Goal: Information Seeking & Learning: Find specific fact

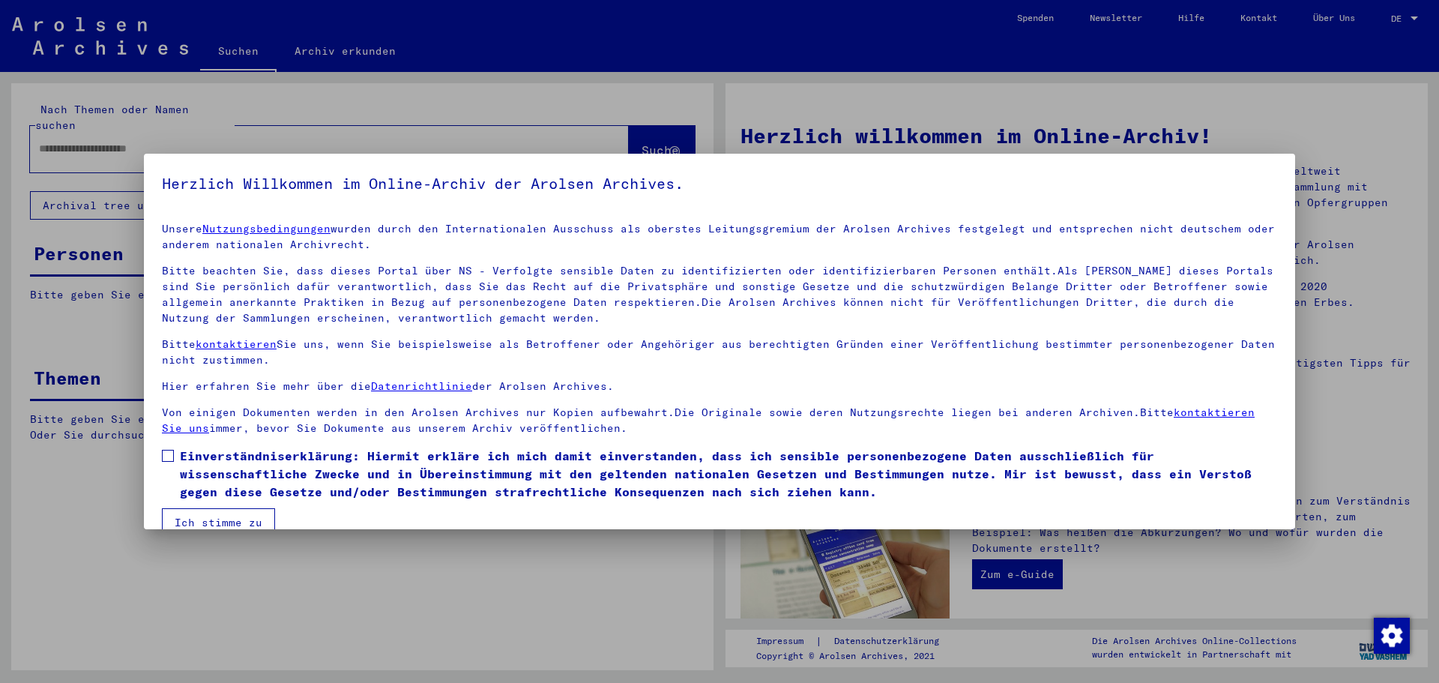
click at [172, 458] on span at bounding box center [168, 456] width 12 height 12
click at [223, 514] on button "Ich stimme zu" at bounding box center [218, 522] width 113 height 28
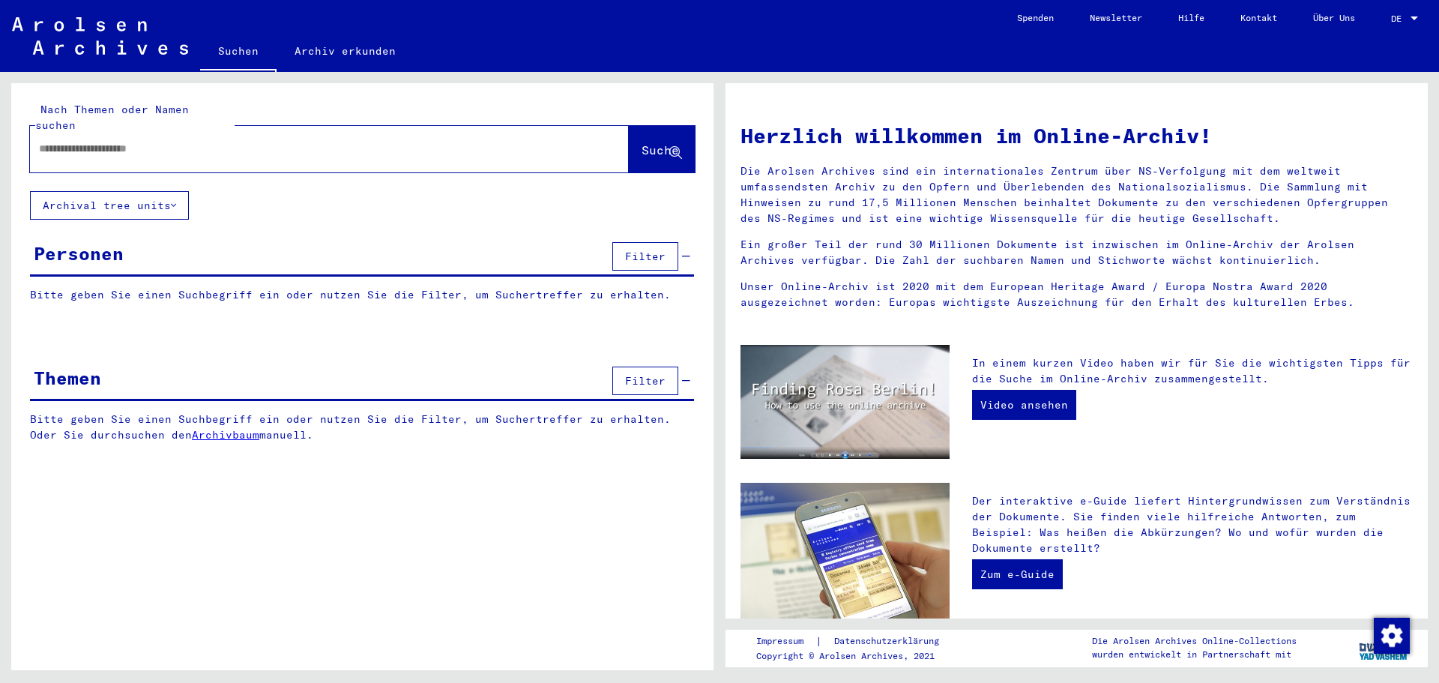
click at [101, 141] on input "text" at bounding box center [311, 149] width 545 height 16
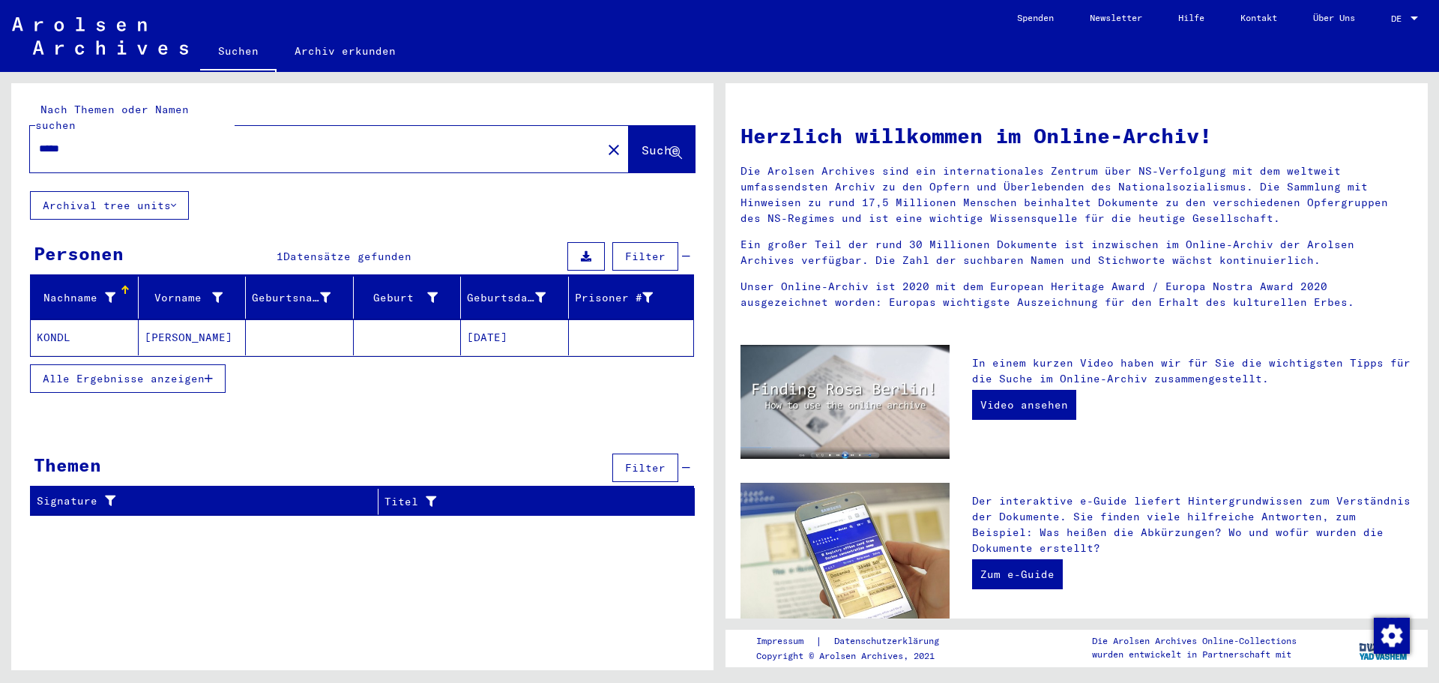
click at [56, 328] on mat-cell "KONDL" at bounding box center [85, 337] width 108 height 36
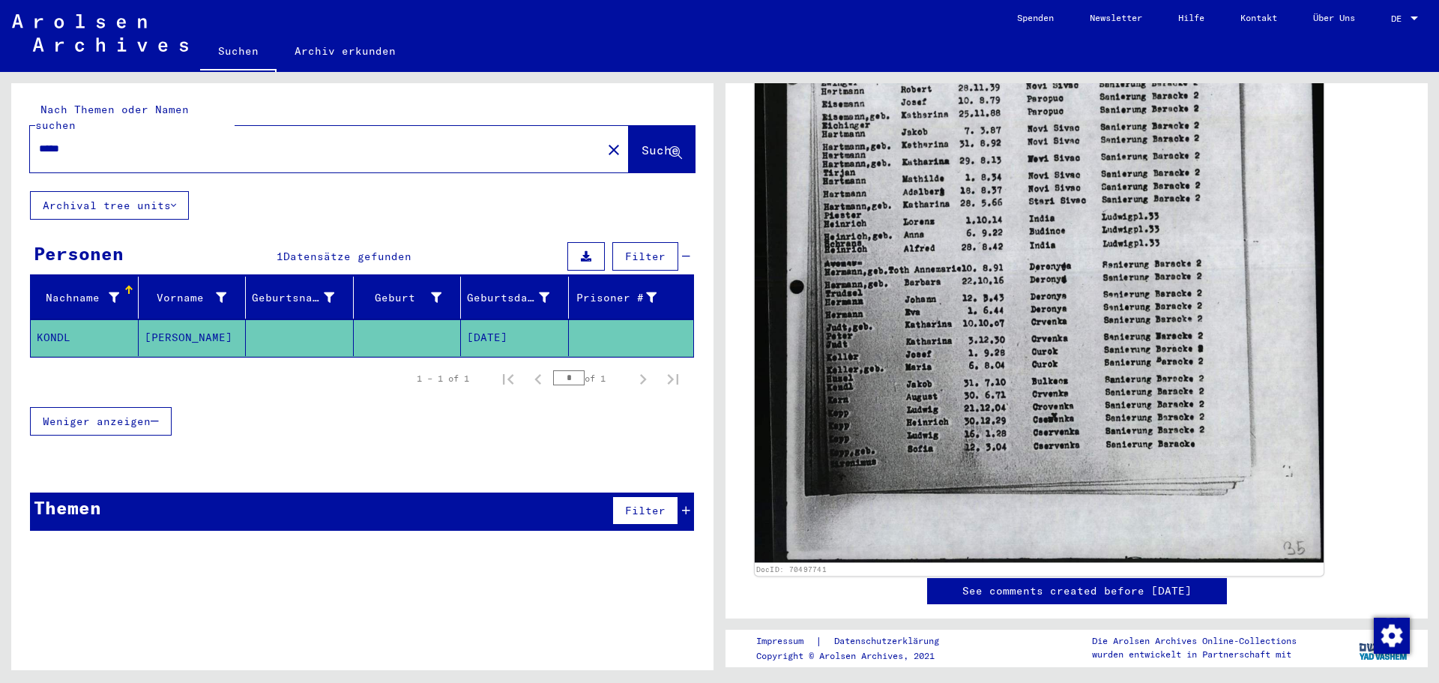
scroll to position [750, 0]
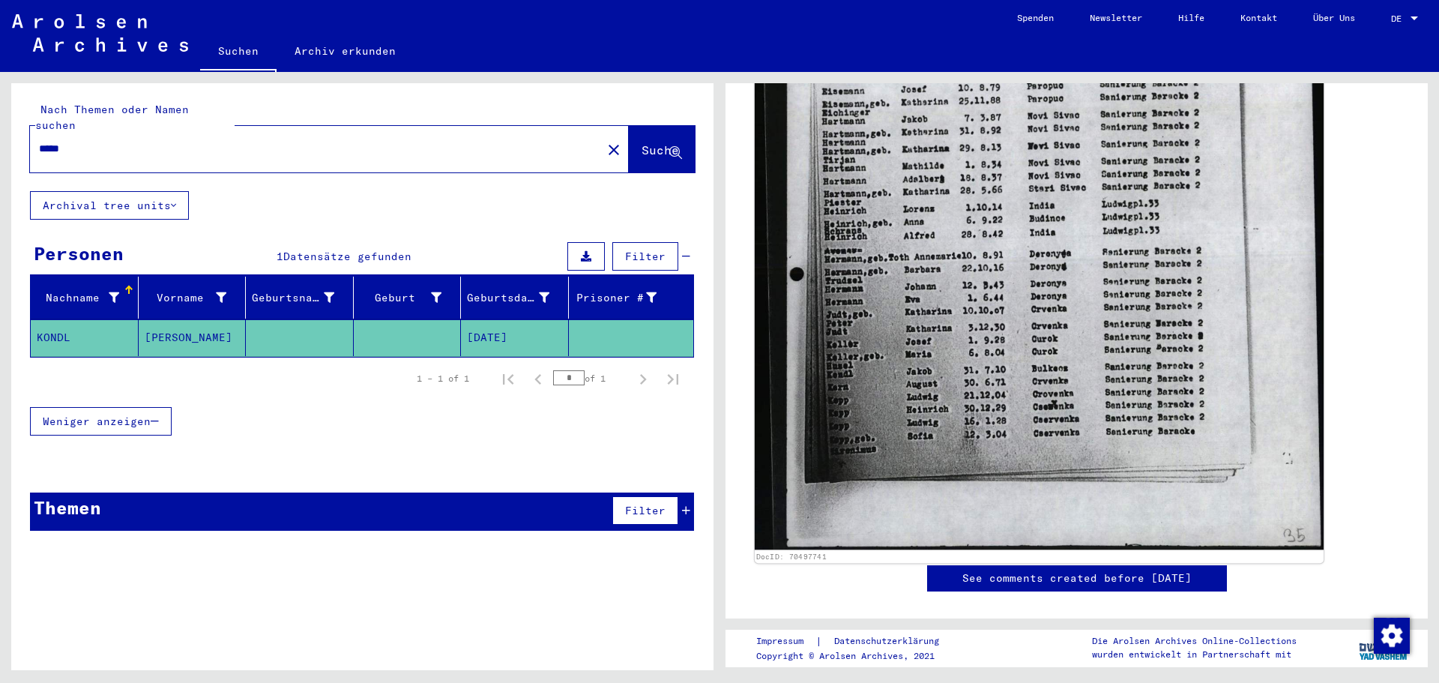
click at [1092, 362] on img at bounding box center [1039, 159] width 569 height 781
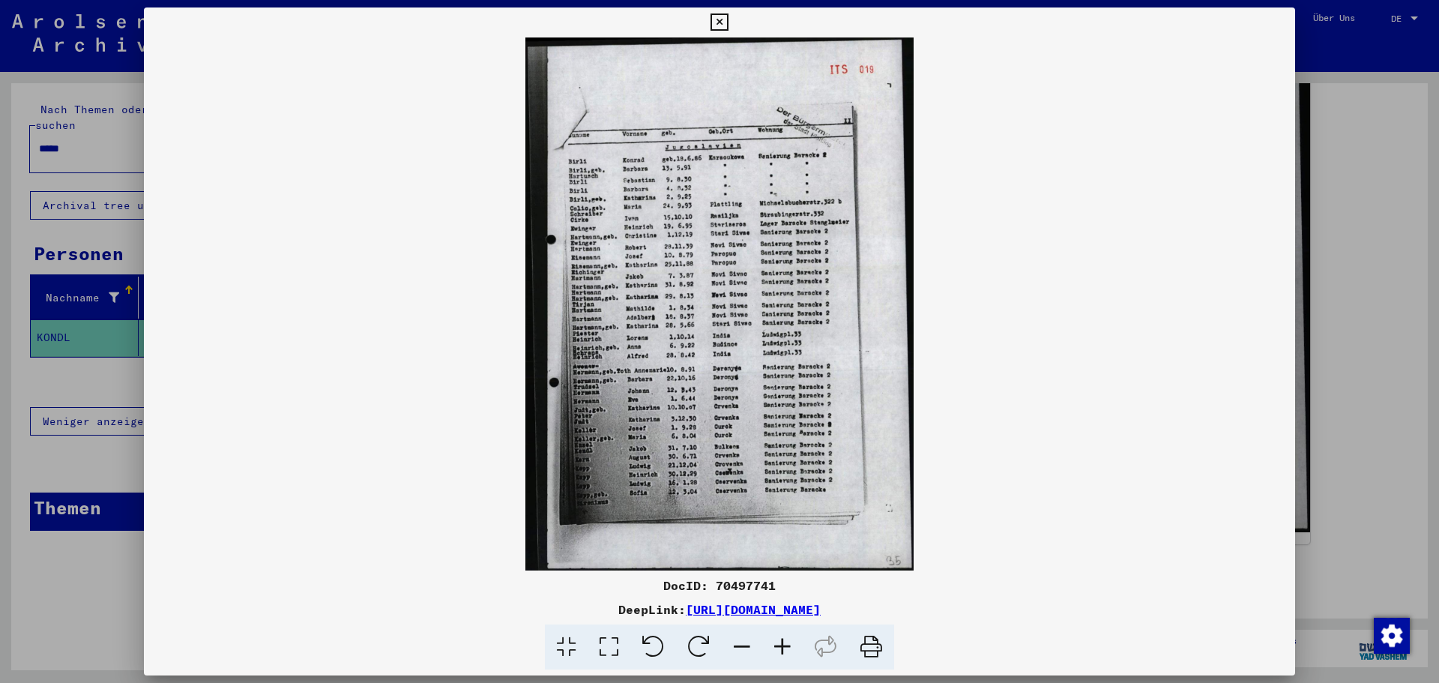
click at [780, 643] on icon at bounding box center [782, 648] width 40 height 46
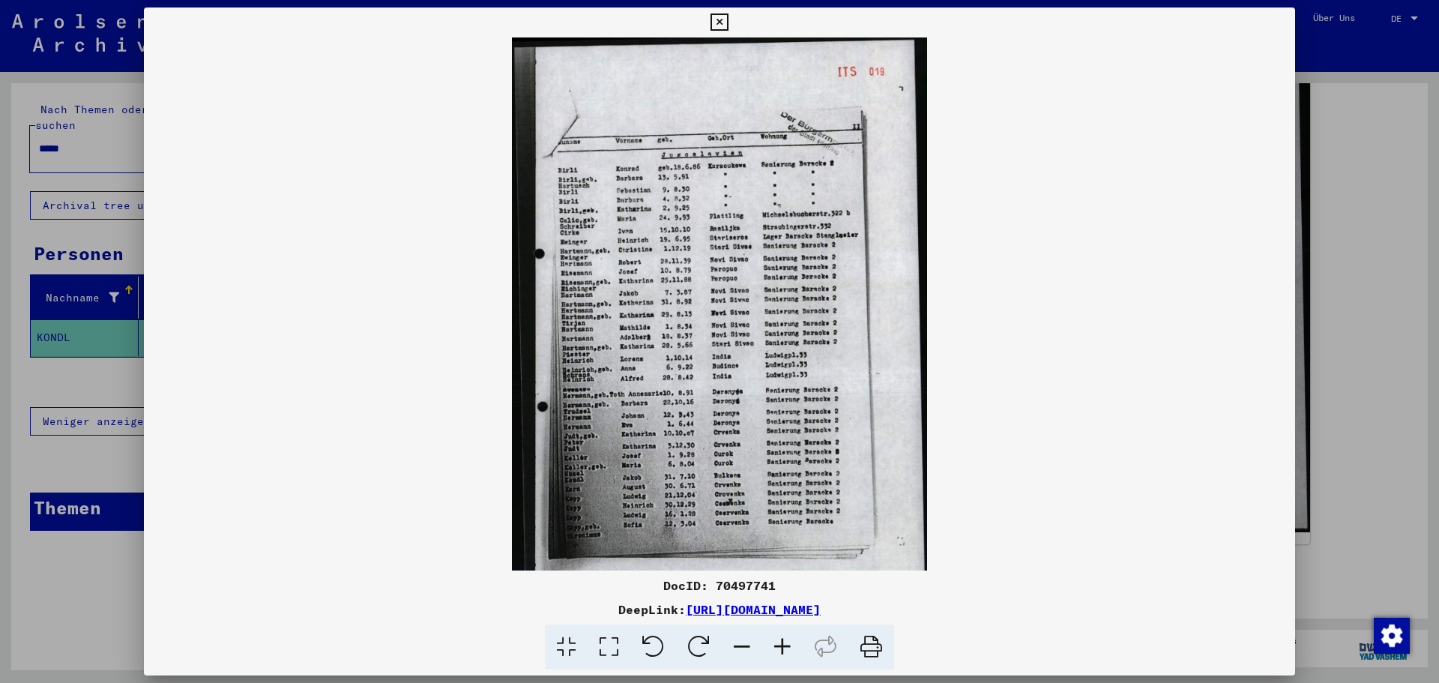
click at [780, 643] on icon at bounding box center [782, 648] width 40 height 46
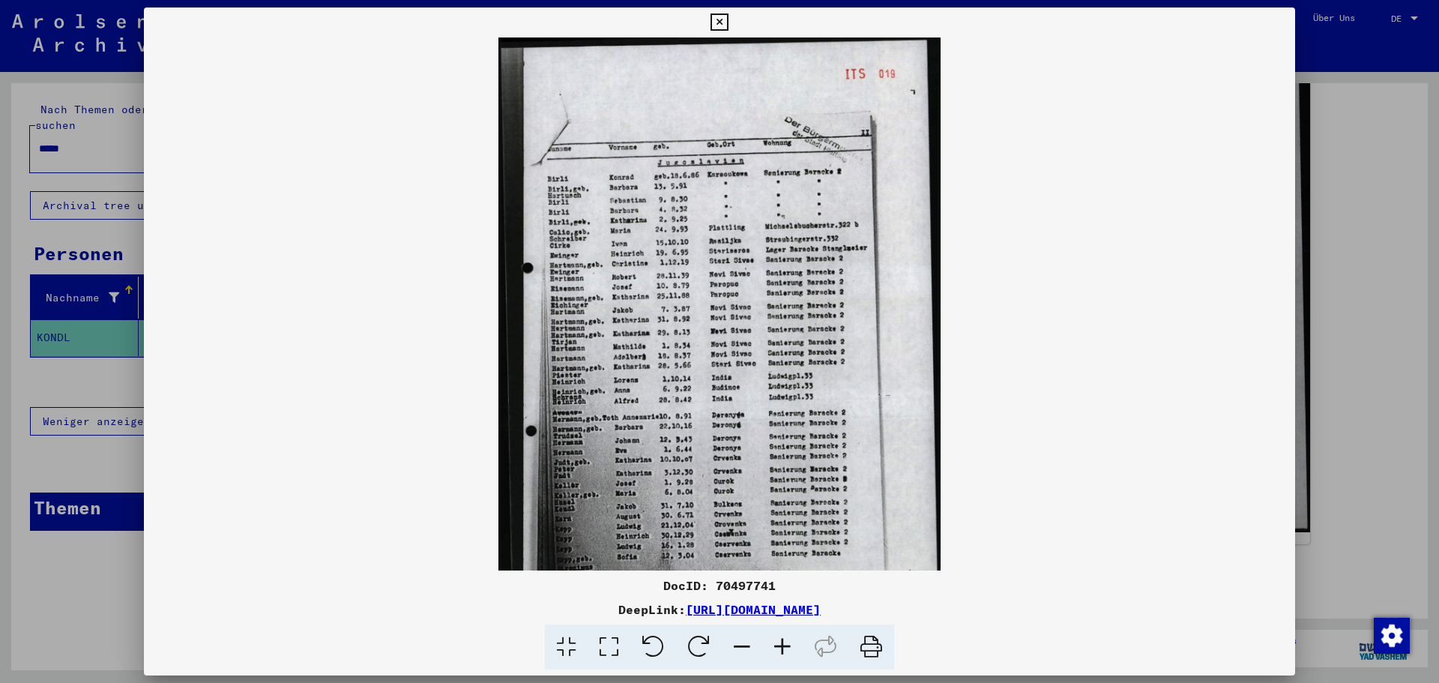
click at [780, 643] on icon at bounding box center [782, 648] width 40 height 46
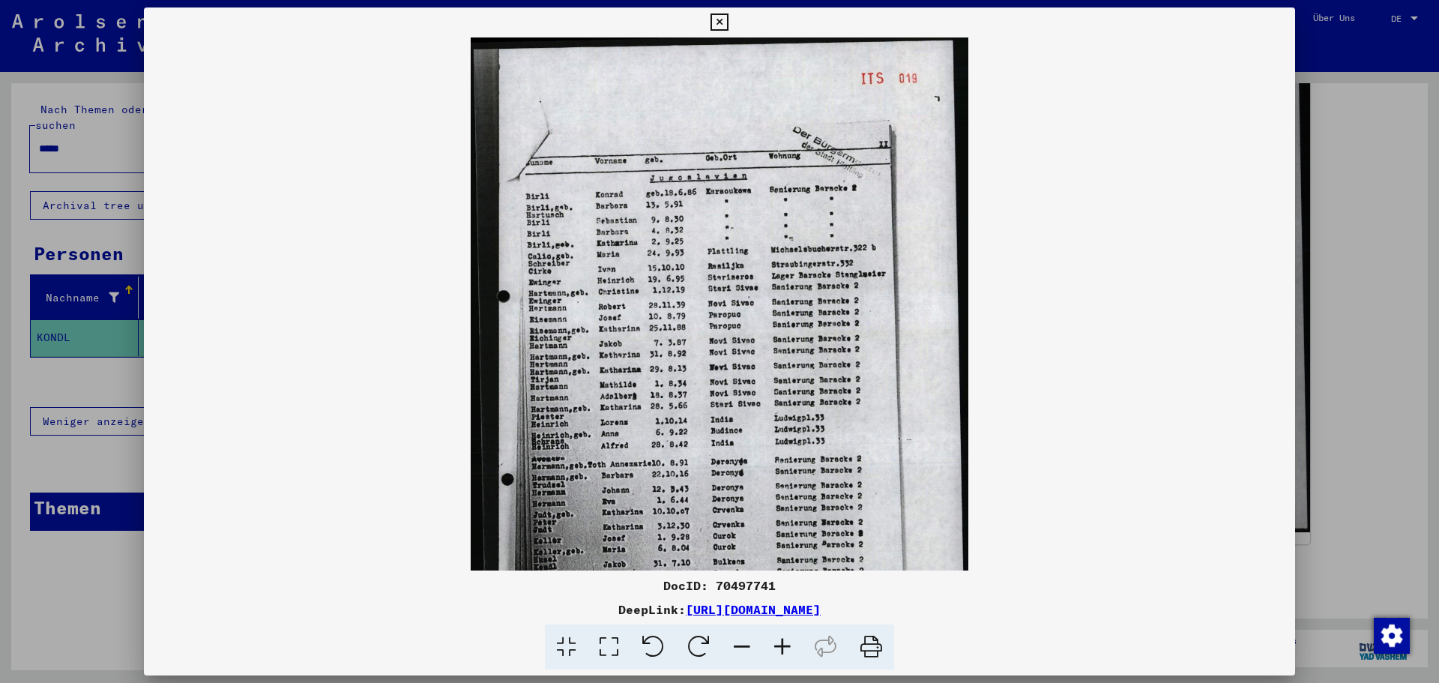
click at [780, 643] on icon at bounding box center [782, 648] width 40 height 46
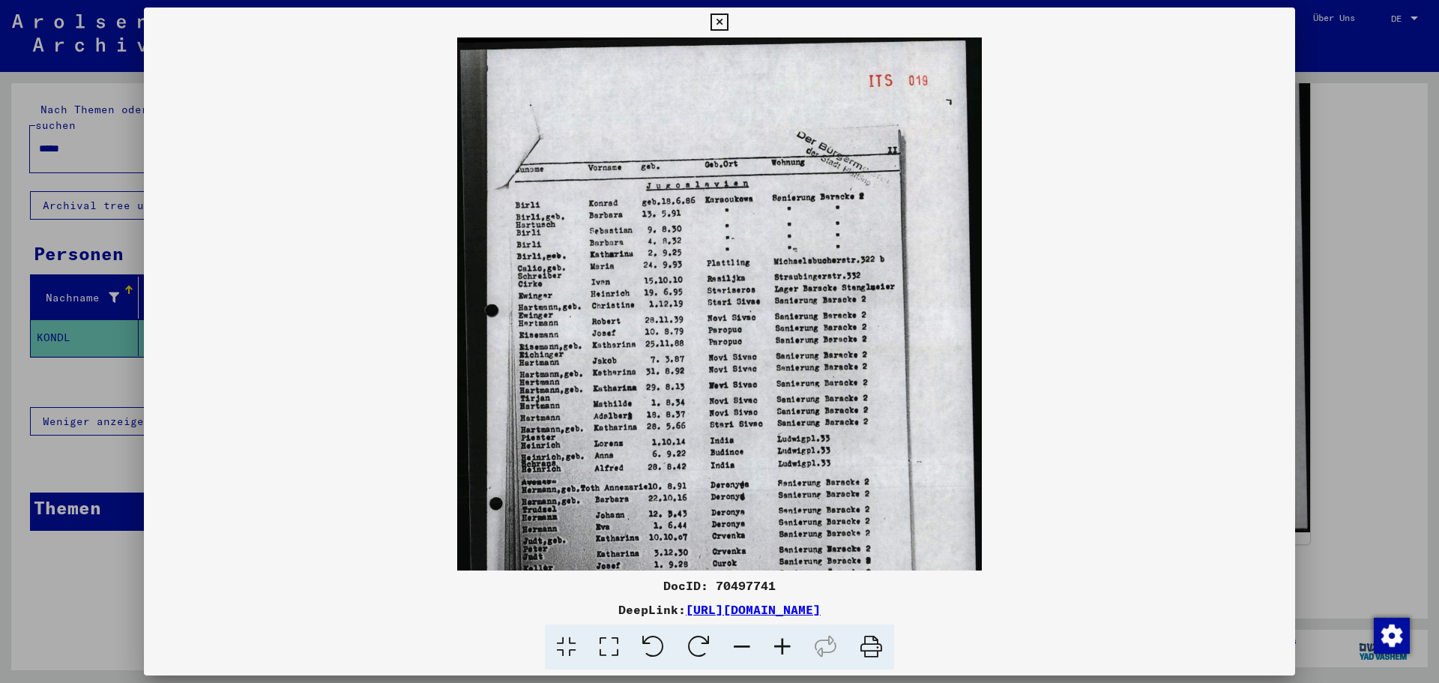
click at [781, 643] on icon at bounding box center [782, 648] width 40 height 46
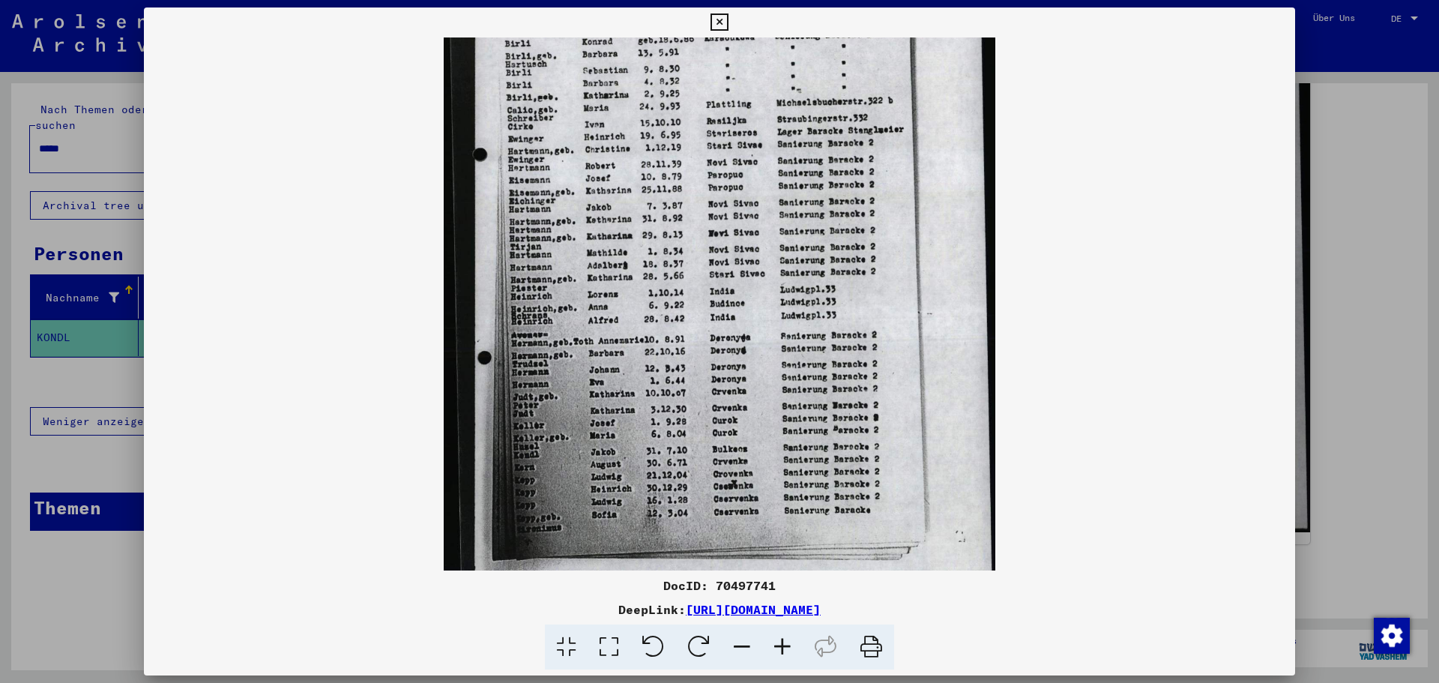
scroll to position [171, 0]
drag, startPoint x: 709, startPoint y: 520, endPoint x: 724, endPoint y: 349, distance: 171.6
click at [724, 349] on img at bounding box center [720, 246] width 553 height 758
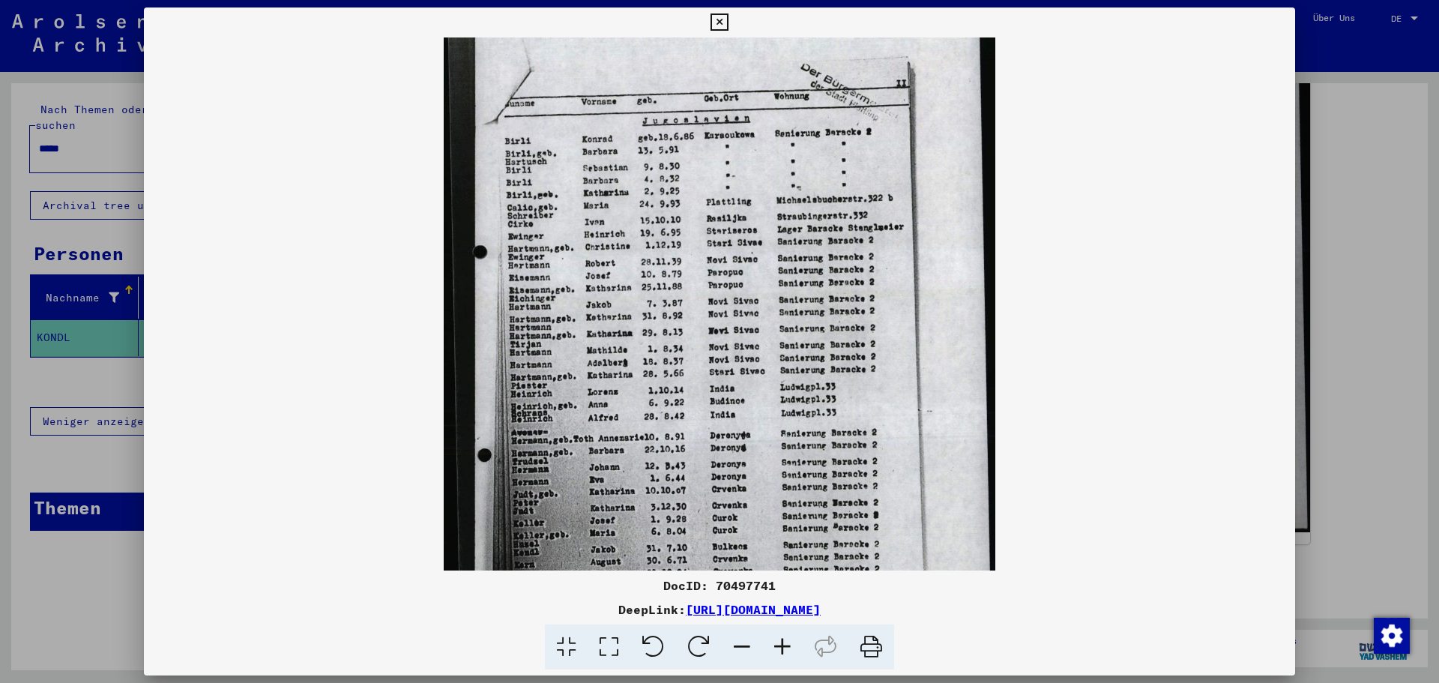
scroll to position [73, 0]
drag, startPoint x: 702, startPoint y: 82, endPoint x: 714, endPoint y: 396, distance: 313.6
click at [714, 396] on img at bounding box center [720, 343] width 553 height 758
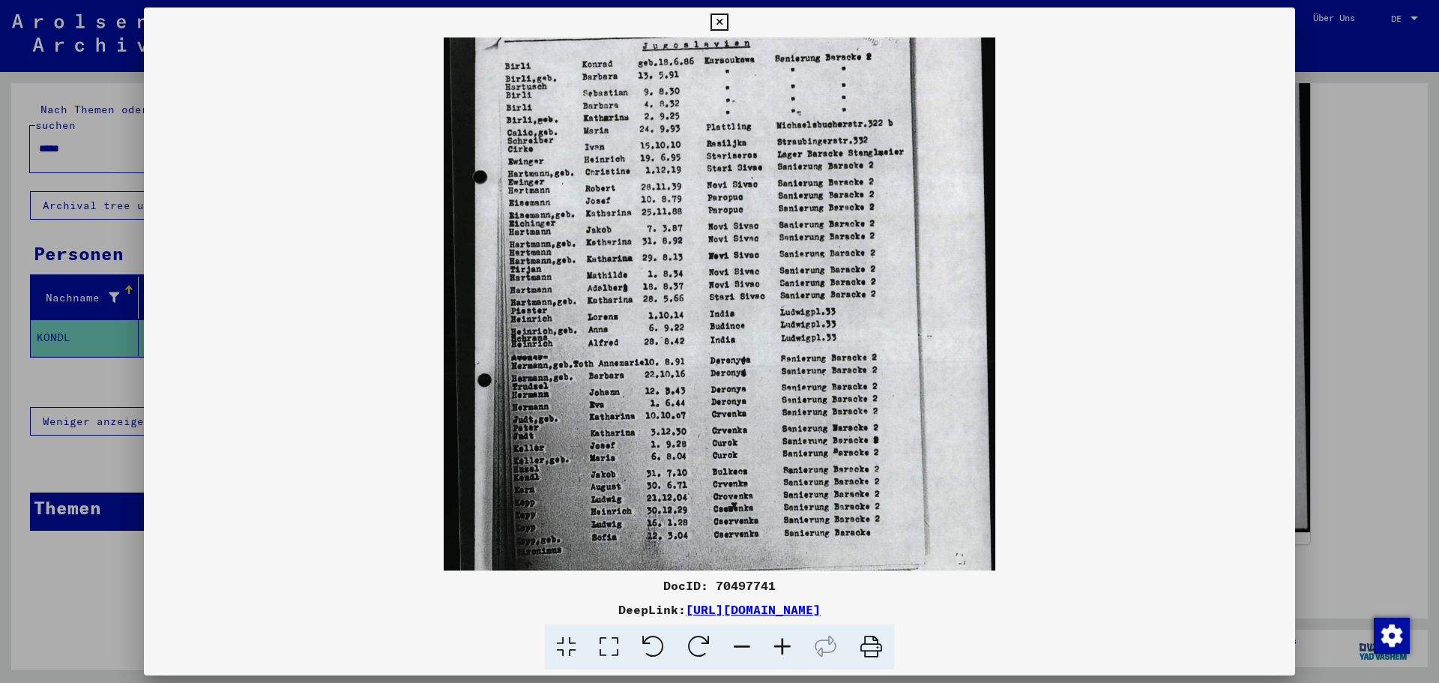
scroll to position [148, 0]
drag, startPoint x: 763, startPoint y: 475, endPoint x: 793, endPoint y: 400, distance: 80.7
click at [793, 400] on img at bounding box center [720, 268] width 553 height 758
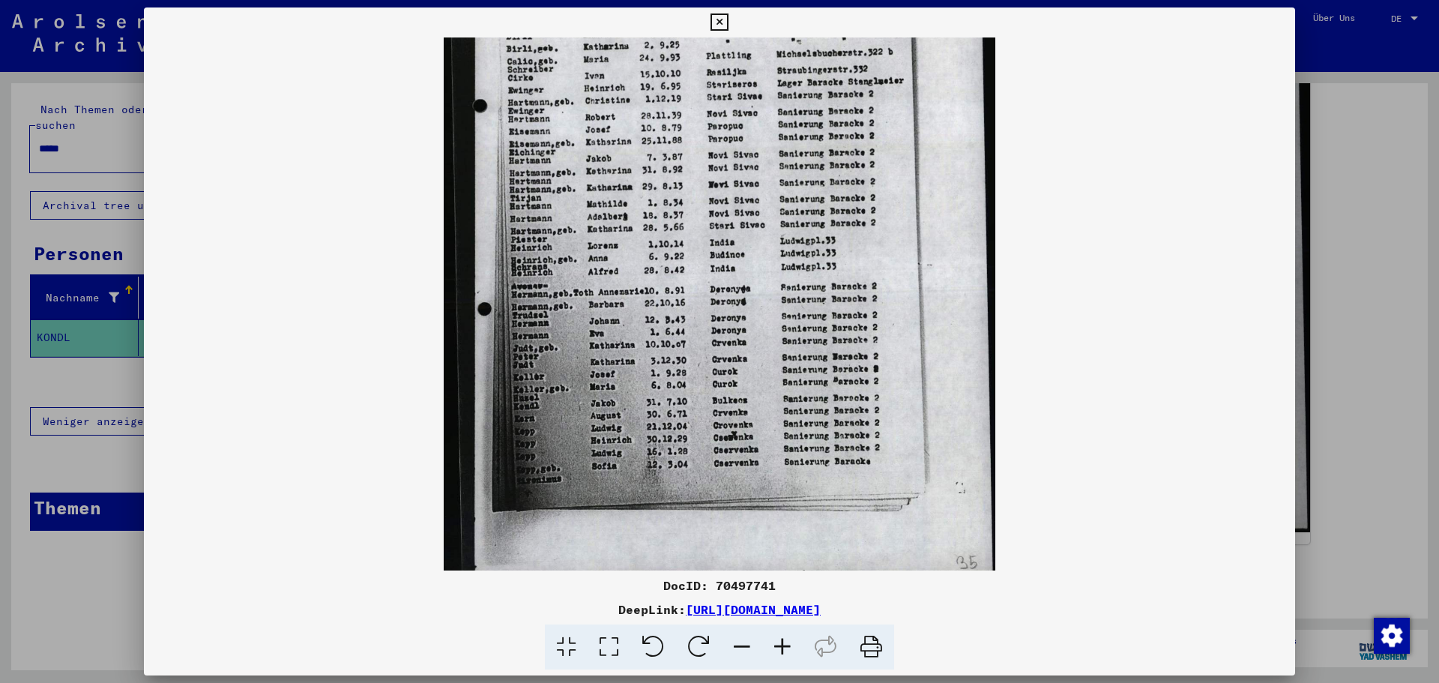
scroll to position [225, 0]
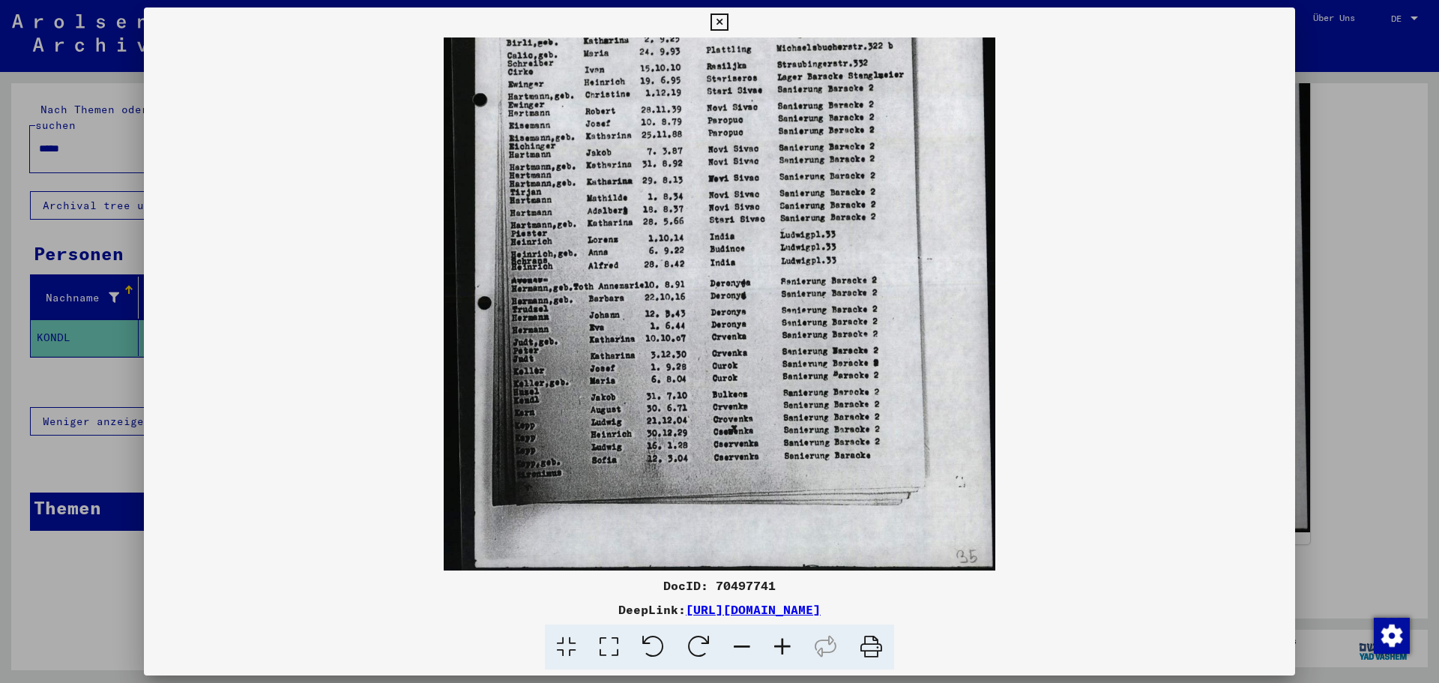
drag, startPoint x: 780, startPoint y: 459, endPoint x: 785, endPoint y: 378, distance: 81.1
click at [785, 378] on img at bounding box center [720, 192] width 553 height 758
click at [774, 397] on img at bounding box center [720, 192] width 553 height 758
click at [718, 19] on icon at bounding box center [719, 22] width 17 height 18
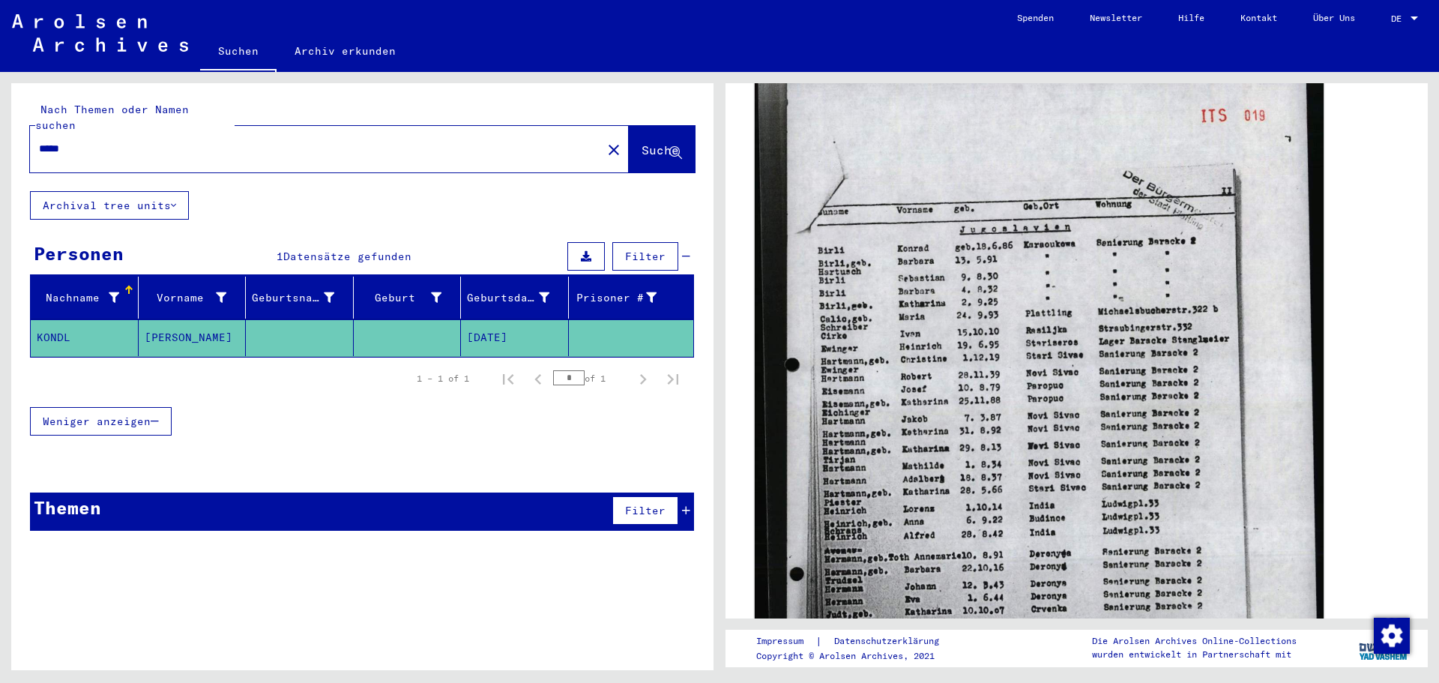
scroll to position [525, 0]
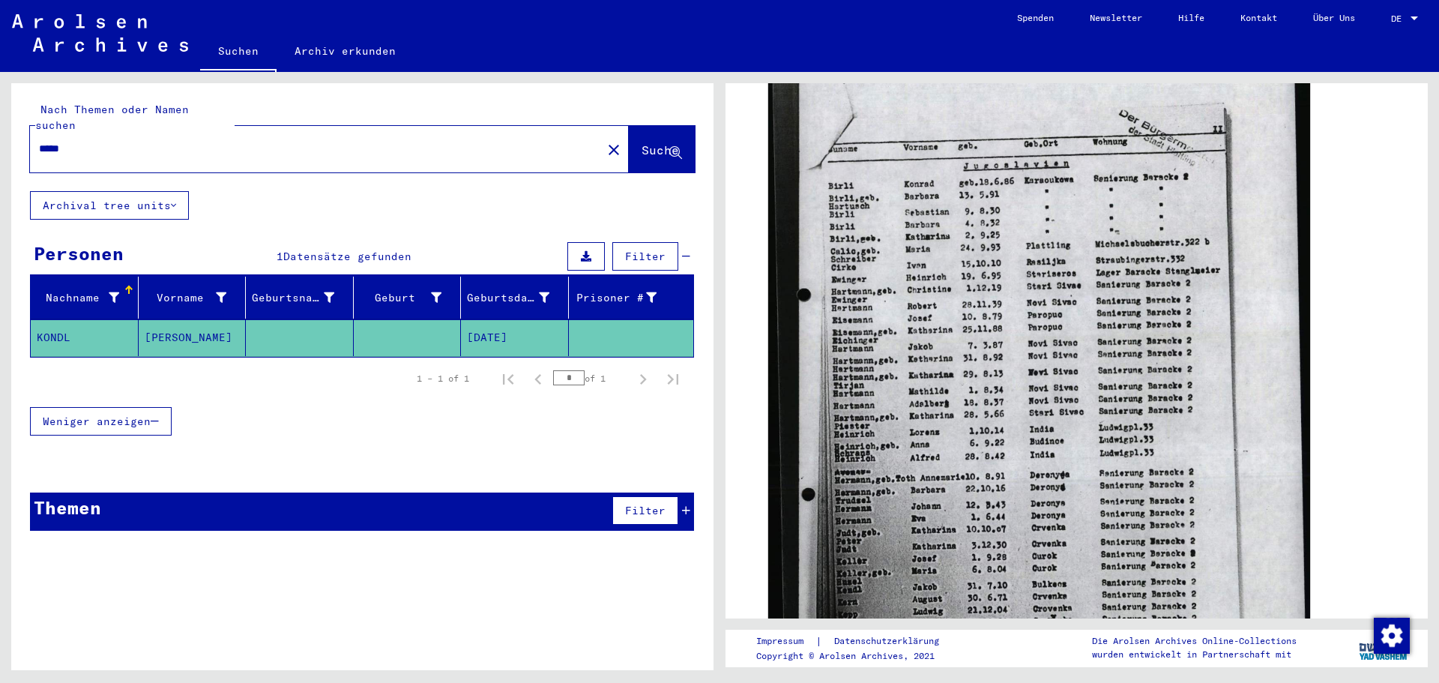
drag, startPoint x: 77, startPoint y: 135, endPoint x: 1, endPoint y: 144, distance: 77.0
click at [1, 144] on div "Nach Themen oder Namen suchen ***** close Suche Archival tree units Personen 1 …" at bounding box center [360, 371] width 720 height 598
type input "*****"
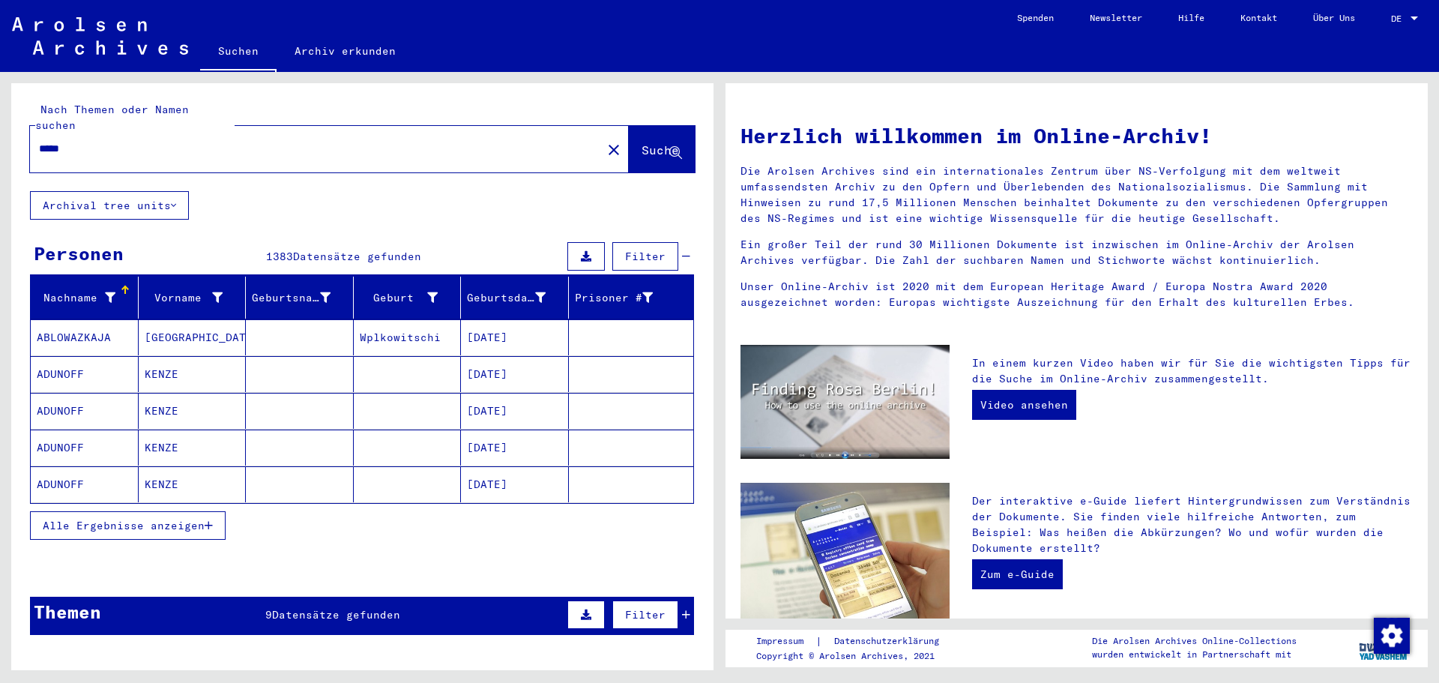
click at [112, 519] on span "Alle Ergebnisse anzeigen" at bounding box center [124, 525] width 162 height 13
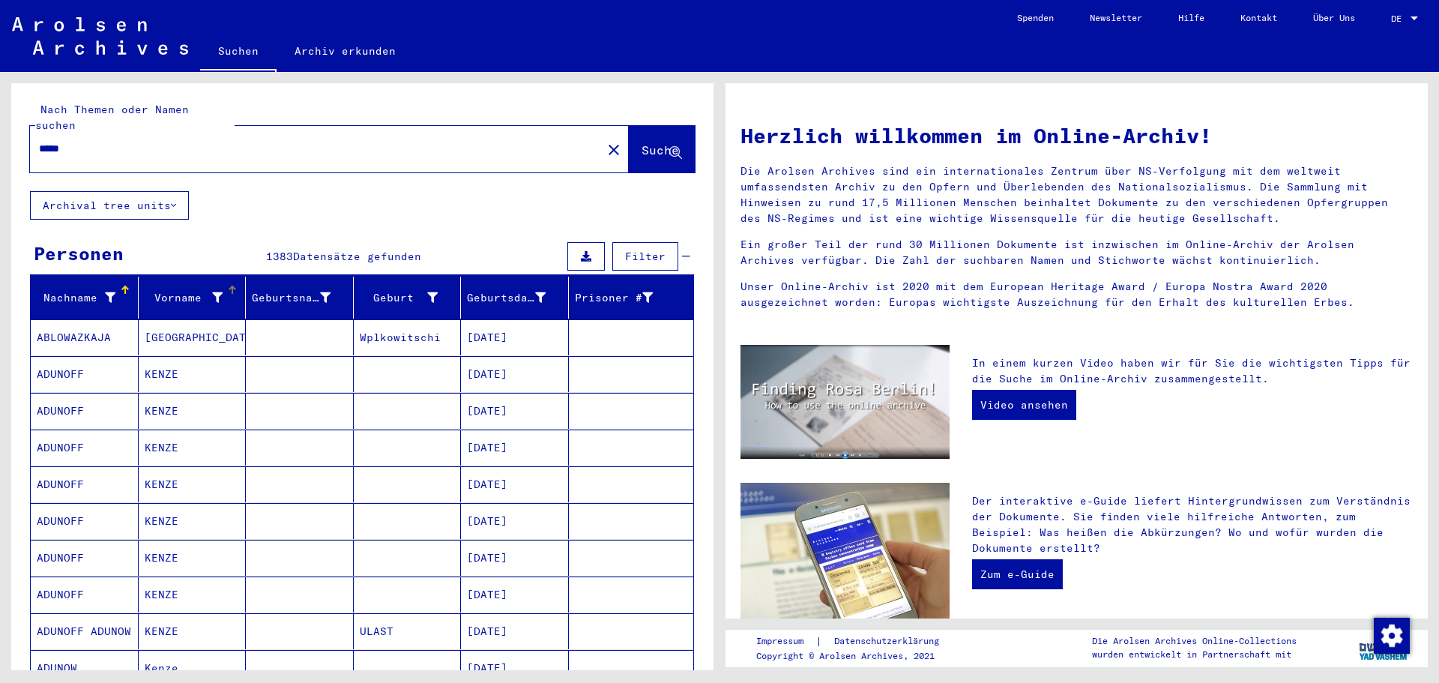
click at [212, 292] on icon at bounding box center [217, 297] width 10 height 10
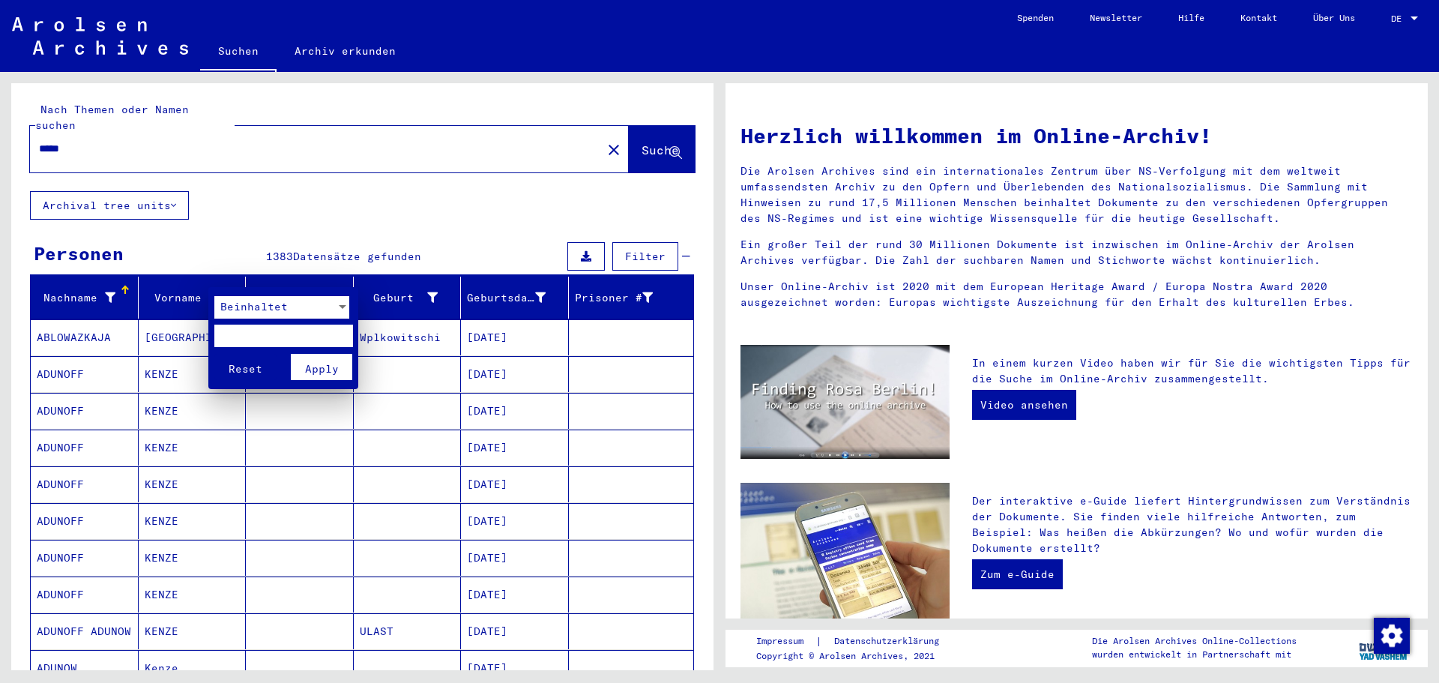
click at [221, 331] on input "text" at bounding box center [283, 336] width 139 height 22
type input "*******"
click at [319, 369] on span "Apply" at bounding box center [322, 368] width 34 height 13
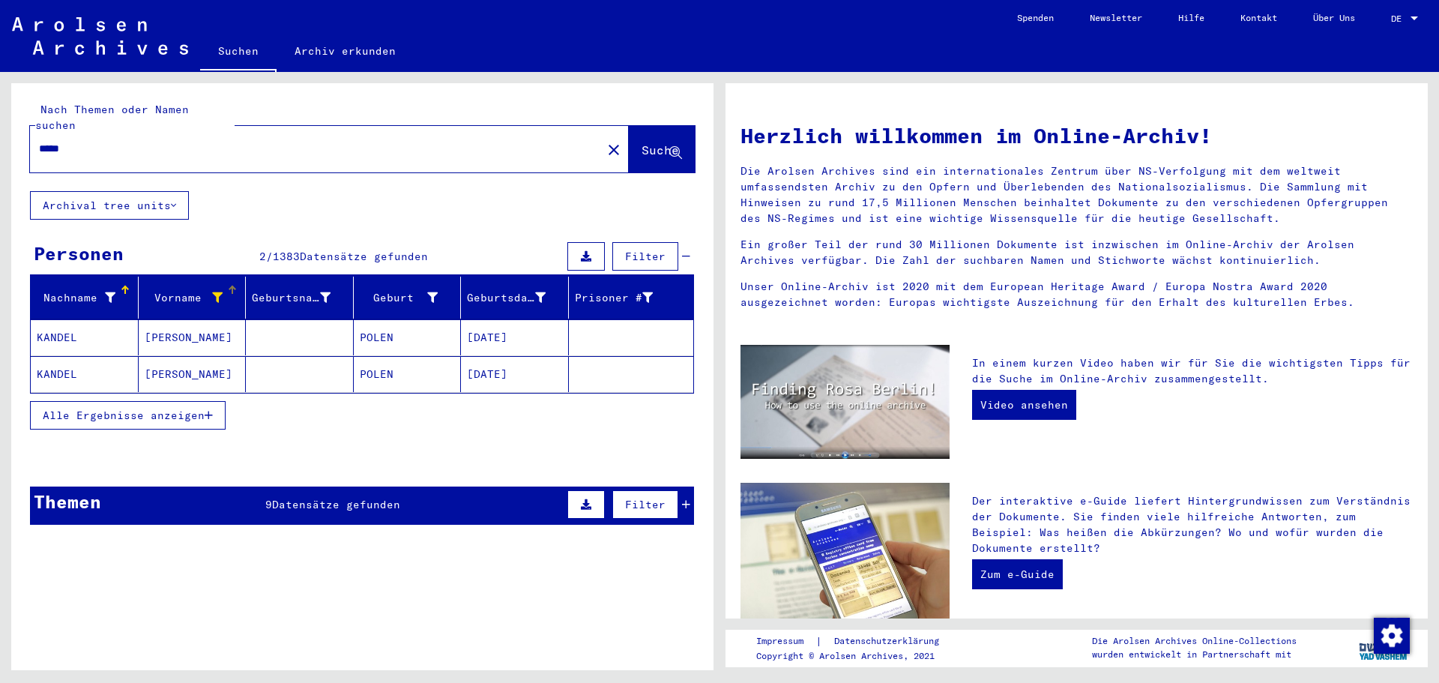
click at [71, 327] on mat-cell "KANDEL" at bounding box center [85, 337] width 108 height 36
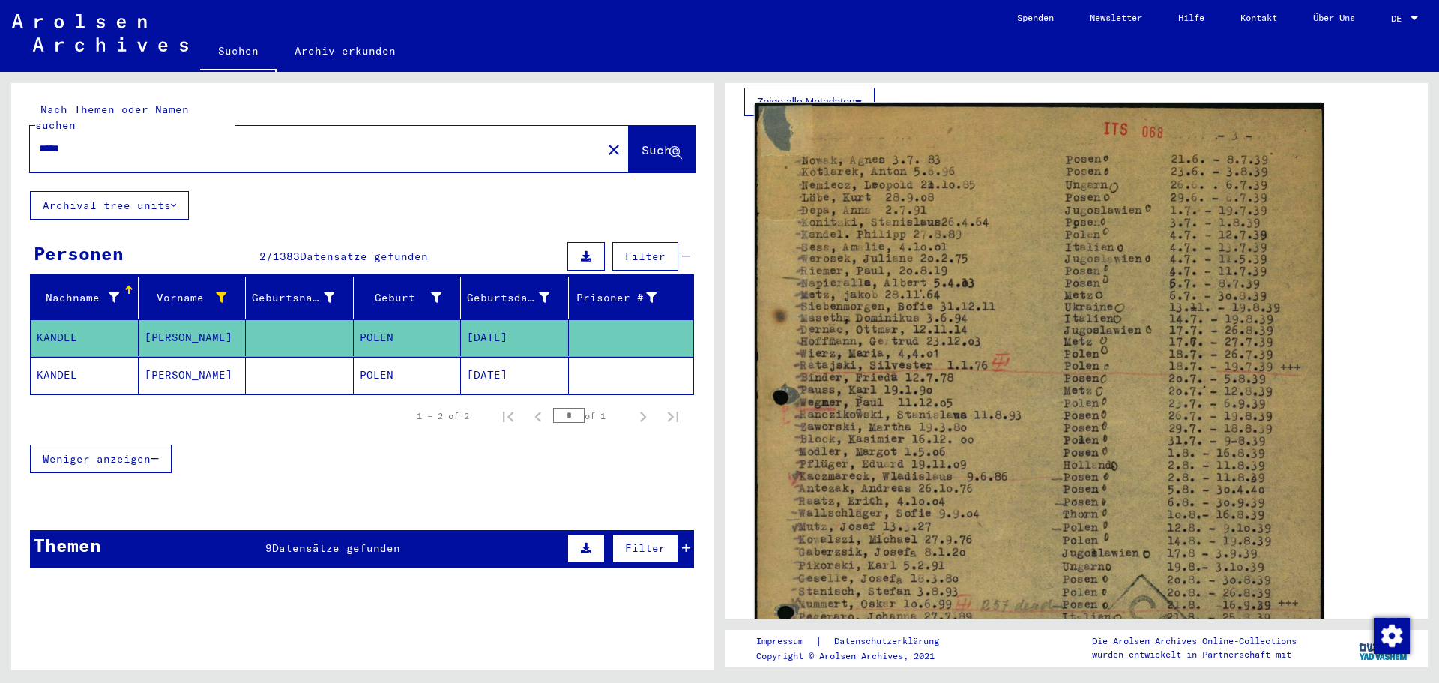
scroll to position [225, 0]
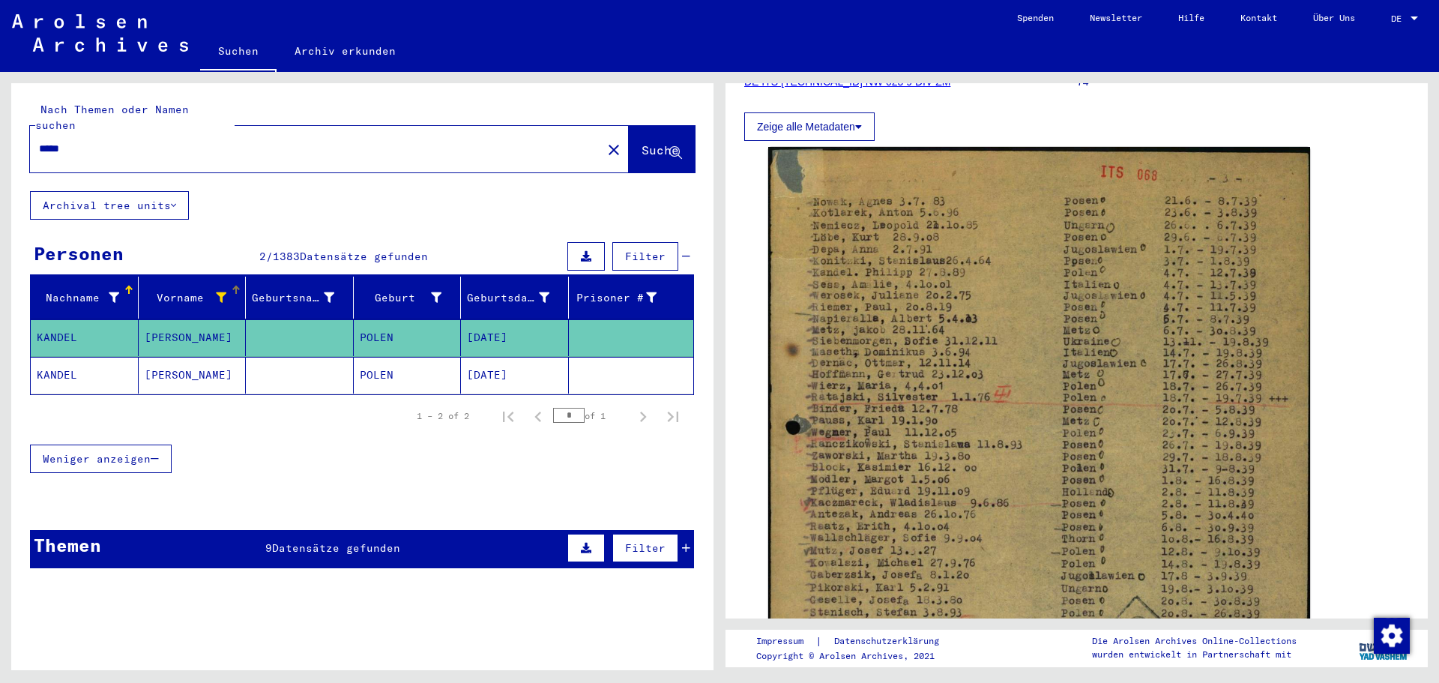
click at [220, 292] on icon at bounding box center [221, 297] width 10 height 10
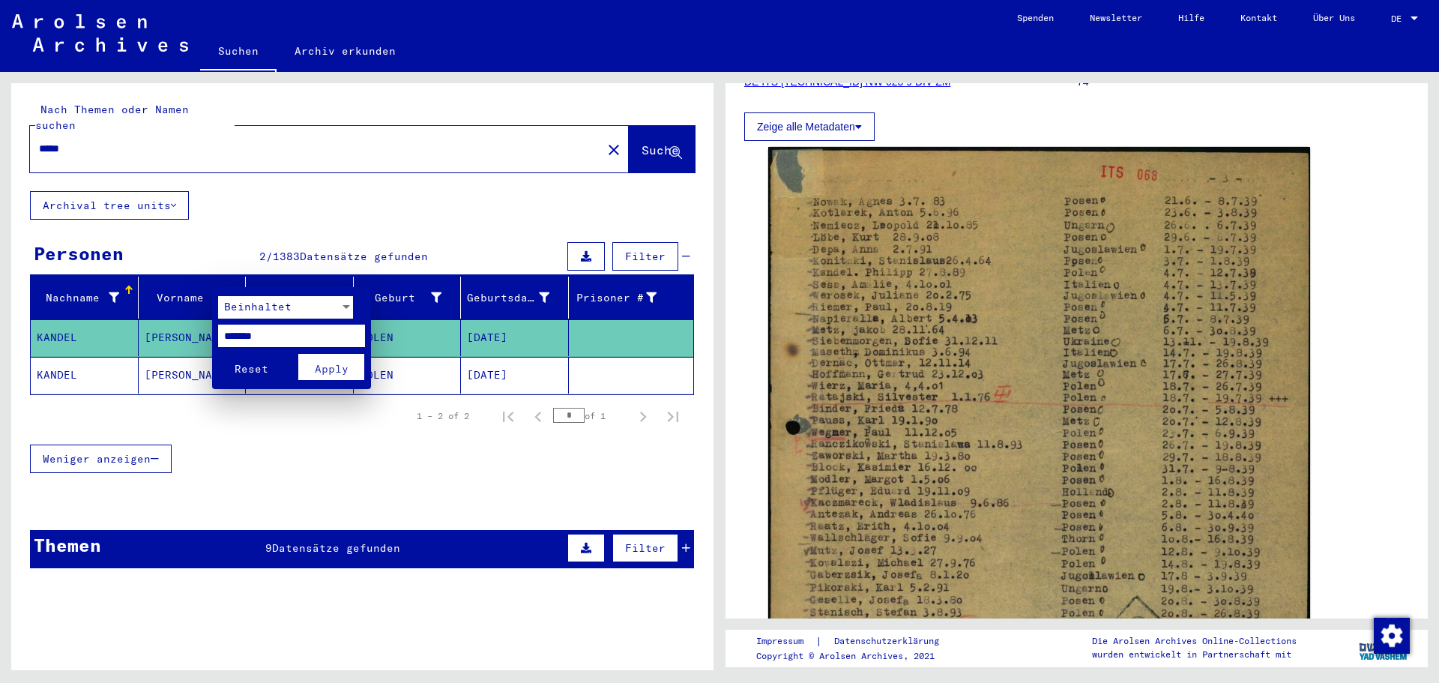
click at [250, 370] on span "Reset" at bounding box center [252, 368] width 34 height 13
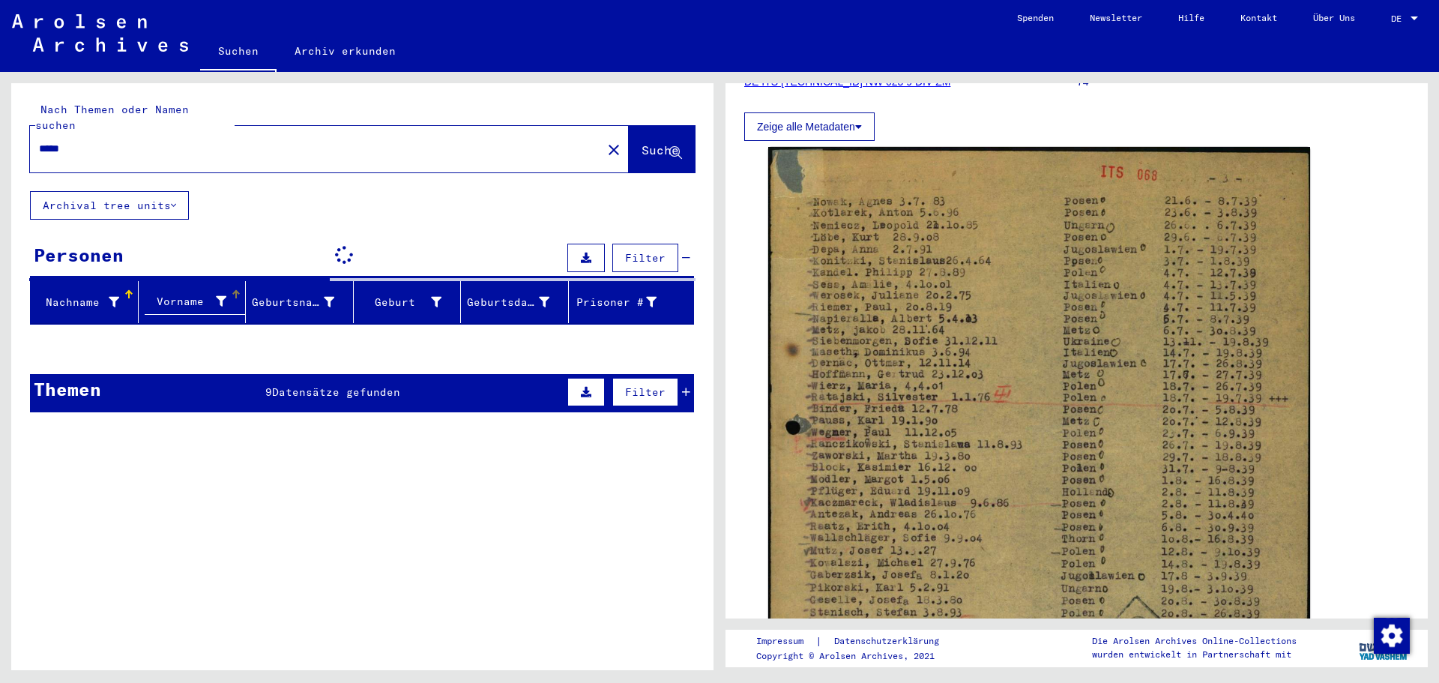
click at [109, 297] on icon at bounding box center [114, 302] width 10 height 10
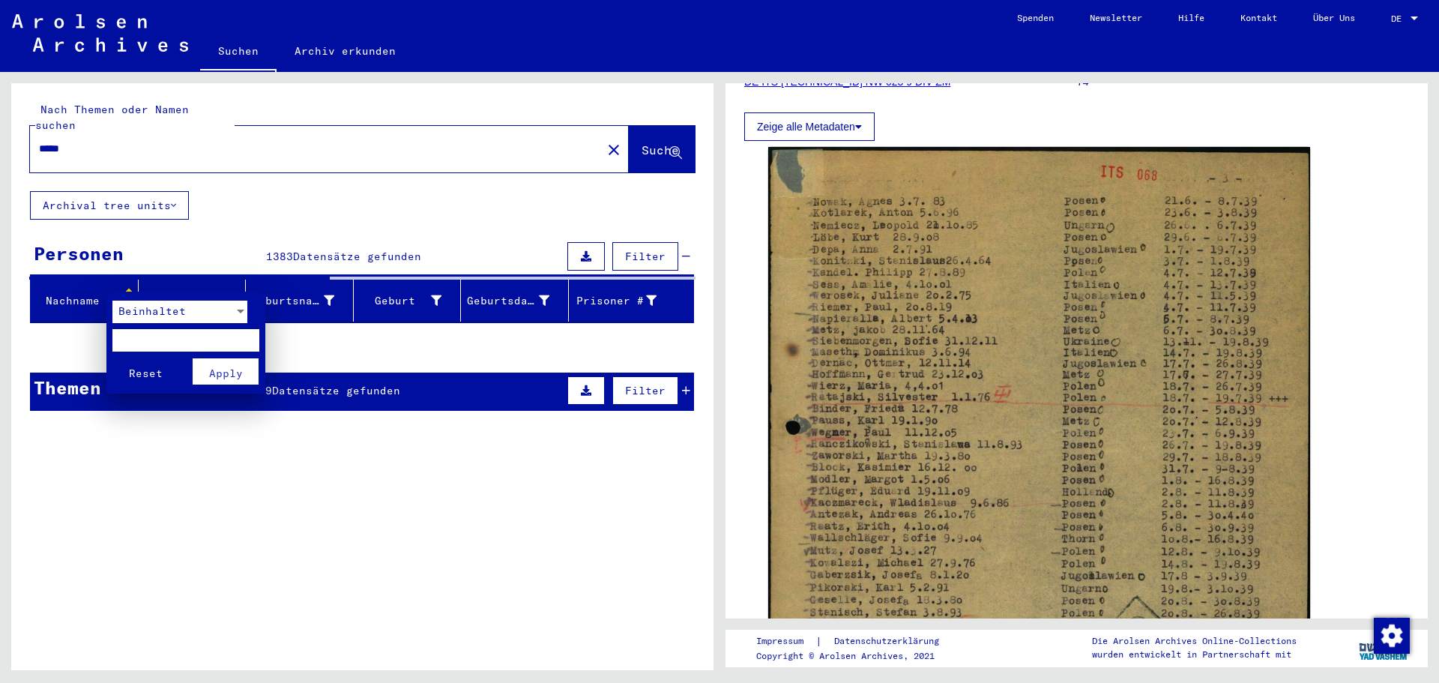
click at [243, 310] on div at bounding box center [240, 312] width 7 height 4
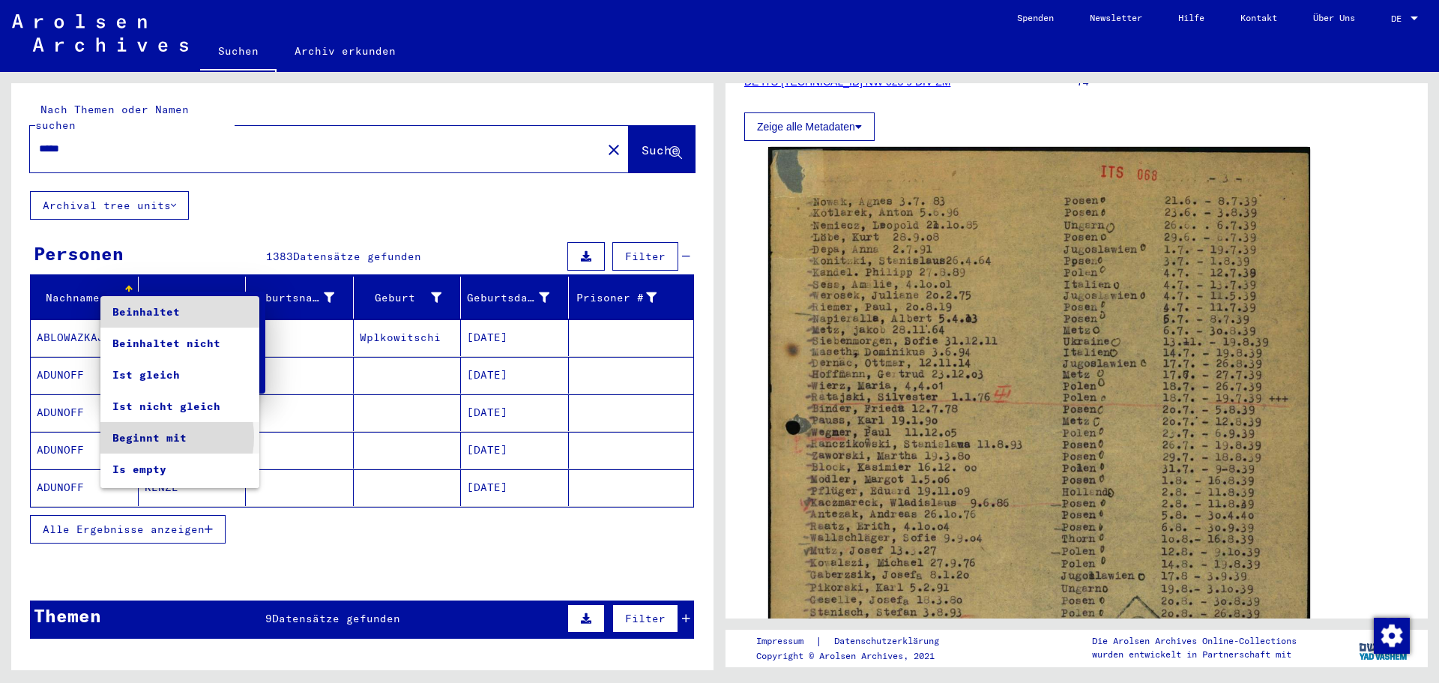
click at [158, 437] on span "Beginnt mit" at bounding box center [179, 437] width 135 height 31
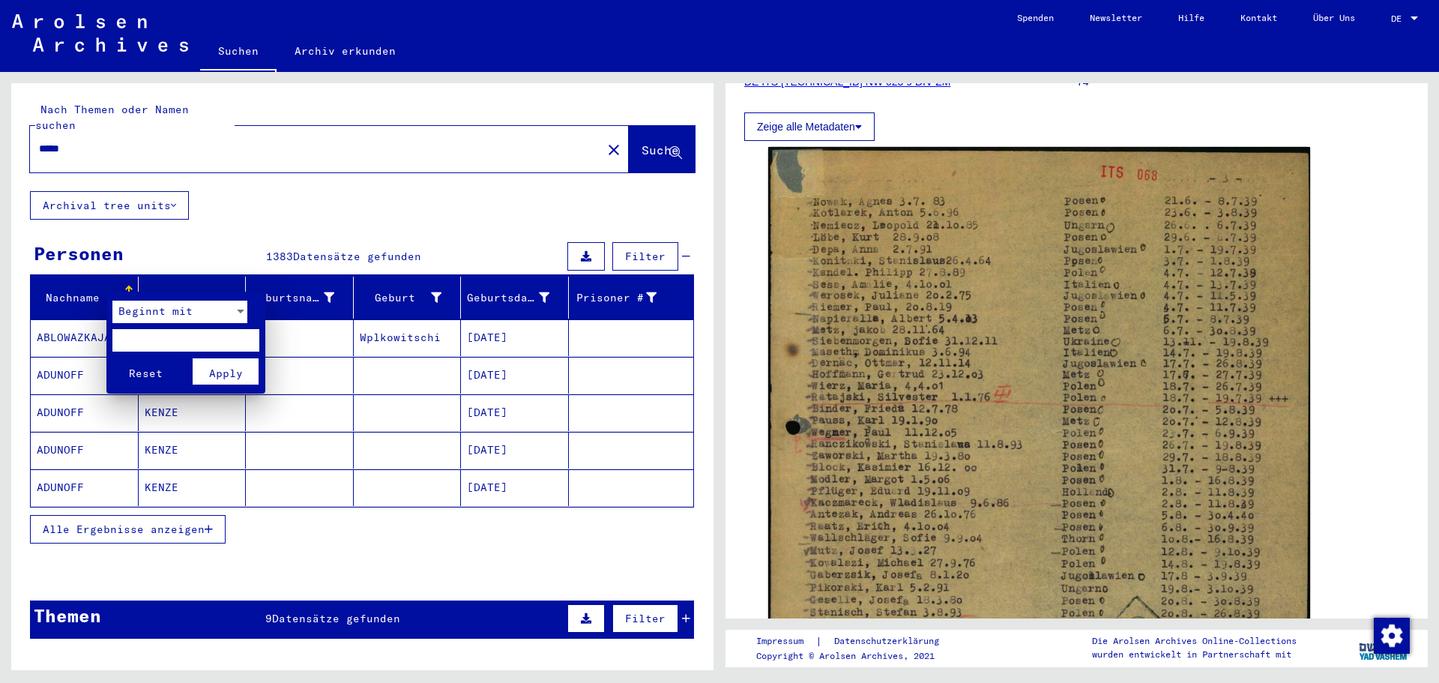
click at [134, 340] on input "text" at bounding box center [185, 340] width 147 height 22
type input "****"
click at [219, 378] on span "Apply" at bounding box center [226, 373] width 34 height 13
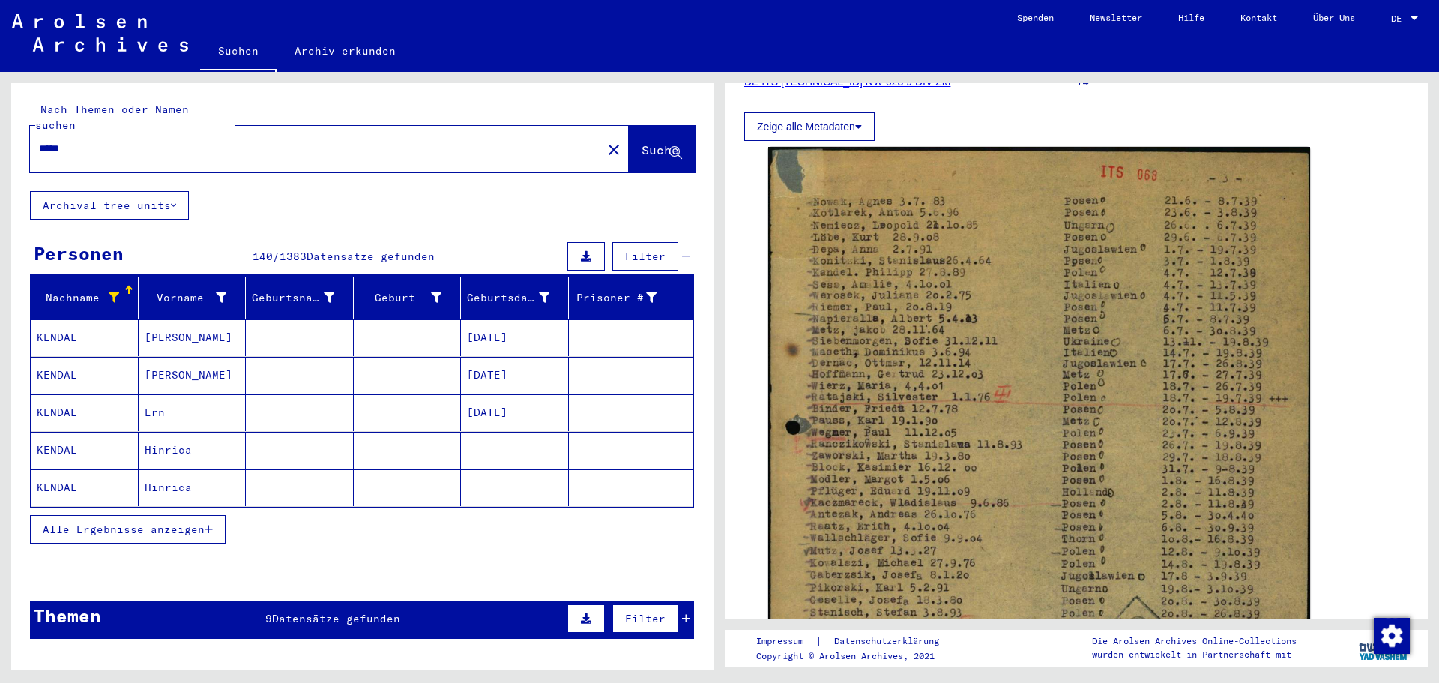
click at [173, 523] on span "Alle Ergebnisse anzeigen" at bounding box center [124, 529] width 162 height 13
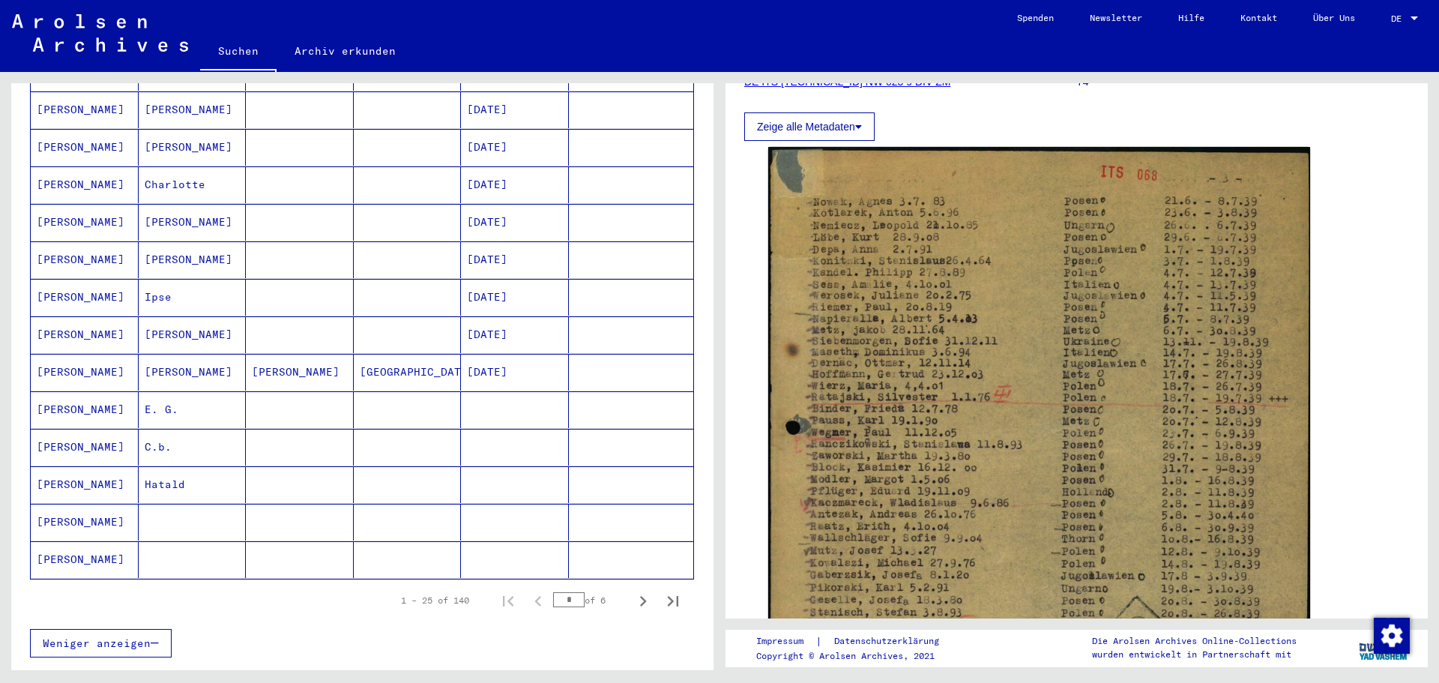
scroll to position [750, 0]
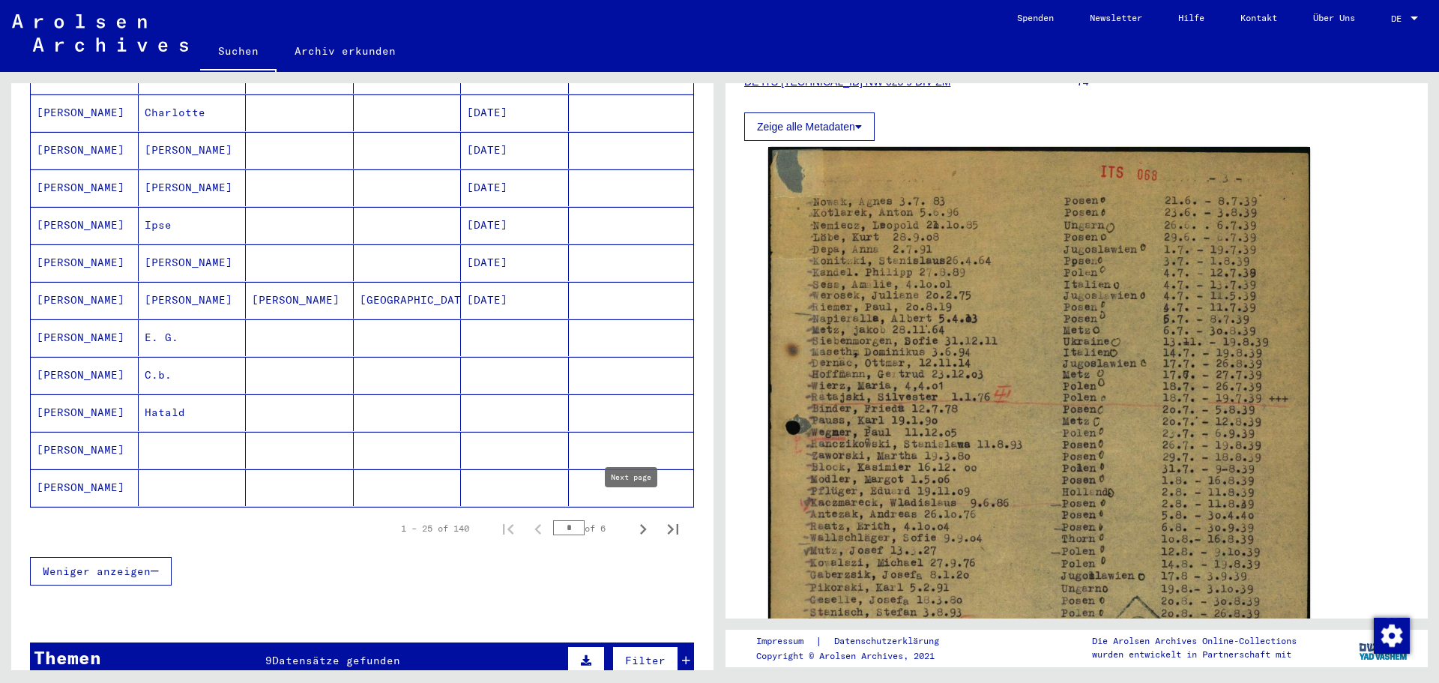
click at [633, 519] on icon "Next page" at bounding box center [643, 529] width 21 height 21
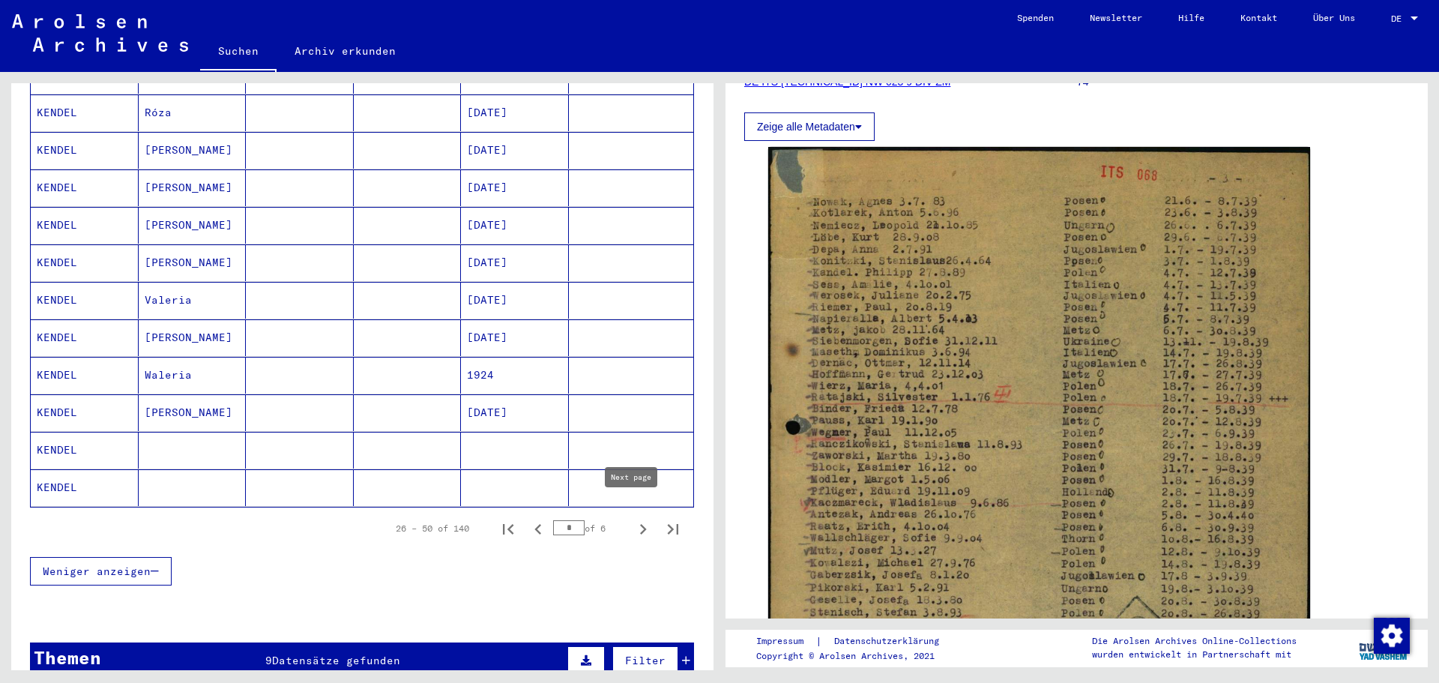
click at [636, 519] on icon "Next page" at bounding box center [643, 529] width 21 height 21
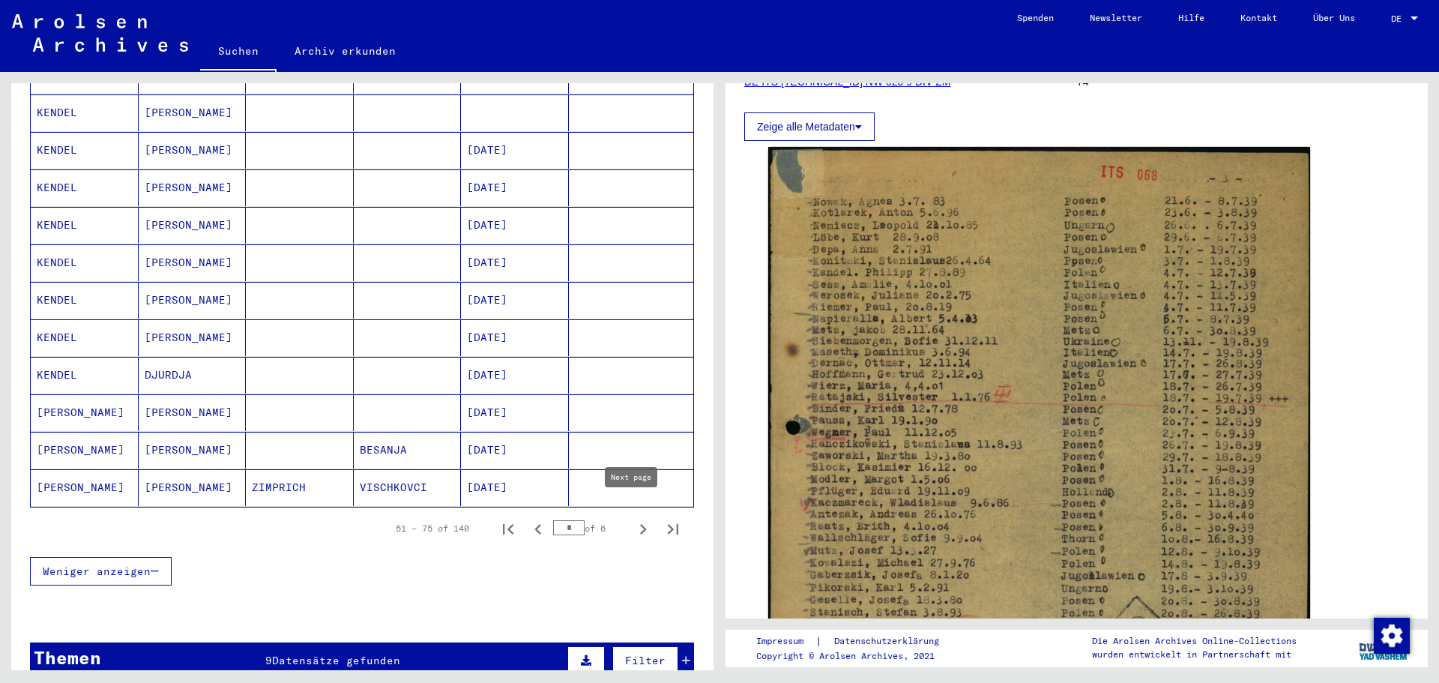
click at [634, 519] on icon "Next page" at bounding box center [643, 529] width 21 height 21
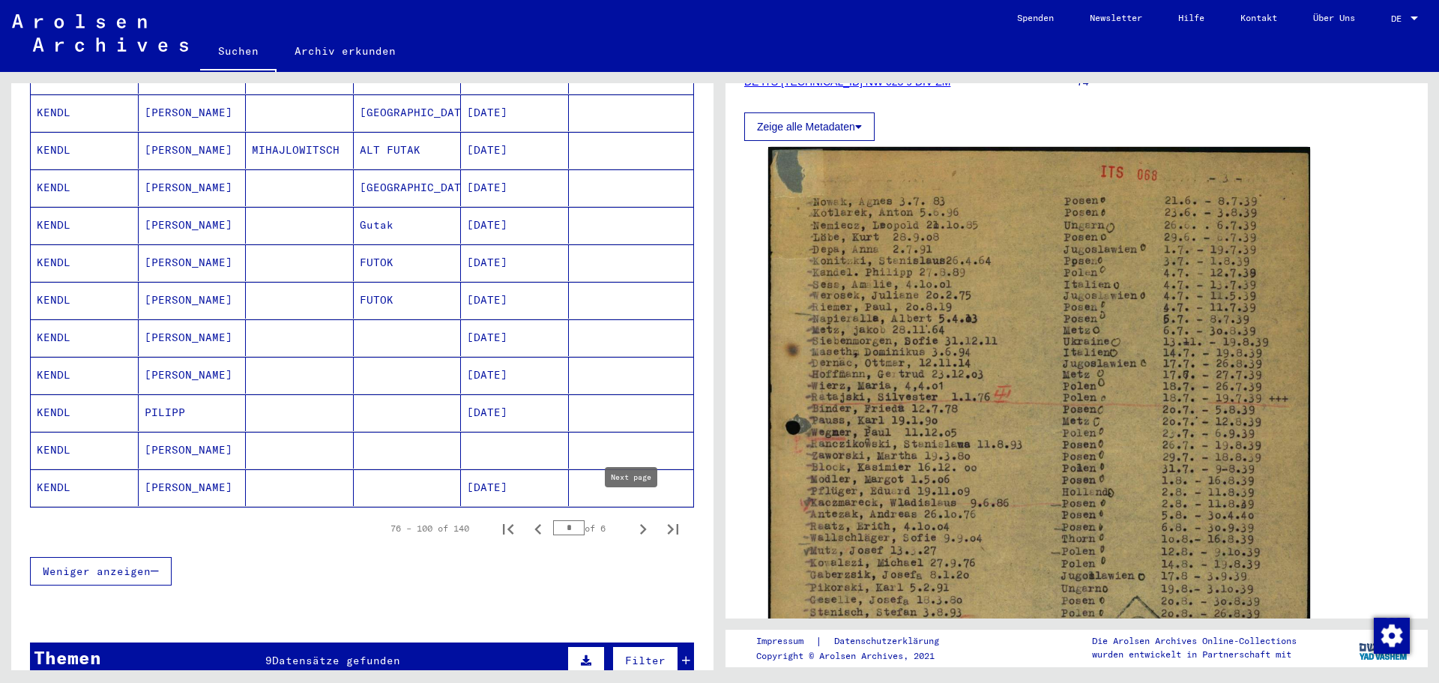
click at [633, 519] on icon "Next page" at bounding box center [643, 529] width 21 height 21
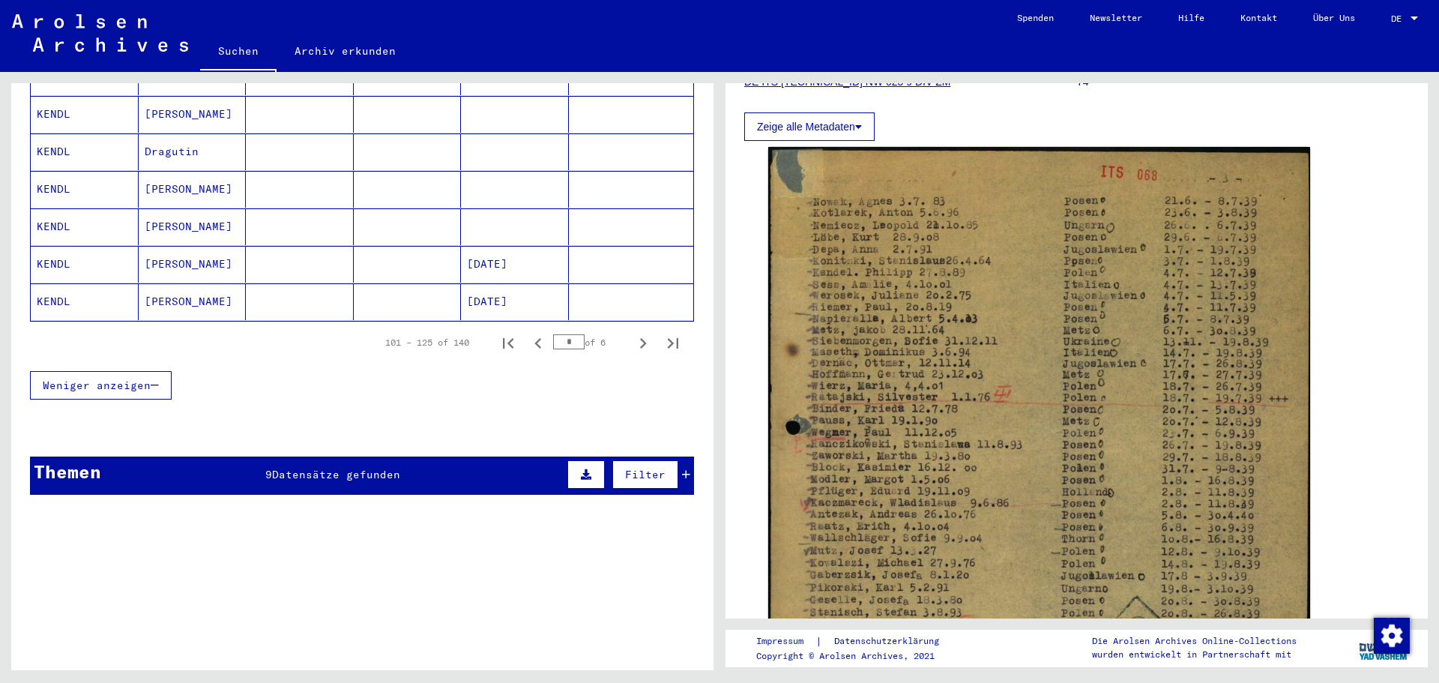
scroll to position [975, 0]
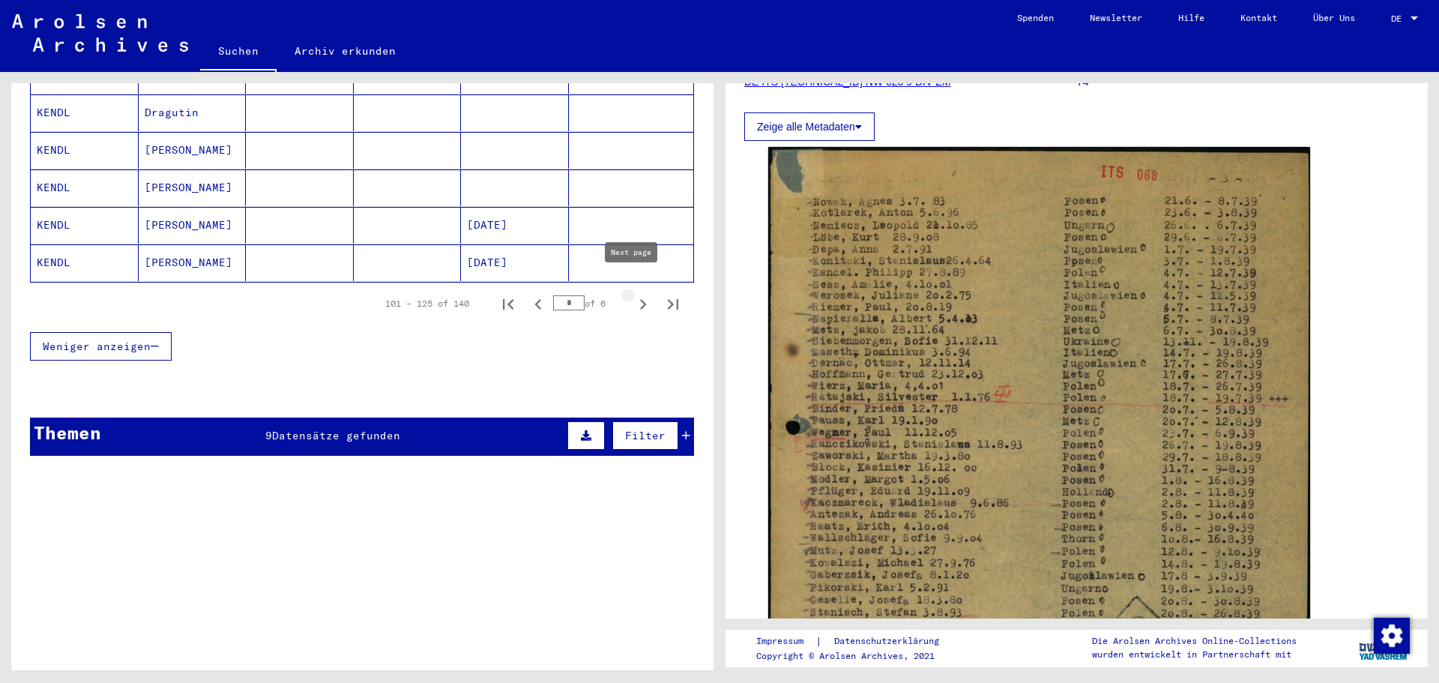
click at [633, 294] on icon "Next page" at bounding box center [643, 304] width 21 height 21
type input "*"
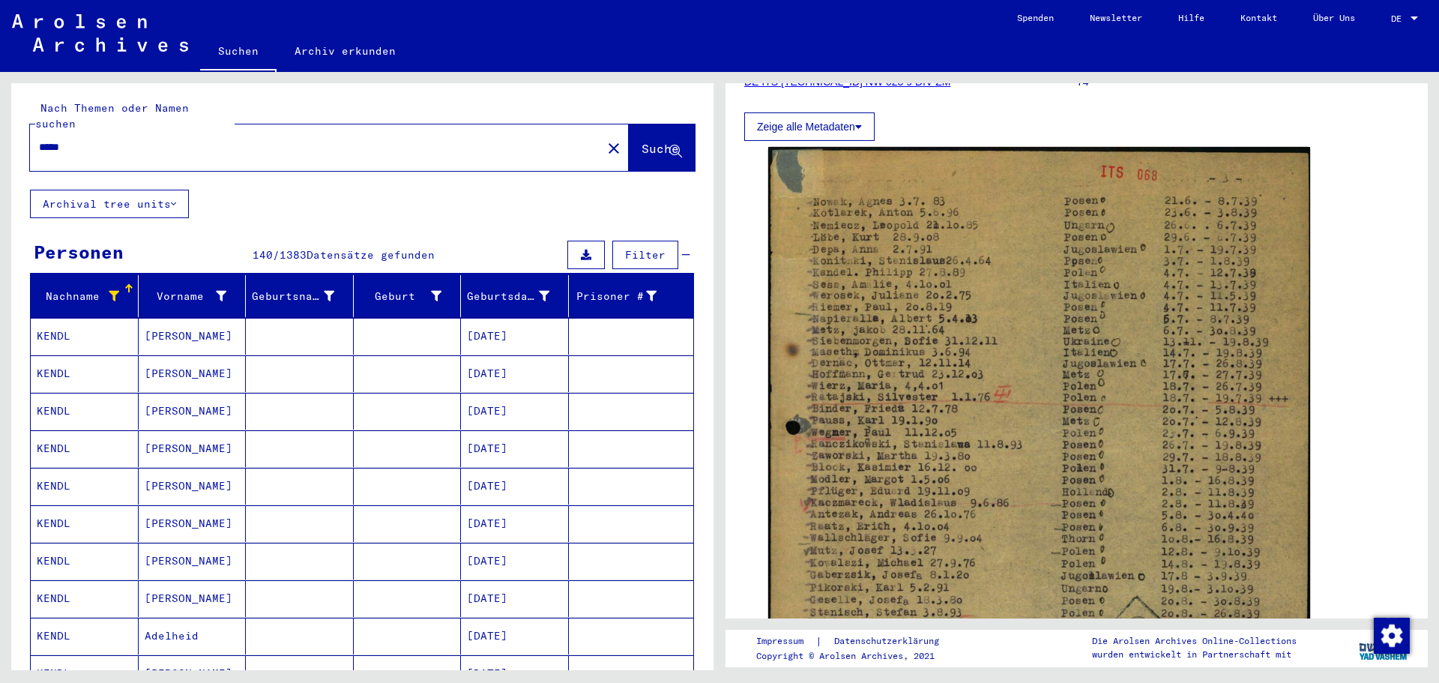
scroll to position [0, 0]
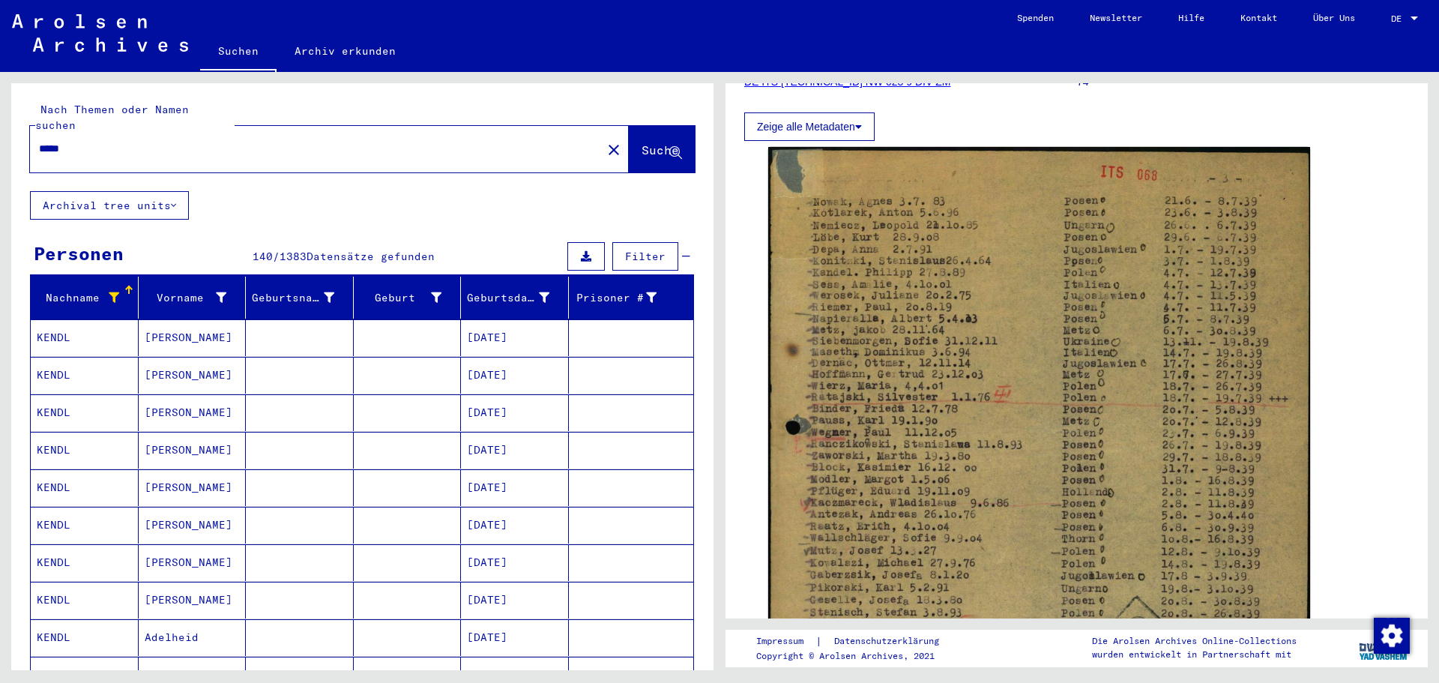
click at [86, 141] on input "*****" at bounding box center [316, 149] width 554 height 16
type input "******"
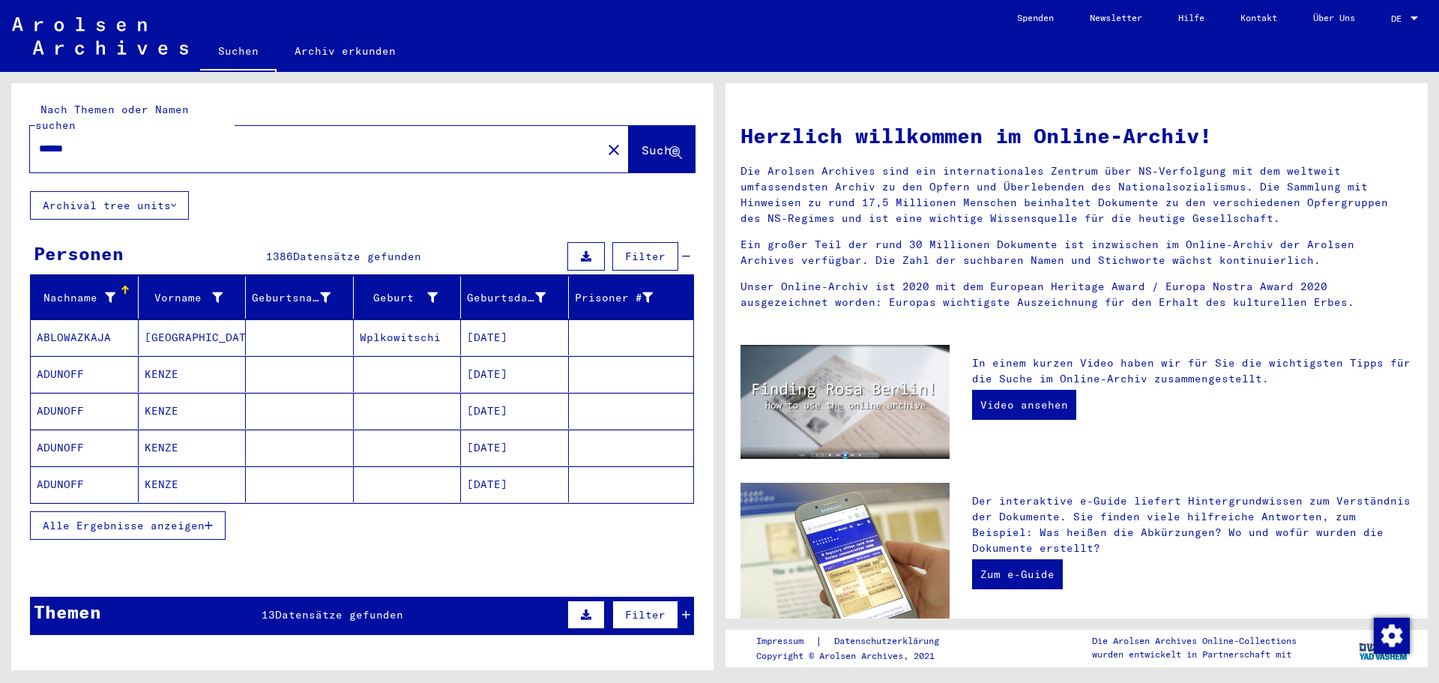
click at [49, 94] on div "Nach Themen oder Namen suchen ****** close Suche" at bounding box center [362, 137] width 702 height 108
click at [213, 292] on icon at bounding box center [217, 297] width 10 height 10
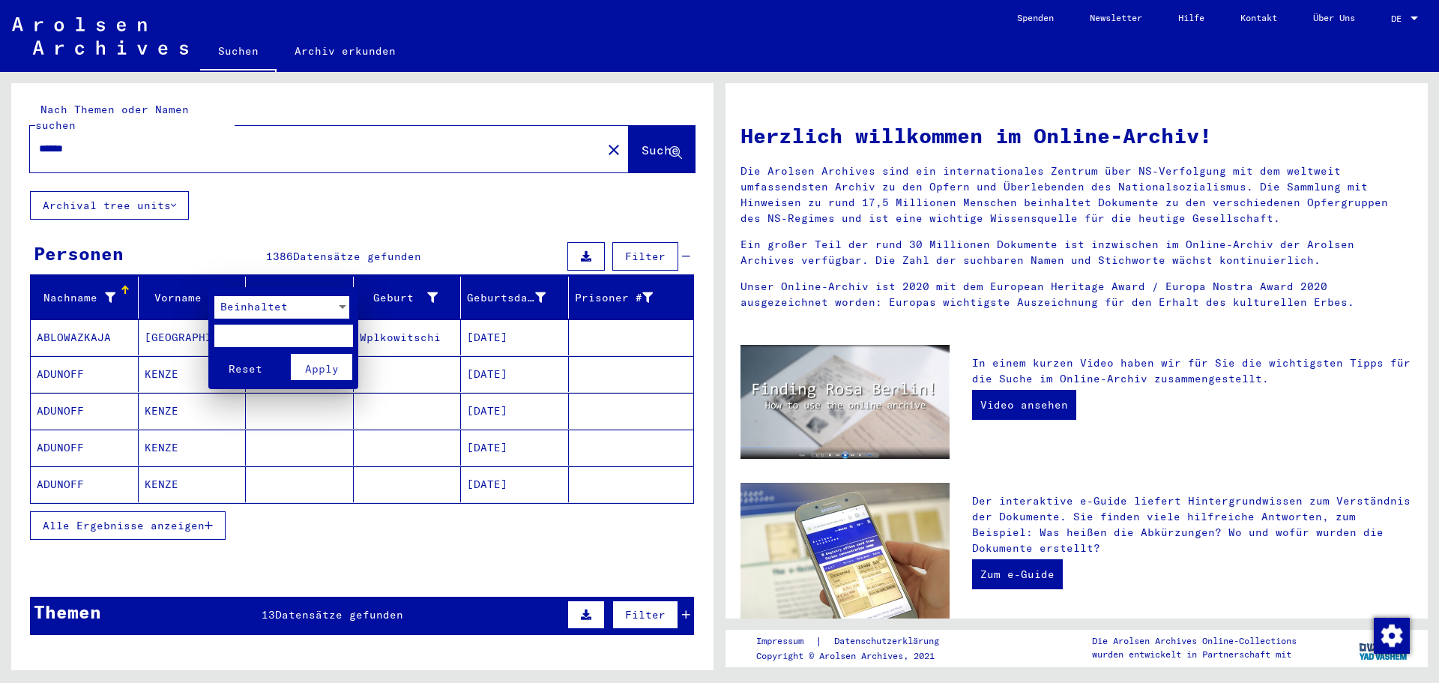
click at [303, 333] on input "text" at bounding box center [283, 336] width 139 height 22
type input "***"
click at [214, 354] on button "Reset" at bounding box center [245, 367] width 62 height 26
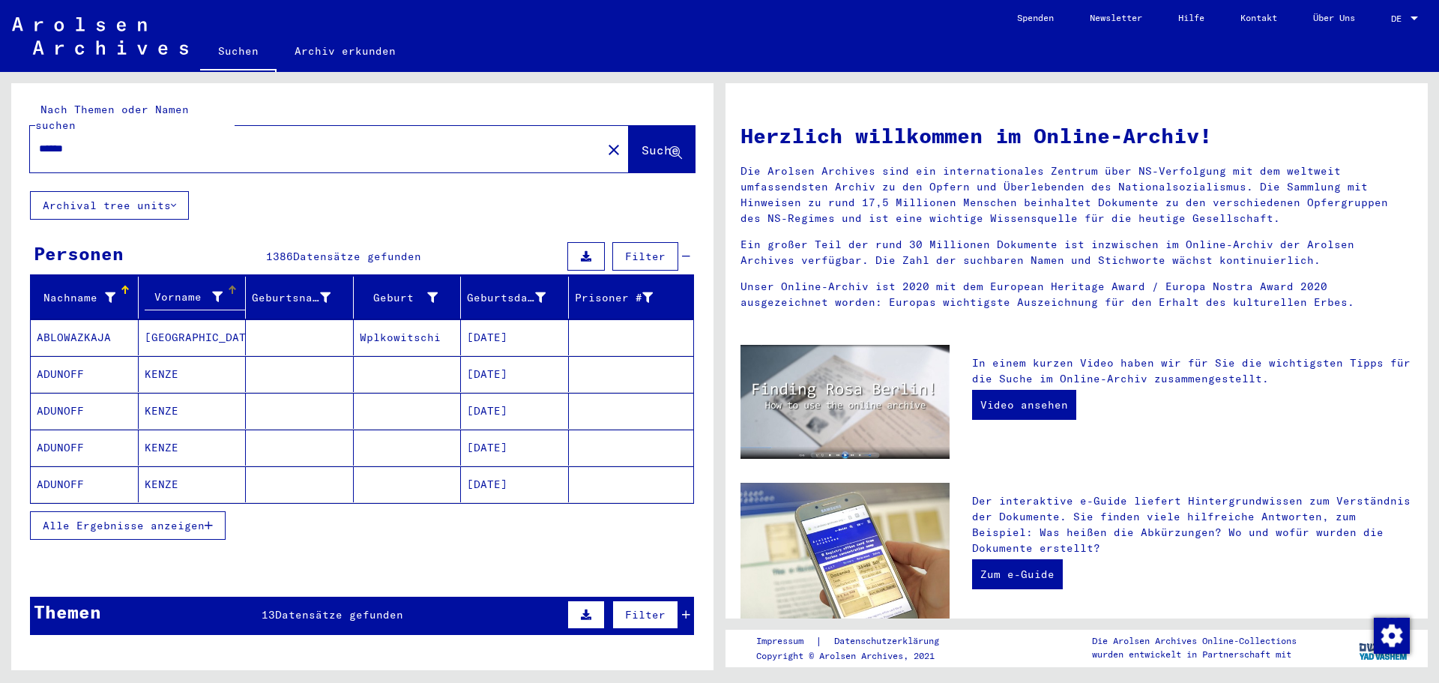
click at [217, 292] on icon at bounding box center [217, 297] width 10 height 10
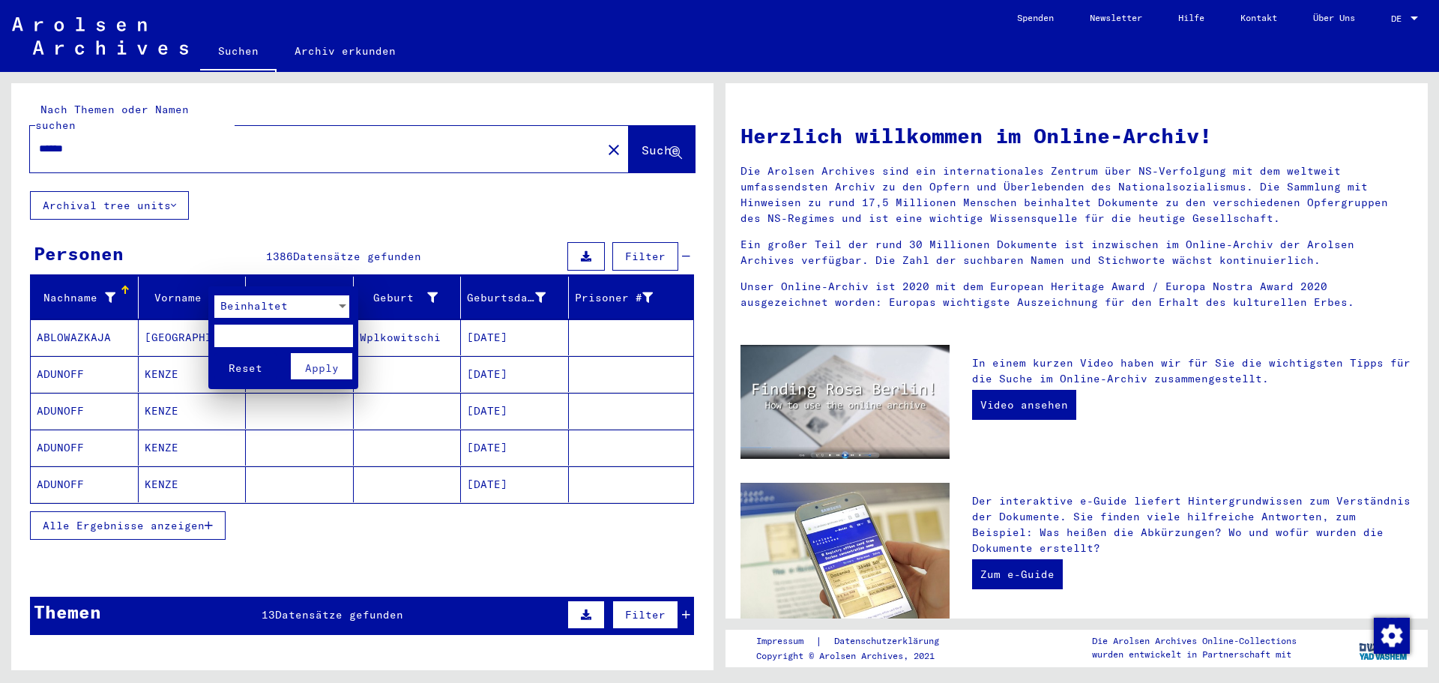
click at [251, 328] on input "text" at bounding box center [283, 336] width 139 height 22
type input "**"
click at [322, 367] on span "Apply" at bounding box center [322, 367] width 34 height 13
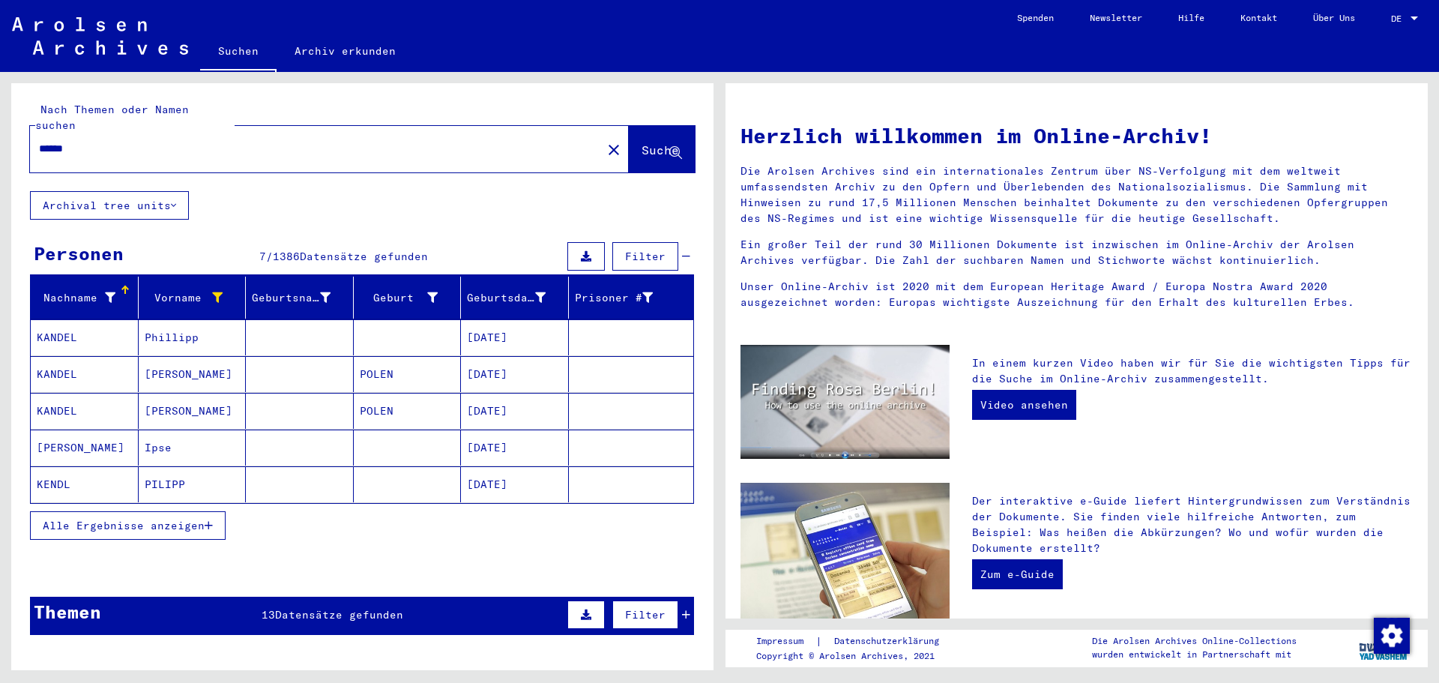
click at [52, 467] on mat-cell "KENDL" at bounding box center [85, 484] width 108 height 36
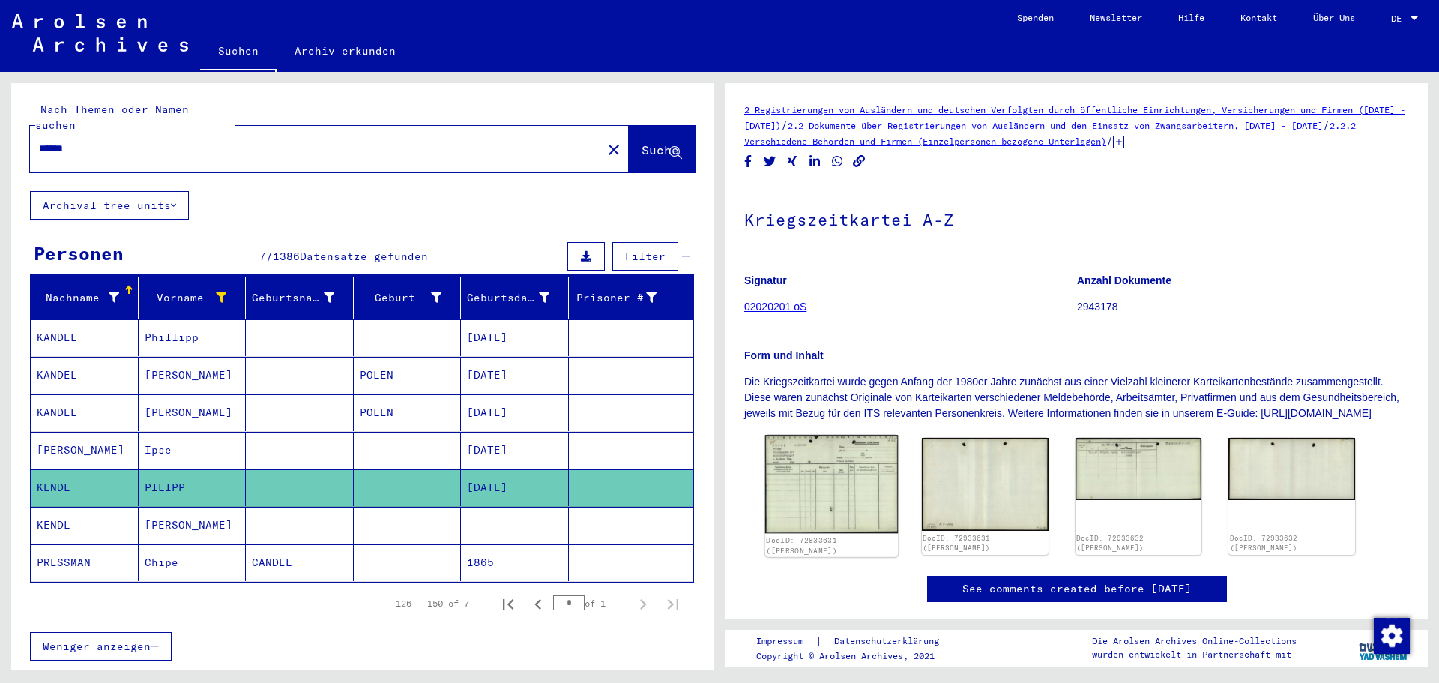
click at [867, 508] on img at bounding box center [831, 484] width 133 height 98
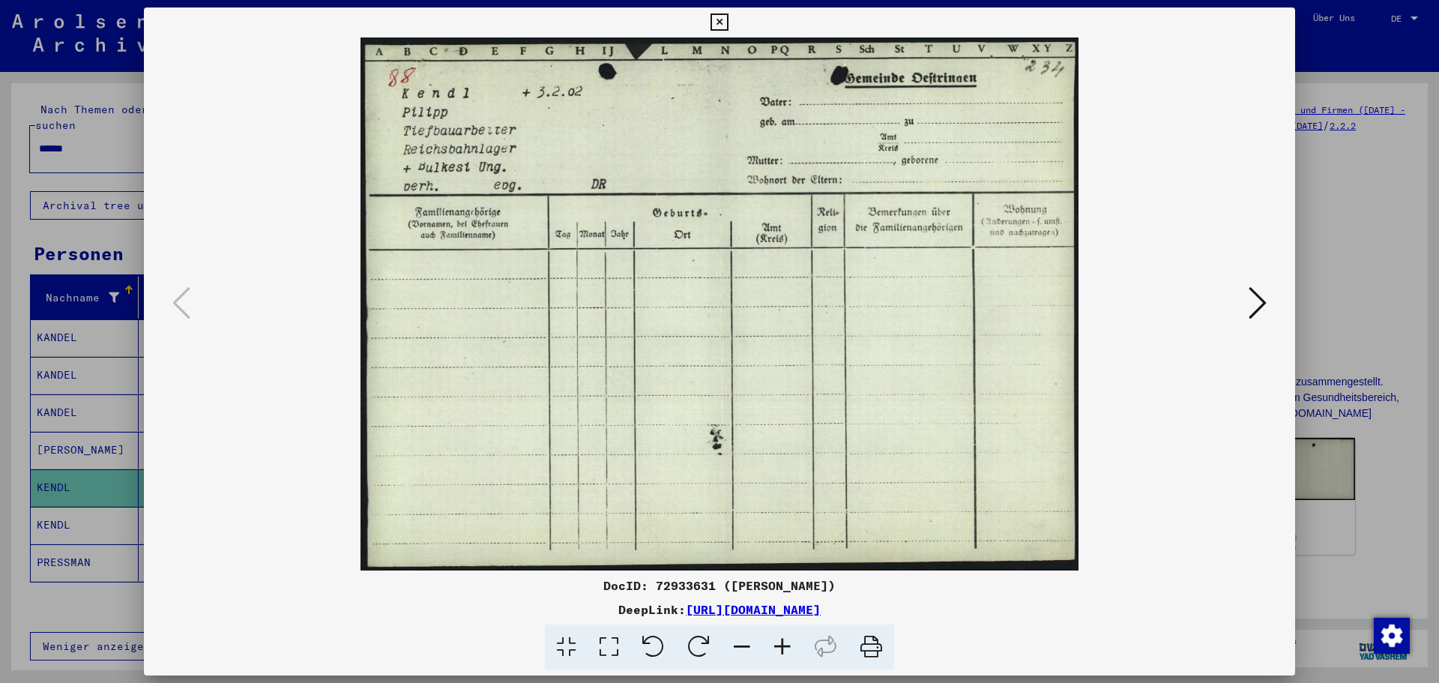
click at [1251, 316] on icon at bounding box center [1258, 303] width 18 height 36
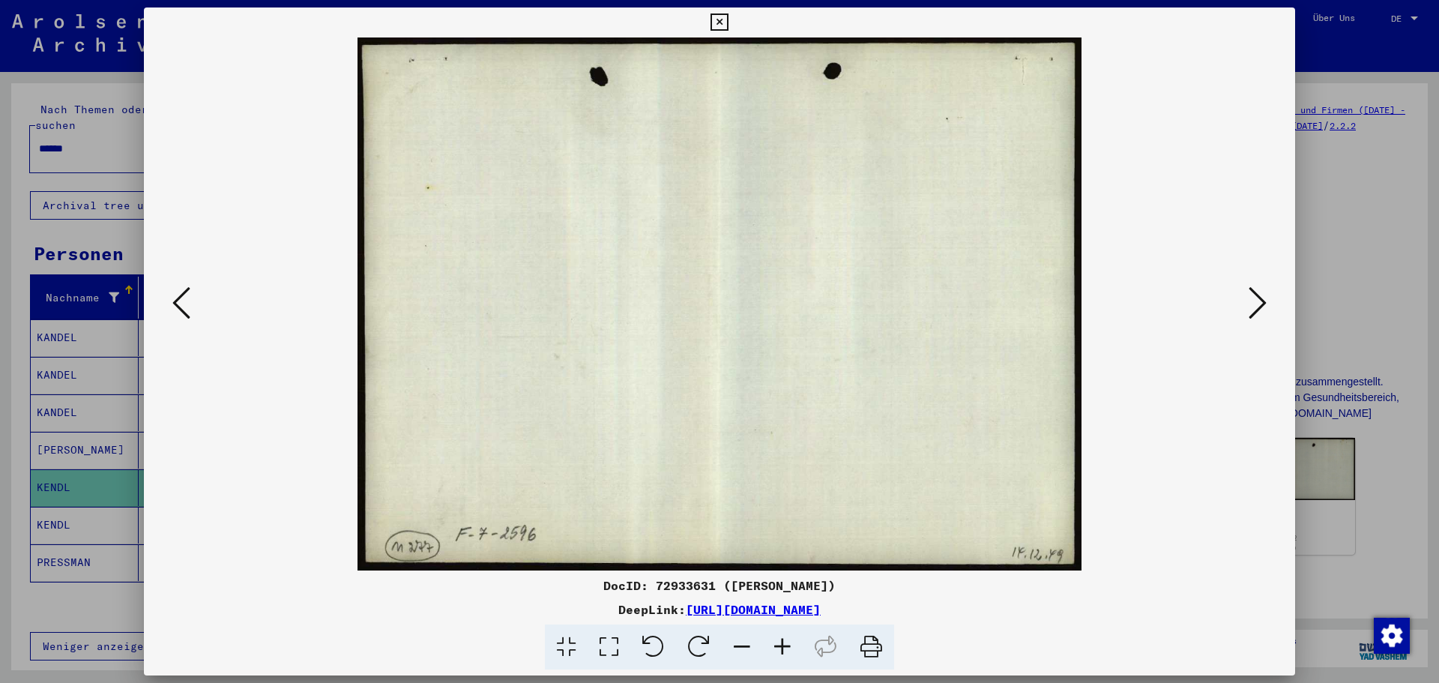
click at [1252, 311] on icon at bounding box center [1258, 303] width 18 height 36
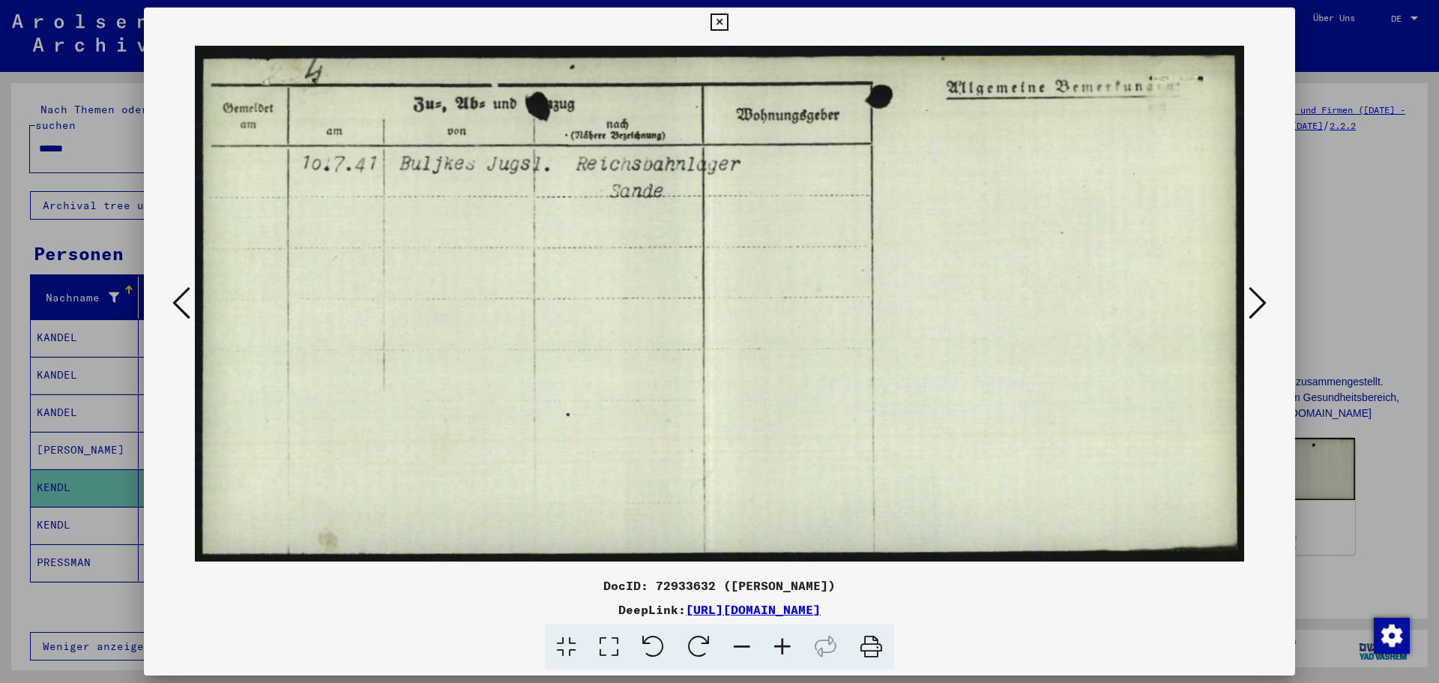
click at [1252, 311] on icon at bounding box center [1258, 303] width 18 height 36
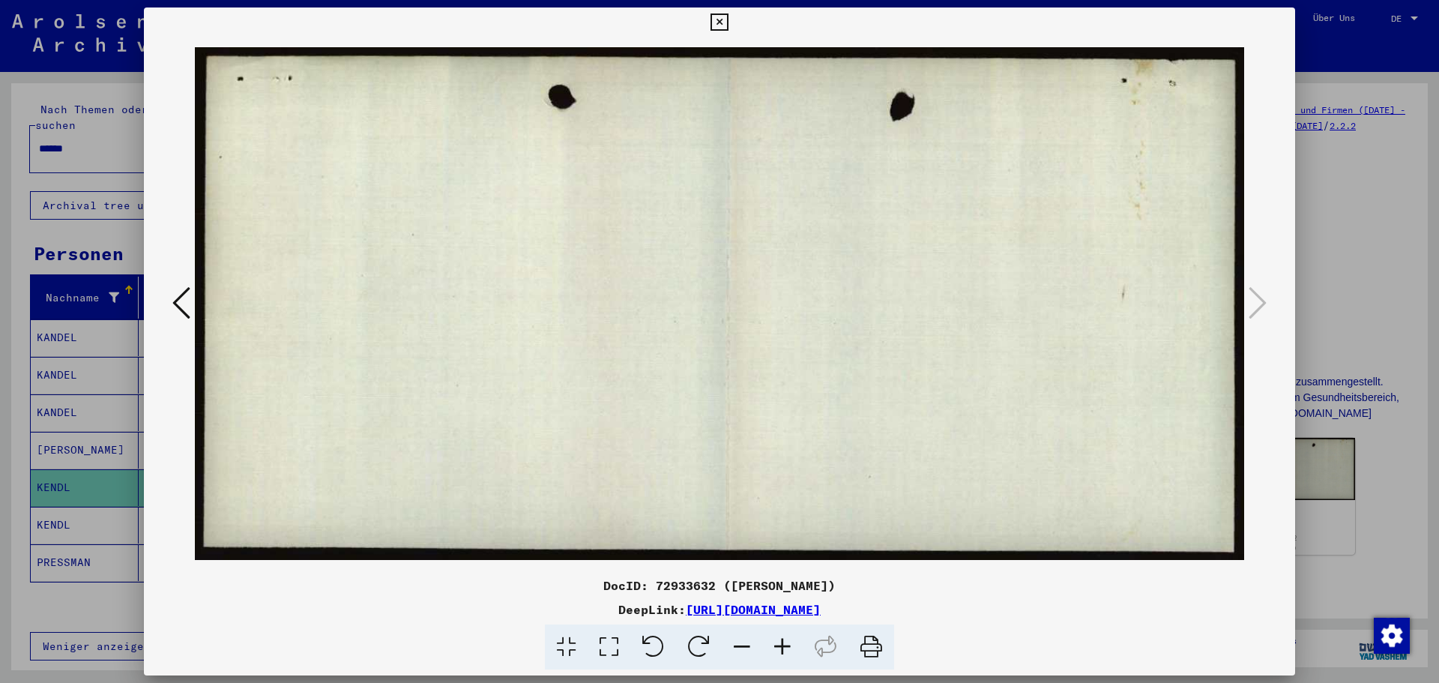
click at [178, 304] on icon at bounding box center [181, 303] width 18 height 36
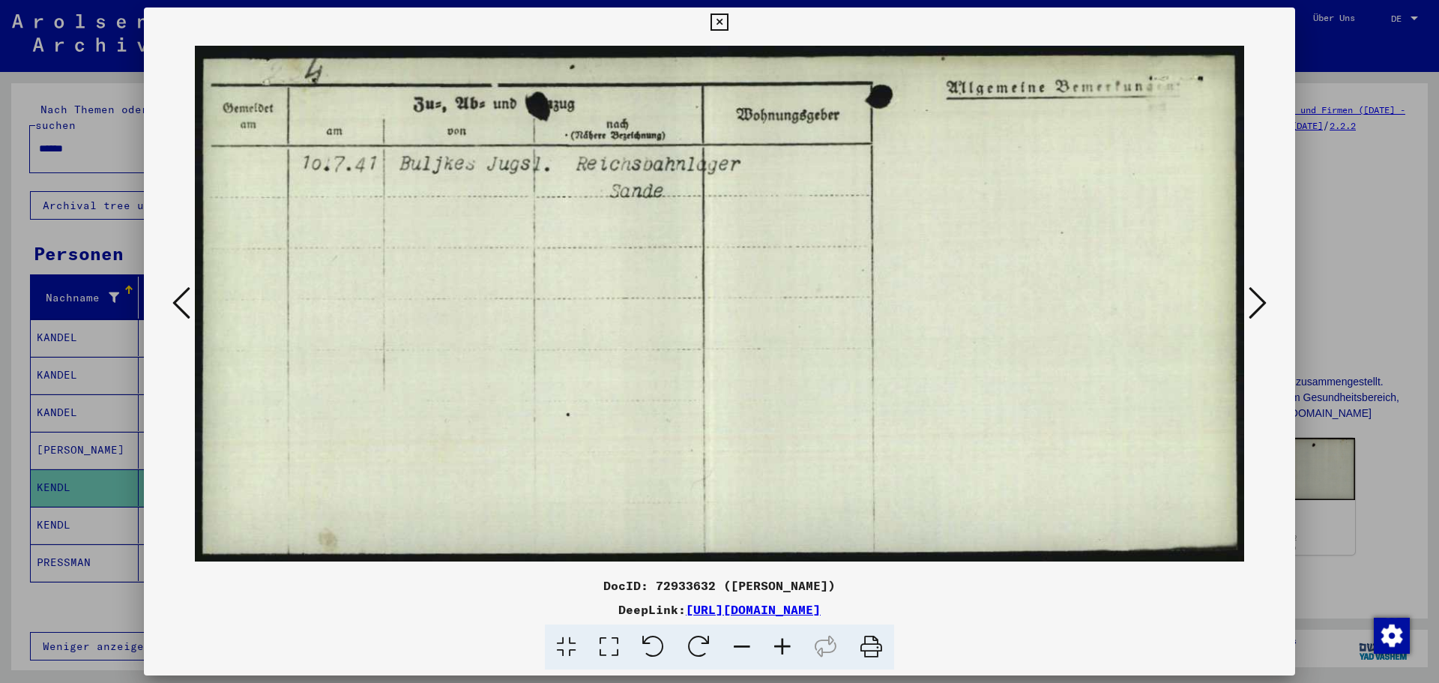
click at [178, 304] on icon at bounding box center [181, 303] width 18 height 36
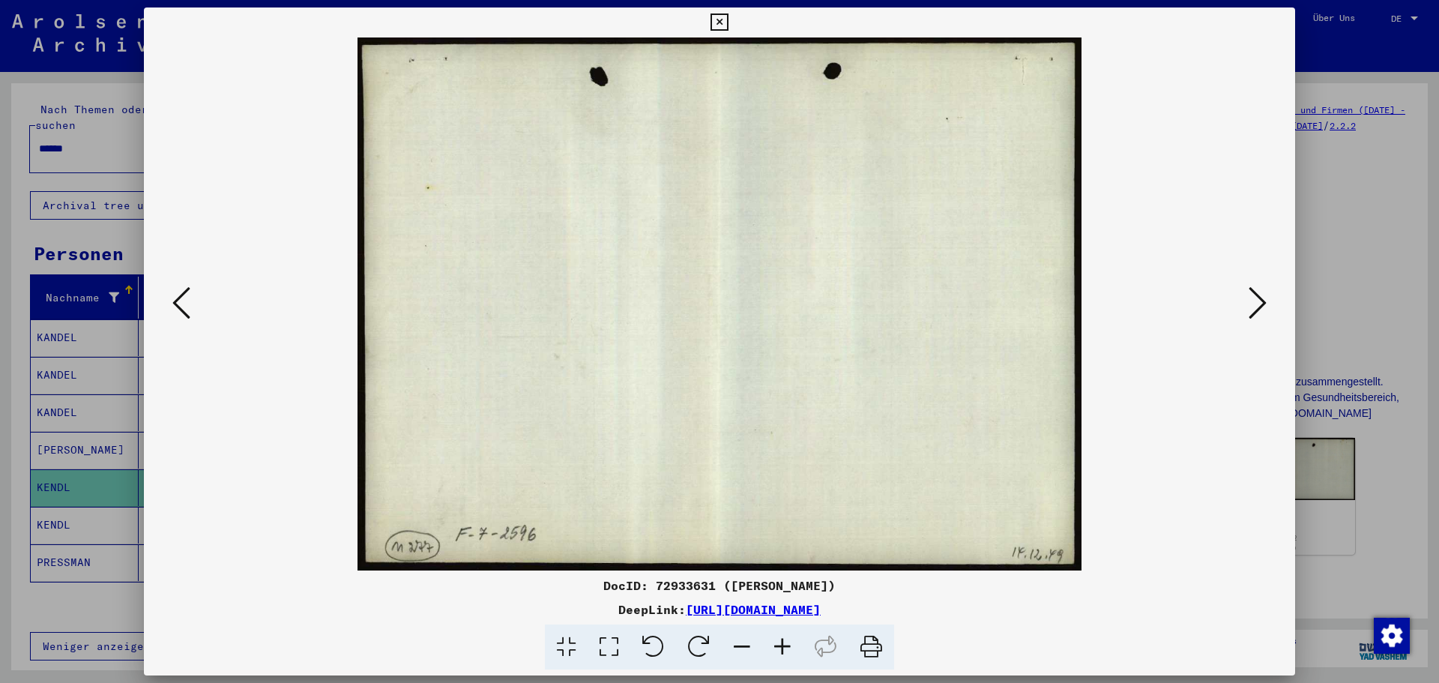
click at [178, 304] on icon at bounding box center [181, 303] width 18 height 36
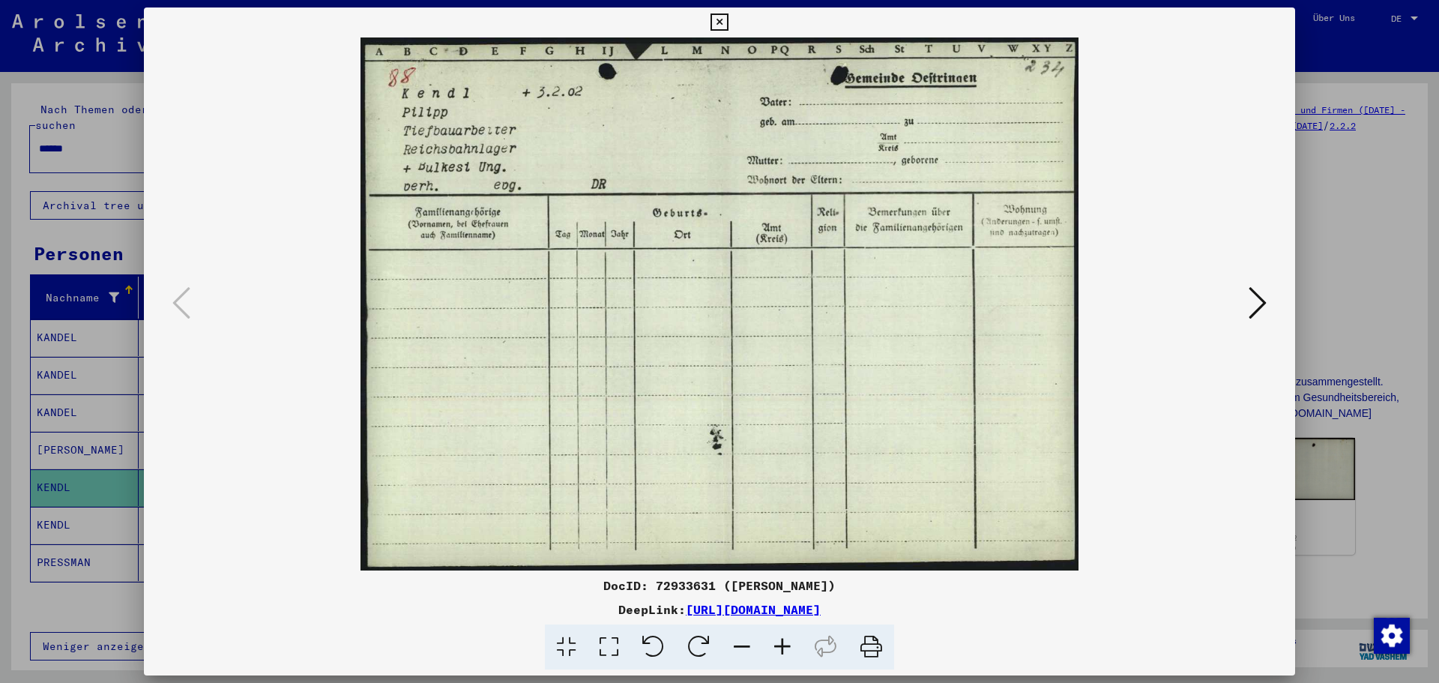
click at [1262, 300] on icon at bounding box center [1258, 303] width 18 height 36
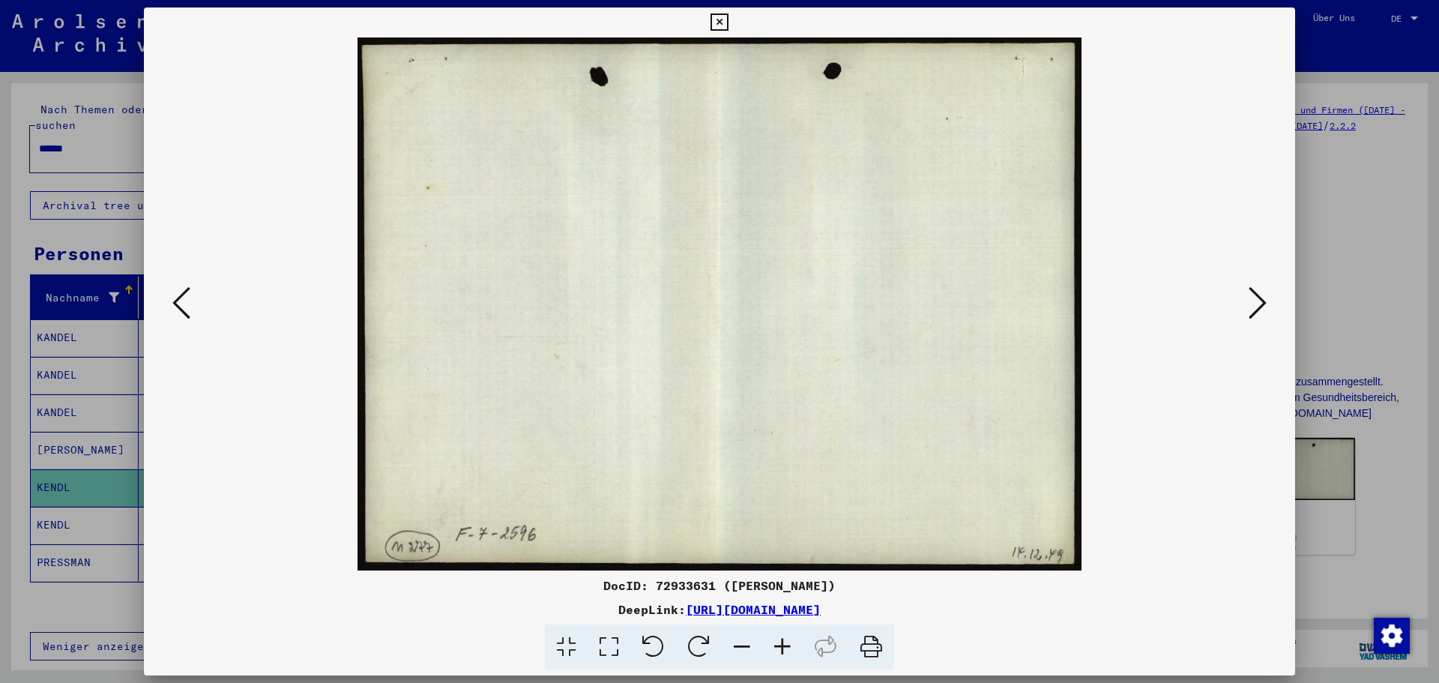
click at [1262, 300] on icon at bounding box center [1258, 303] width 18 height 36
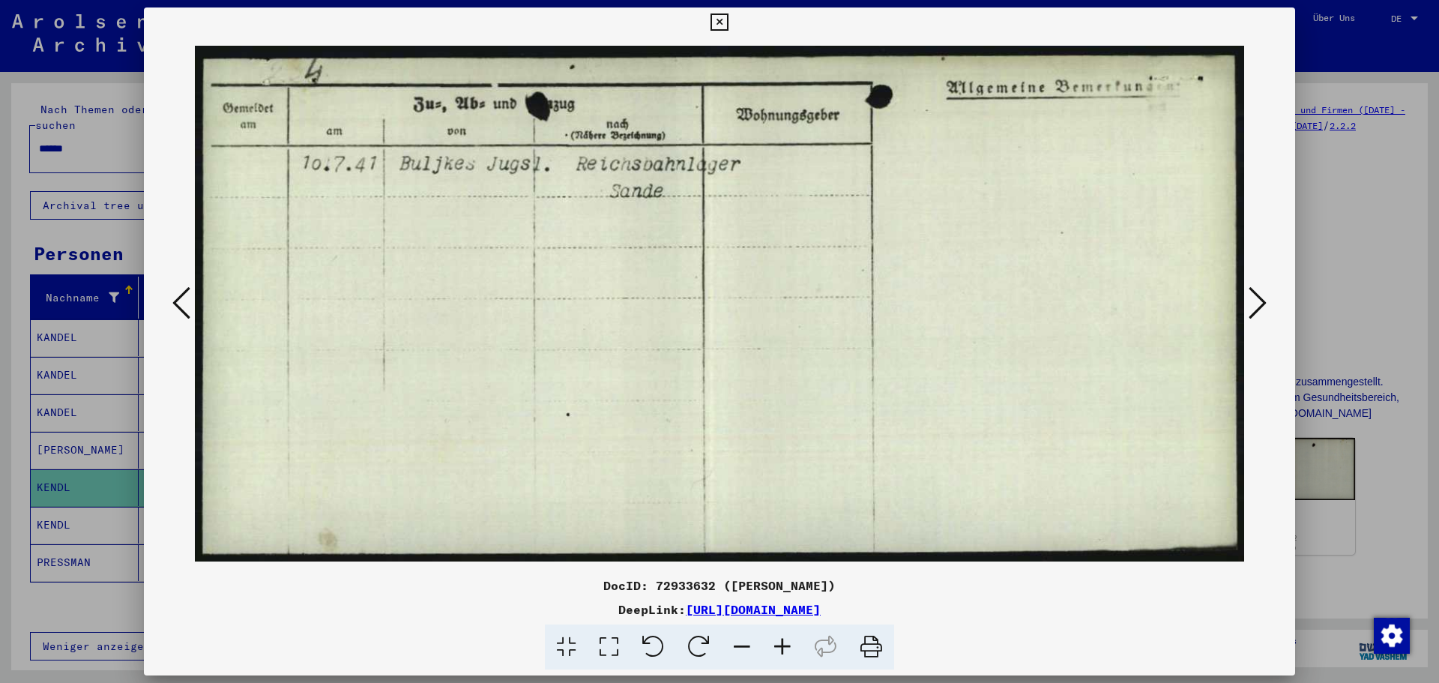
click at [1262, 304] on icon at bounding box center [1258, 303] width 18 height 36
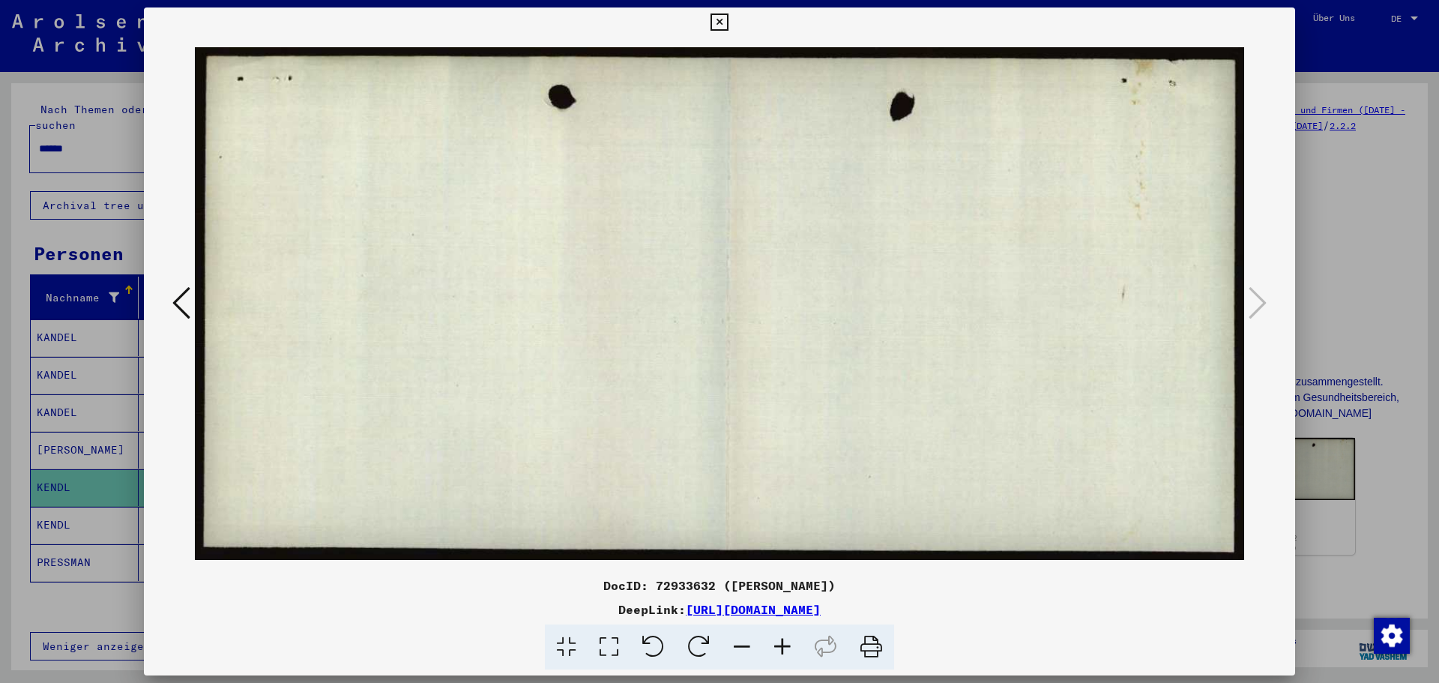
click at [724, 22] on icon at bounding box center [719, 22] width 17 height 18
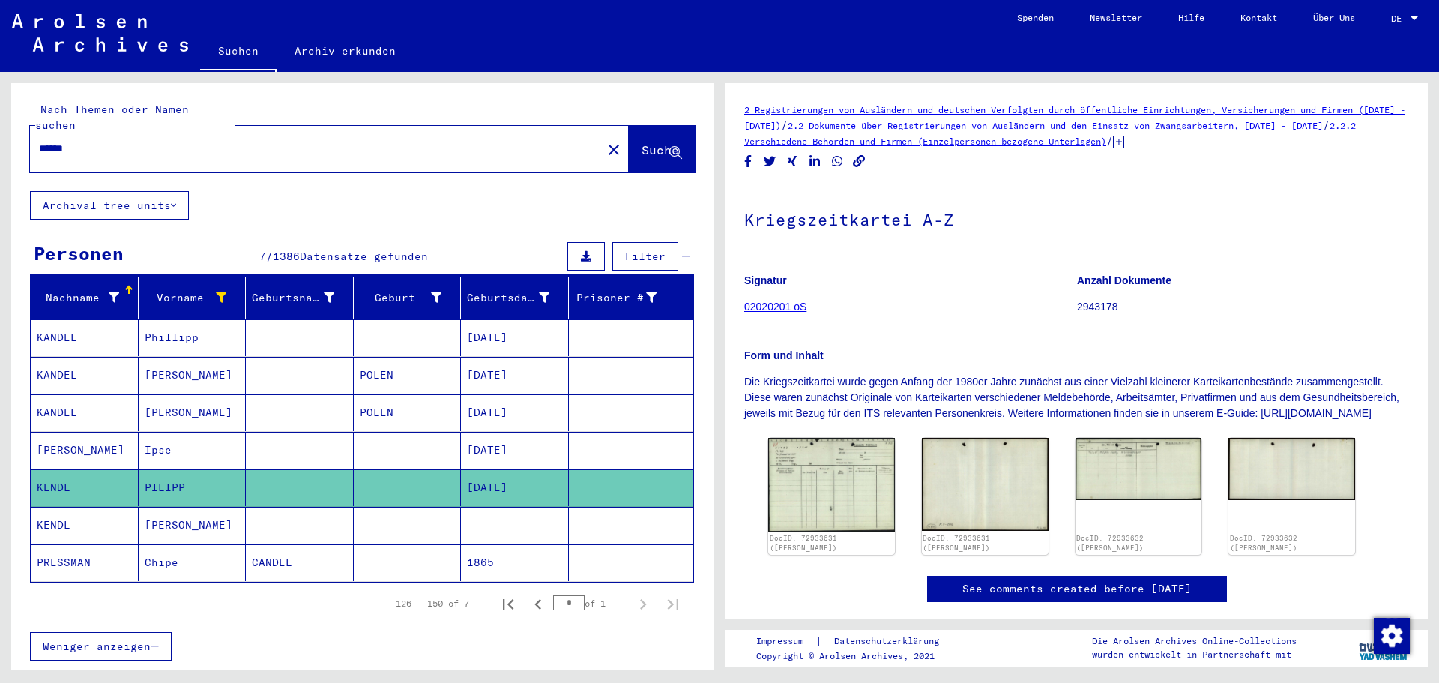
click at [59, 510] on mat-cell "KENDL" at bounding box center [85, 525] width 108 height 37
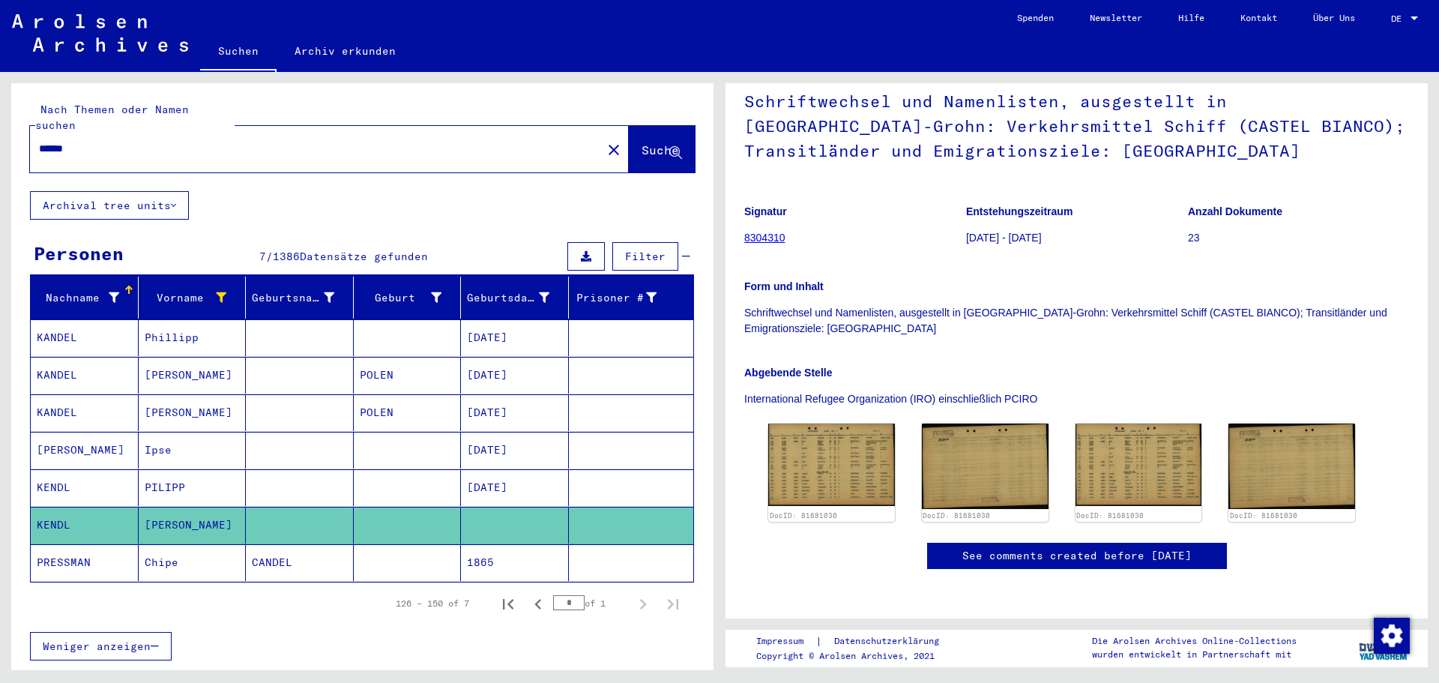
scroll to position [150, 0]
click at [852, 421] on img at bounding box center [831, 464] width 133 height 86
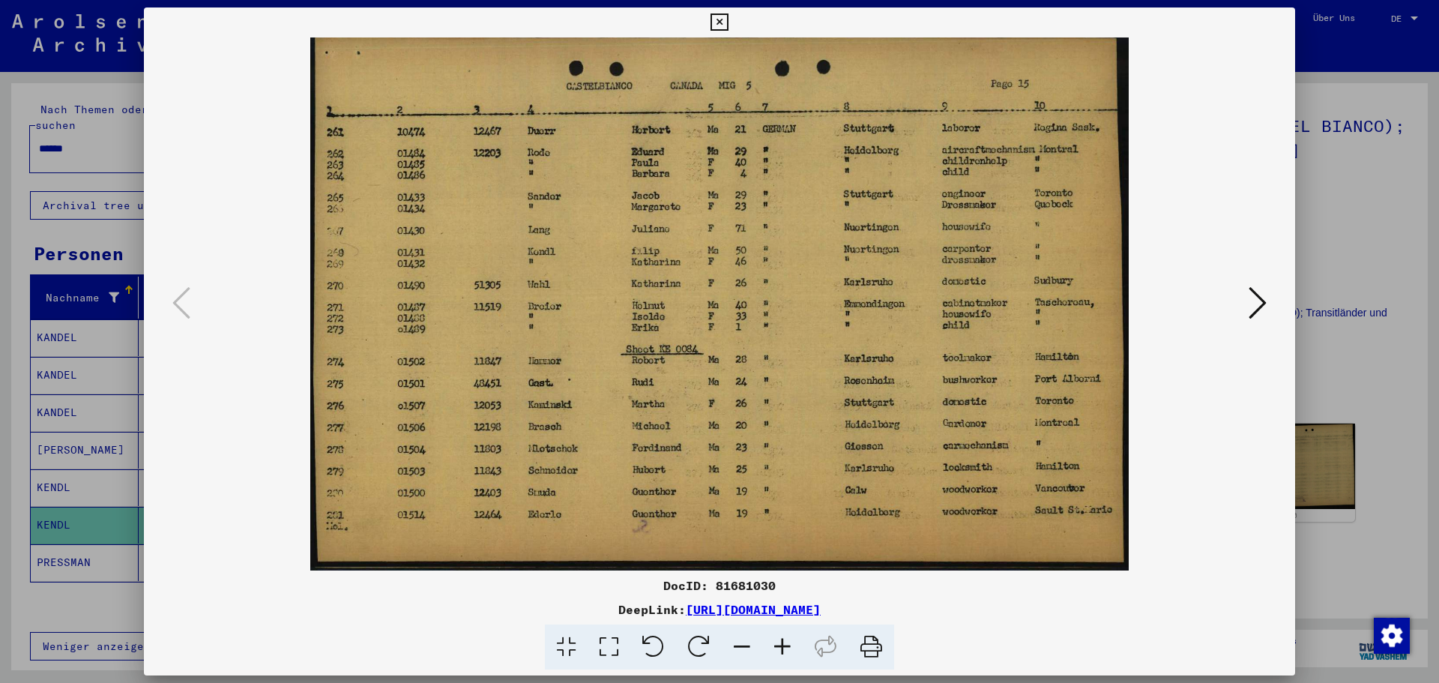
click at [1251, 299] on icon at bounding box center [1258, 303] width 18 height 36
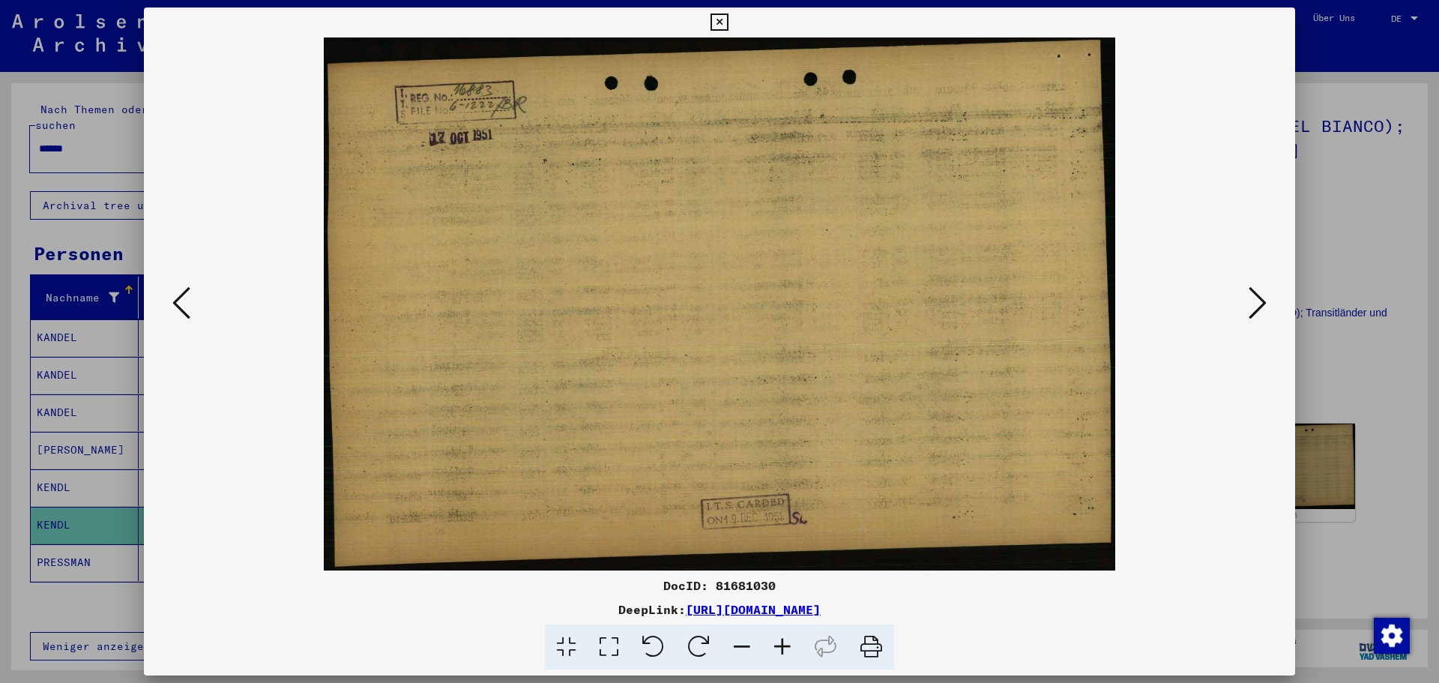
click at [1251, 299] on icon at bounding box center [1258, 303] width 18 height 36
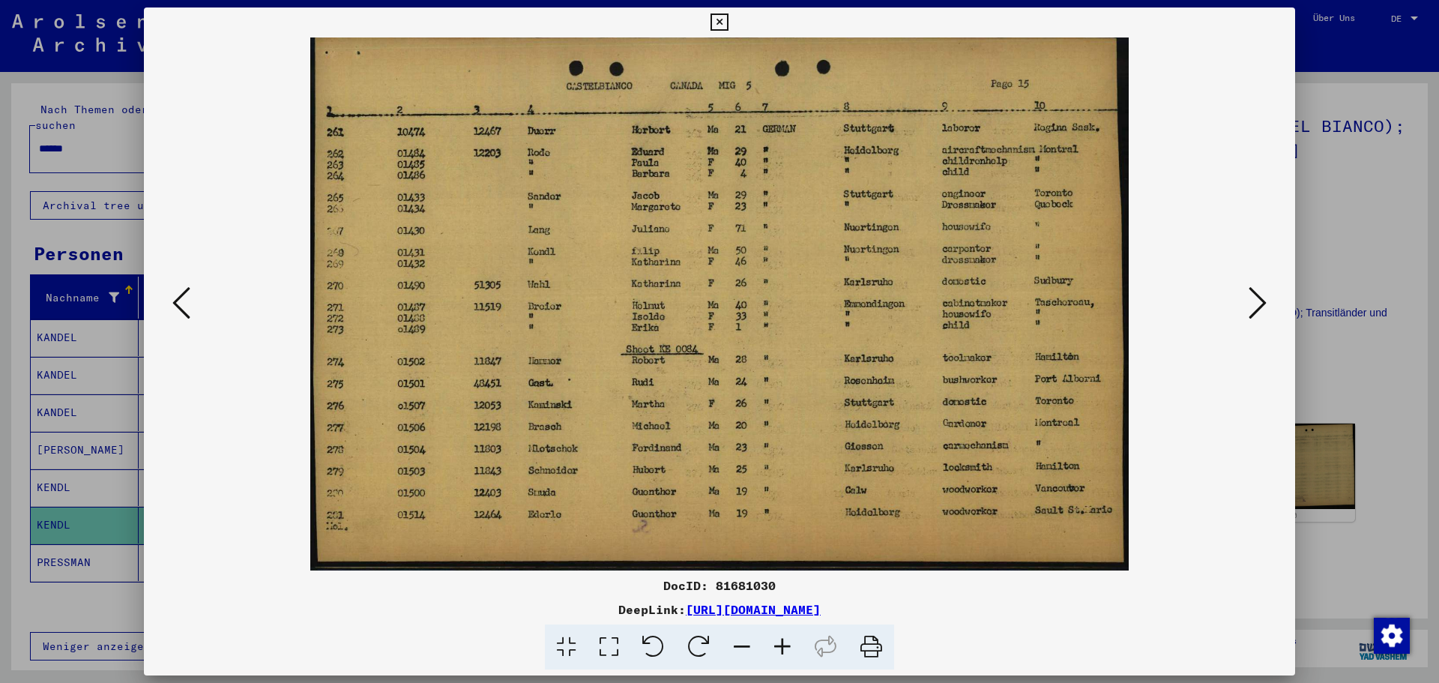
click at [1251, 299] on icon at bounding box center [1258, 303] width 18 height 36
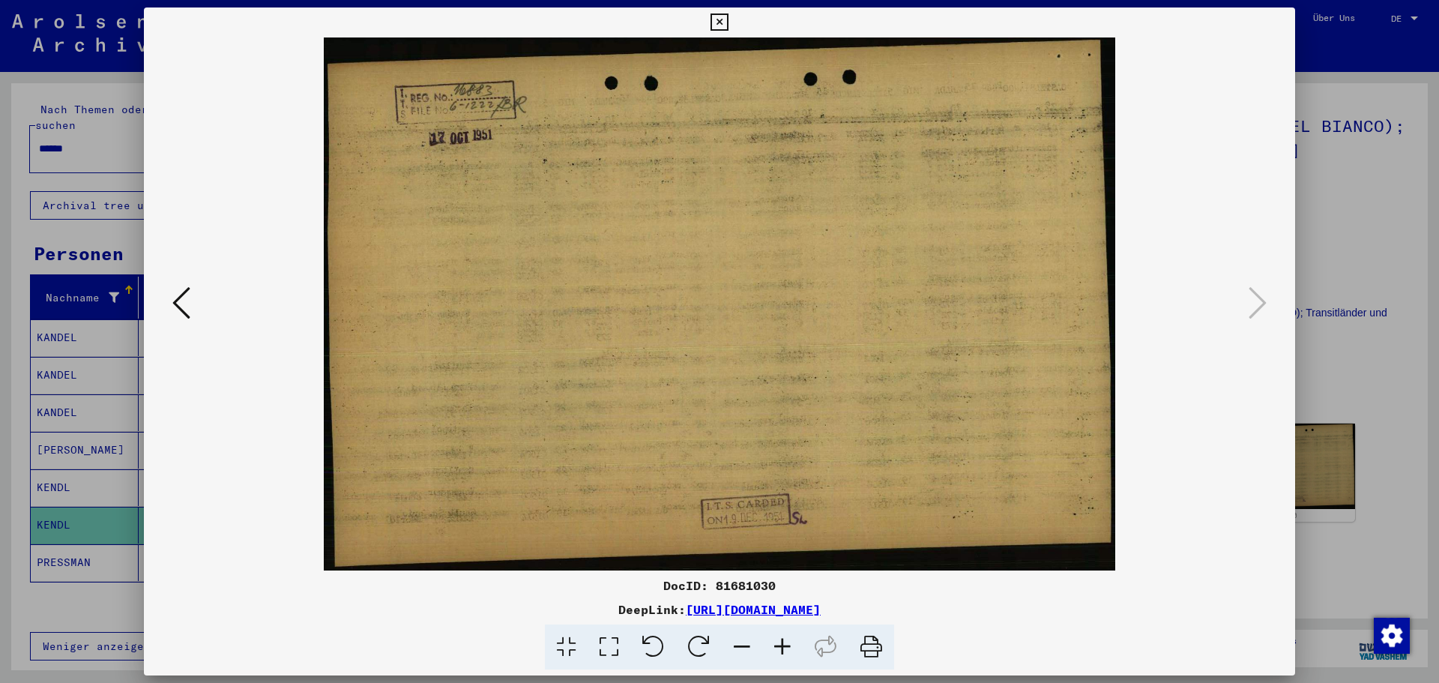
click at [180, 300] on icon at bounding box center [181, 303] width 18 height 36
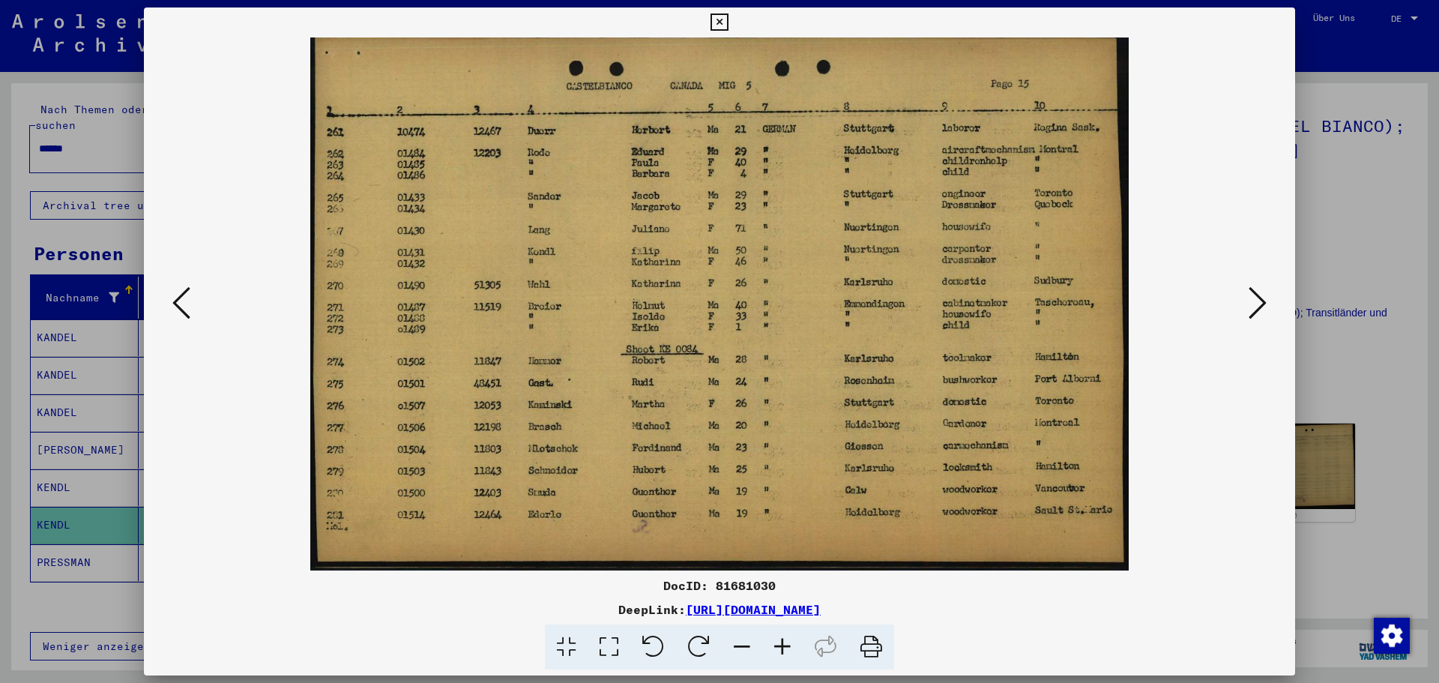
click at [174, 296] on icon at bounding box center [181, 303] width 18 height 36
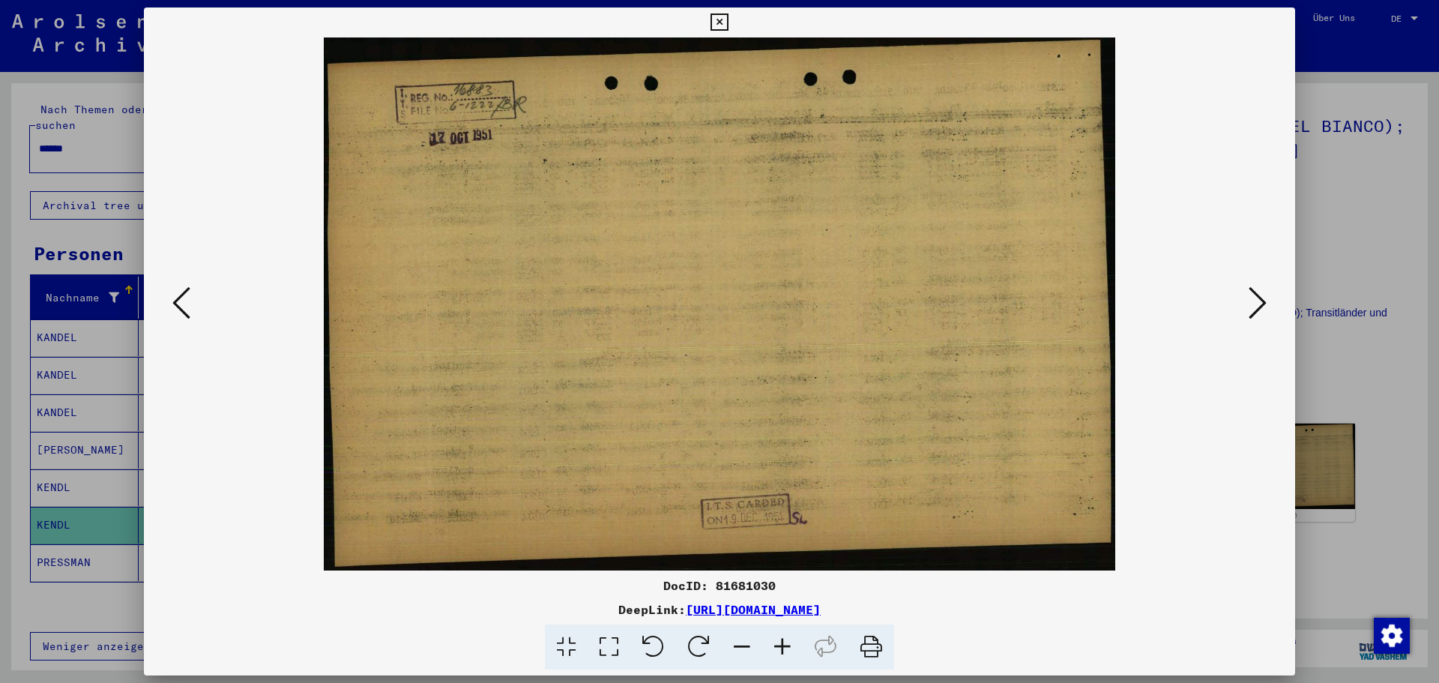
click at [175, 296] on icon at bounding box center [181, 303] width 18 height 36
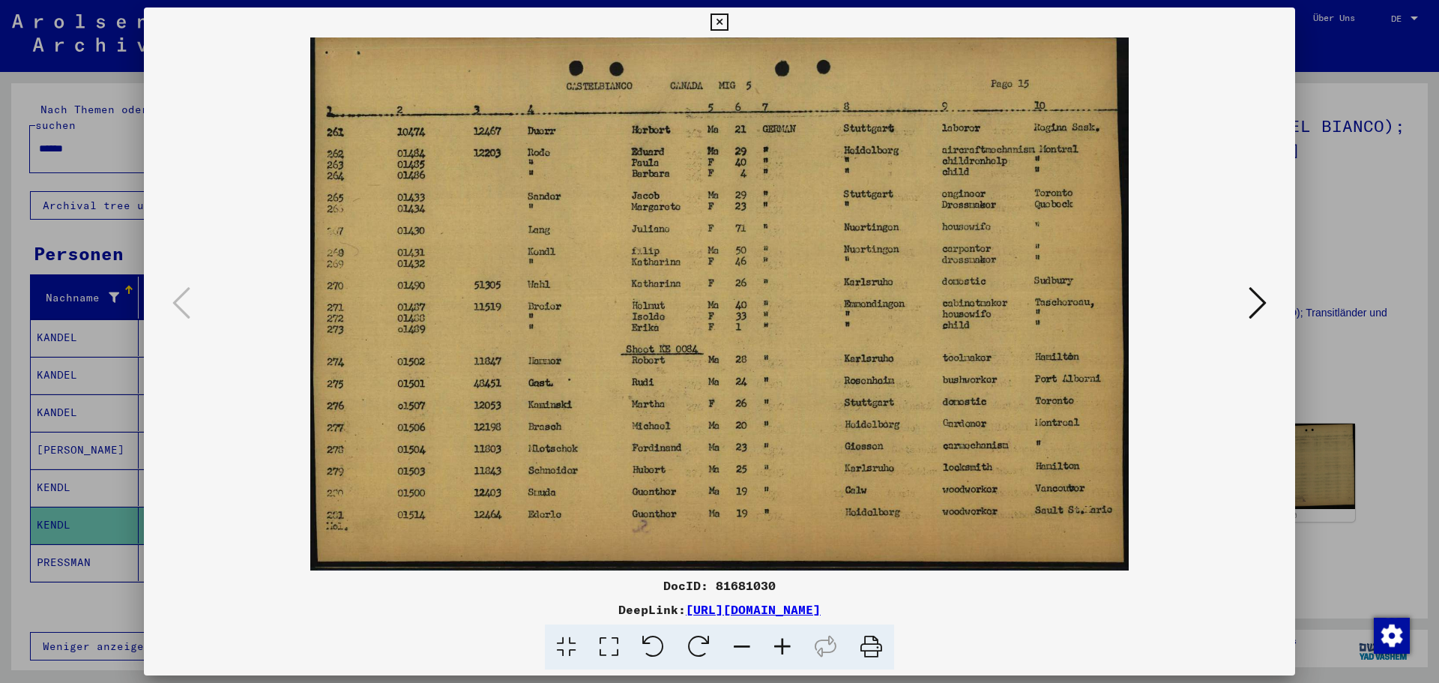
click at [79, 222] on div at bounding box center [719, 341] width 1439 height 683
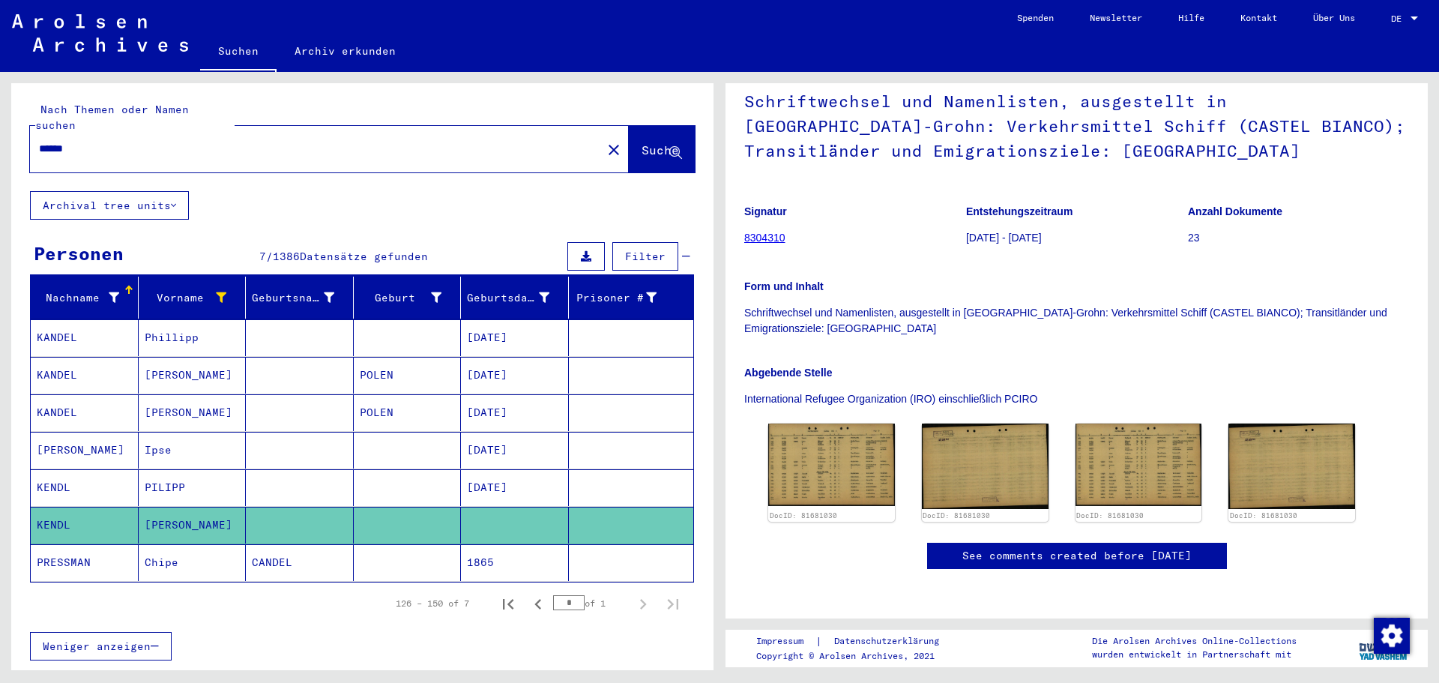
click at [105, 290] on div "Nachname" at bounding box center [78, 298] width 82 height 16
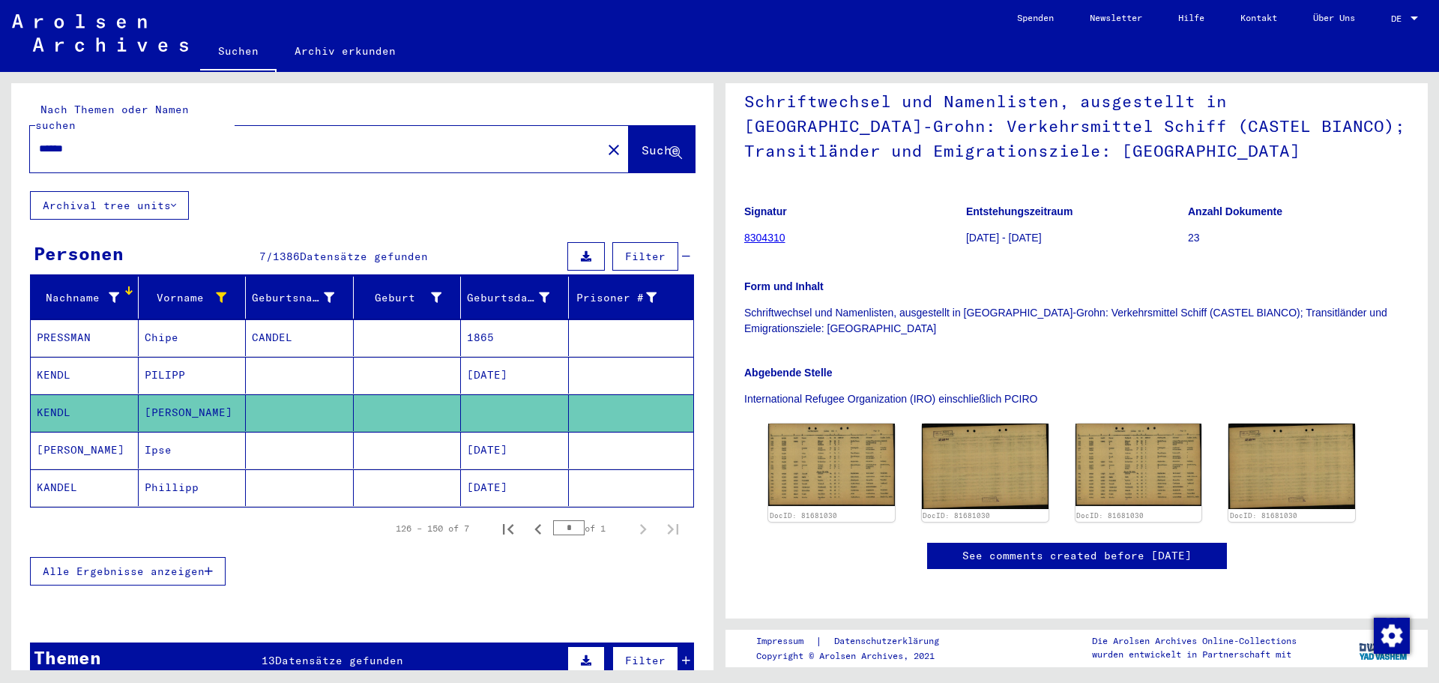
click at [109, 292] on icon at bounding box center [114, 297] width 10 height 10
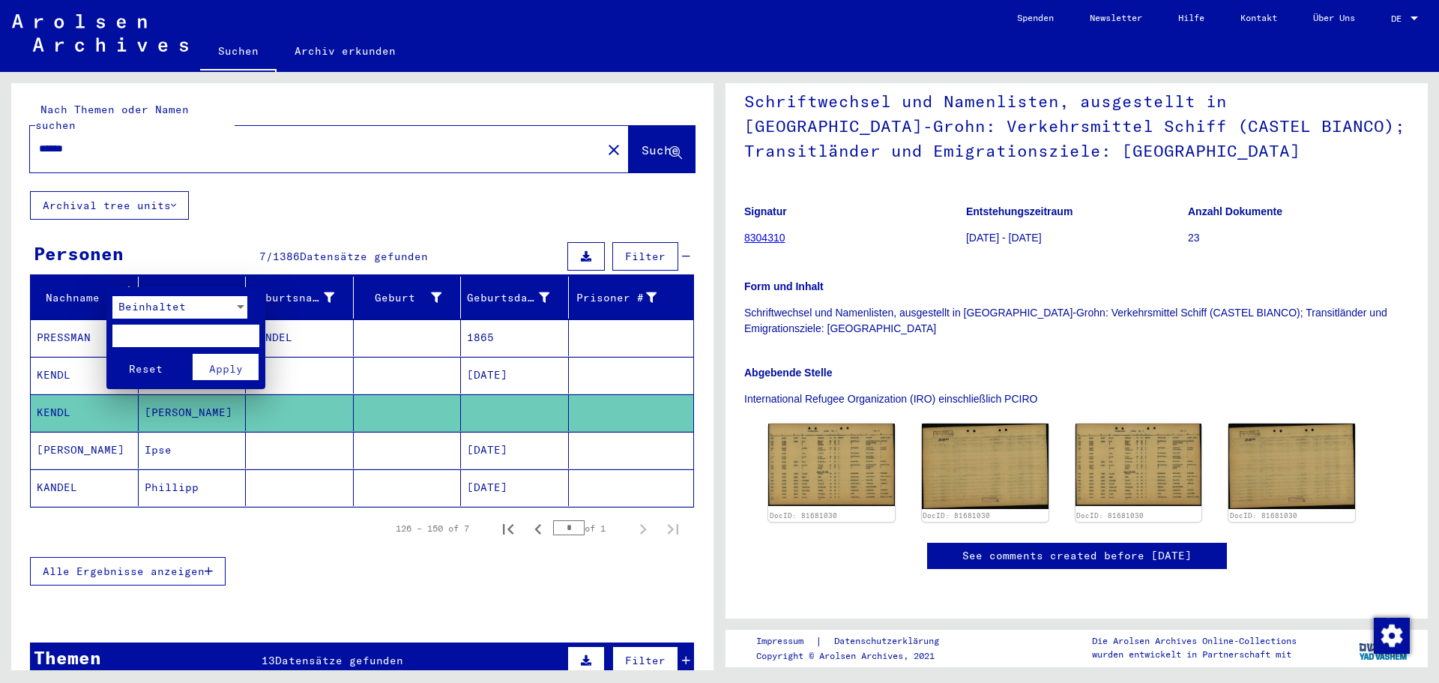
click at [168, 307] on span "Beinhaltet" at bounding box center [151, 306] width 67 height 13
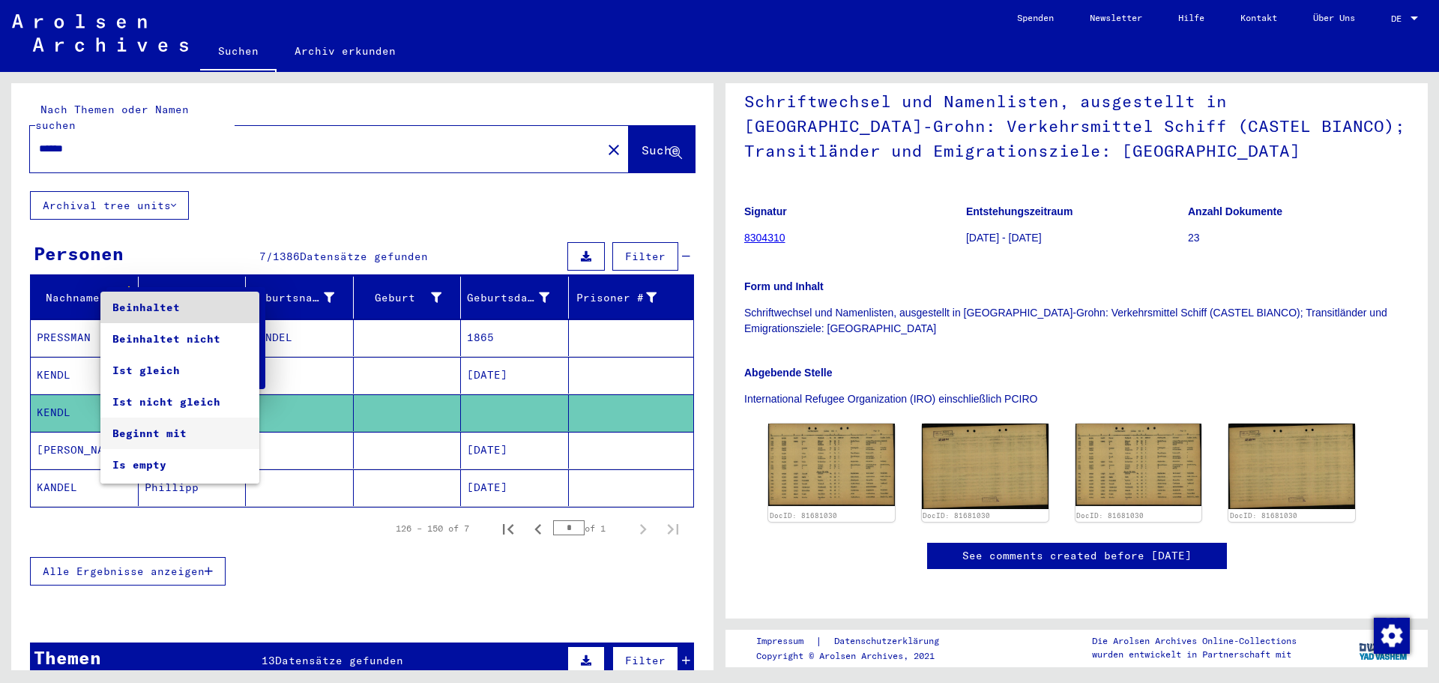
click at [144, 432] on span "Beginnt mit" at bounding box center [179, 433] width 135 height 31
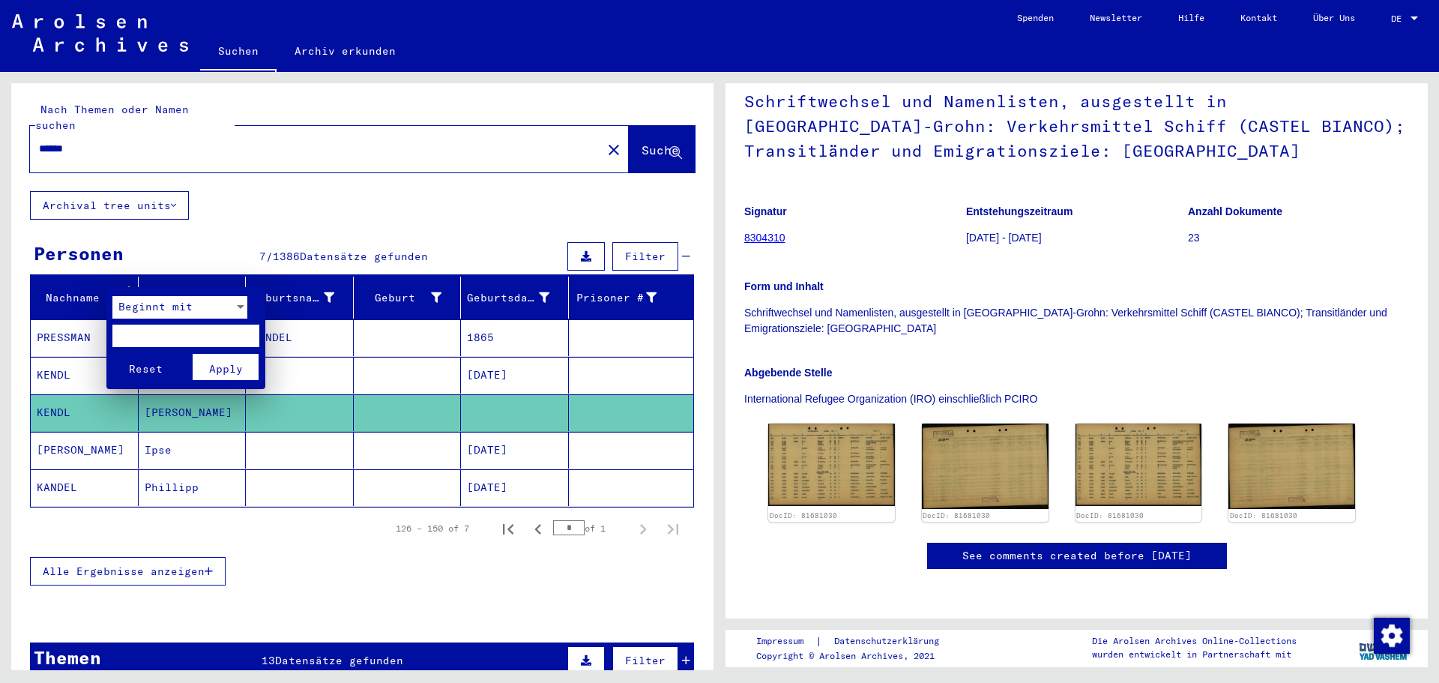
click at [203, 337] on input "text" at bounding box center [185, 336] width 147 height 22
type input "****"
click at [112, 354] on button "Reset" at bounding box center [145, 367] width 66 height 26
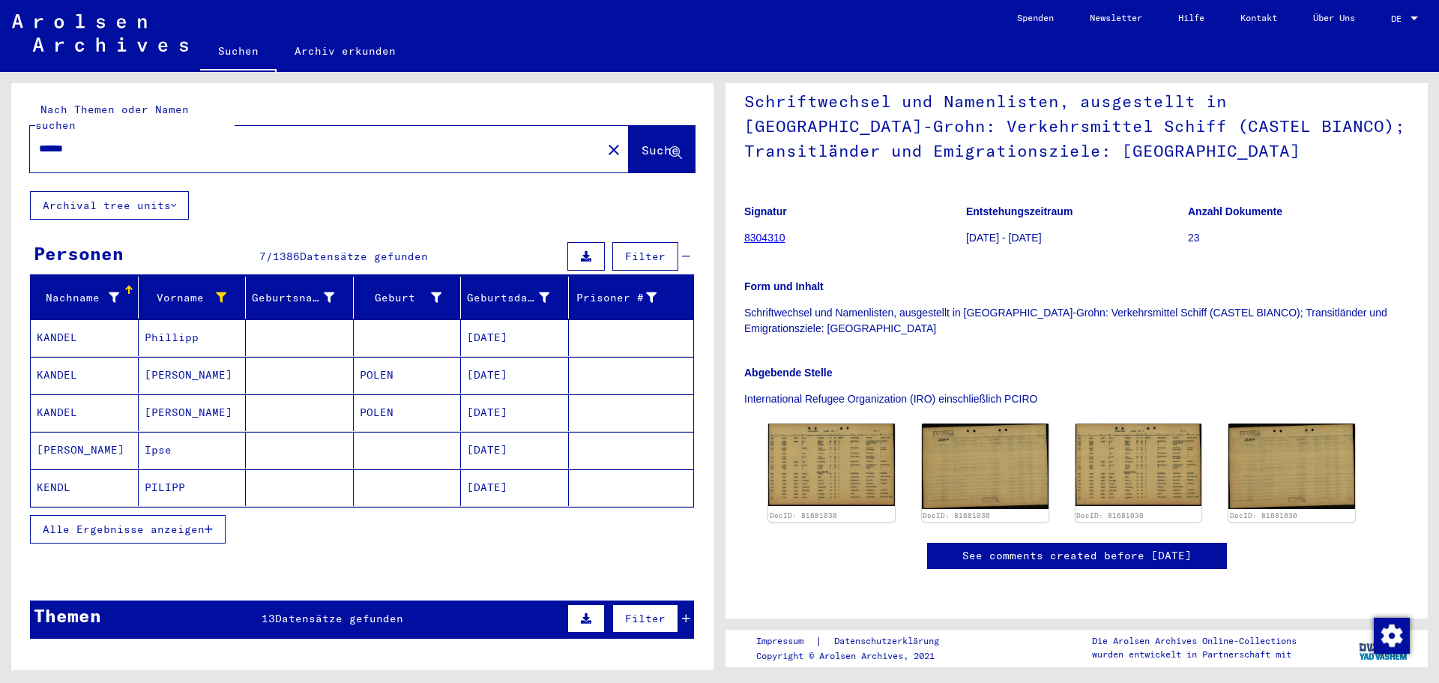
click at [58, 319] on mat-cell "KANDEL" at bounding box center [85, 337] width 108 height 37
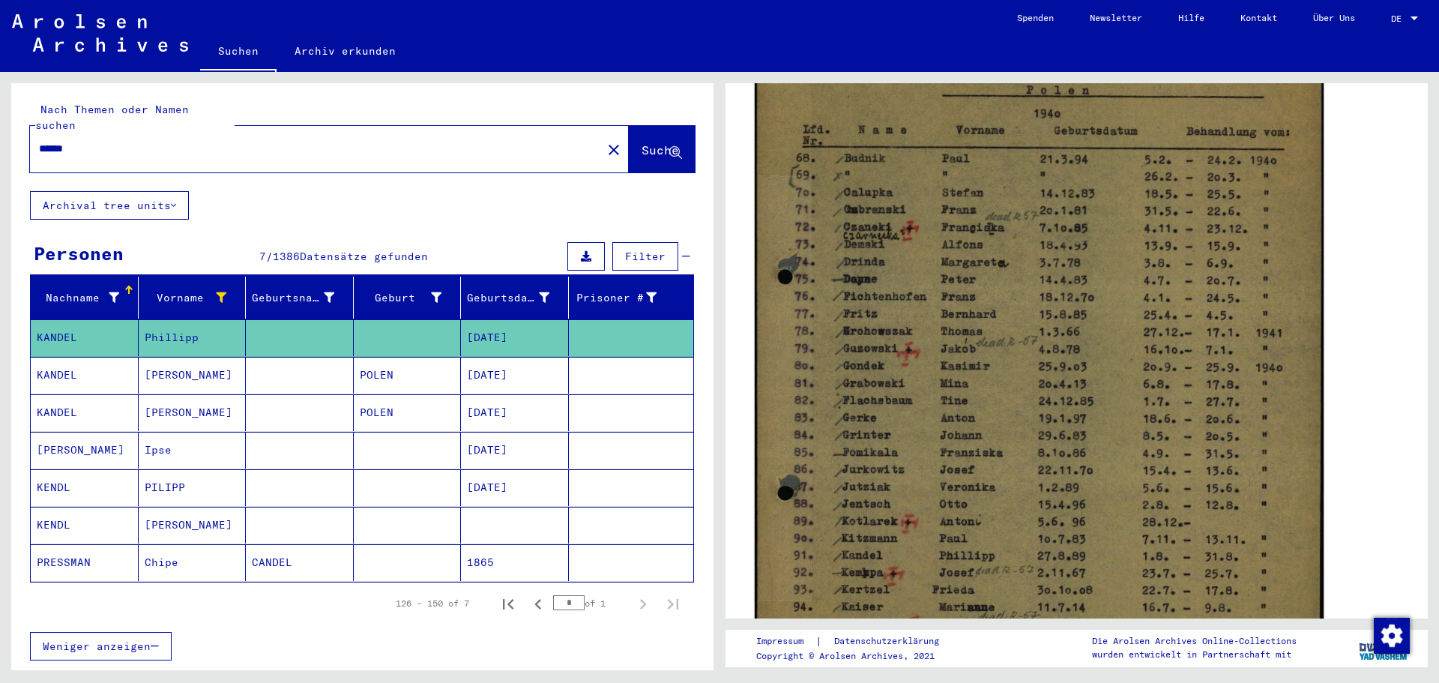
scroll to position [375, 0]
click at [1075, 463] on img at bounding box center [1039, 377] width 569 height 799
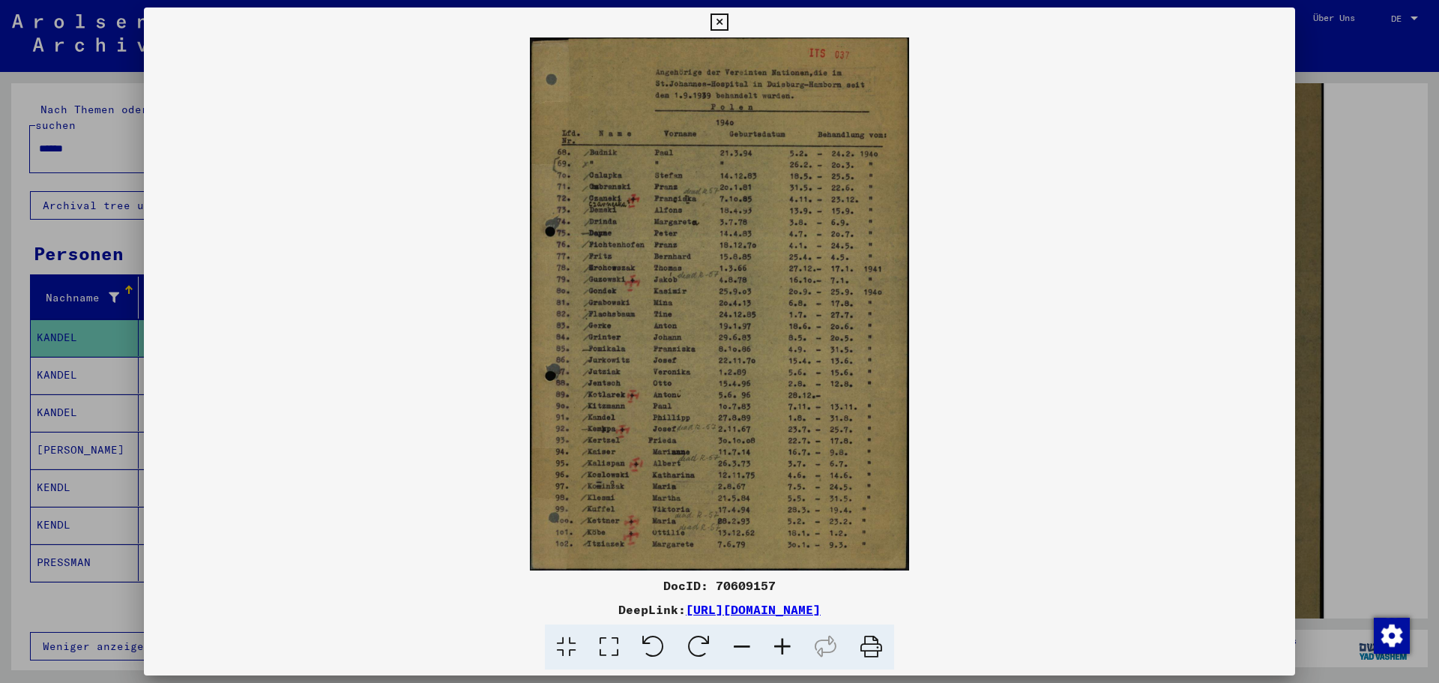
click at [1075, 463] on img at bounding box center [720, 303] width 1152 height 533
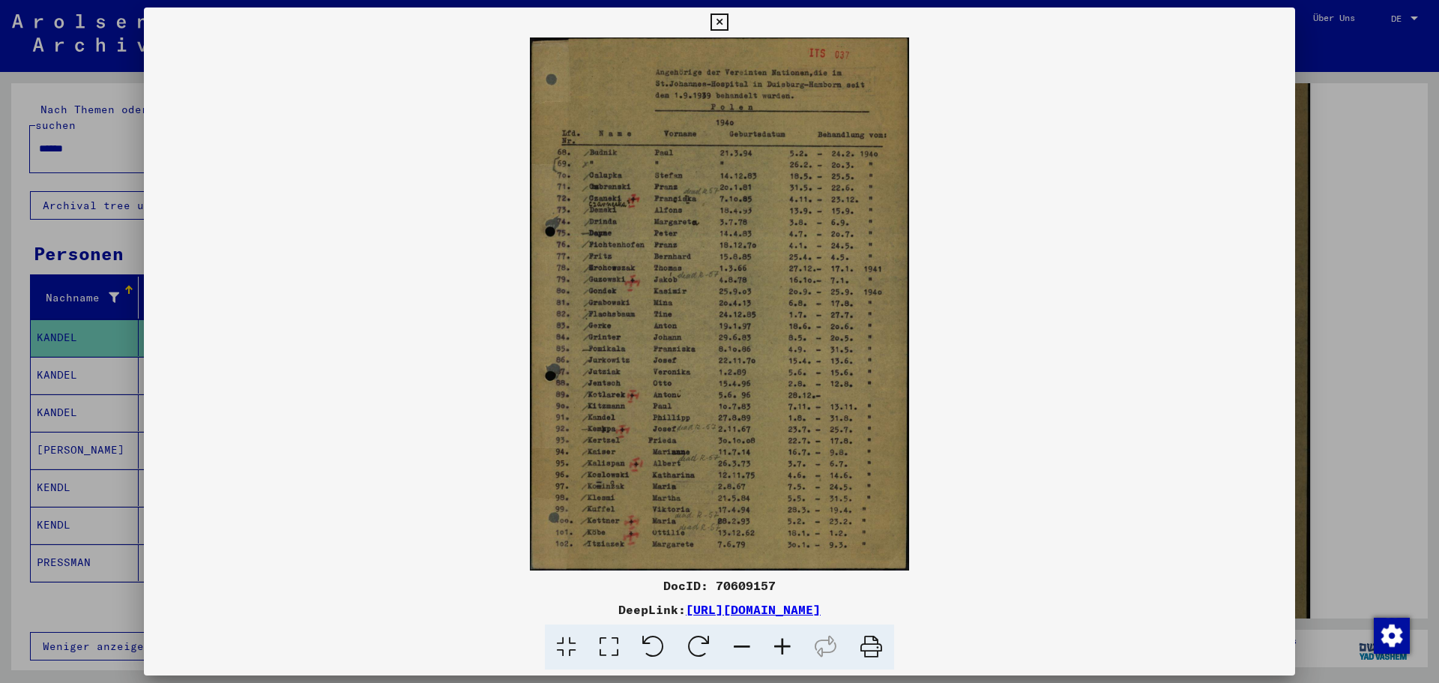
drag, startPoint x: 725, startPoint y: 13, endPoint x: 723, endPoint y: 23, distance: 9.9
click at [725, 17] on icon at bounding box center [719, 22] width 17 height 18
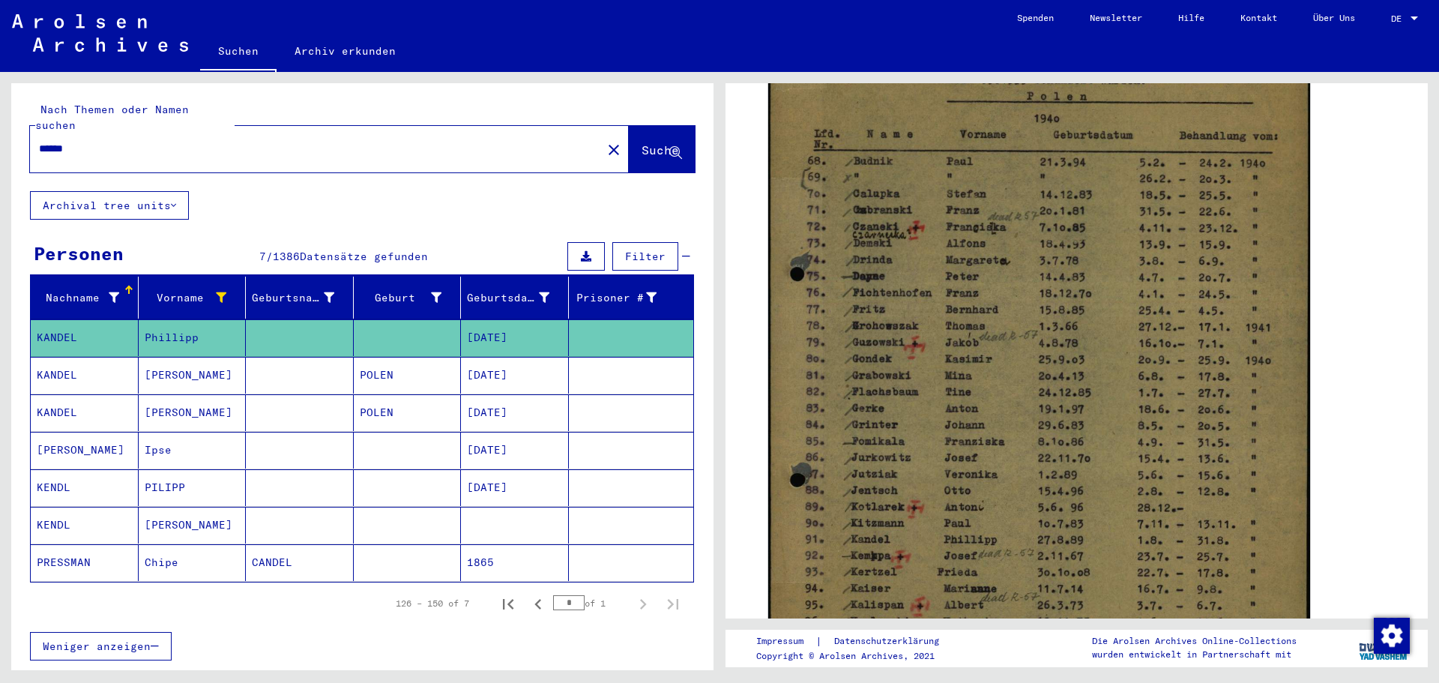
click at [43, 472] on mat-cell "KENDL" at bounding box center [85, 487] width 108 height 37
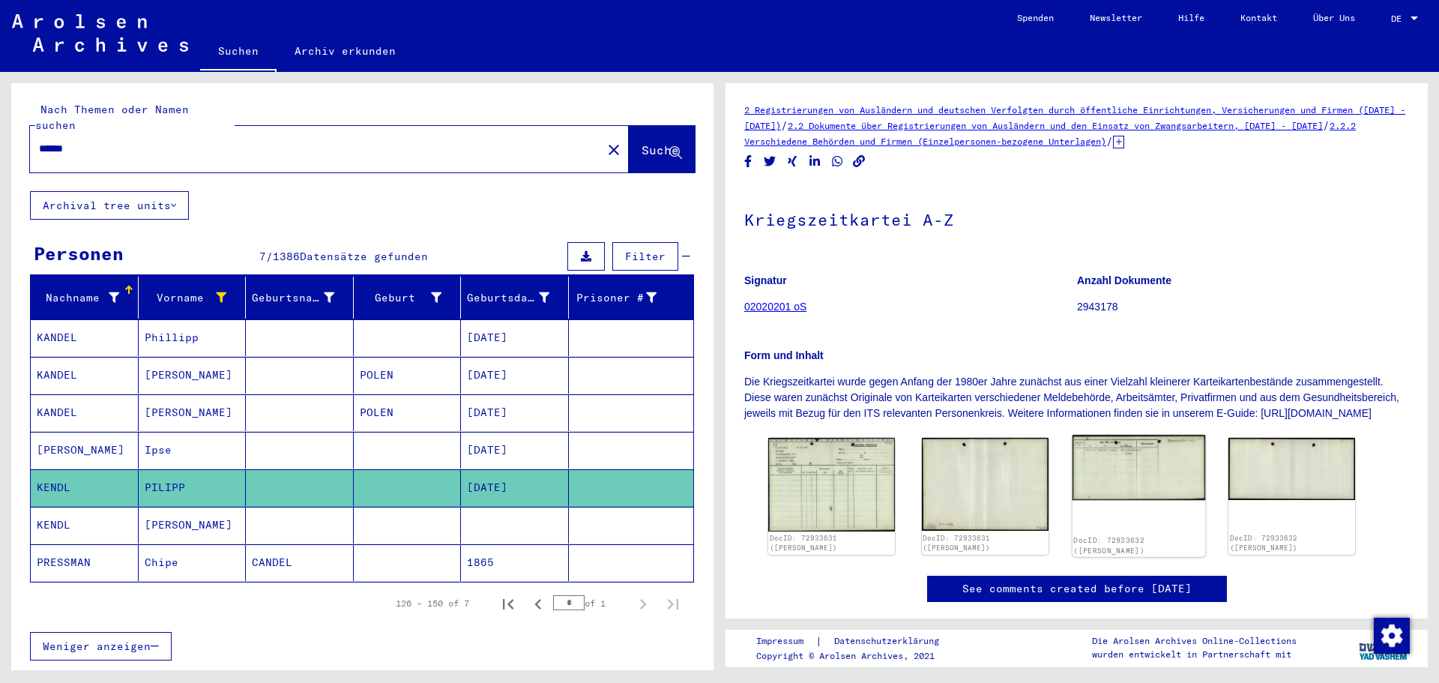
click at [1126, 479] on img at bounding box center [1138, 467] width 133 height 65
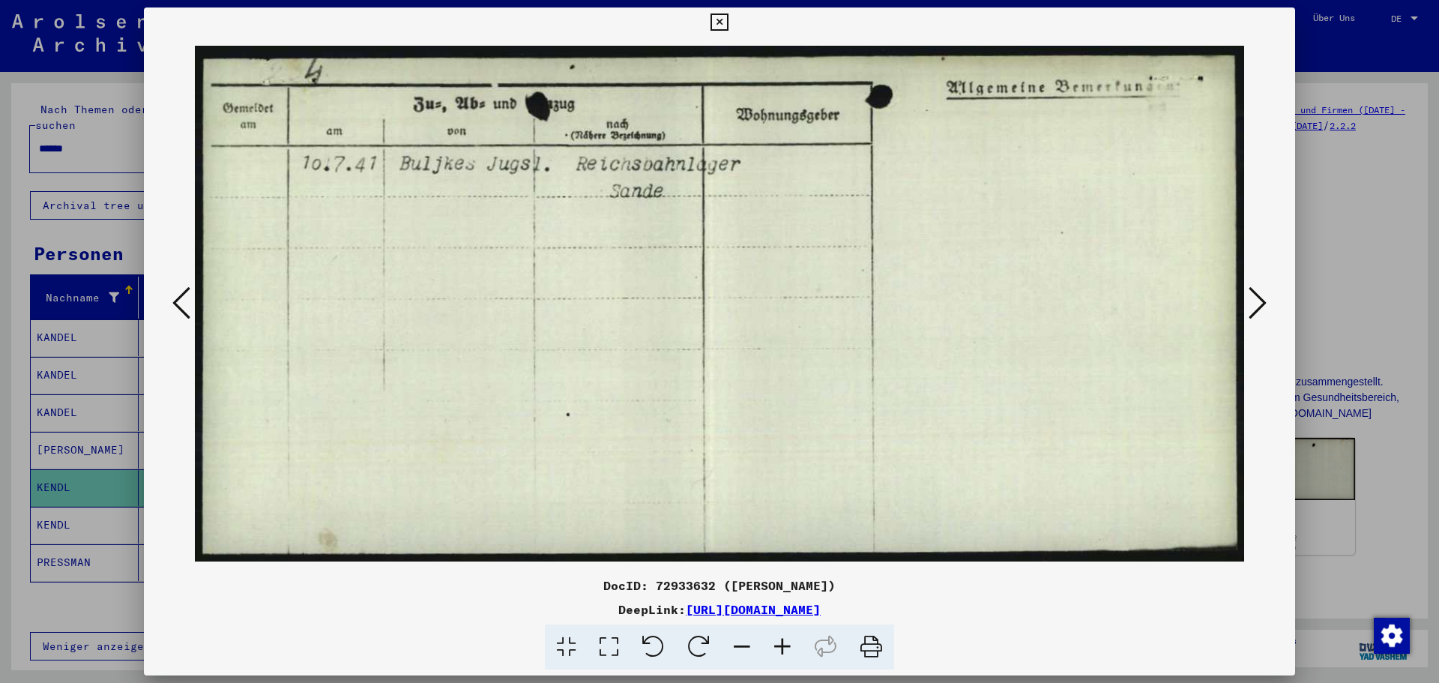
click at [1126, 479] on img at bounding box center [720, 303] width 1050 height 533
click at [178, 310] on icon at bounding box center [181, 303] width 18 height 36
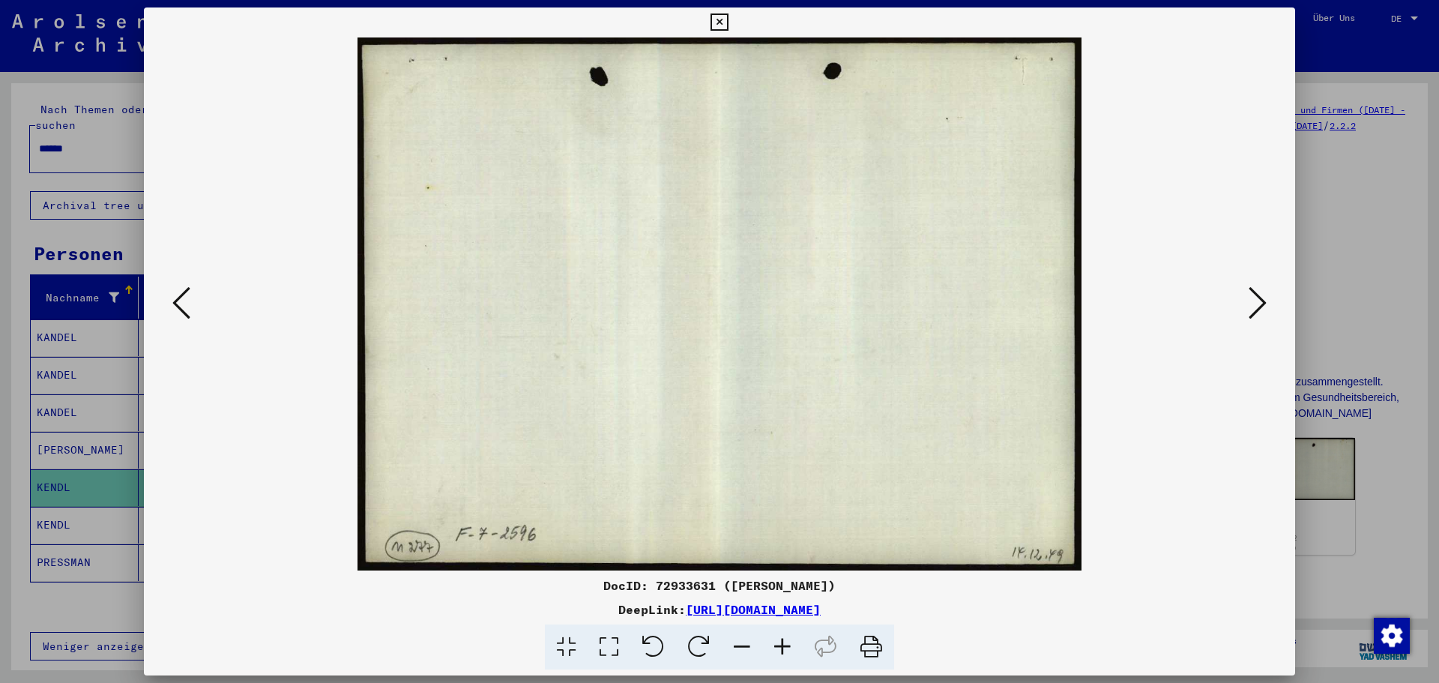
click at [178, 310] on icon at bounding box center [181, 303] width 18 height 36
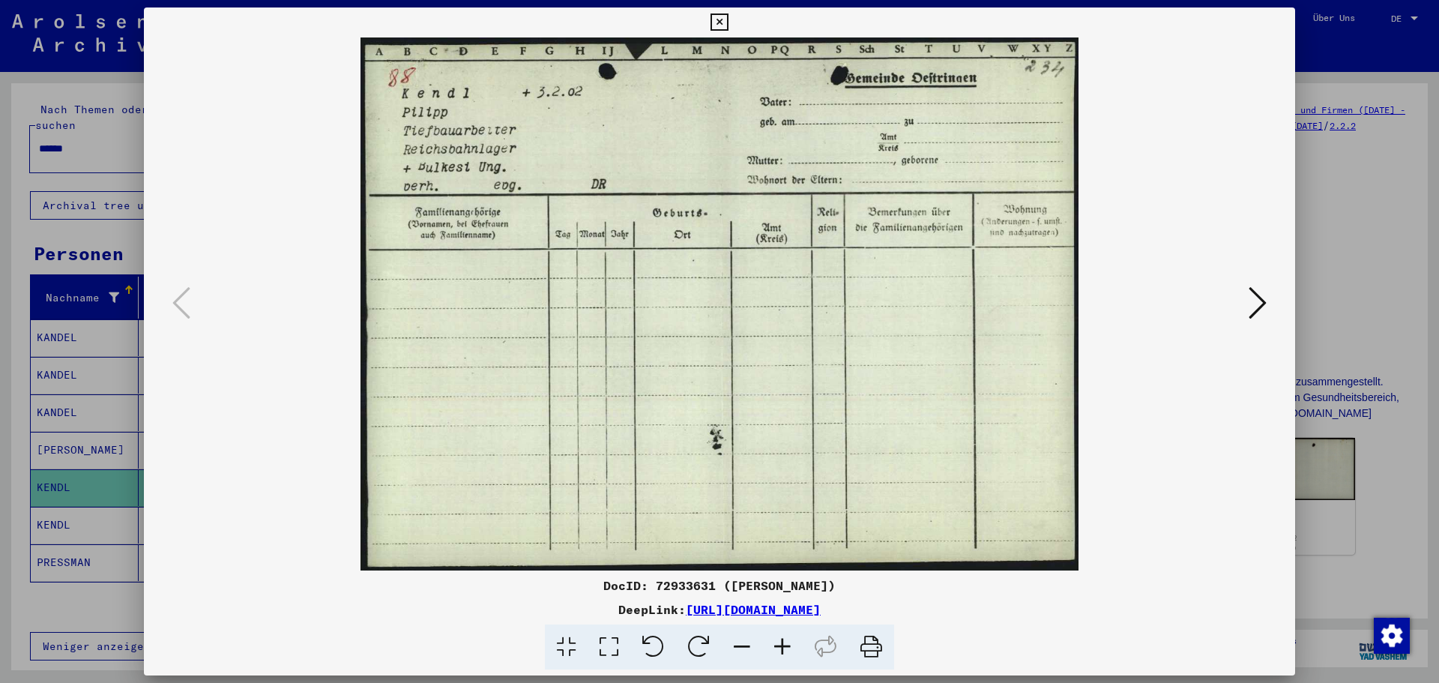
click at [14, 499] on div at bounding box center [719, 341] width 1439 height 683
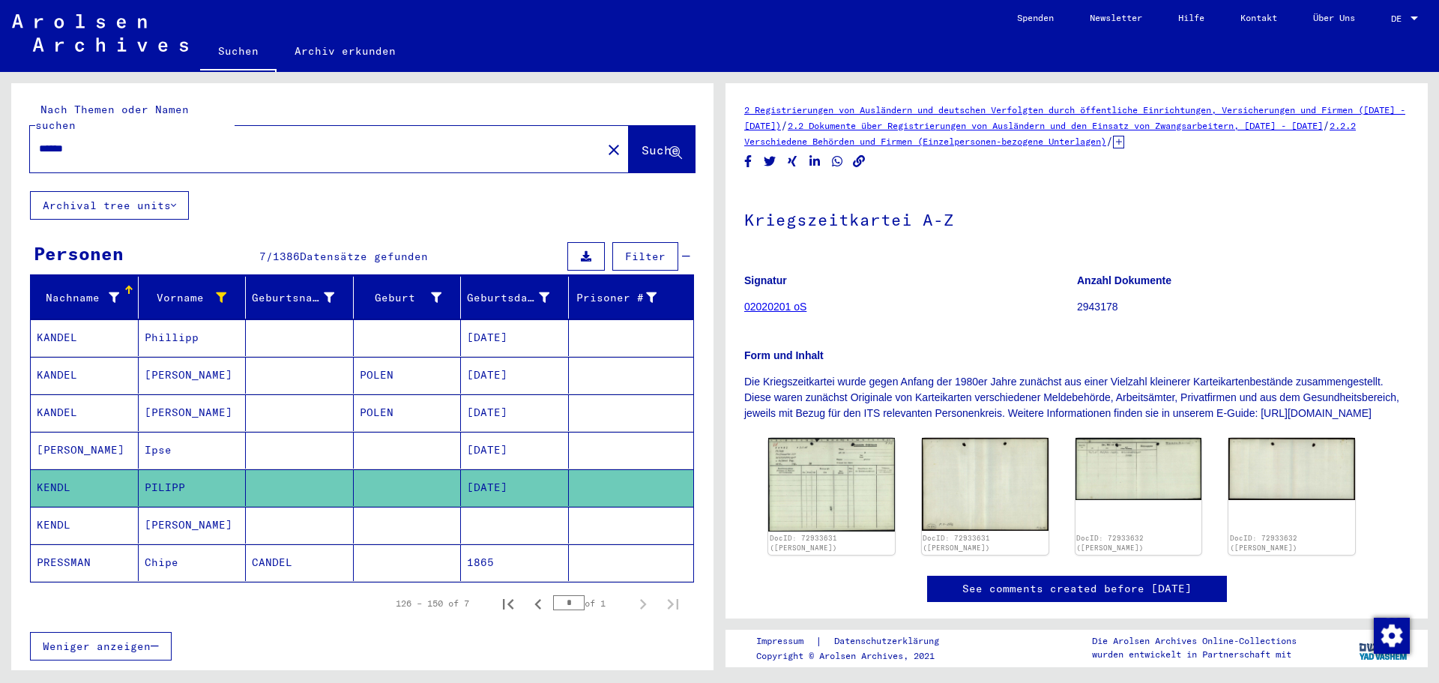
drag, startPoint x: 91, startPoint y: 125, endPoint x: 0, endPoint y: 125, distance: 90.7
click at [0, 125] on div "Nach Themen oder Namen suchen ****** close Suche Archival tree units Personen 7…" at bounding box center [360, 371] width 720 height 598
type input "**********"
click at [642, 142] on span "Suche" at bounding box center [660, 149] width 37 height 15
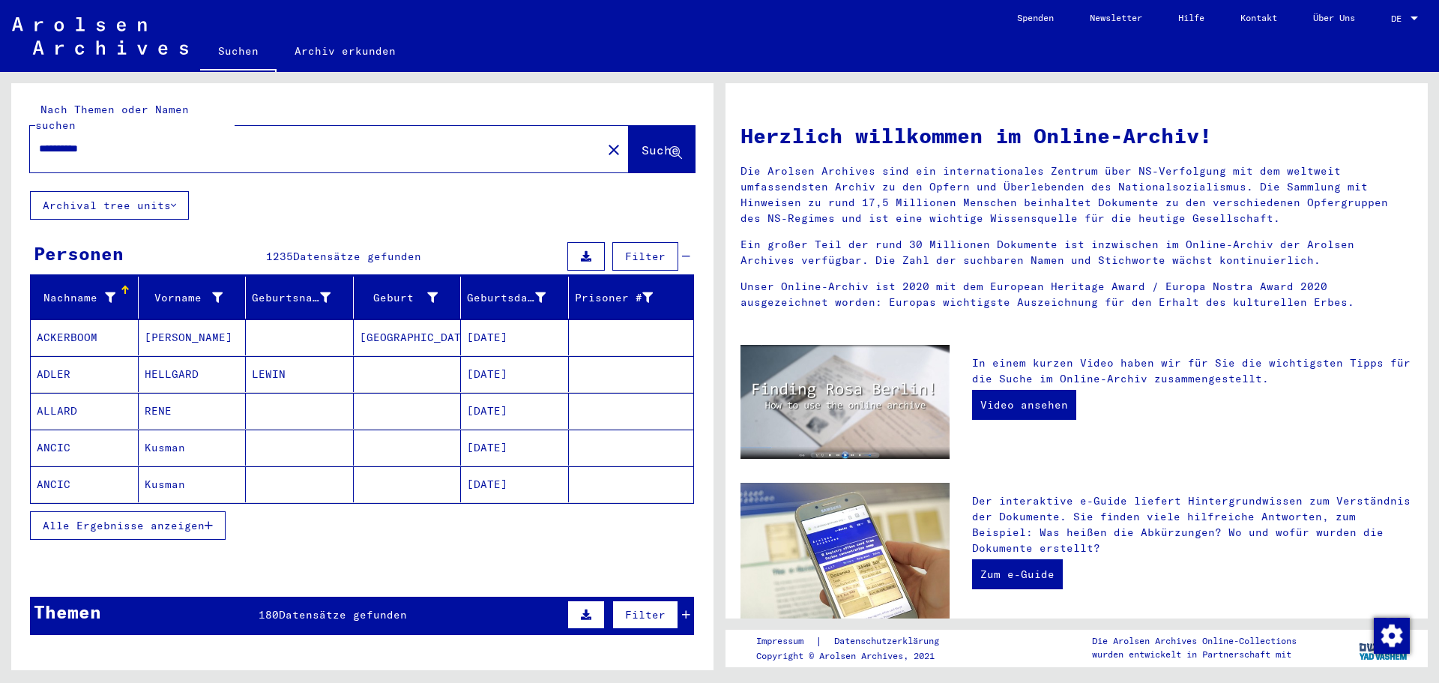
click at [160, 519] on span "Alle Ergebnisse anzeigen" at bounding box center [124, 525] width 162 height 13
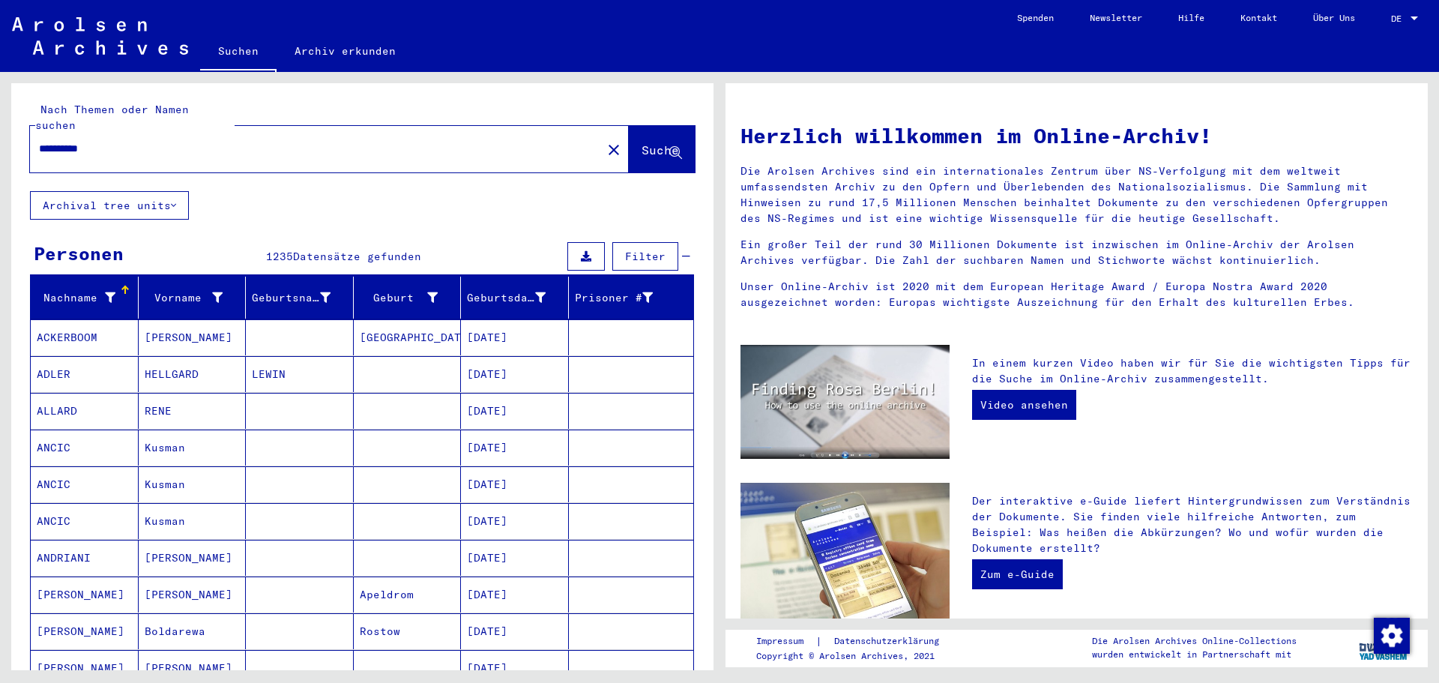
click at [105, 292] on icon at bounding box center [110, 297] width 10 height 10
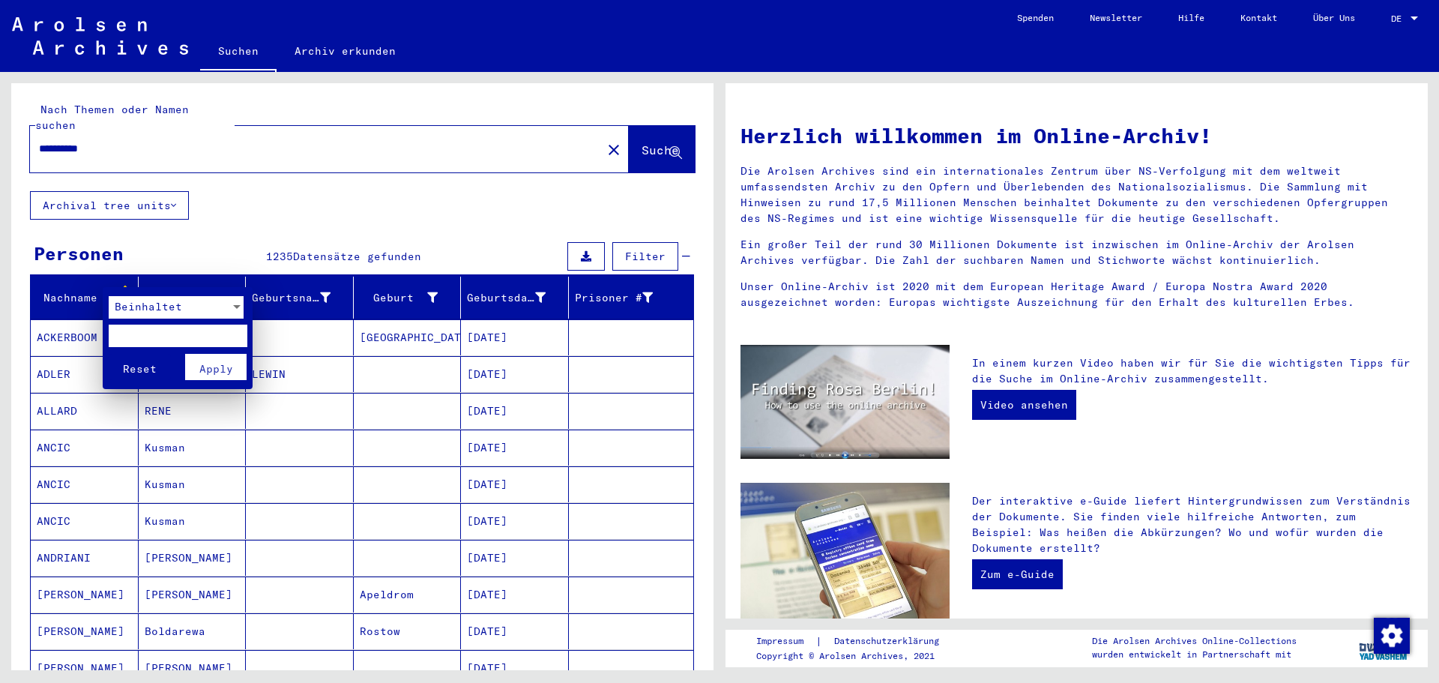
click at [177, 311] on span "Beinhaltet" at bounding box center [148, 306] width 67 height 13
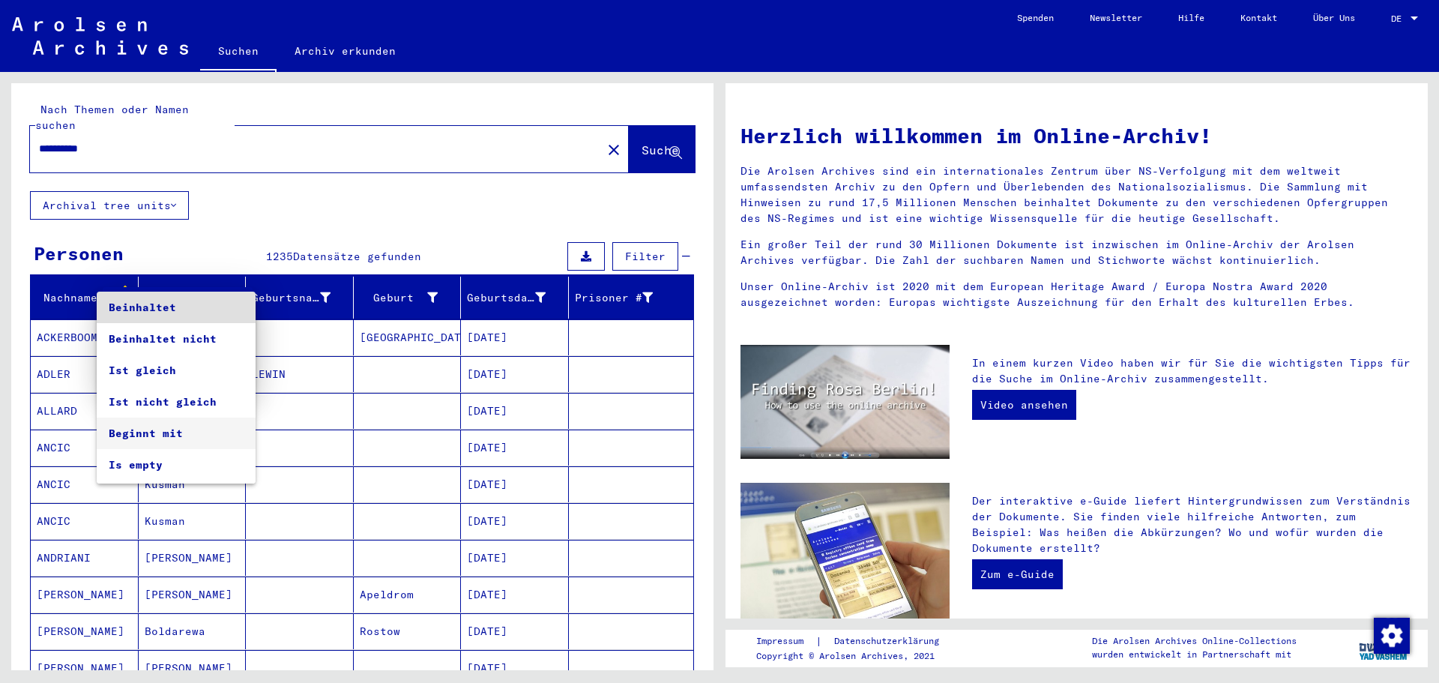
click at [153, 435] on span "Beginnt mit" at bounding box center [176, 433] width 135 height 31
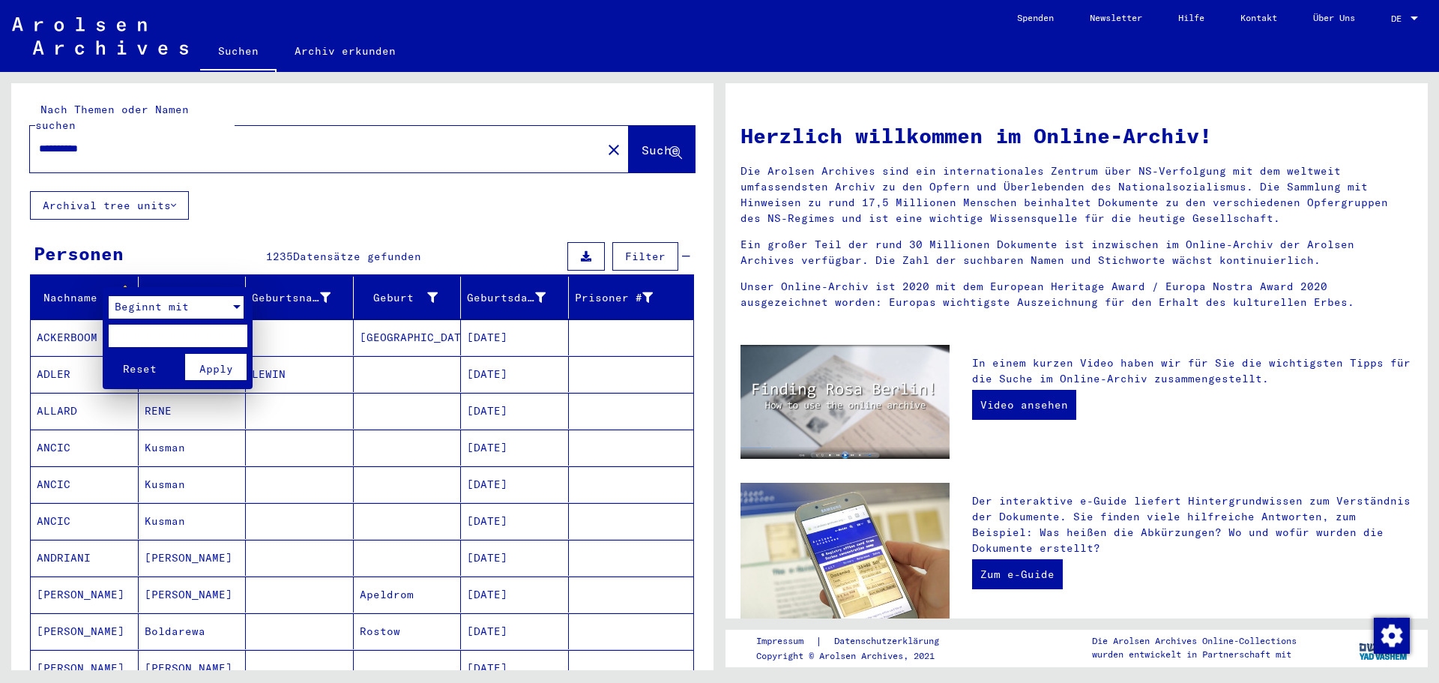
click at [183, 337] on input "text" at bounding box center [178, 336] width 139 height 22
type input "*"
click at [109, 354] on button "Reset" at bounding box center [140, 367] width 62 height 26
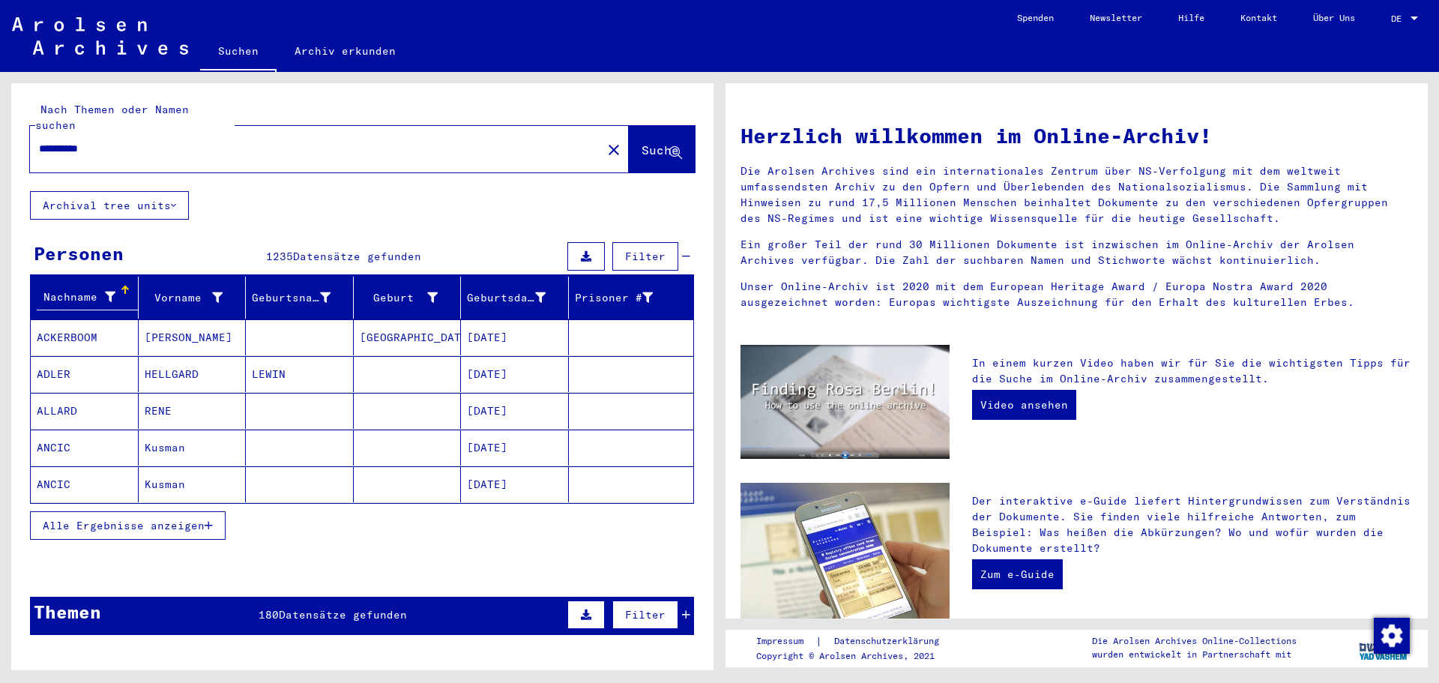
click at [107, 292] on icon at bounding box center [110, 297] width 10 height 10
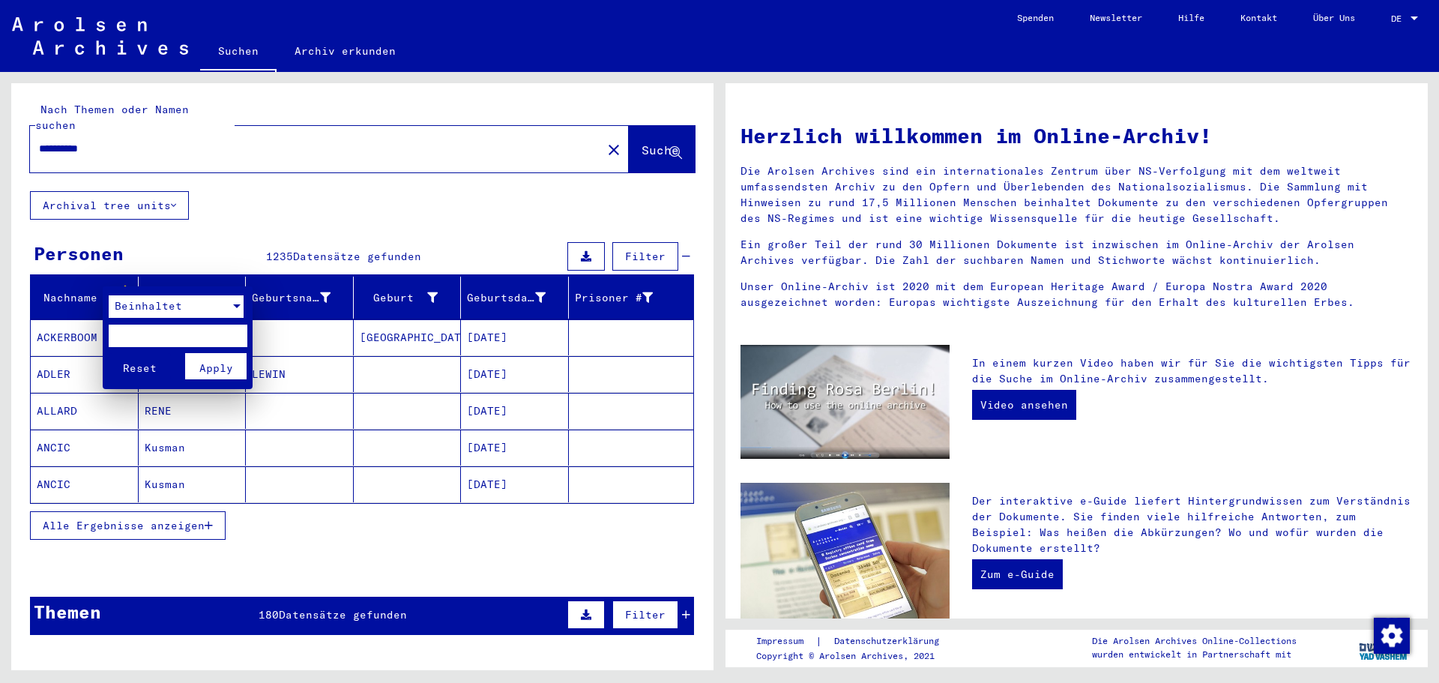
click at [166, 313] on div "Beinhaltet" at bounding box center [169, 306] width 121 height 22
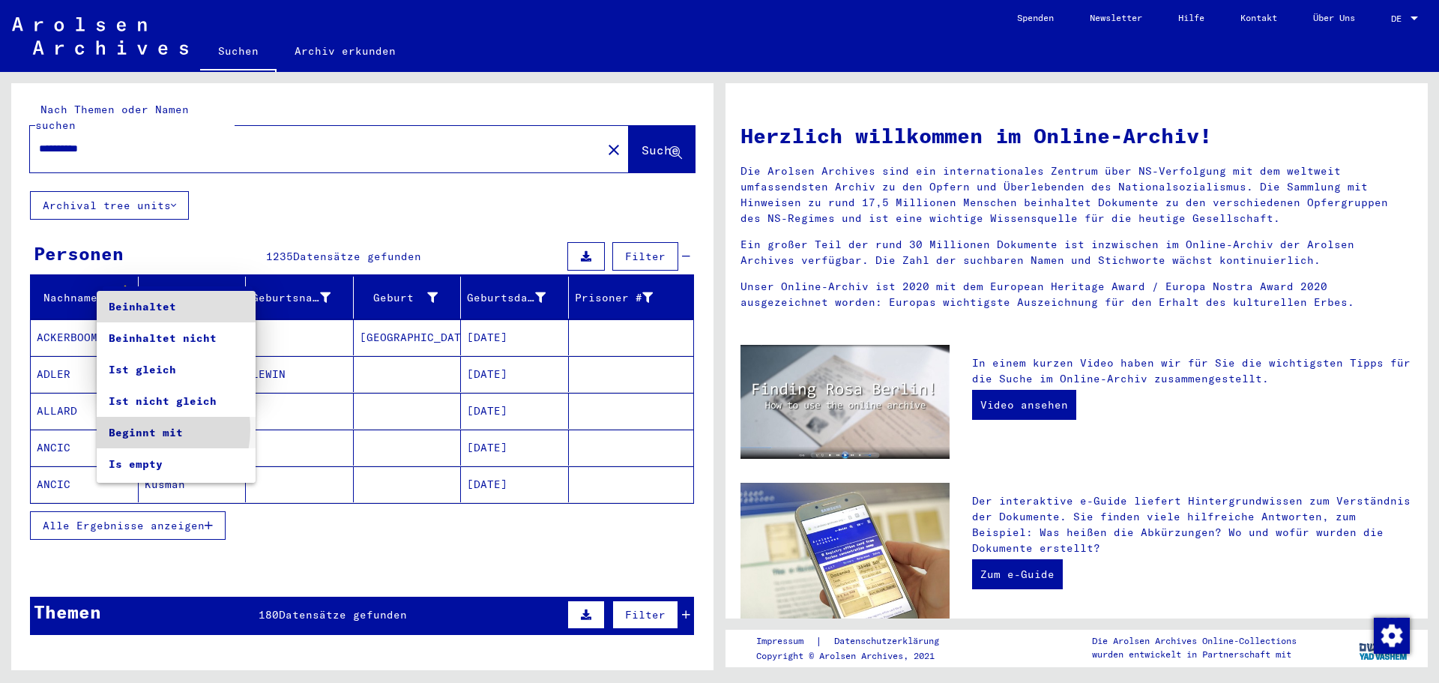
click at [139, 429] on span "Beginnt mit" at bounding box center [176, 432] width 135 height 31
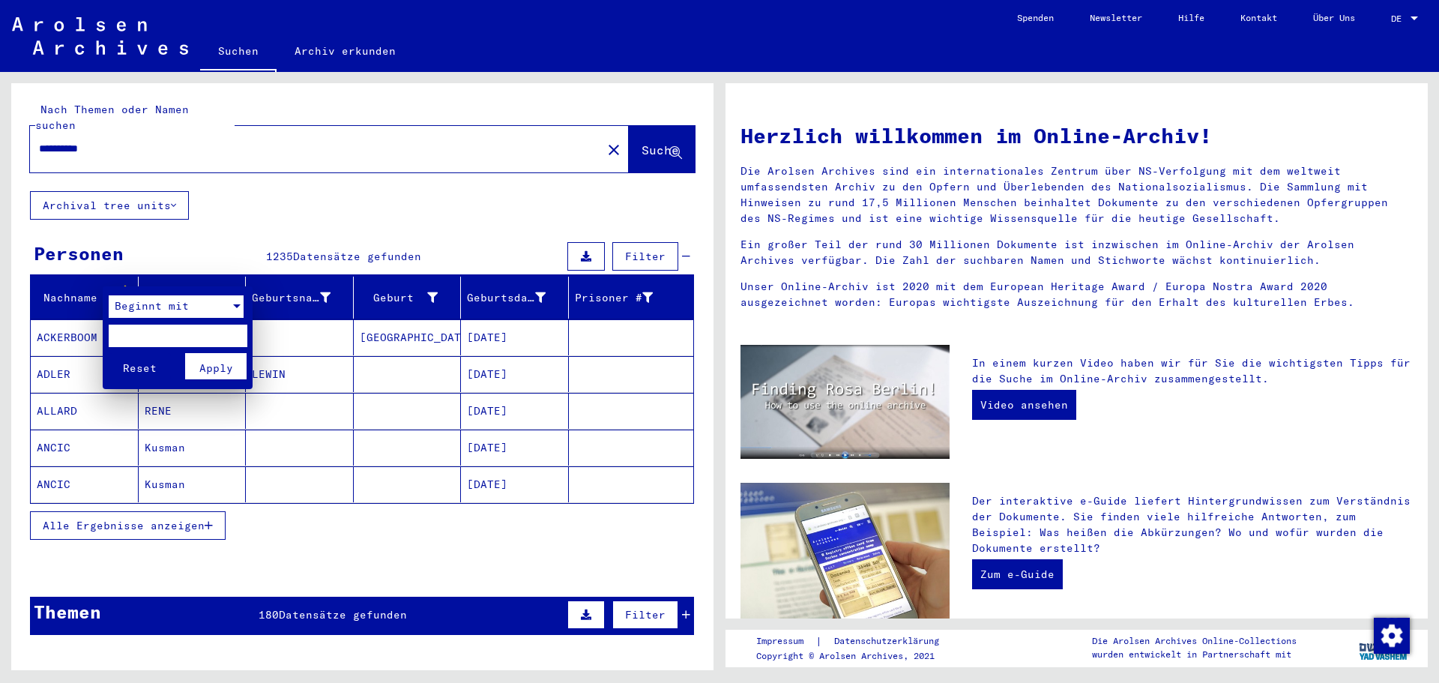
click at [131, 332] on input "text" at bounding box center [178, 336] width 139 height 22
type input "*"
click at [221, 364] on span "Apply" at bounding box center [216, 367] width 34 height 13
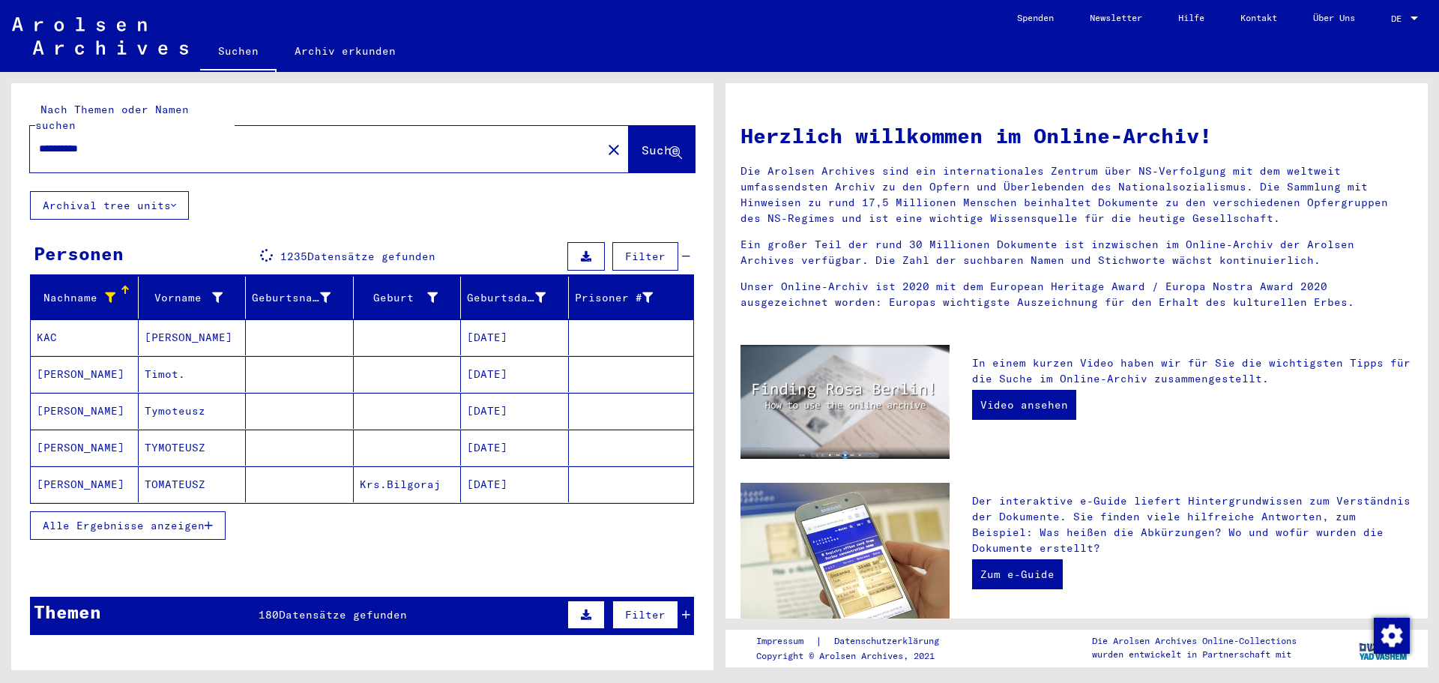
click at [118, 286] on div "Nachname" at bounding box center [87, 298] width 101 height 24
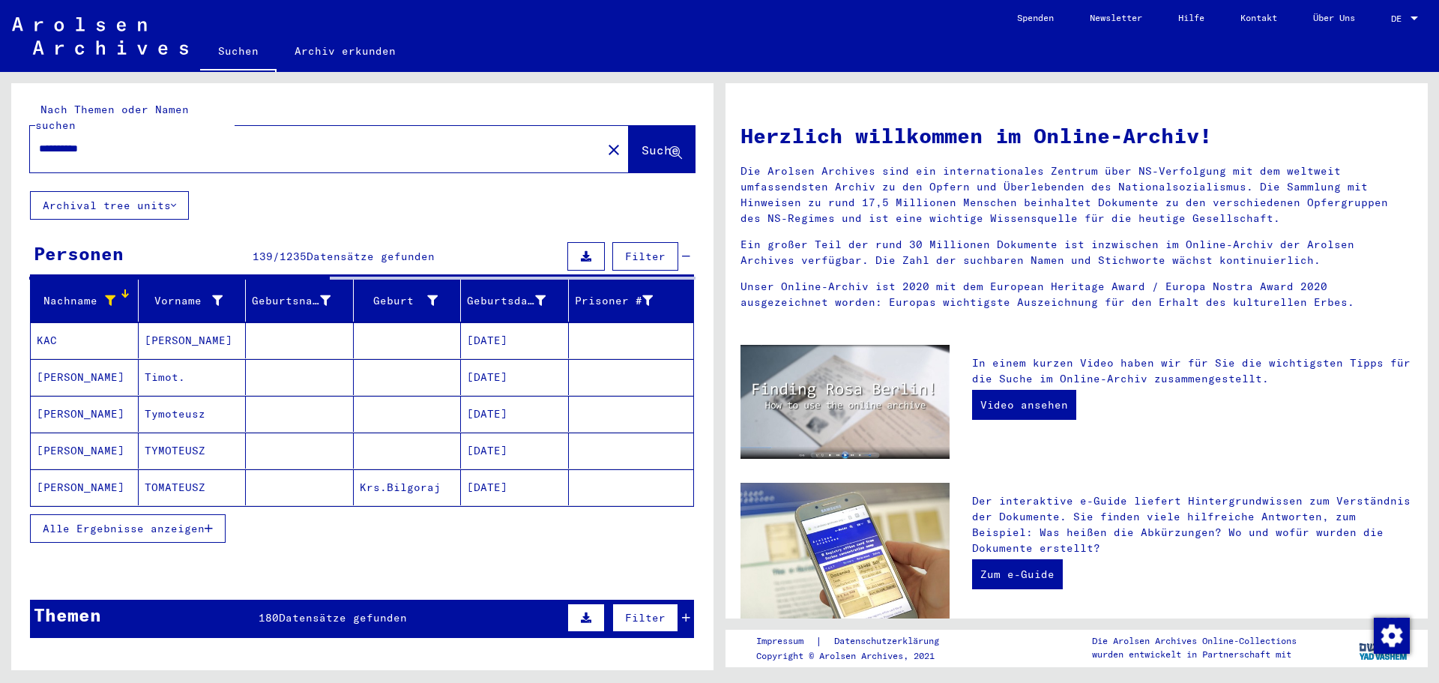
click at [105, 295] on icon at bounding box center [110, 300] width 10 height 10
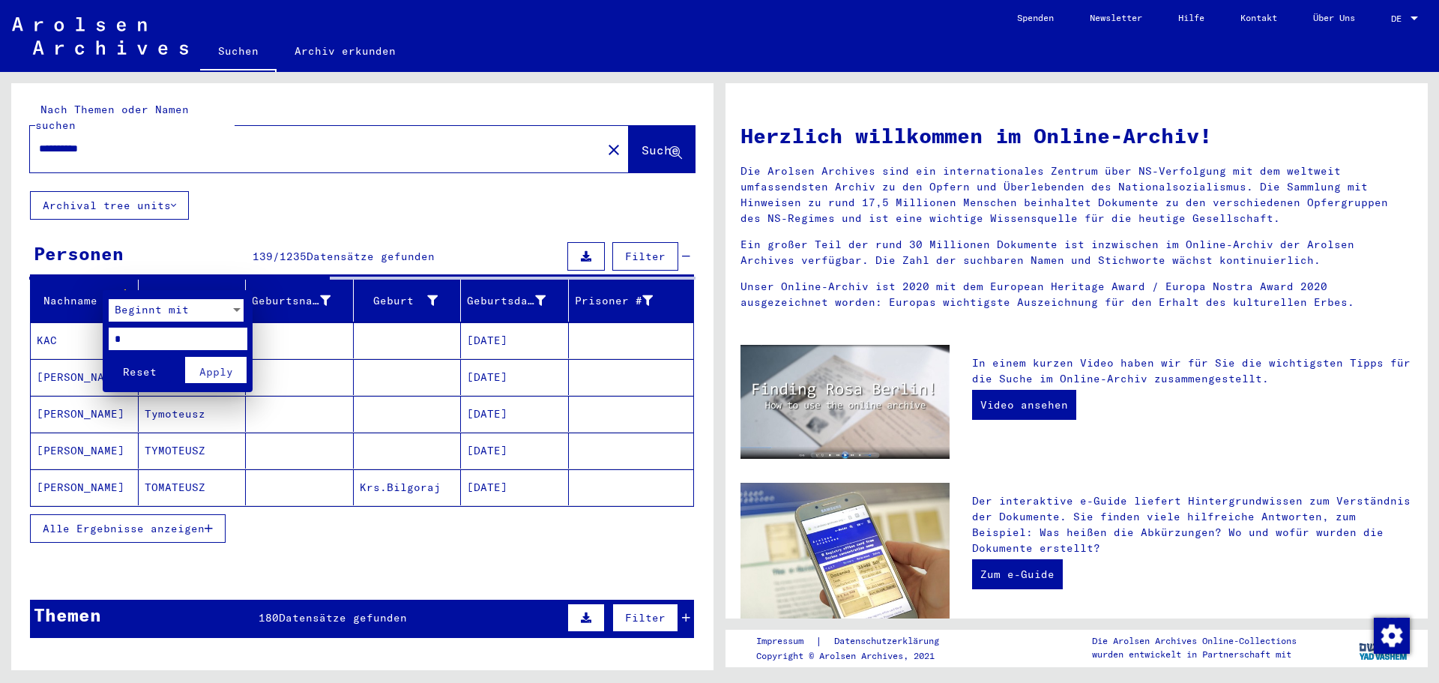
click at [147, 336] on input "*" at bounding box center [178, 339] width 139 height 22
type input "***"
click at [204, 369] on span "Apply" at bounding box center [216, 371] width 34 height 13
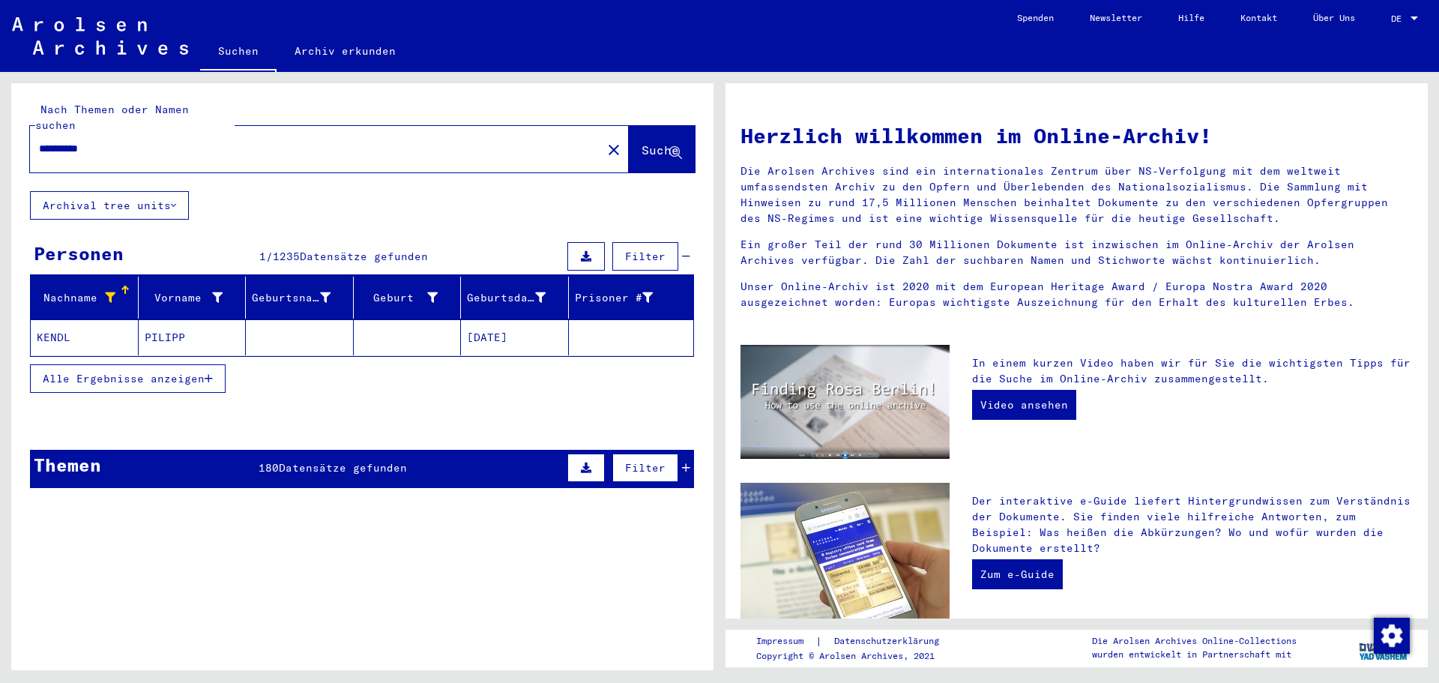
click at [63, 320] on mat-cell "KENDL" at bounding box center [85, 337] width 108 height 36
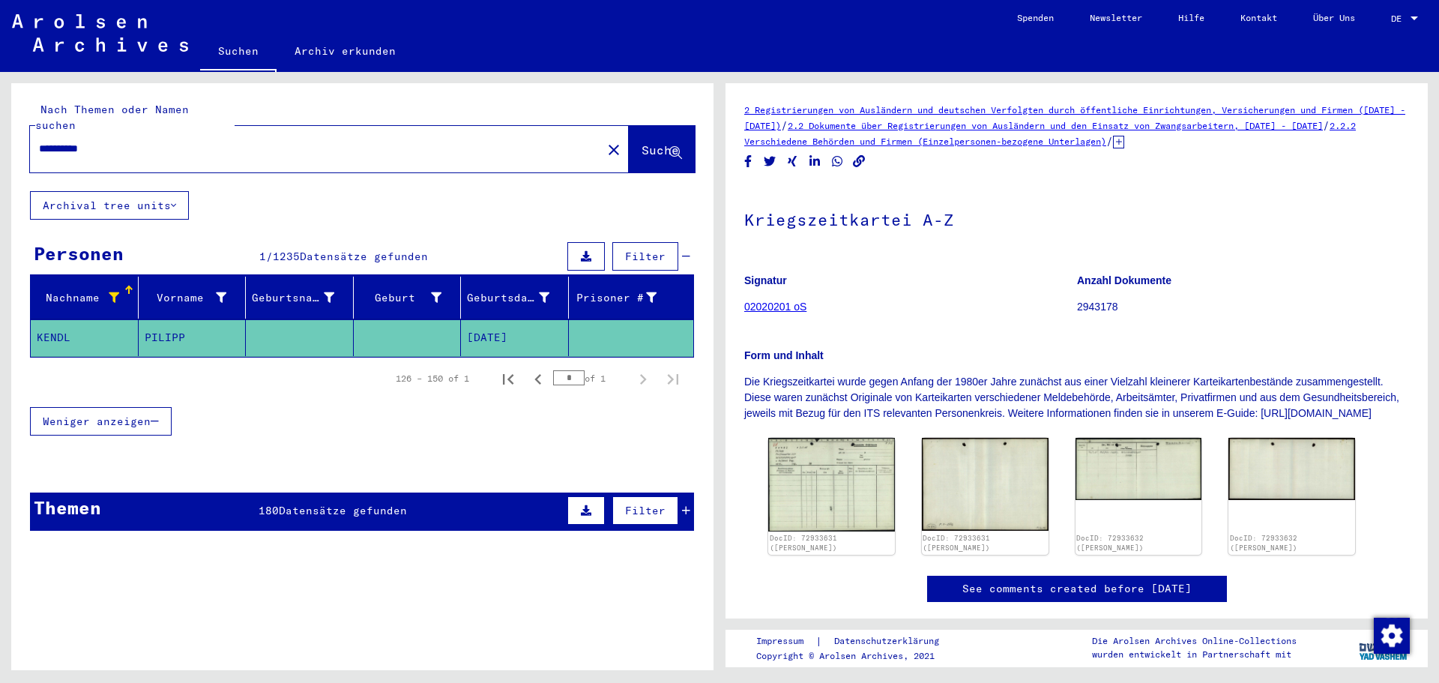
click at [250, 382] on div "126 – 150 of 1 * of 1" at bounding box center [362, 379] width 664 height 42
click at [54, 319] on mat-cell "KENDL" at bounding box center [85, 337] width 108 height 37
click at [825, 511] on img at bounding box center [831, 484] width 133 height 98
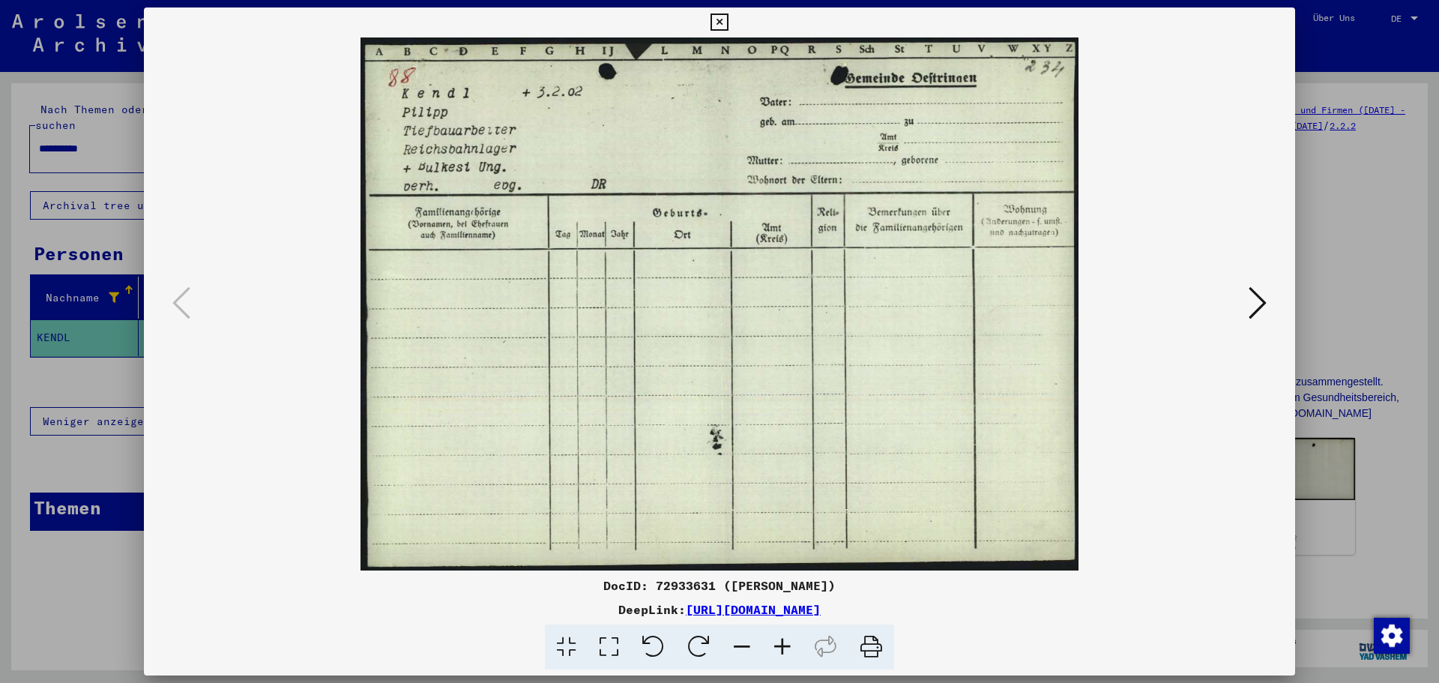
click at [826, 505] on img at bounding box center [720, 303] width 1050 height 533
click at [1254, 304] on icon at bounding box center [1258, 303] width 18 height 36
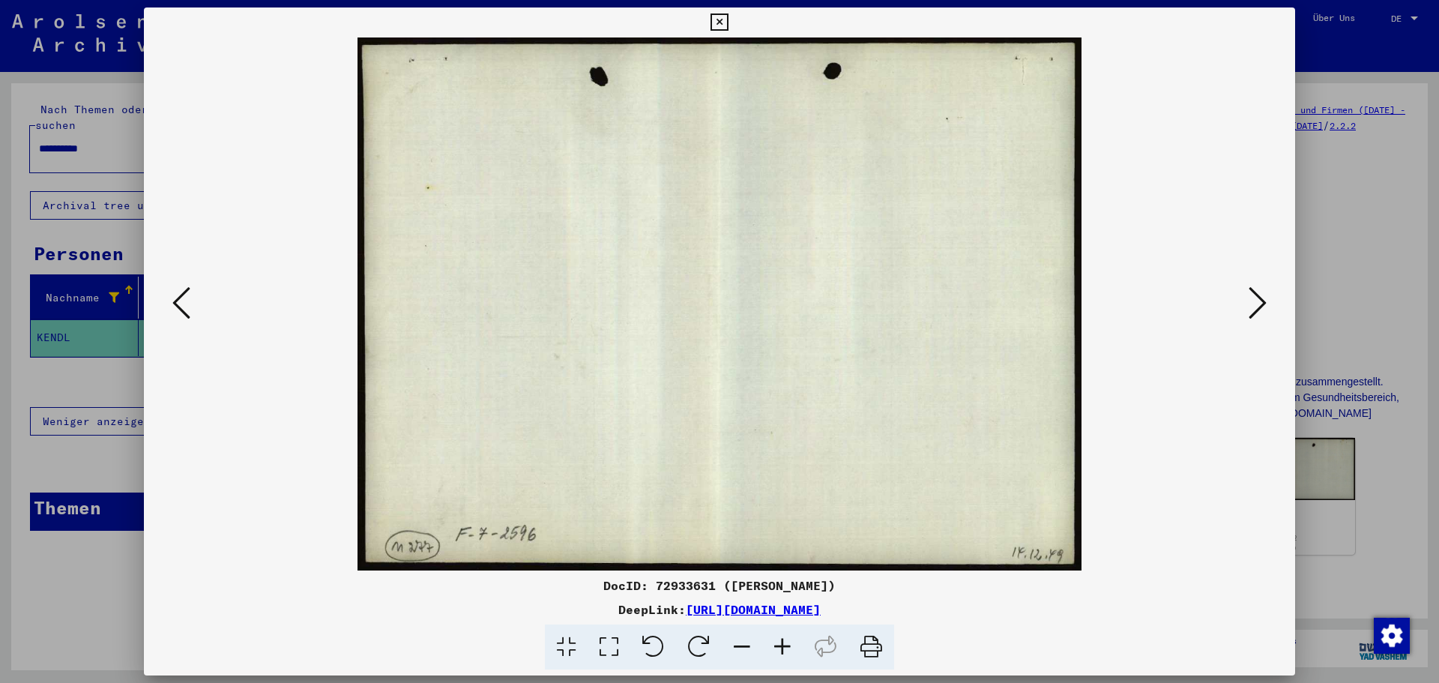
click at [1249, 304] on icon at bounding box center [1258, 303] width 18 height 36
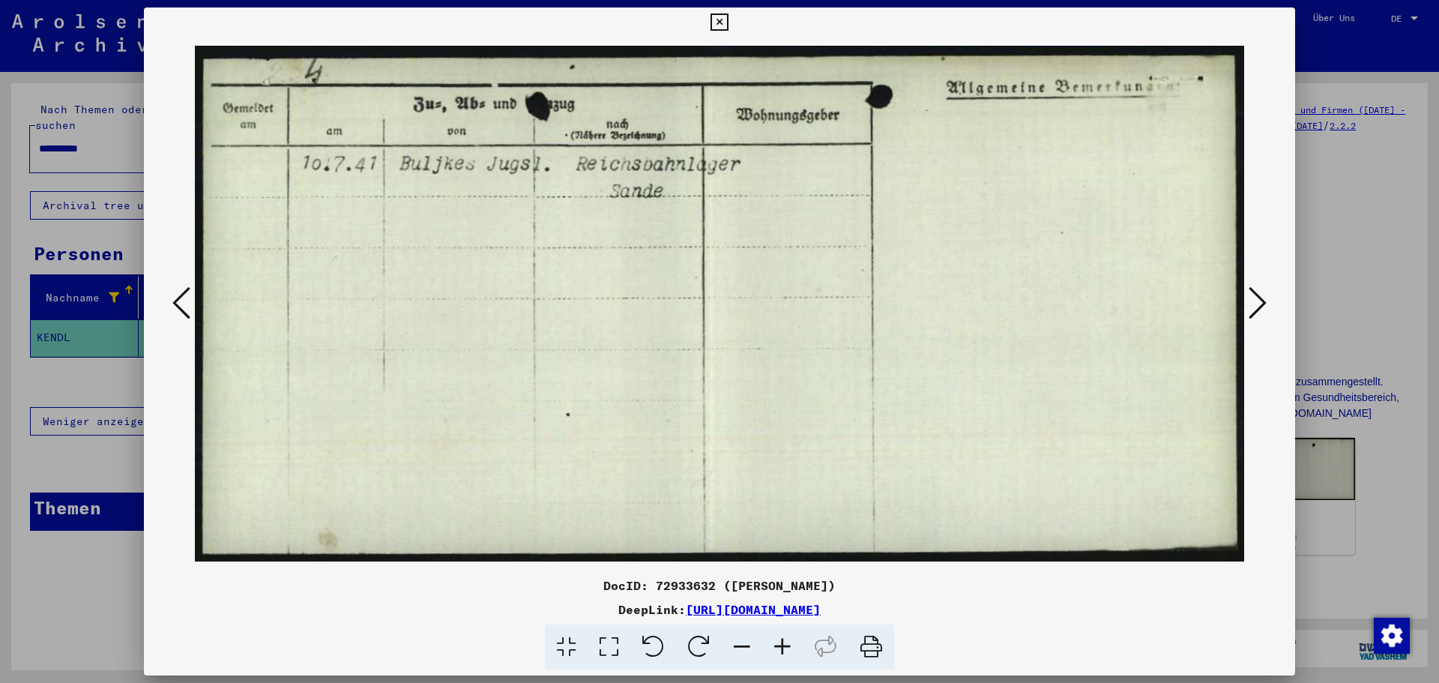
click at [1260, 298] on icon at bounding box center [1258, 303] width 18 height 36
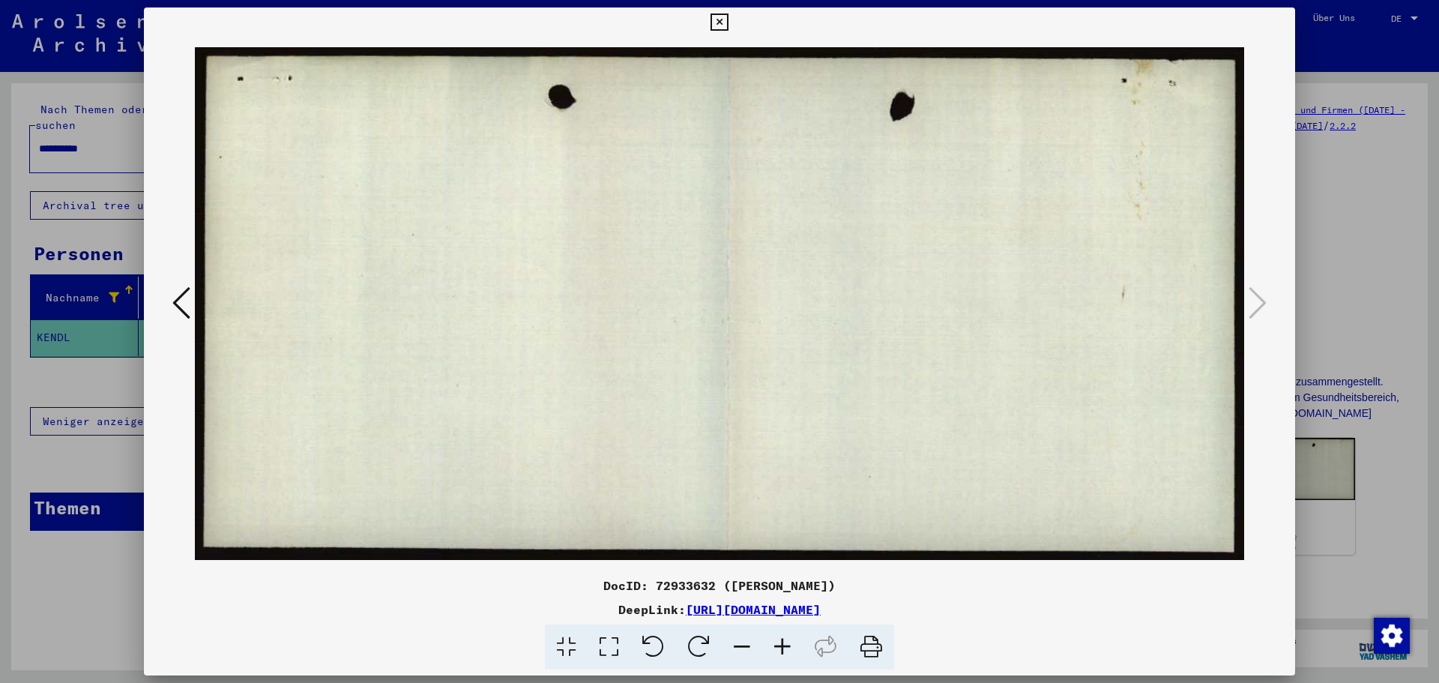
click at [722, 23] on icon at bounding box center [719, 22] width 17 height 18
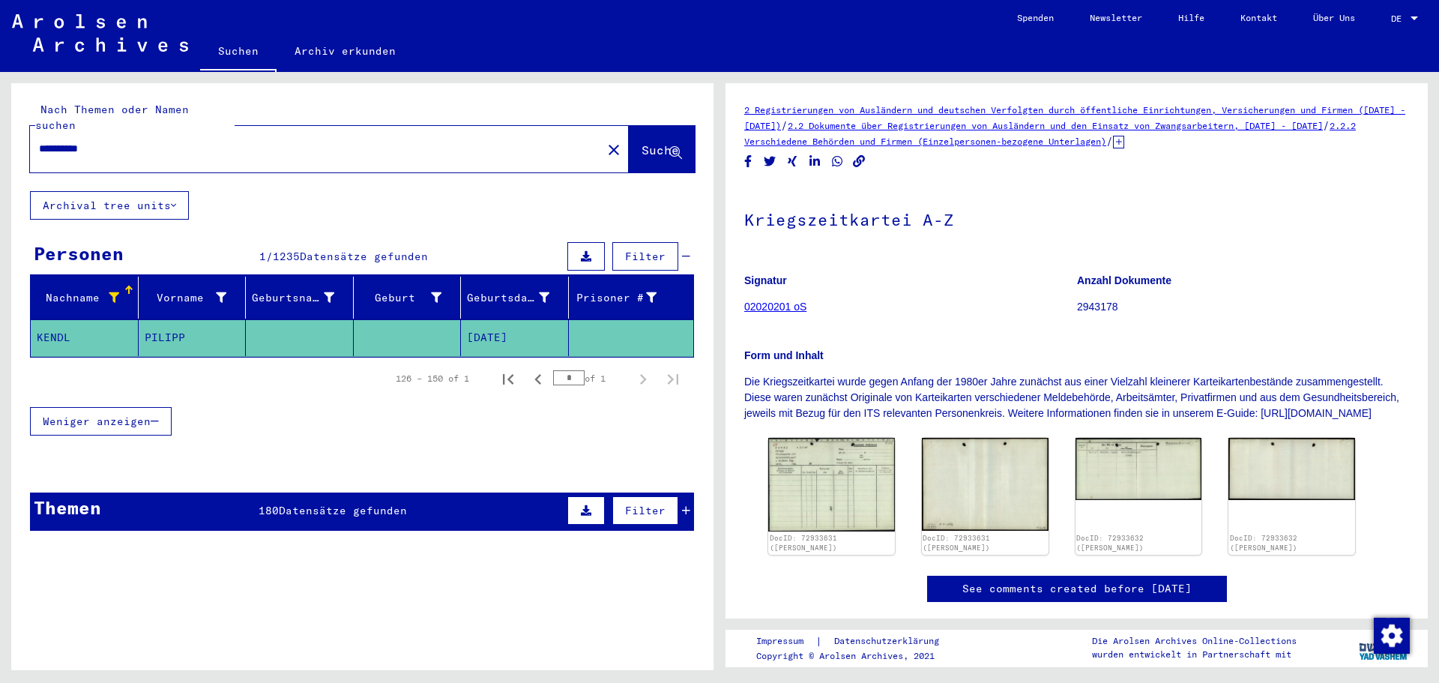
drag, startPoint x: 160, startPoint y: 140, endPoint x: 104, endPoint y: 118, distance: 60.3
click at [115, 132] on div "**********" at bounding box center [311, 149] width 563 height 34
click at [92, 141] on div "**********" at bounding box center [311, 149] width 563 height 34
click at [177, 141] on input "**********" at bounding box center [316, 149] width 554 height 16
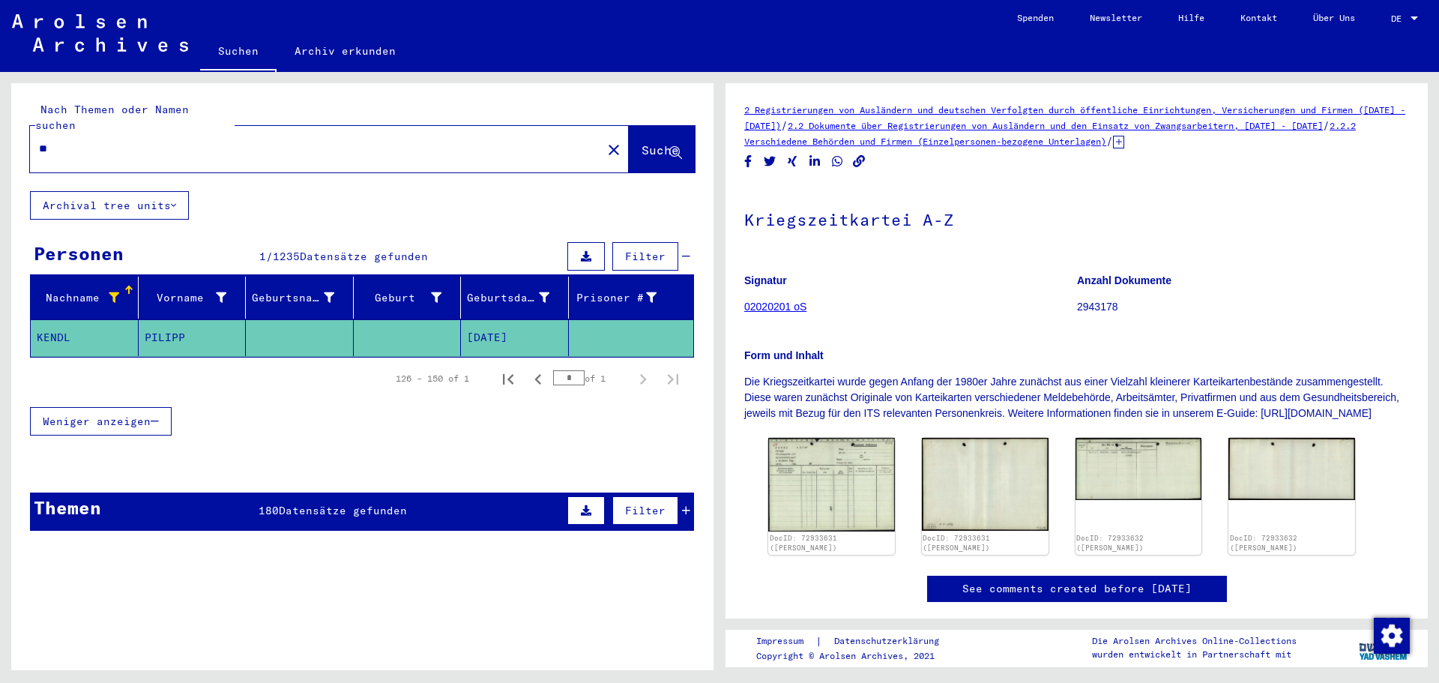
type input "*"
type input "******"
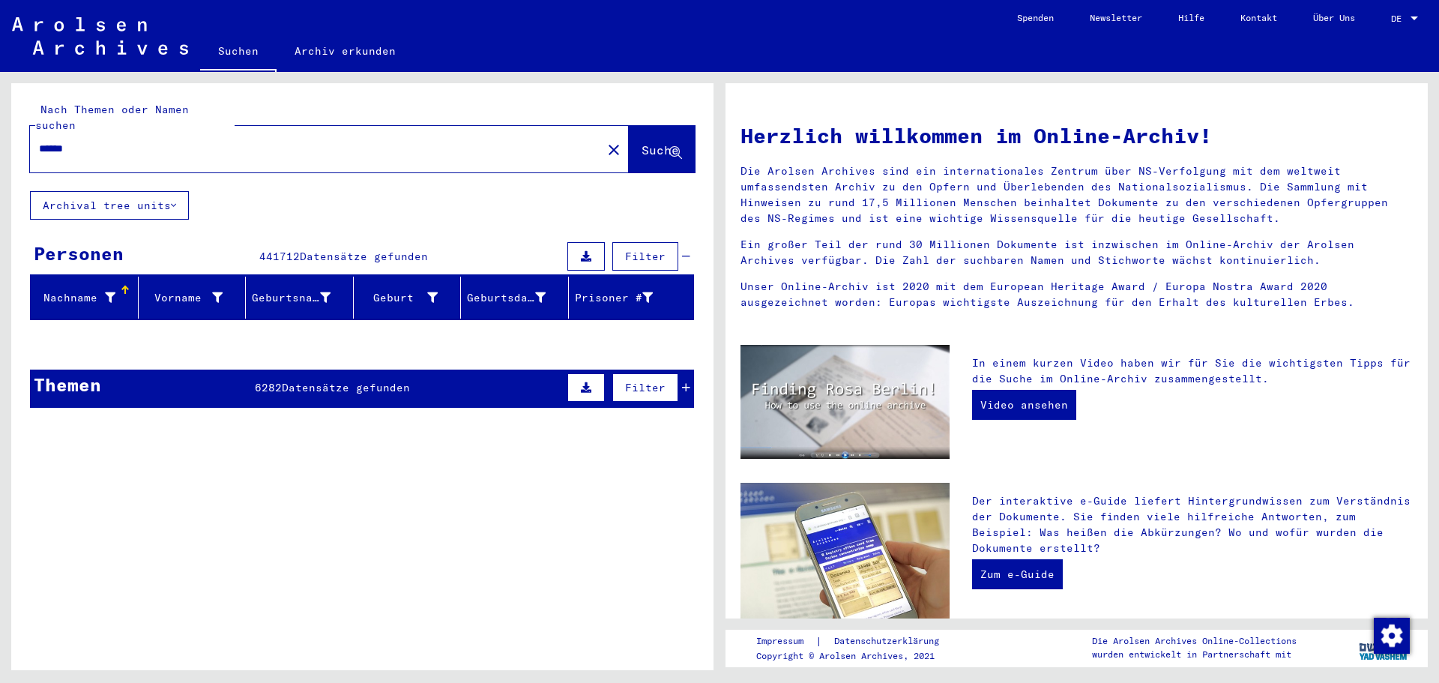
click at [101, 290] on div "Nachname" at bounding box center [76, 298] width 79 height 16
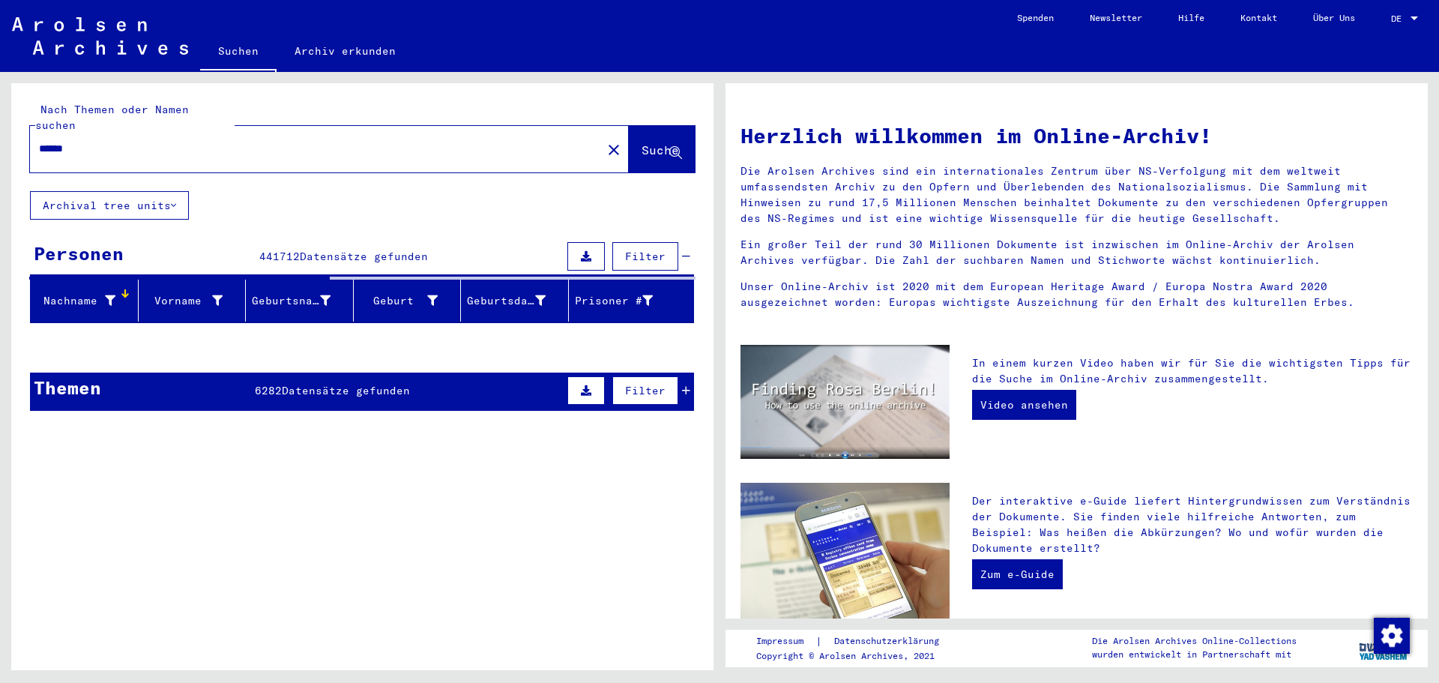
click at [112, 295] on icon at bounding box center [110, 300] width 10 height 10
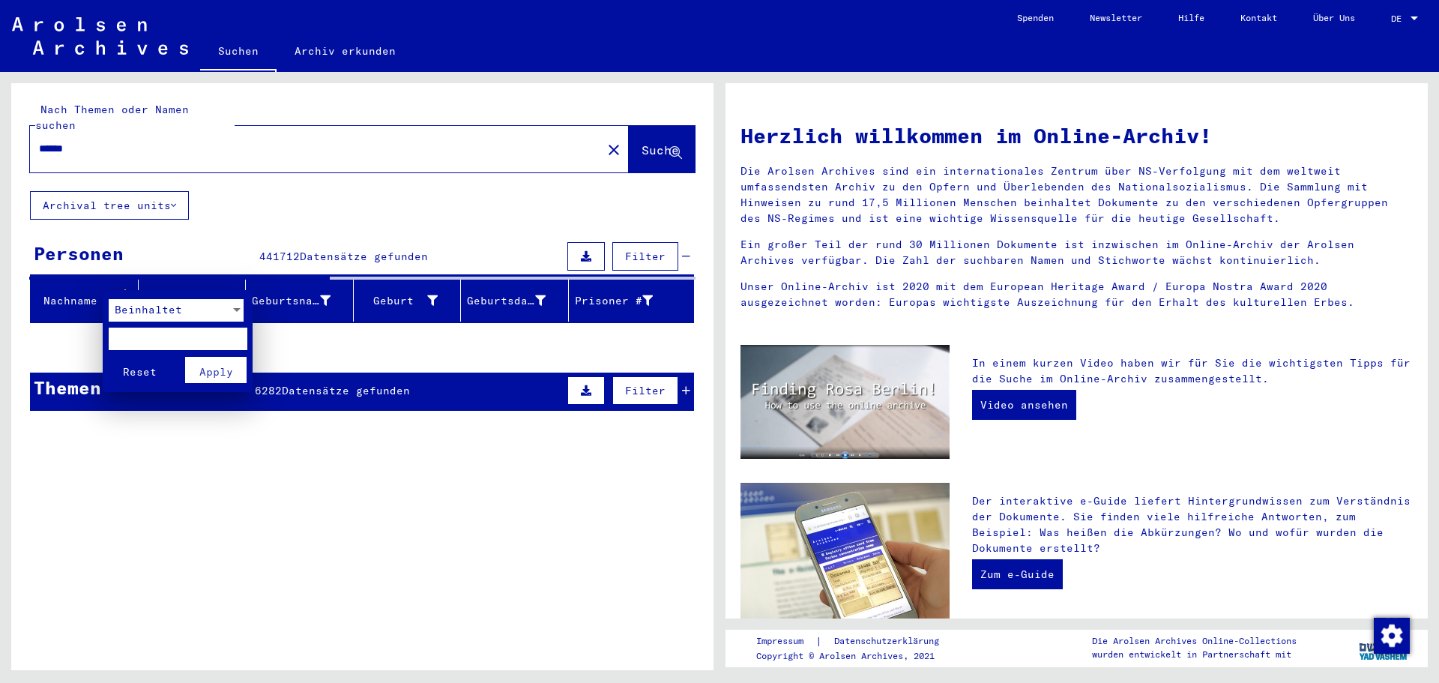
click at [235, 308] on div at bounding box center [236, 310] width 7 height 4
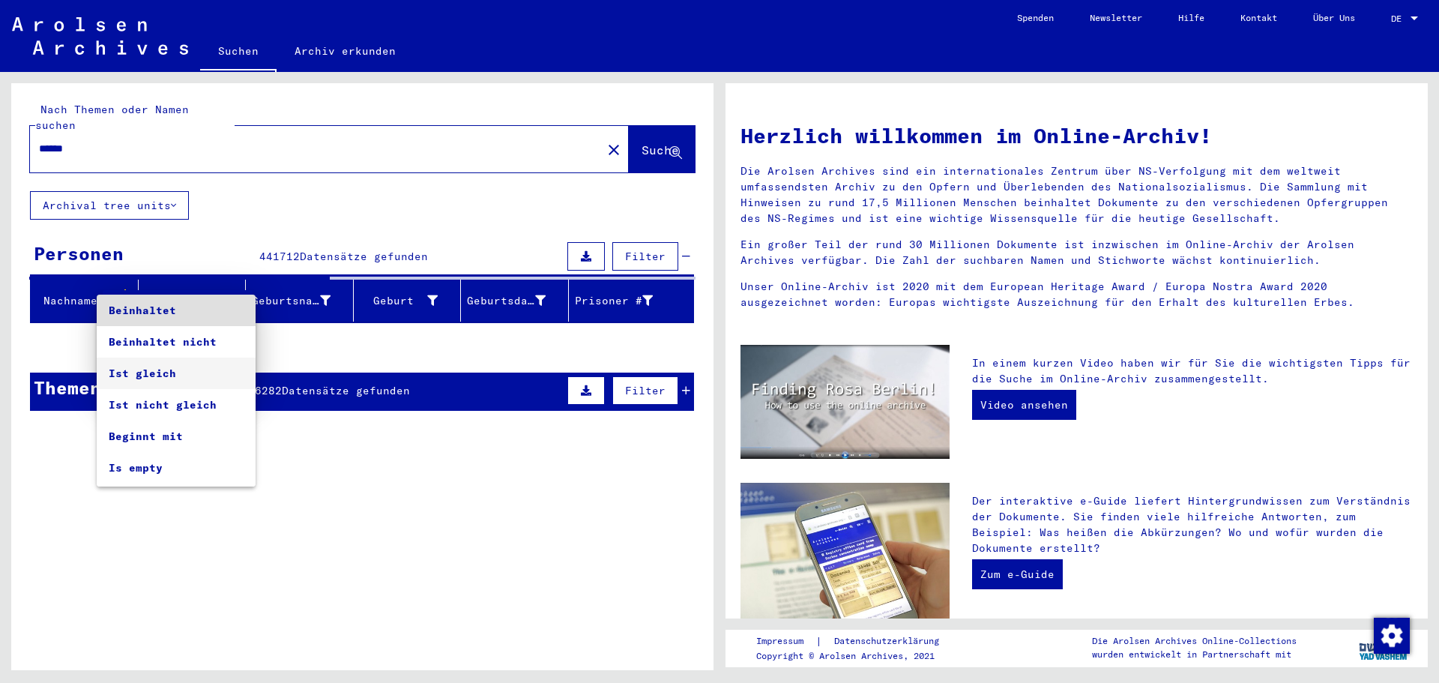
click at [165, 370] on span "Ist gleich" at bounding box center [176, 373] width 135 height 31
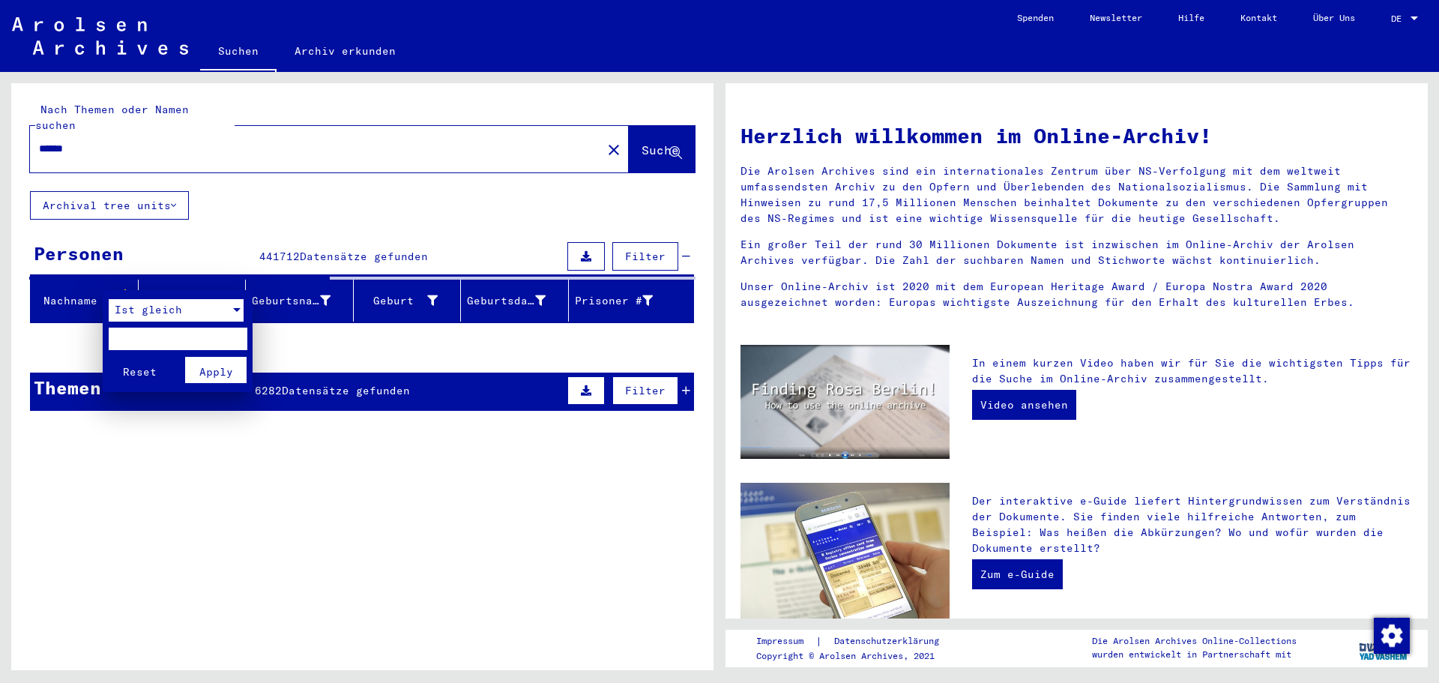
click at [142, 340] on input "text" at bounding box center [178, 339] width 139 height 22
type input "******"
click at [225, 378] on span "Apply" at bounding box center [216, 371] width 34 height 13
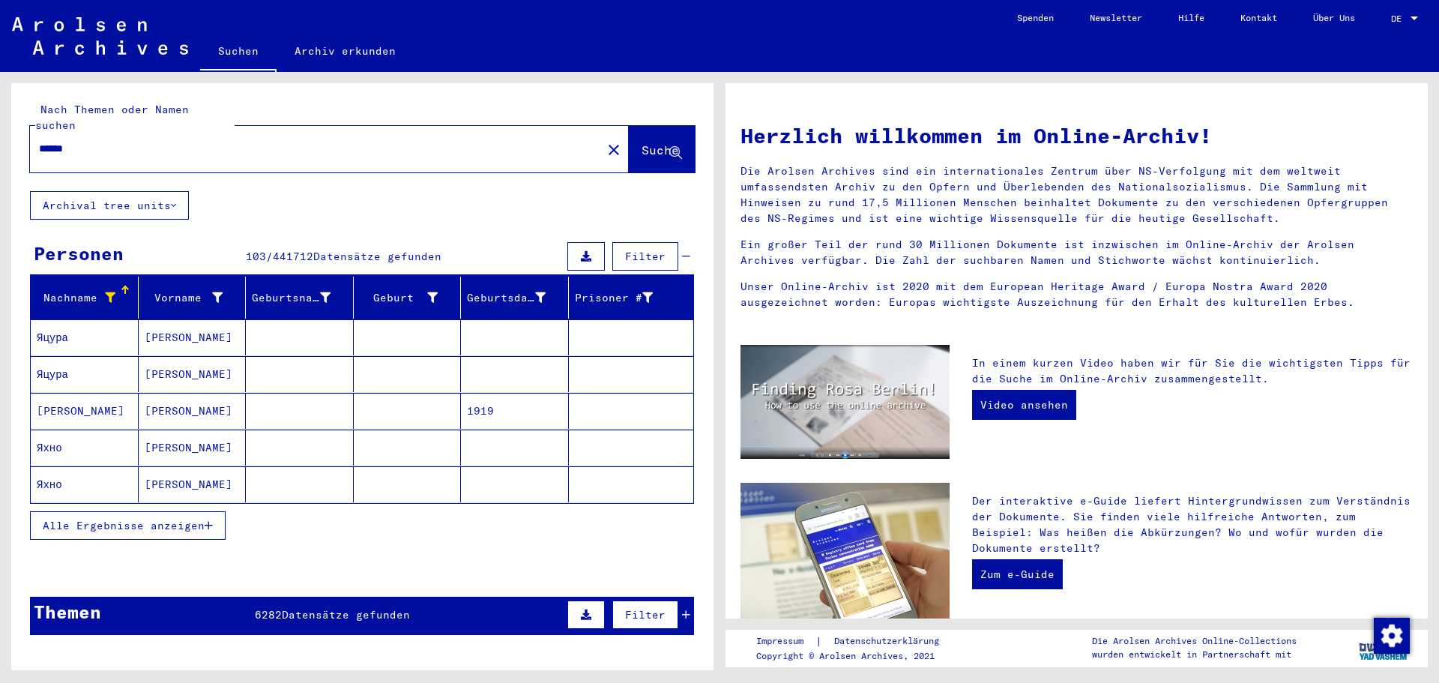
click at [111, 292] on icon at bounding box center [110, 297] width 10 height 10
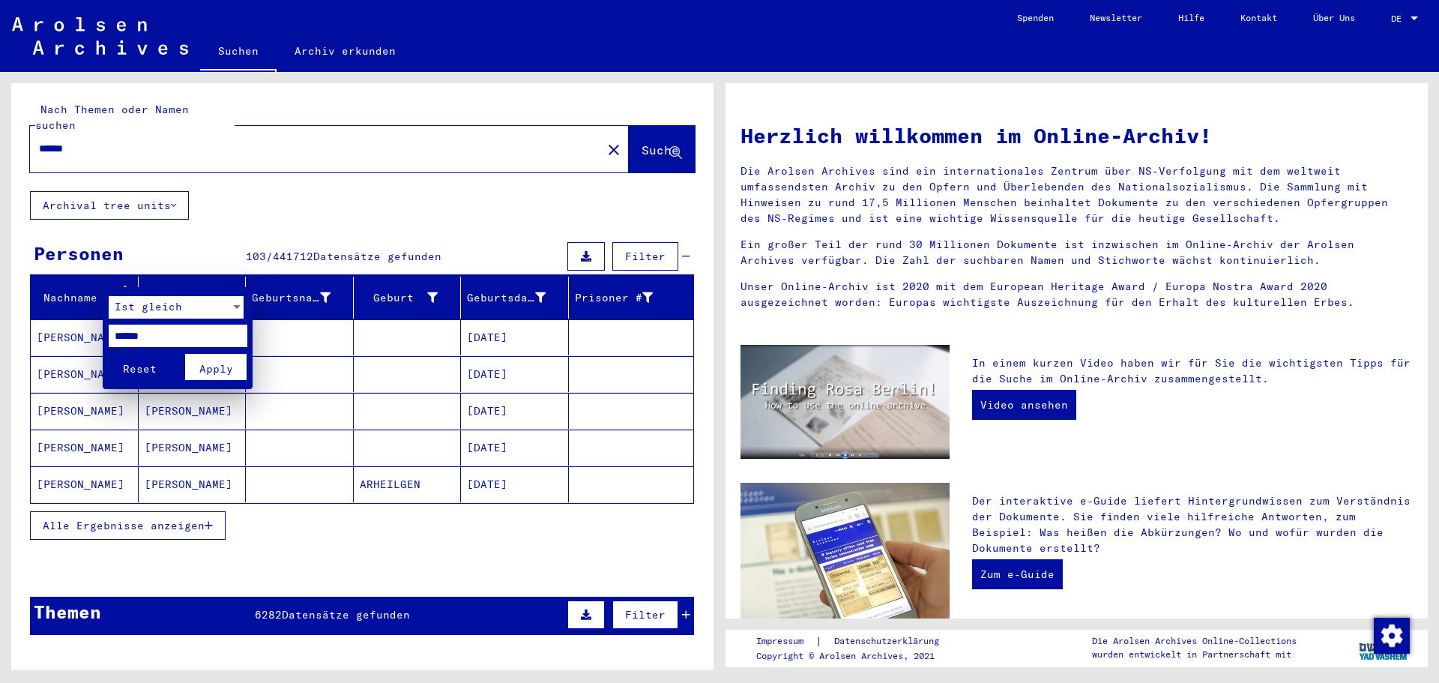
click at [303, 382] on div at bounding box center [719, 341] width 1439 height 683
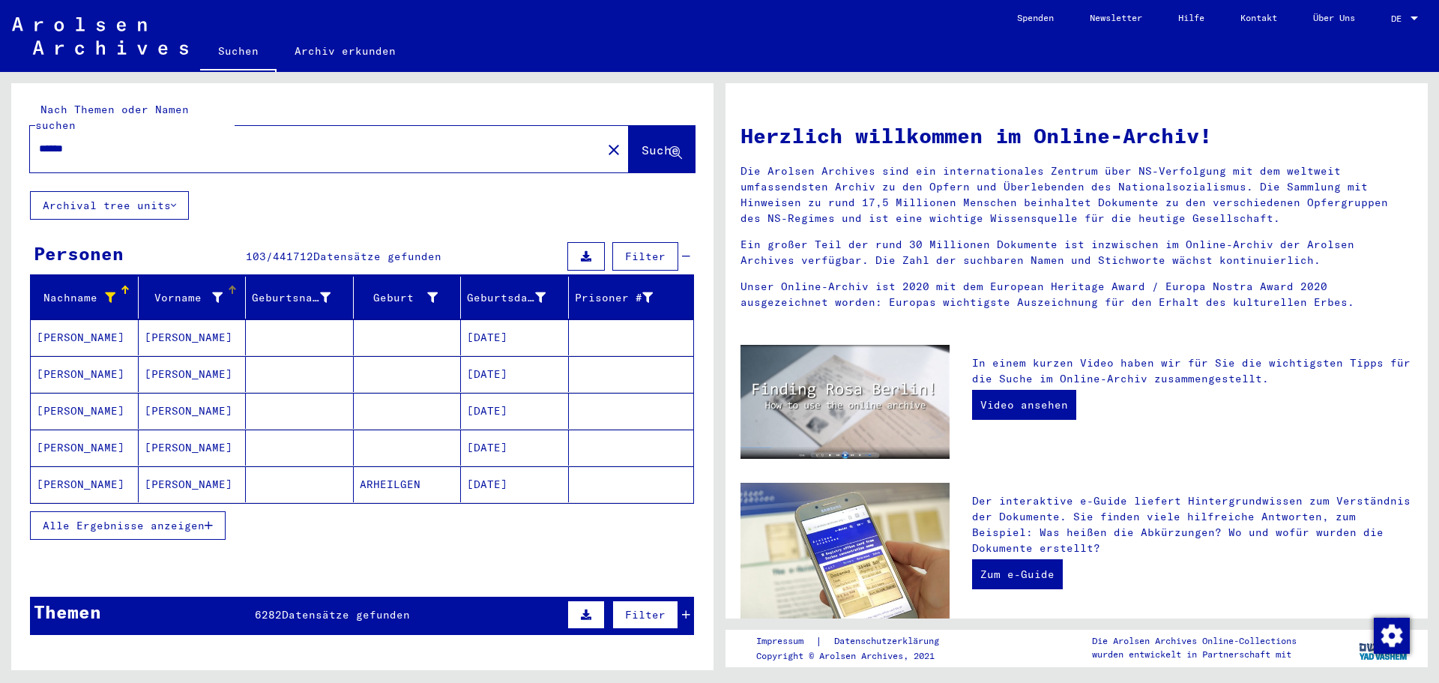
click at [213, 292] on icon at bounding box center [217, 297] width 10 height 10
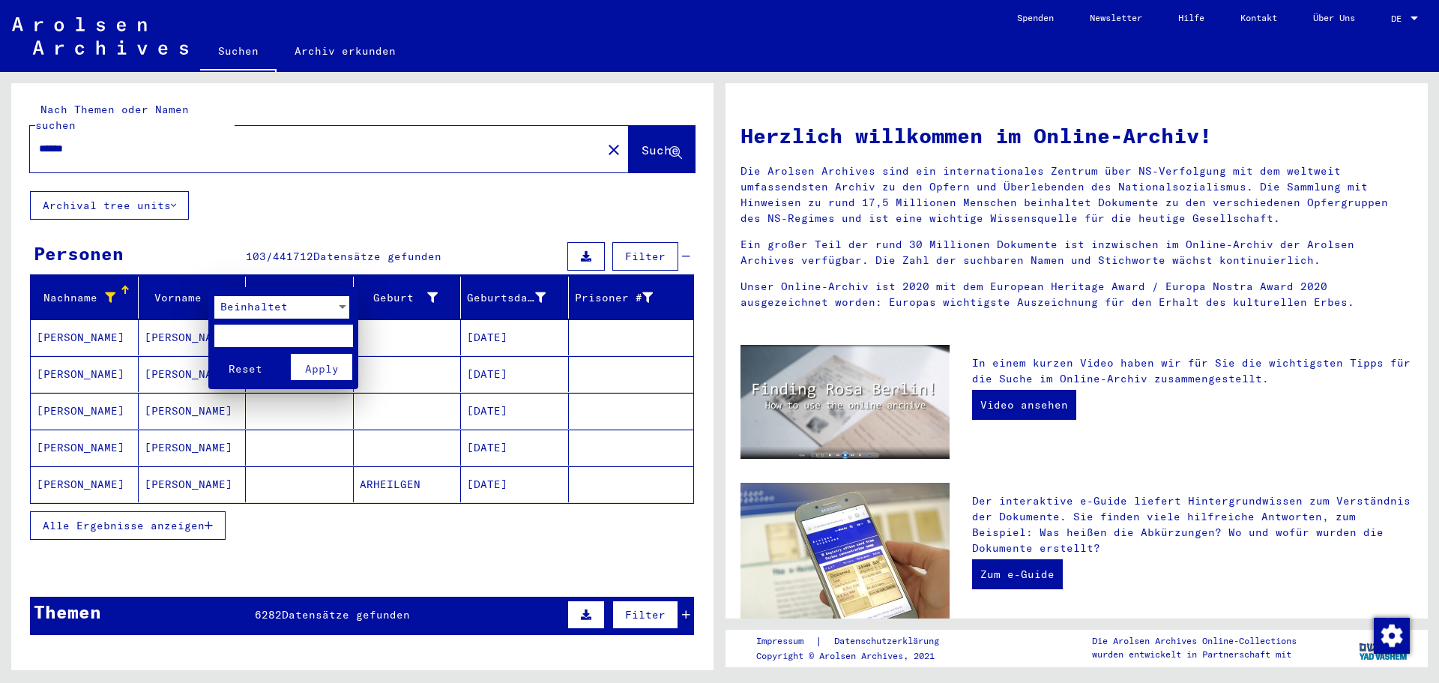
click at [248, 337] on input "text" at bounding box center [283, 336] width 139 height 22
type input "**"
click at [347, 307] on div at bounding box center [342, 307] width 13 height 22
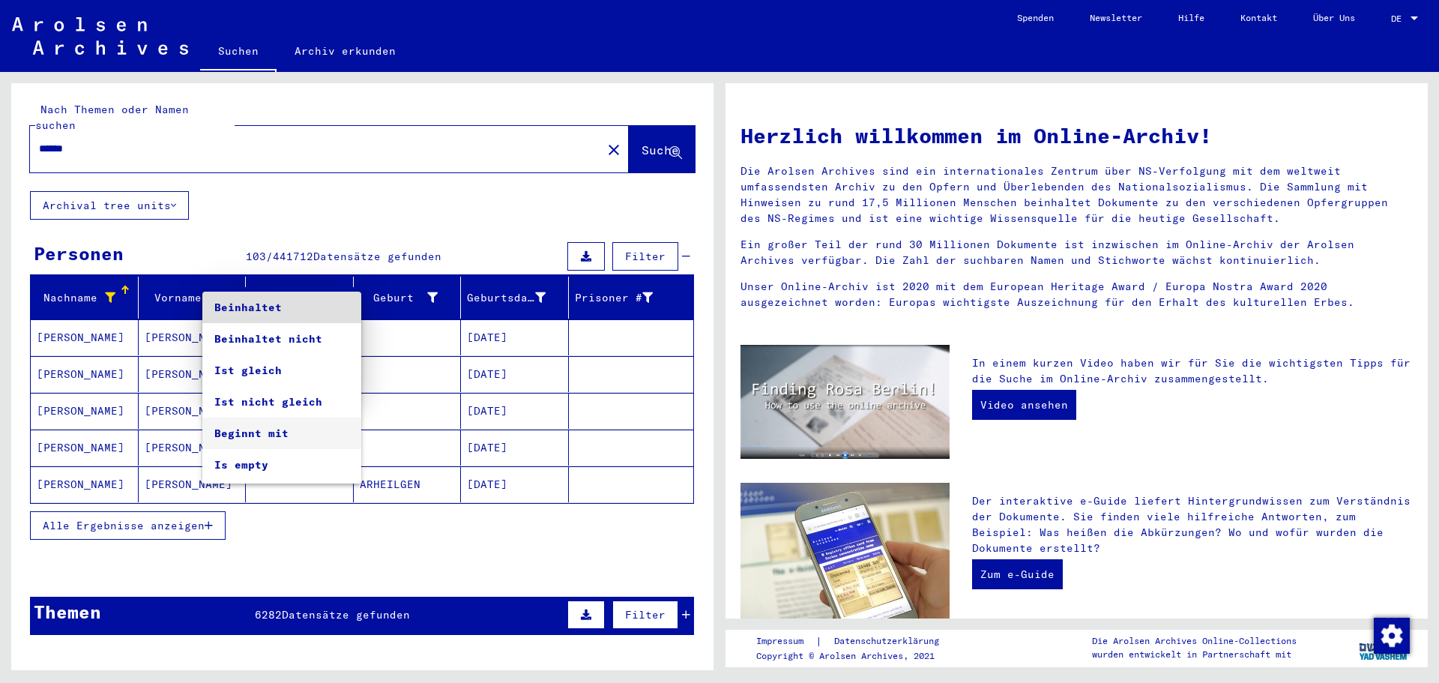
click at [261, 436] on span "Beginnt mit" at bounding box center [281, 433] width 135 height 31
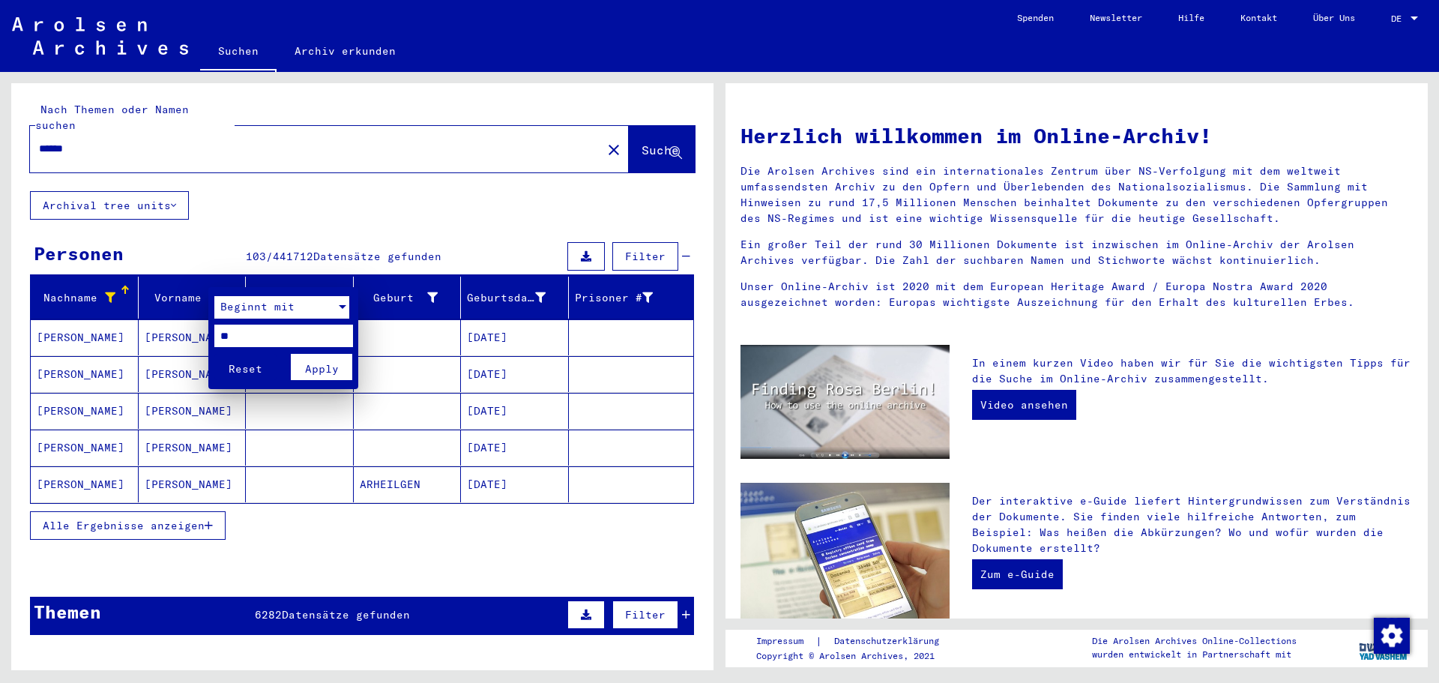
click at [316, 367] on span "Apply" at bounding box center [322, 368] width 34 height 13
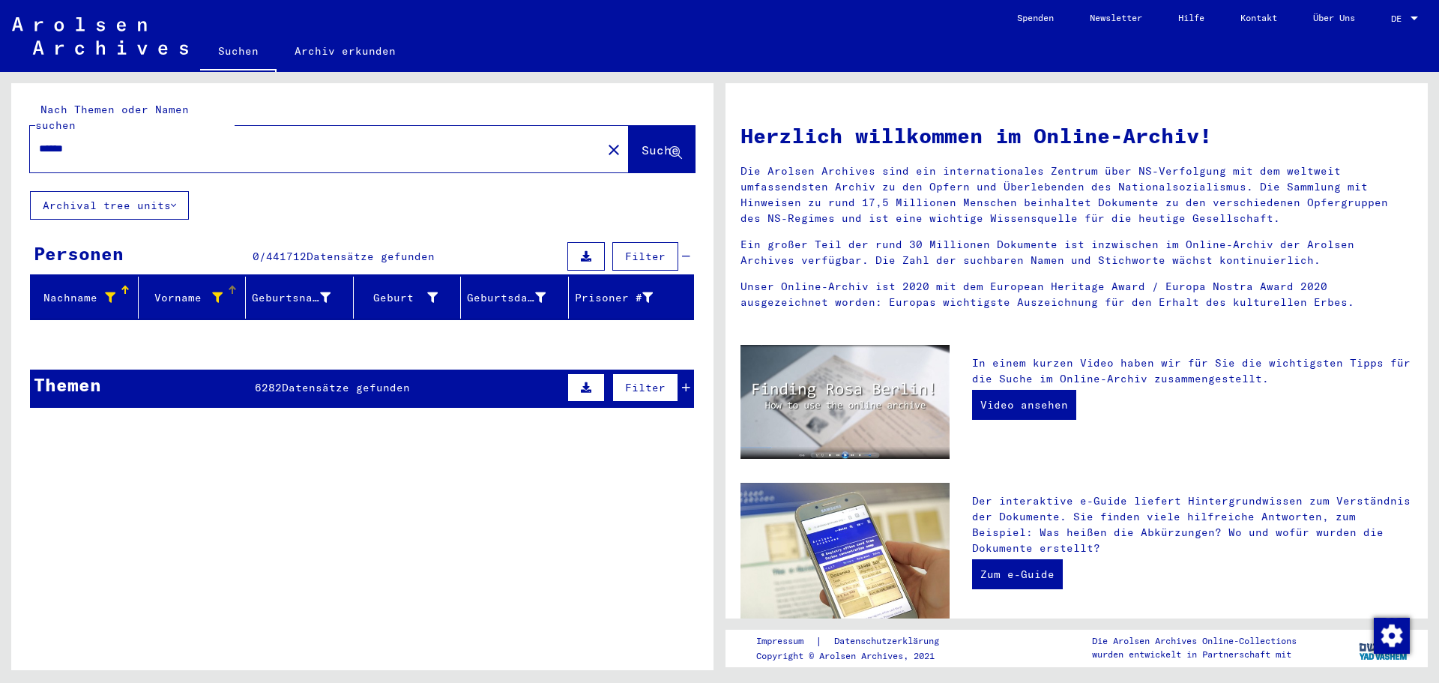
click at [213, 292] on icon at bounding box center [217, 297] width 10 height 10
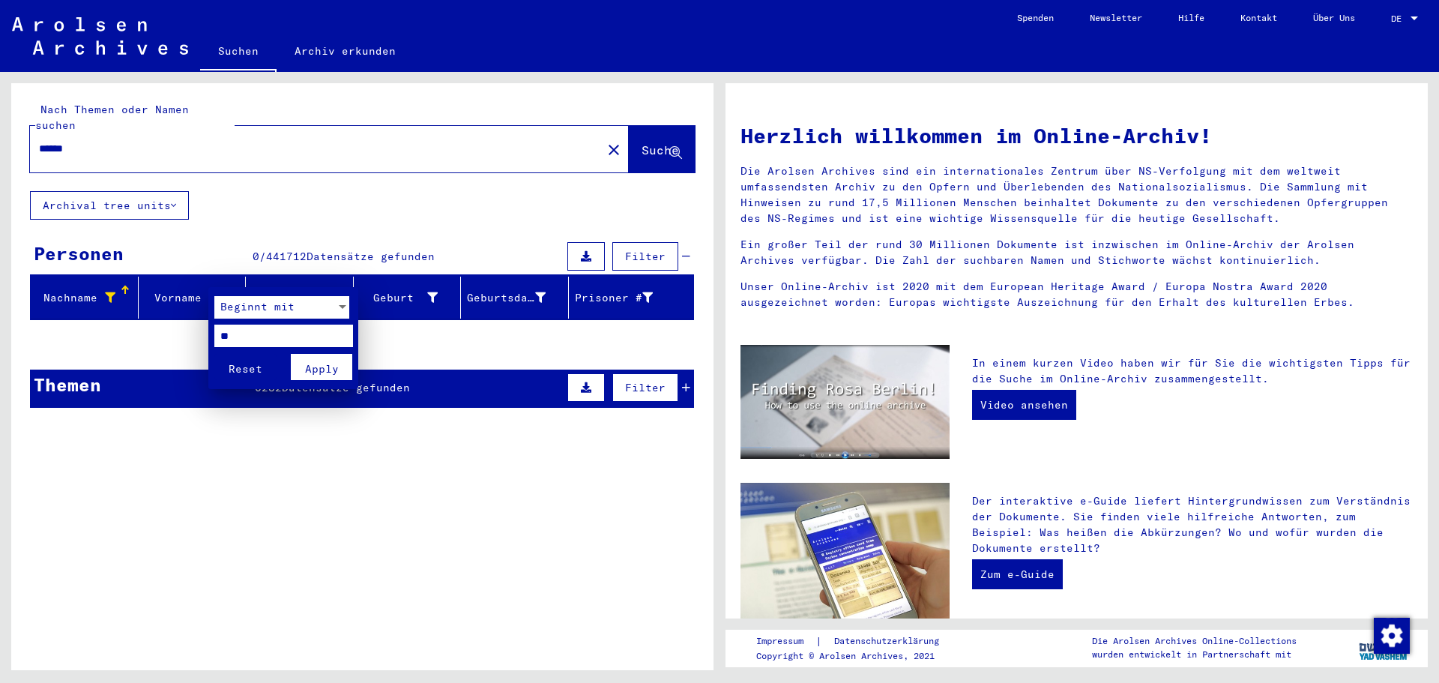
click at [276, 338] on input "**" at bounding box center [283, 336] width 139 height 22
click at [252, 370] on span "Reset" at bounding box center [246, 368] width 34 height 13
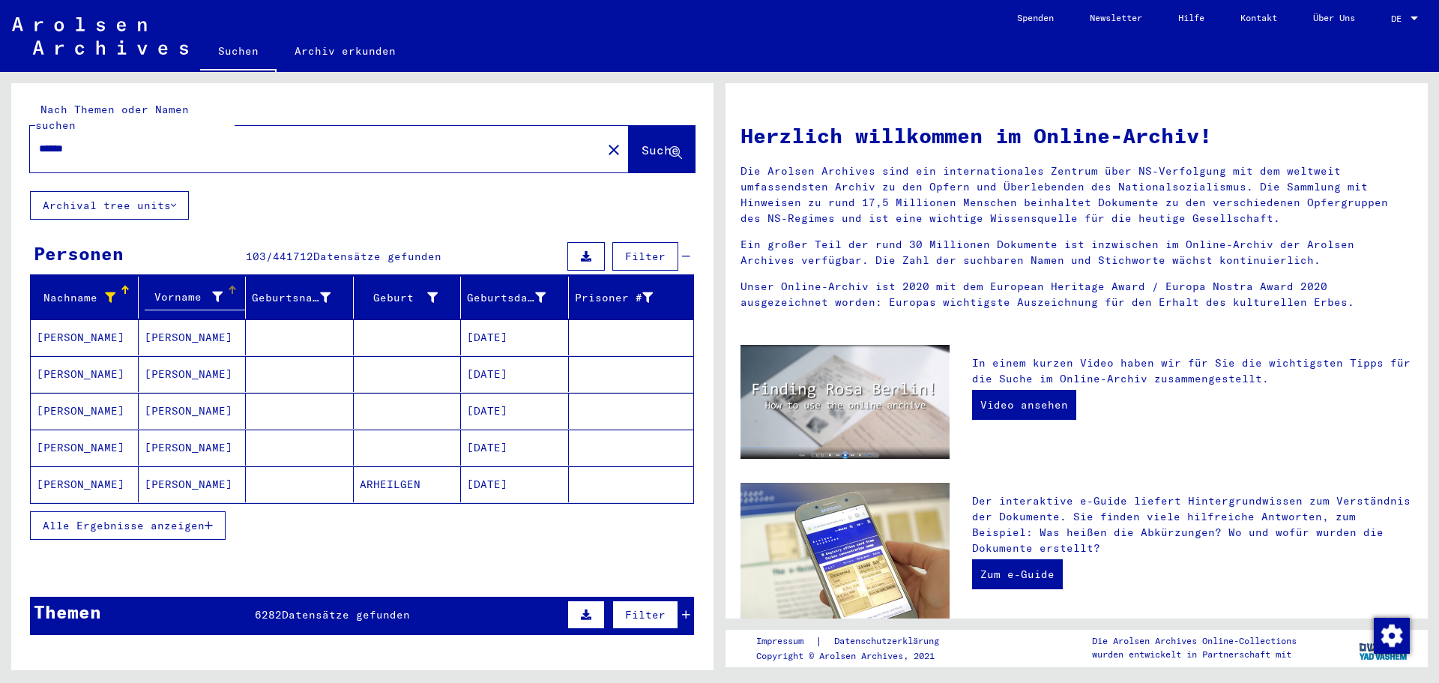
click at [197, 519] on span "Alle Ergebnisse anzeigen" at bounding box center [124, 525] width 162 height 13
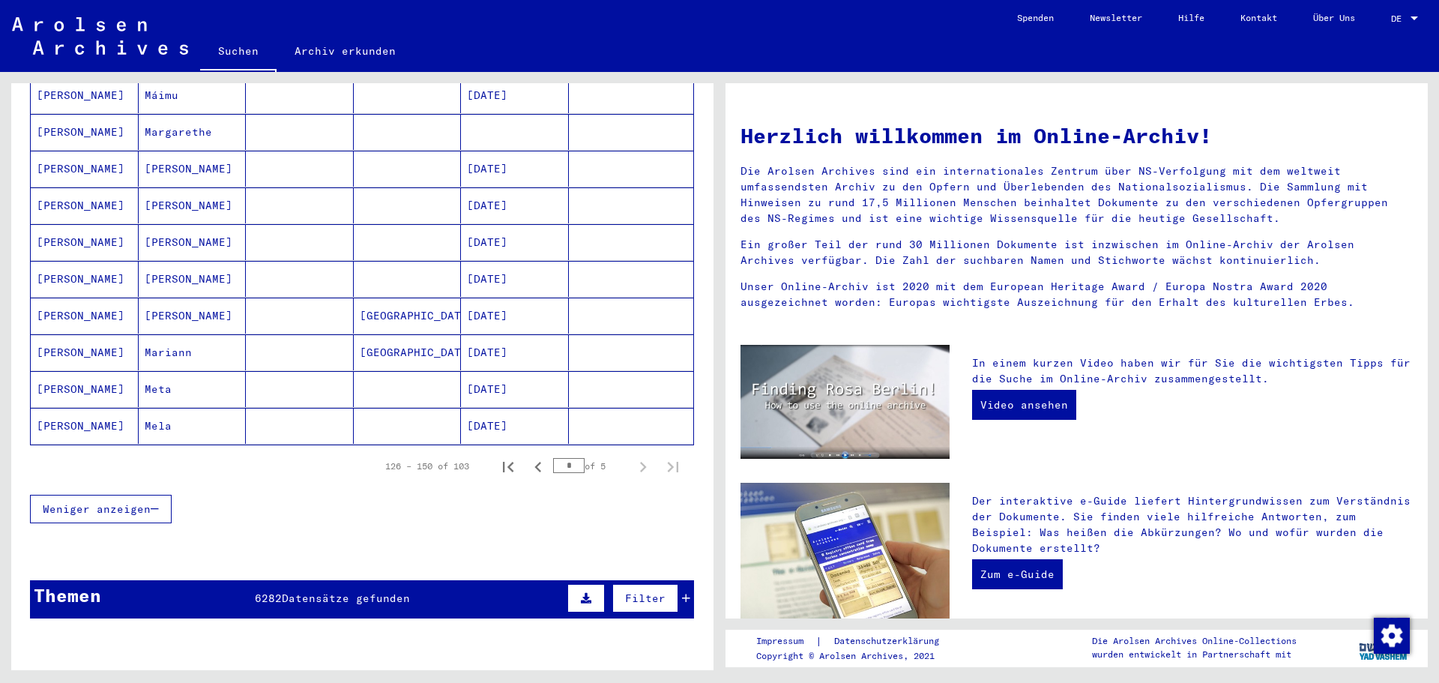
scroll to position [825, 0]
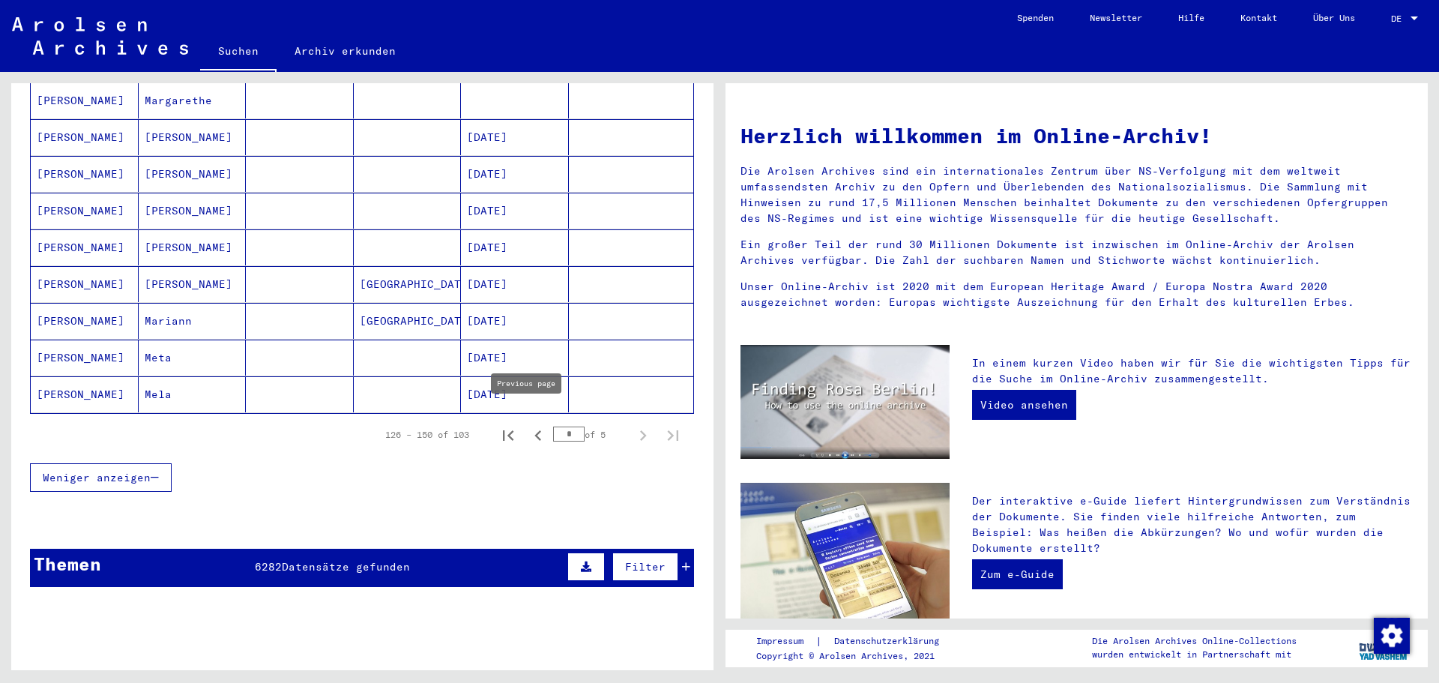
click at [529, 425] on icon "Previous page" at bounding box center [538, 435] width 21 height 21
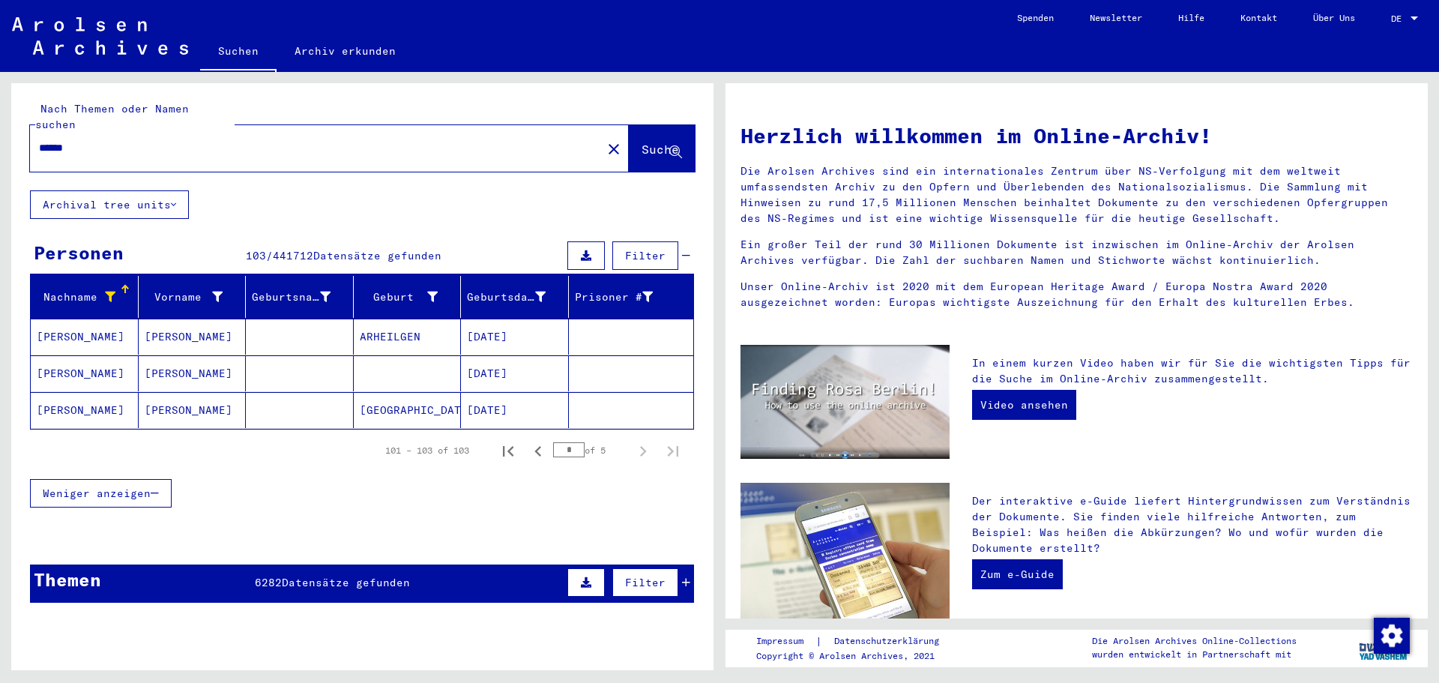
scroll to position [0, 0]
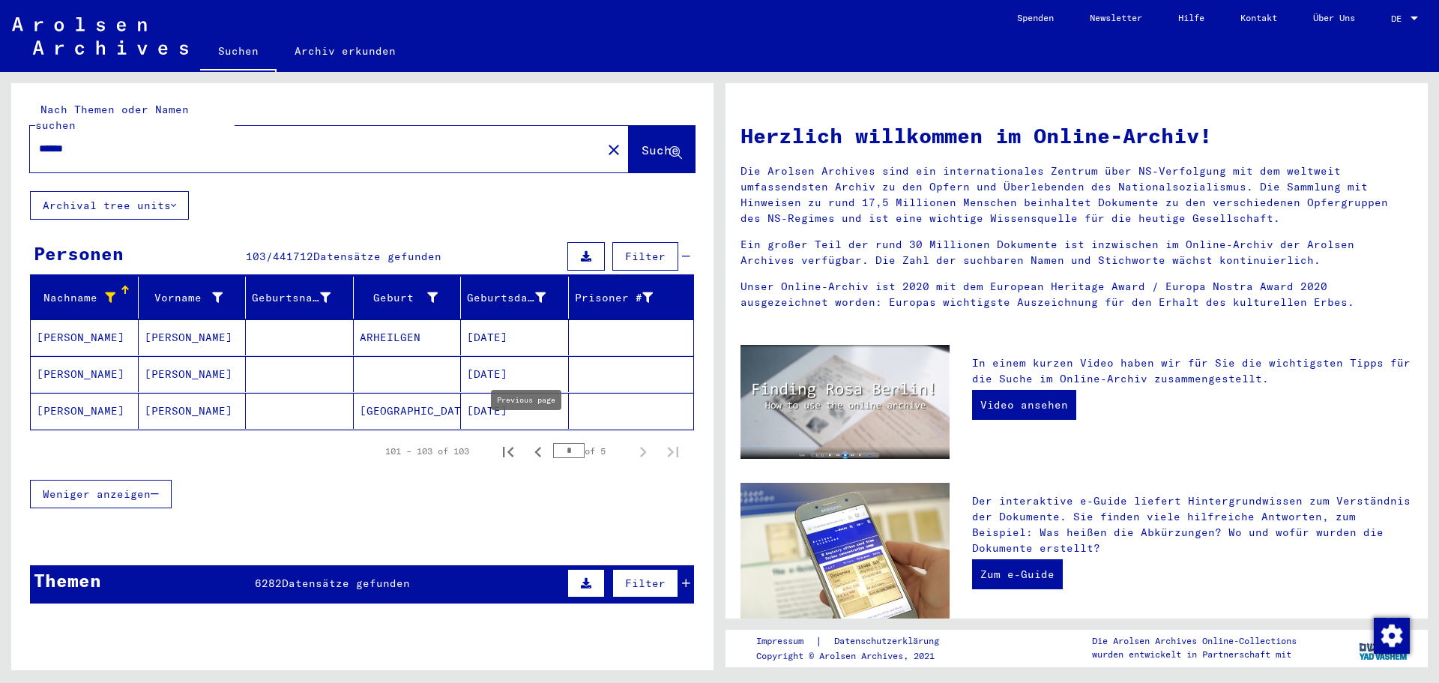
click at [535, 447] on icon "Previous page" at bounding box center [538, 452] width 7 height 10
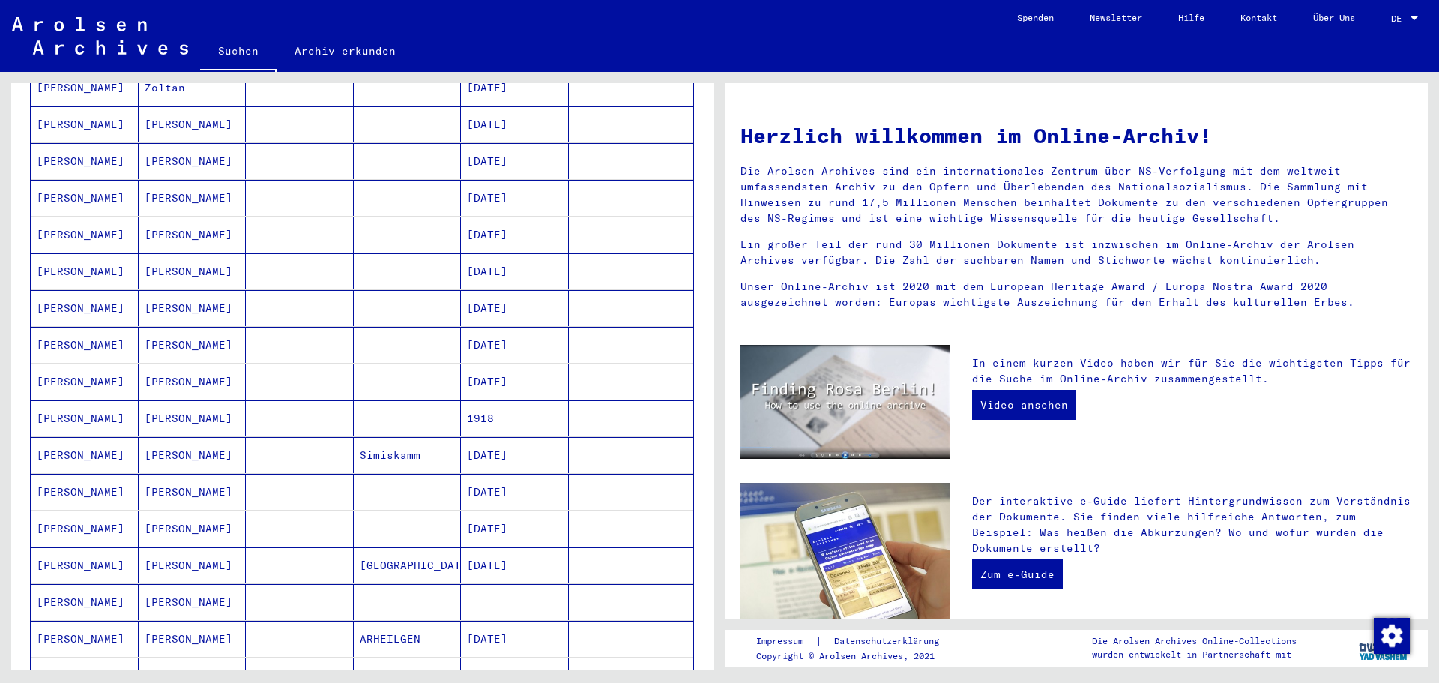
scroll to position [600, 0]
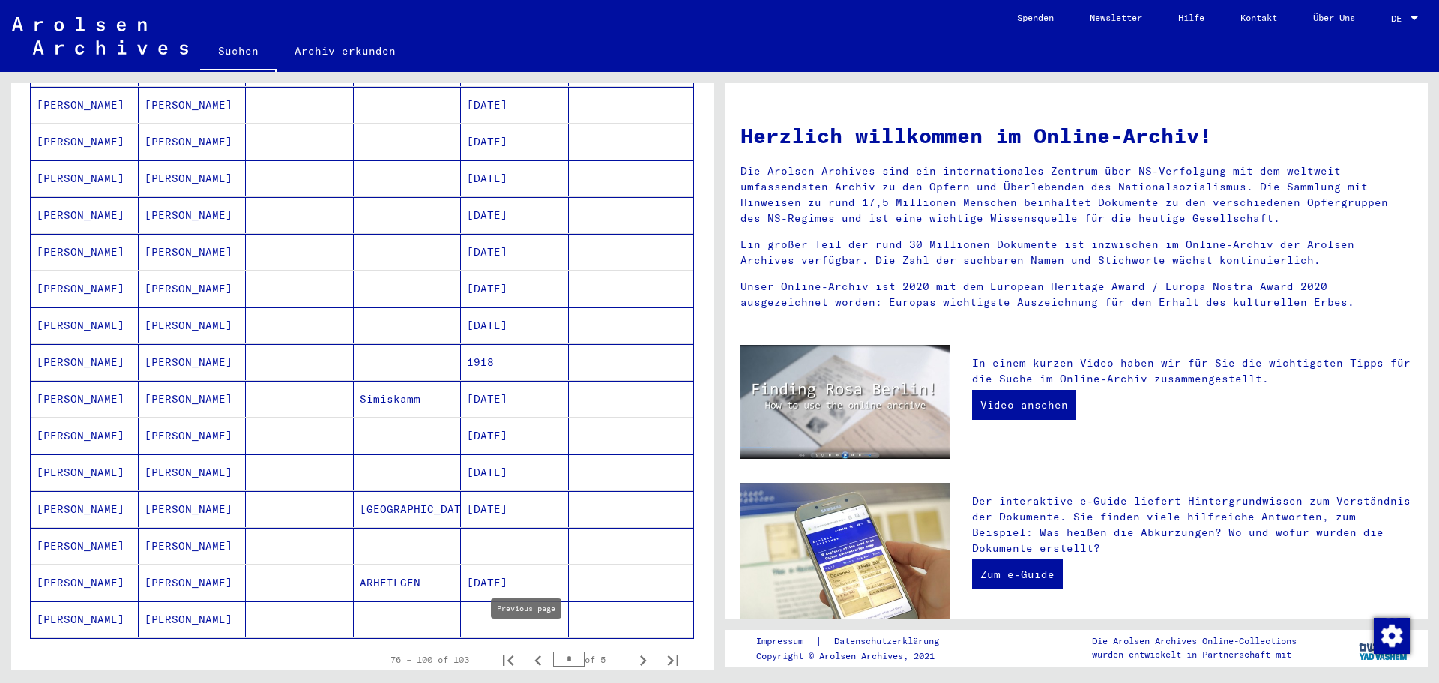
click at [535, 655] on icon "Previous page" at bounding box center [538, 660] width 7 height 10
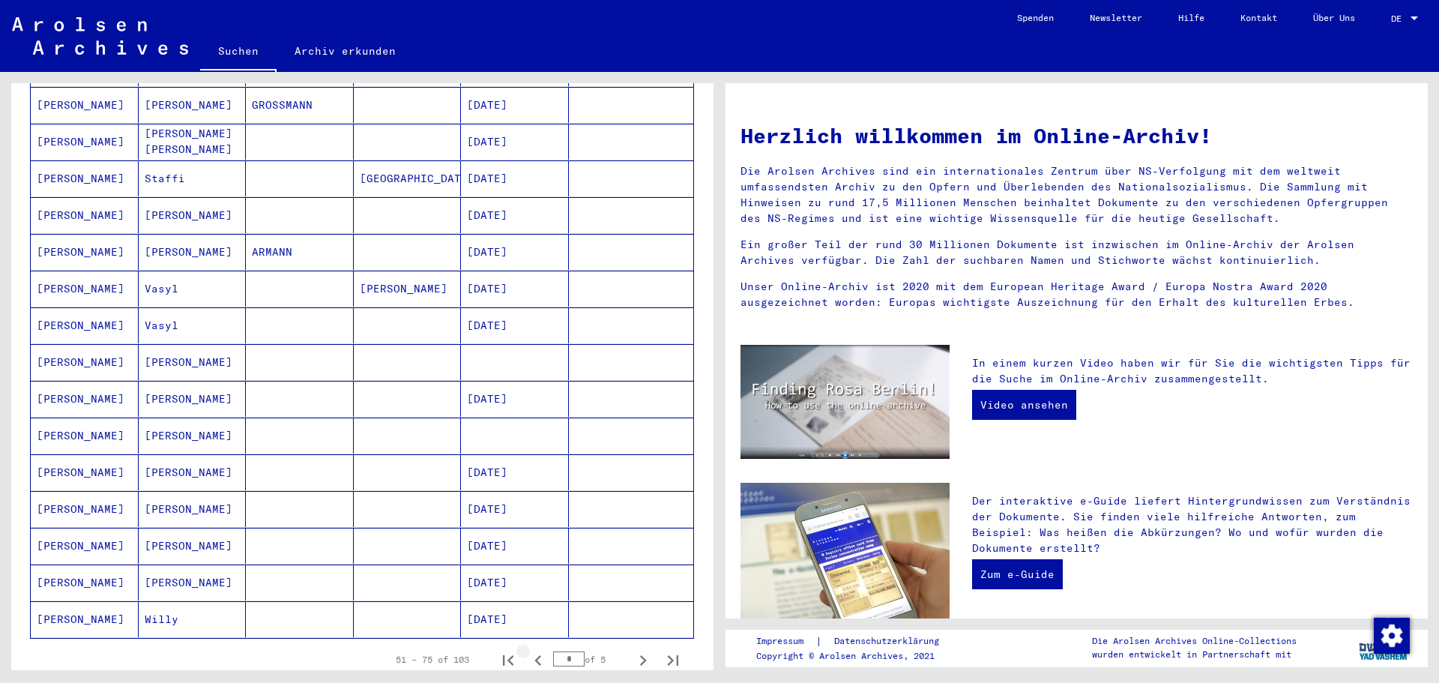
click at [528, 650] on icon "Previous page" at bounding box center [538, 660] width 21 height 21
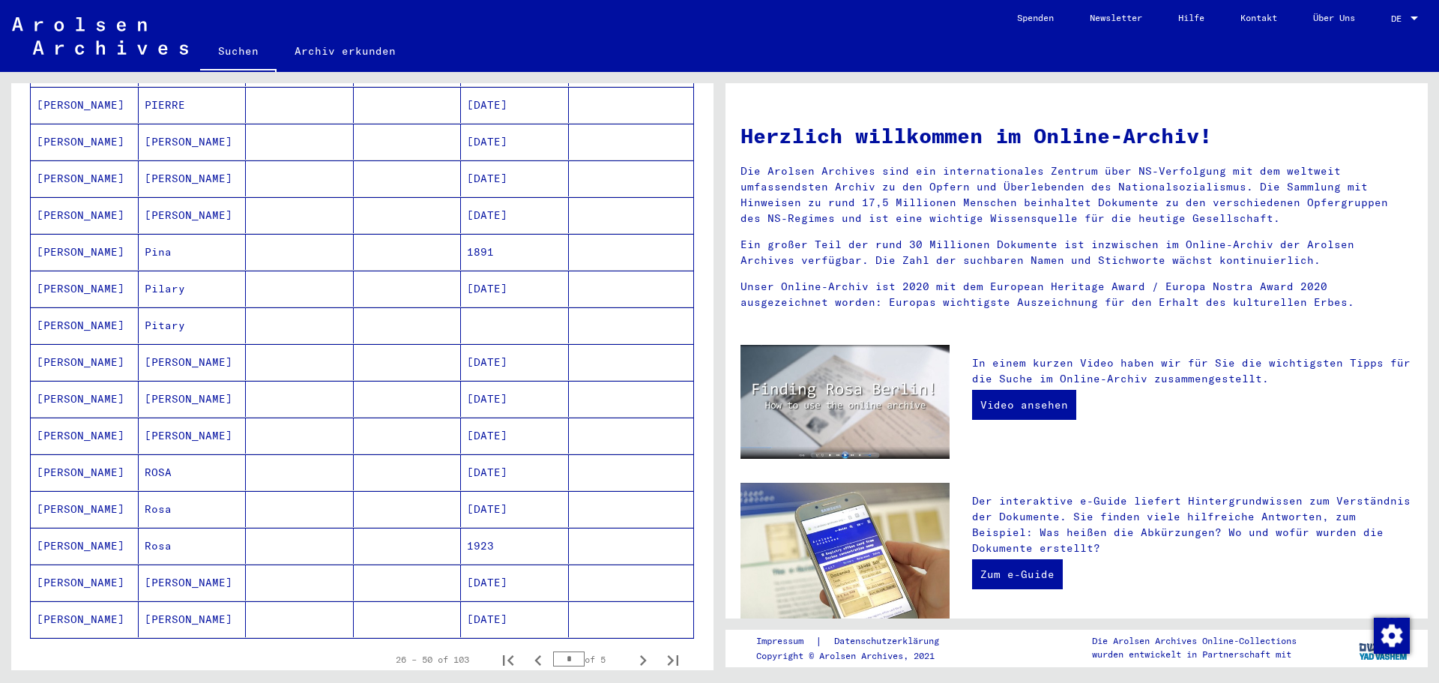
click at [528, 650] on icon "Previous page" at bounding box center [538, 660] width 21 height 21
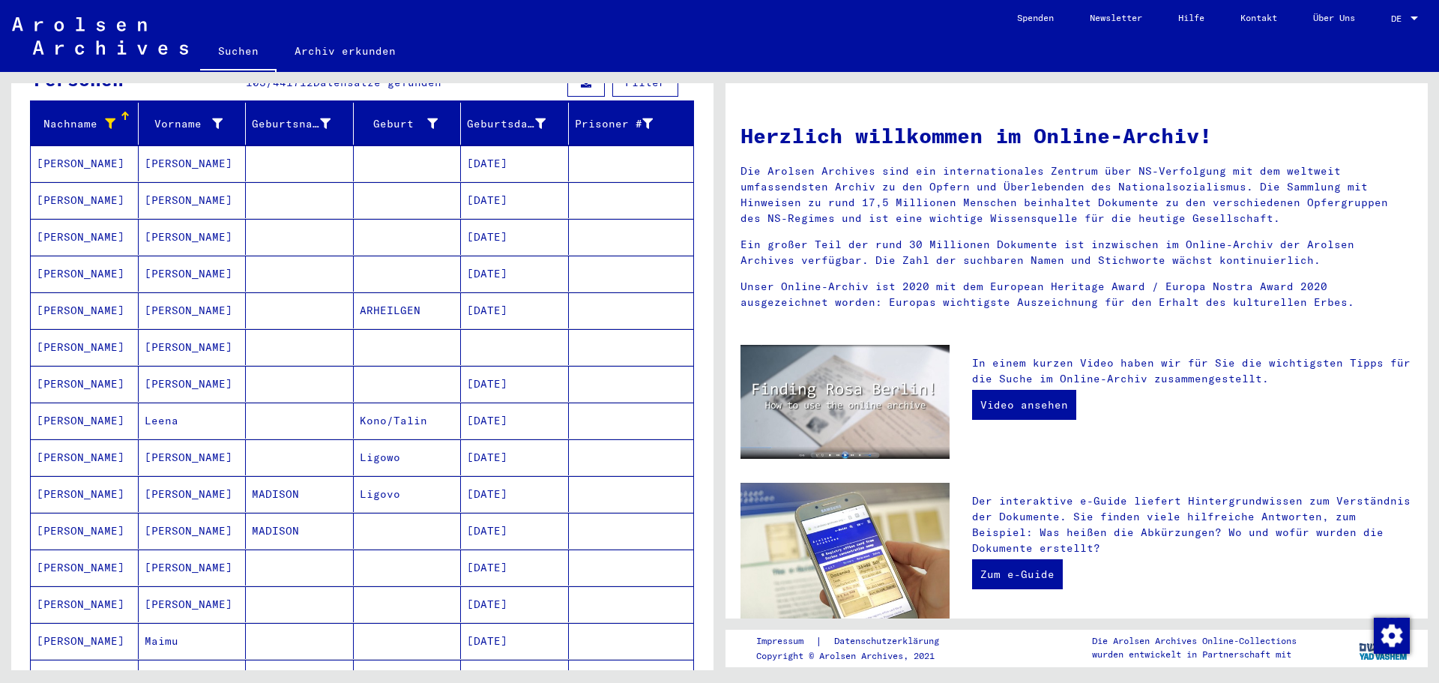
scroll to position [75, 0]
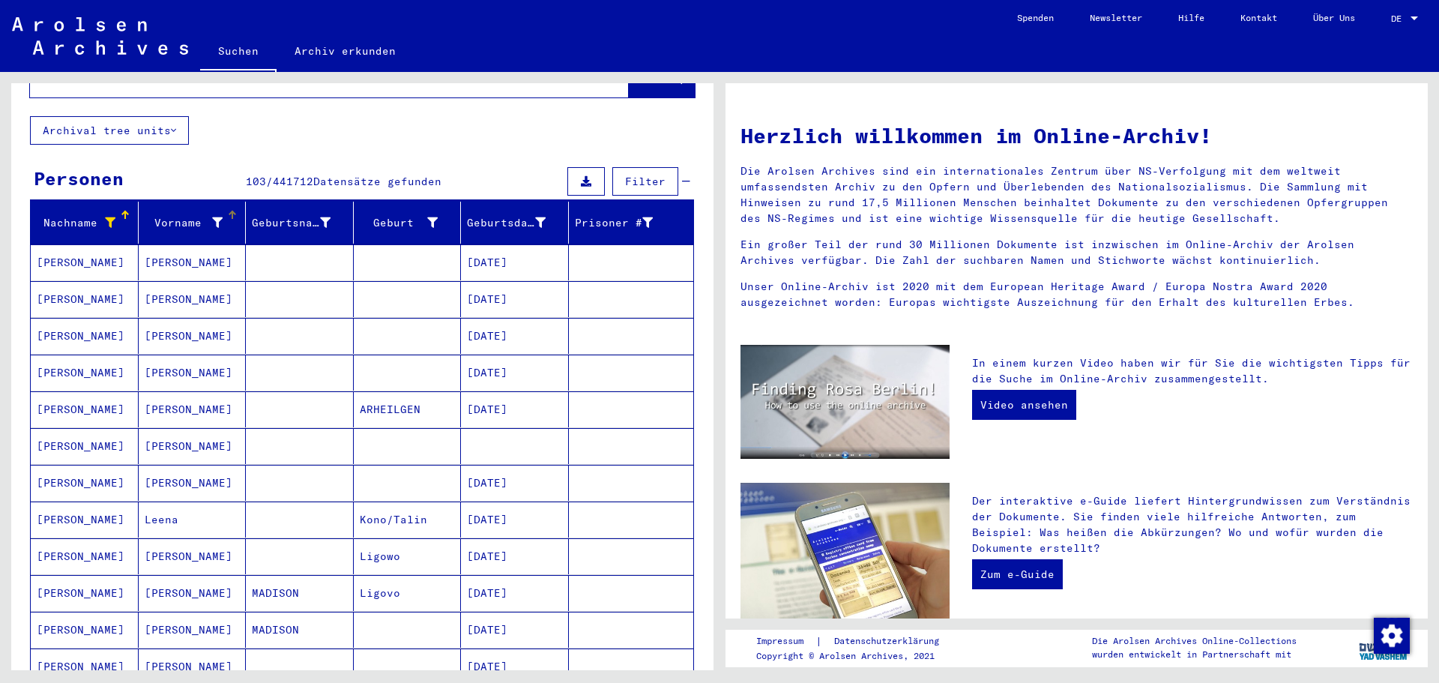
click at [174, 215] on div "Vorname" at bounding box center [184, 223] width 79 height 16
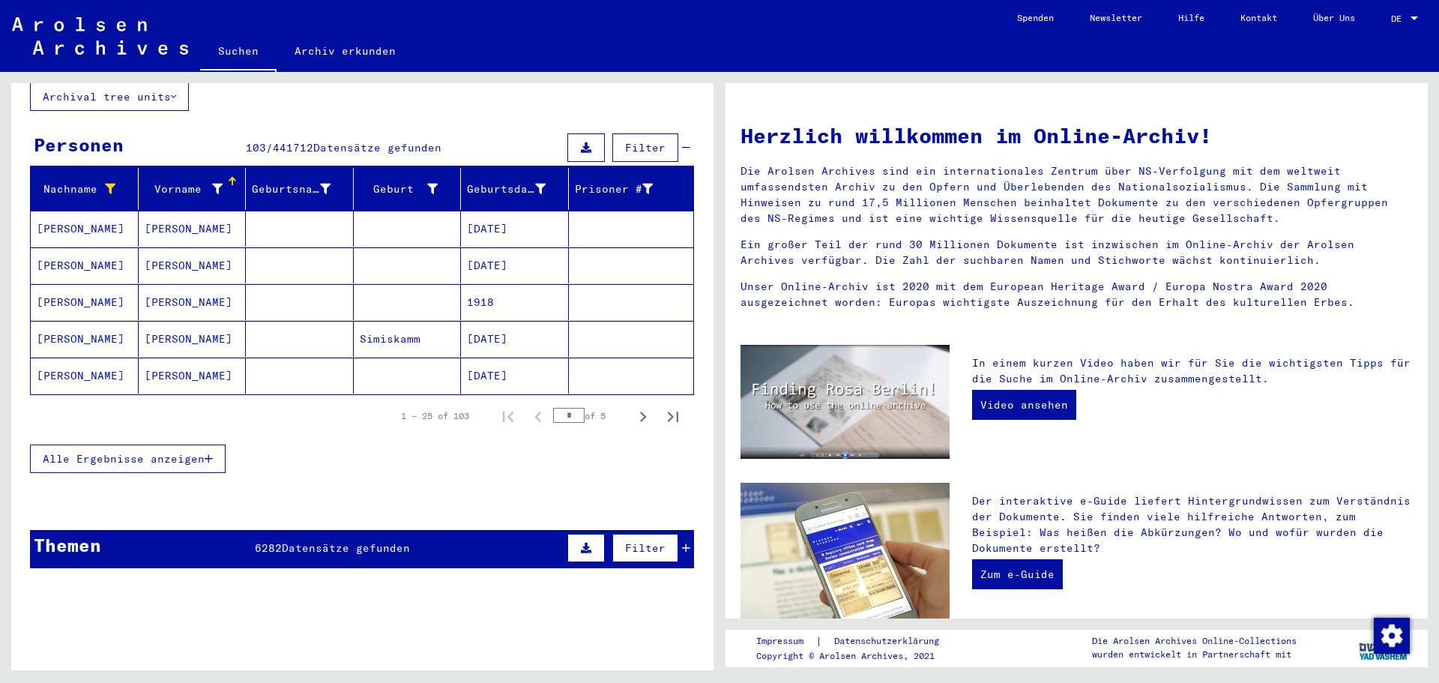
scroll to position [96, 0]
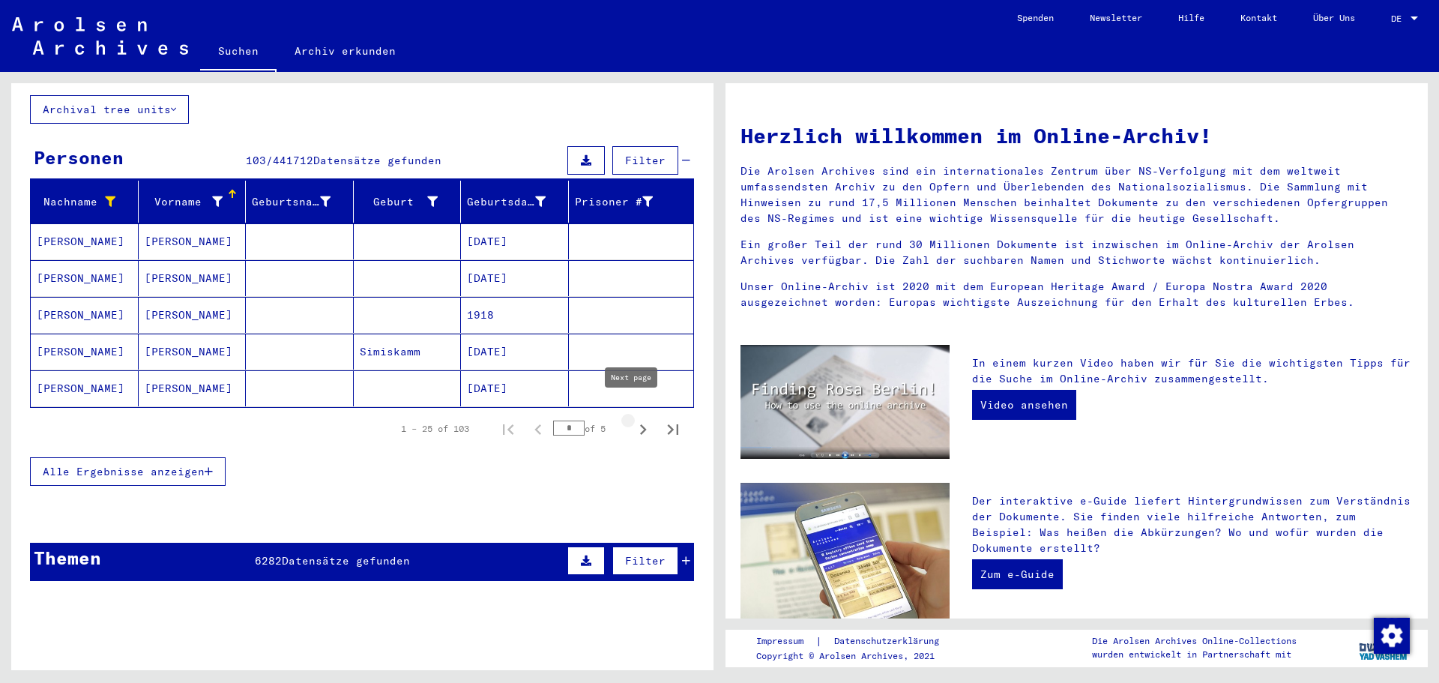
click at [633, 419] on icon "Next page" at bounding box center [643, 429] width 21 height 21
type input "*"
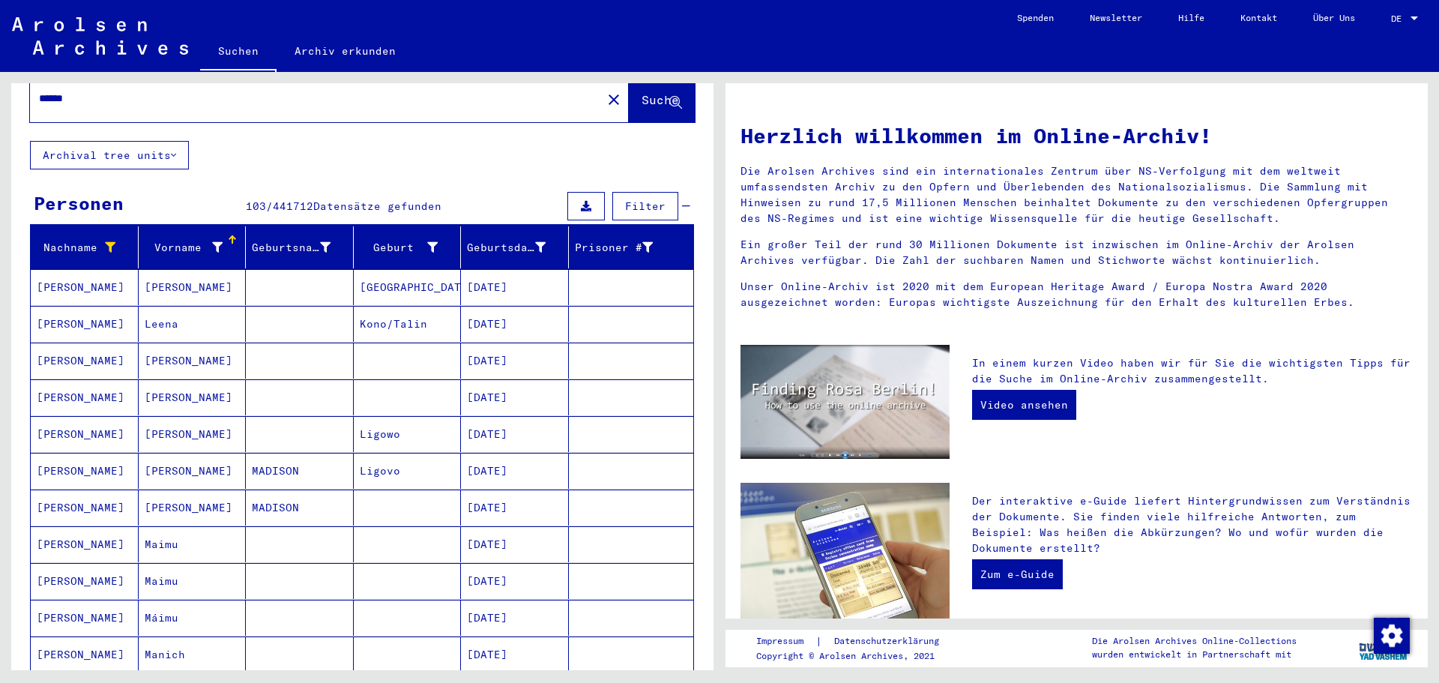
scroll to position [21, 0]
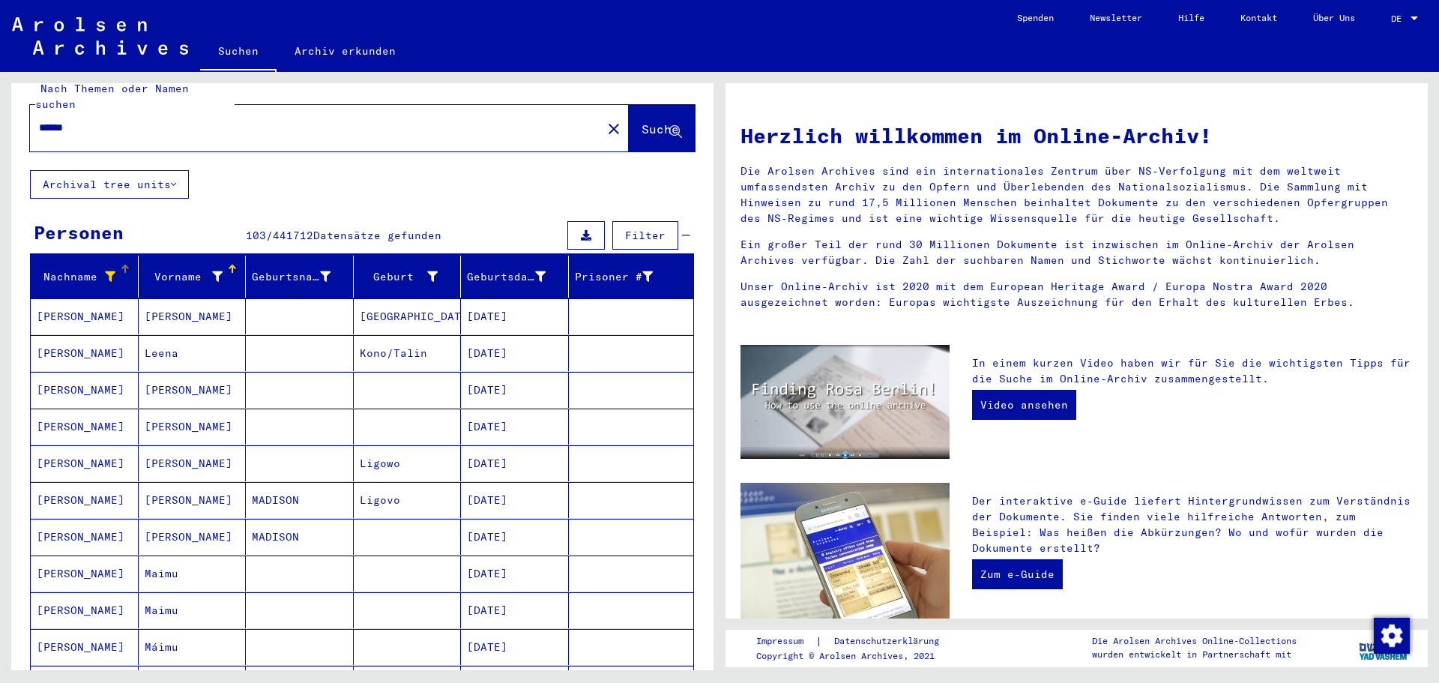
click at [109, 271] on icon at bounding box center [110, 276] width 10 height 10
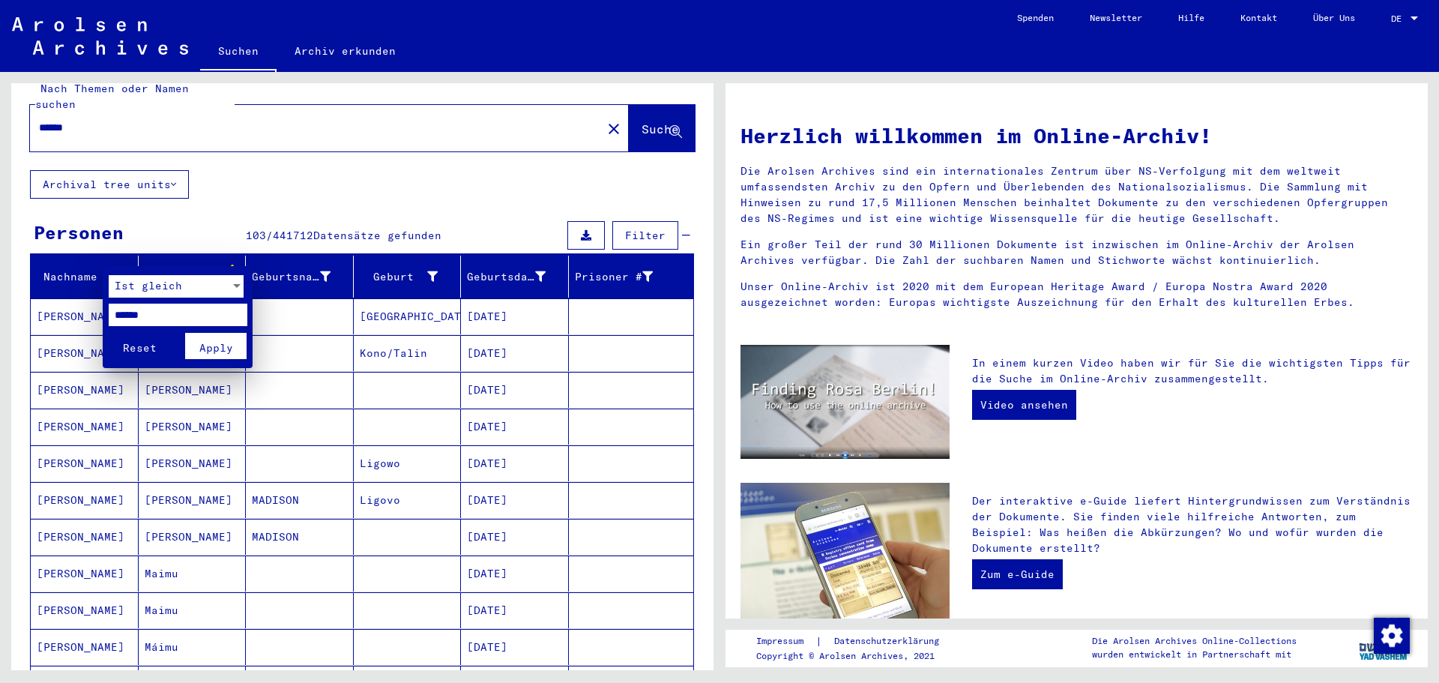
click at [142, 317] on input "******" at bounding box center [178, 315] width 139 height 22
type input "******"
click at [210, 341] on span "Apply" at bounding box center [216, 347] width 34 height 13
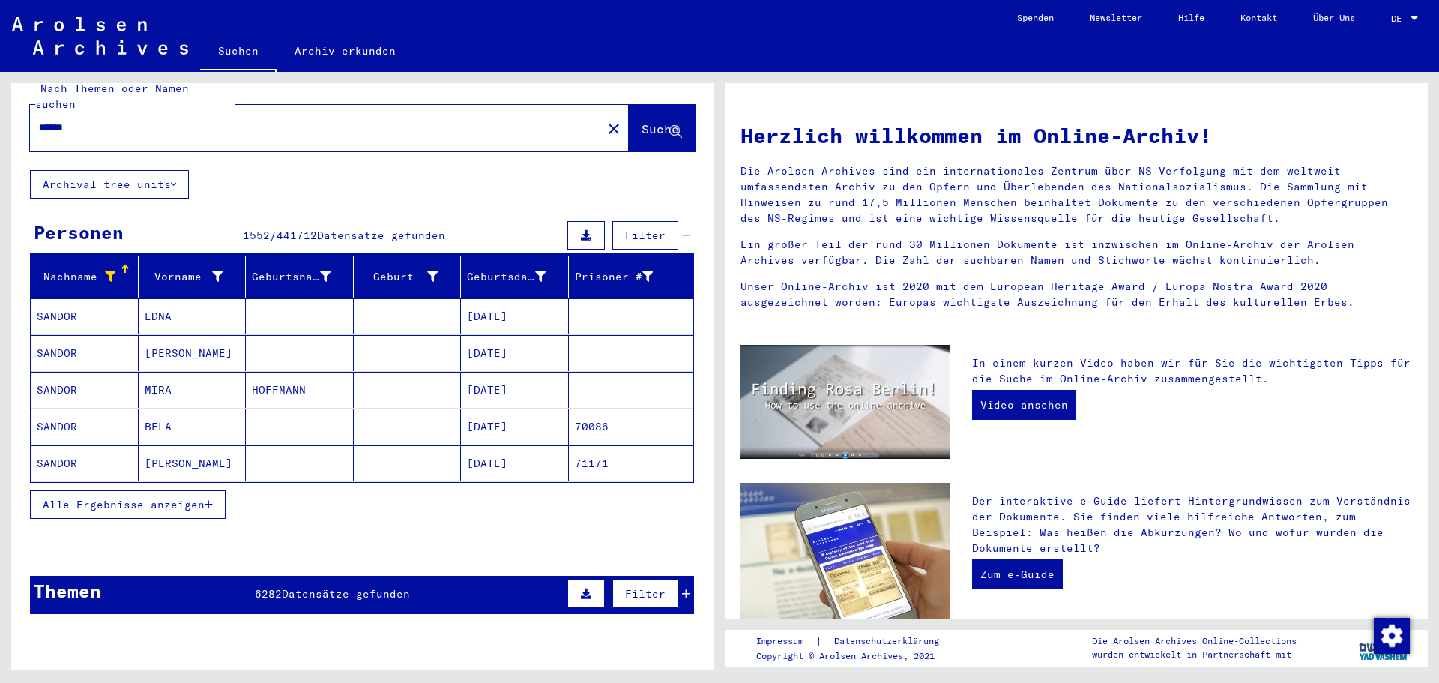
click at [145, 498] on span "Alle Ergebnisse anzeigen" at bounding box center [124, 504] width 162 height 13
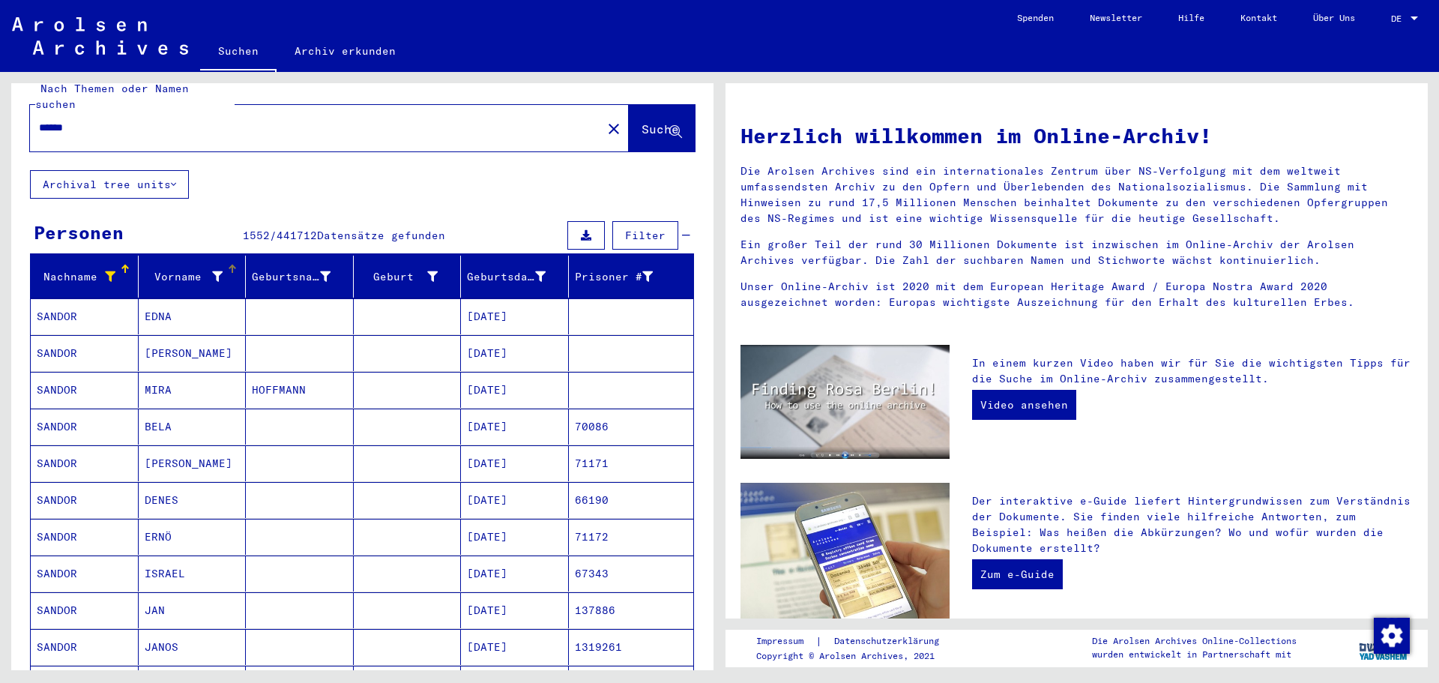
click at [217, 271] on icon at bounding box center [217, 276] width 10 height 10
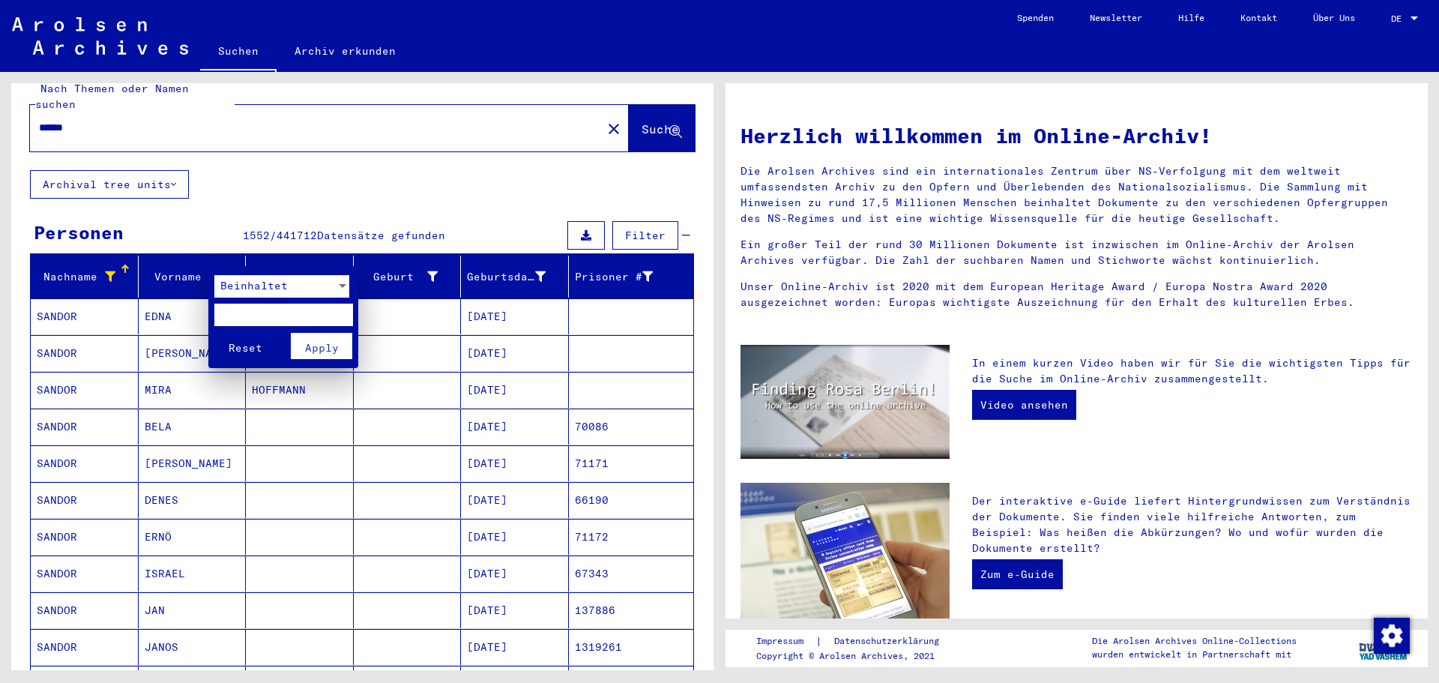
click at [221, 244] on div at bounding box center [719, 341] width 1439 height 683
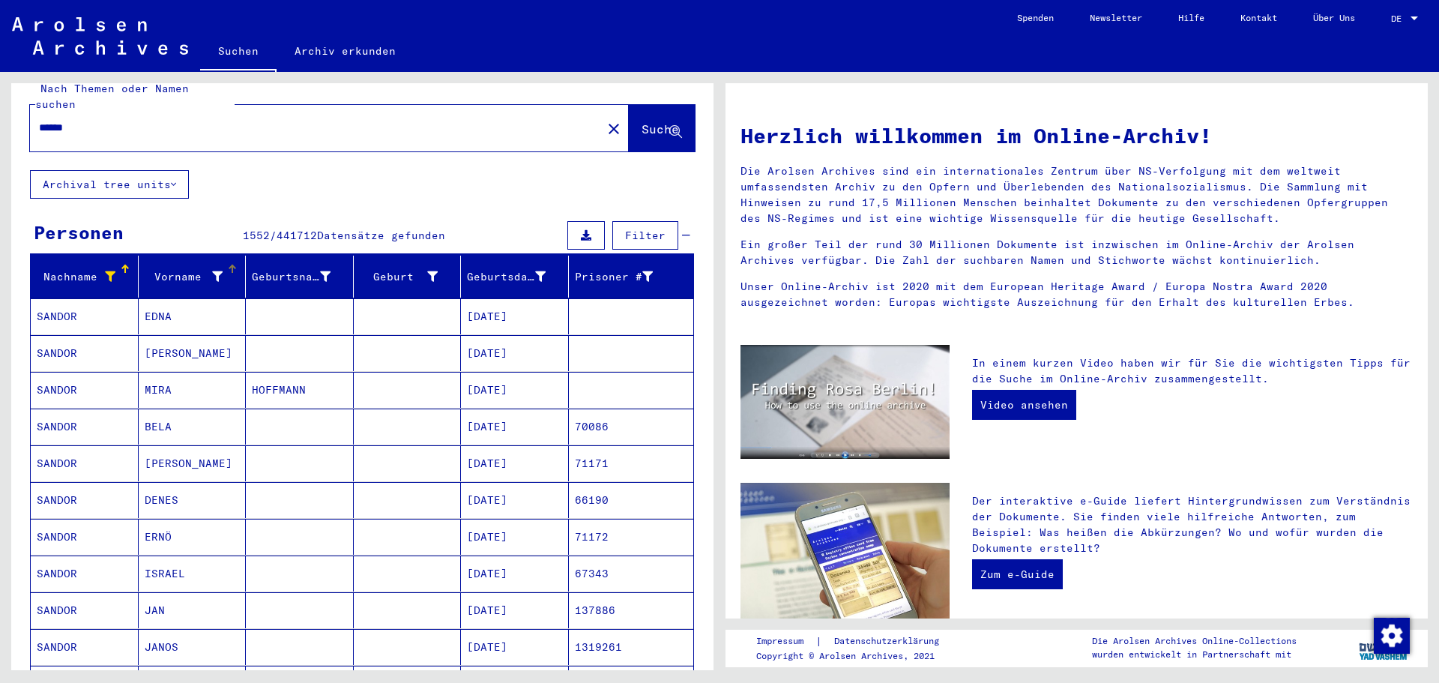
click at [228, 256] on mat-header-cell "Vorname" at bounding box center [193, 277] width 108 height 42
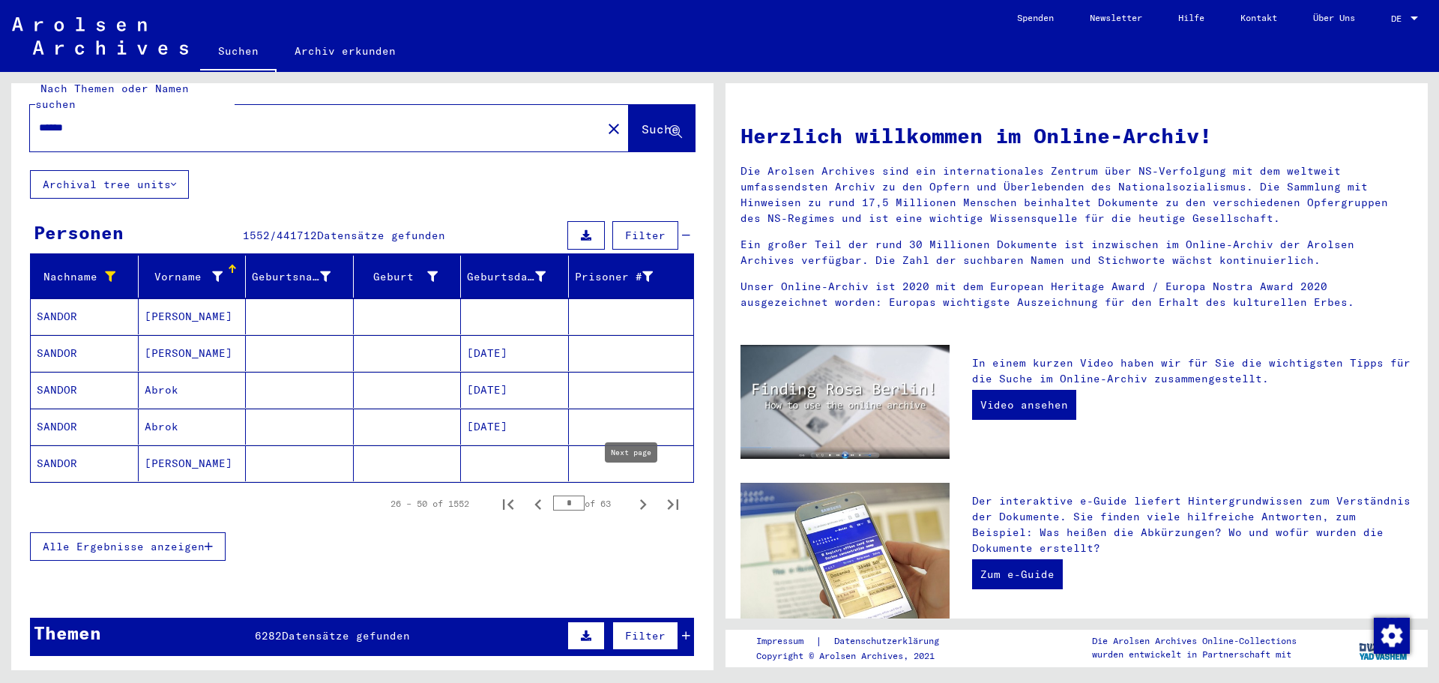
click at [640, 499] on icon "Next page" at bounding box center [643, 504] width 7 height 10
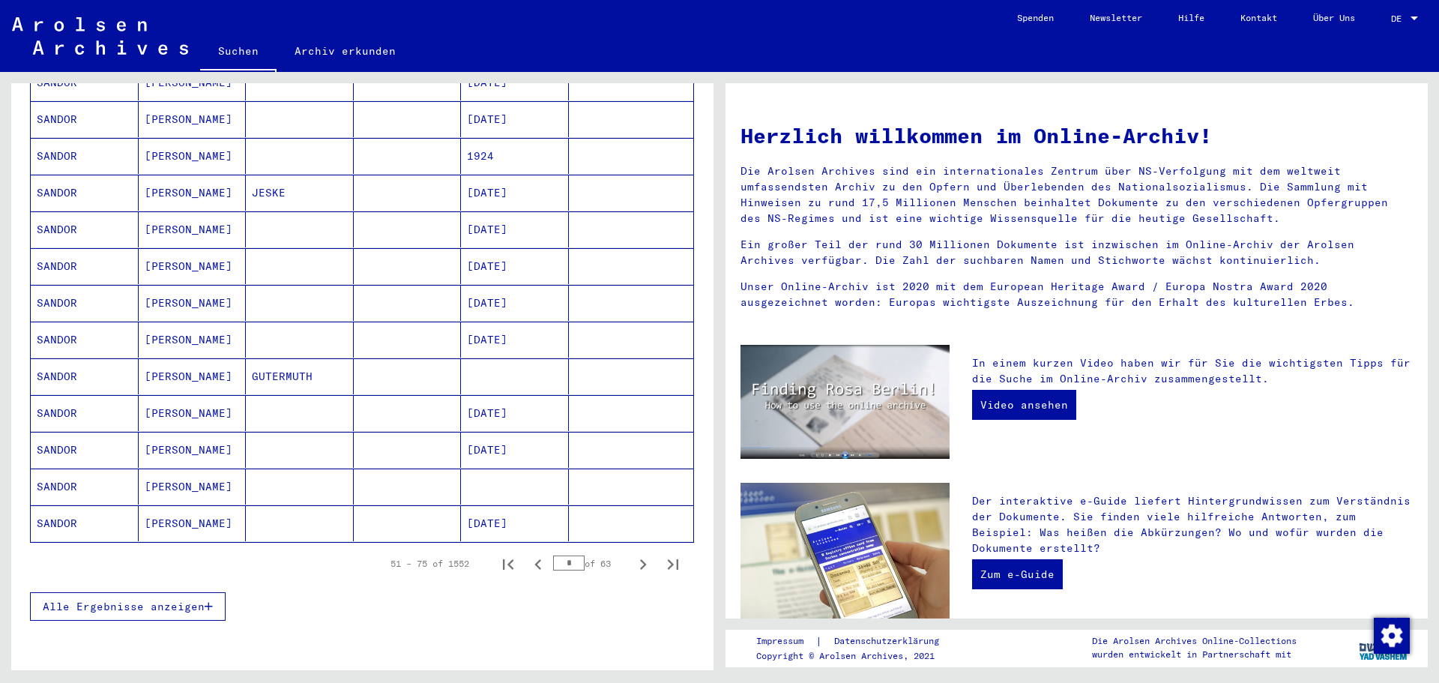
scroll to position [846, 0]
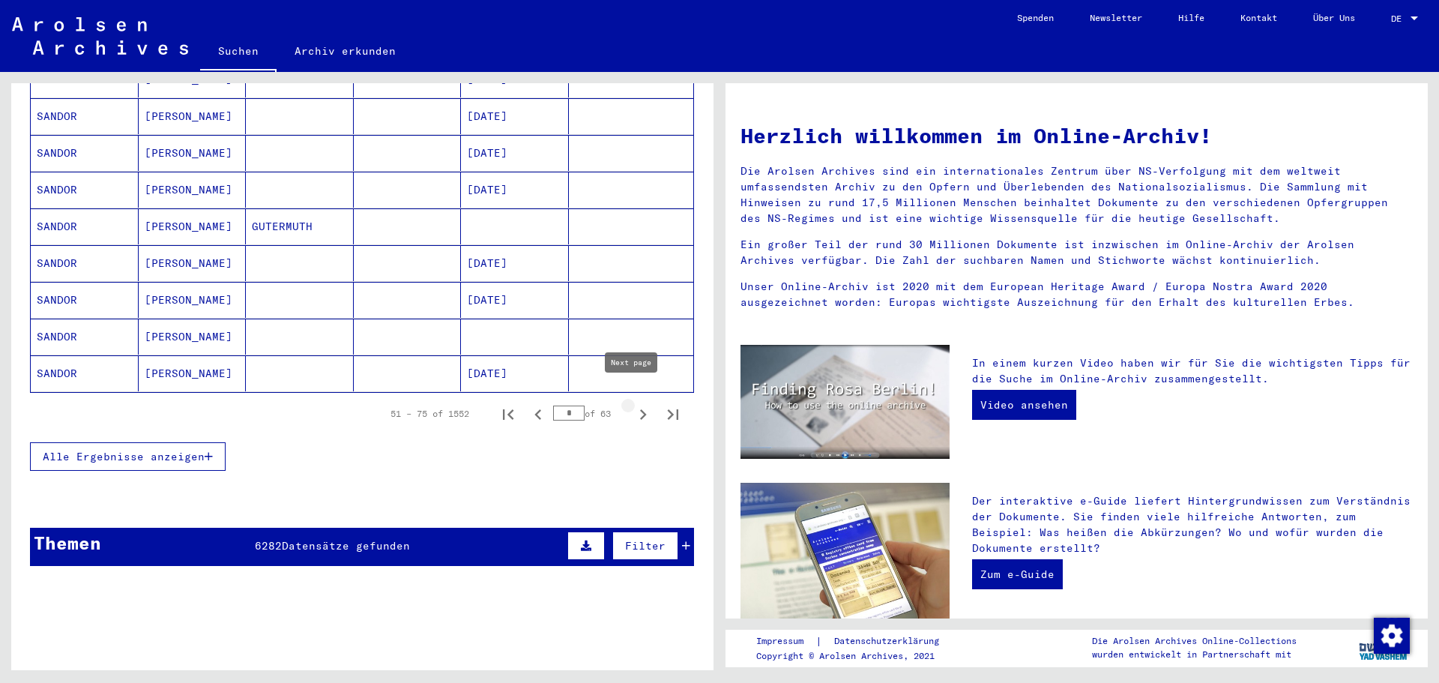
click at [637, 404] on icon "Next page" at bounding box center [643, 414] width 21 height 21
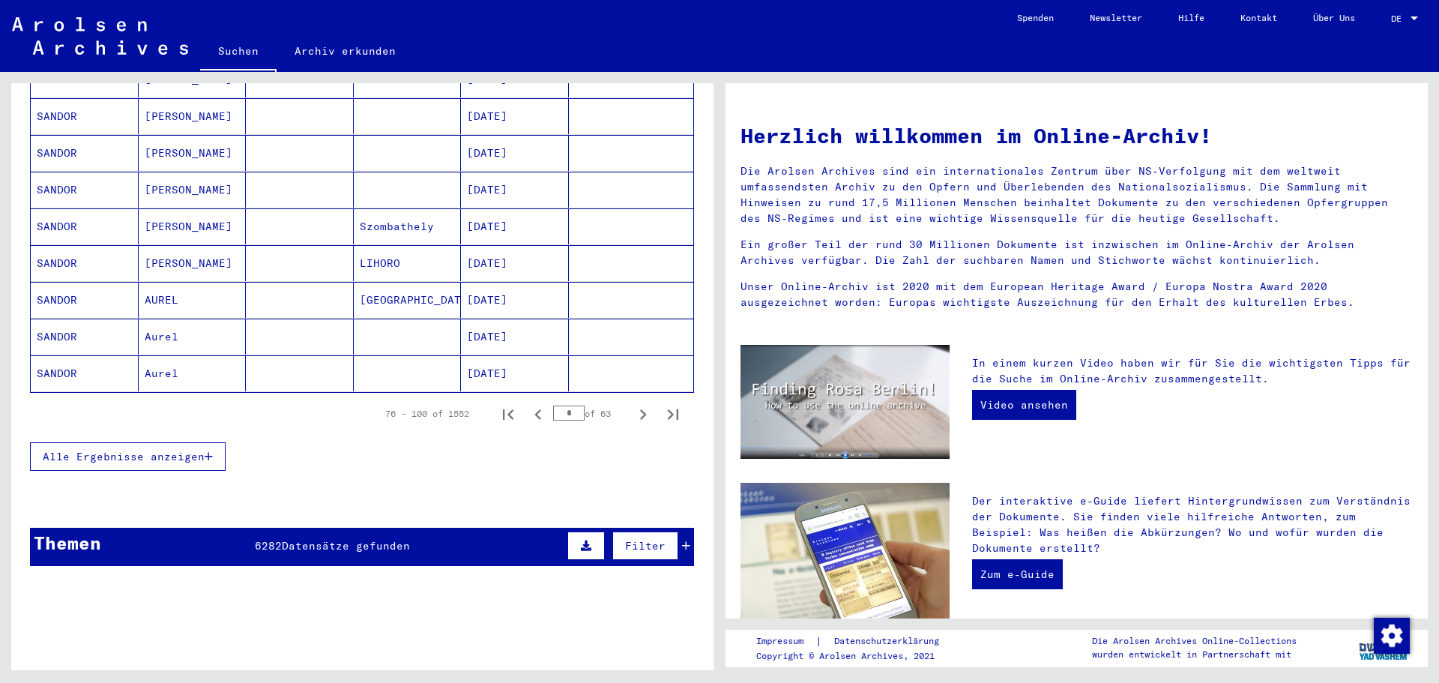
click at [633, 404] on icon "Next page" at bounding box center [643, 414] width 21 height 21
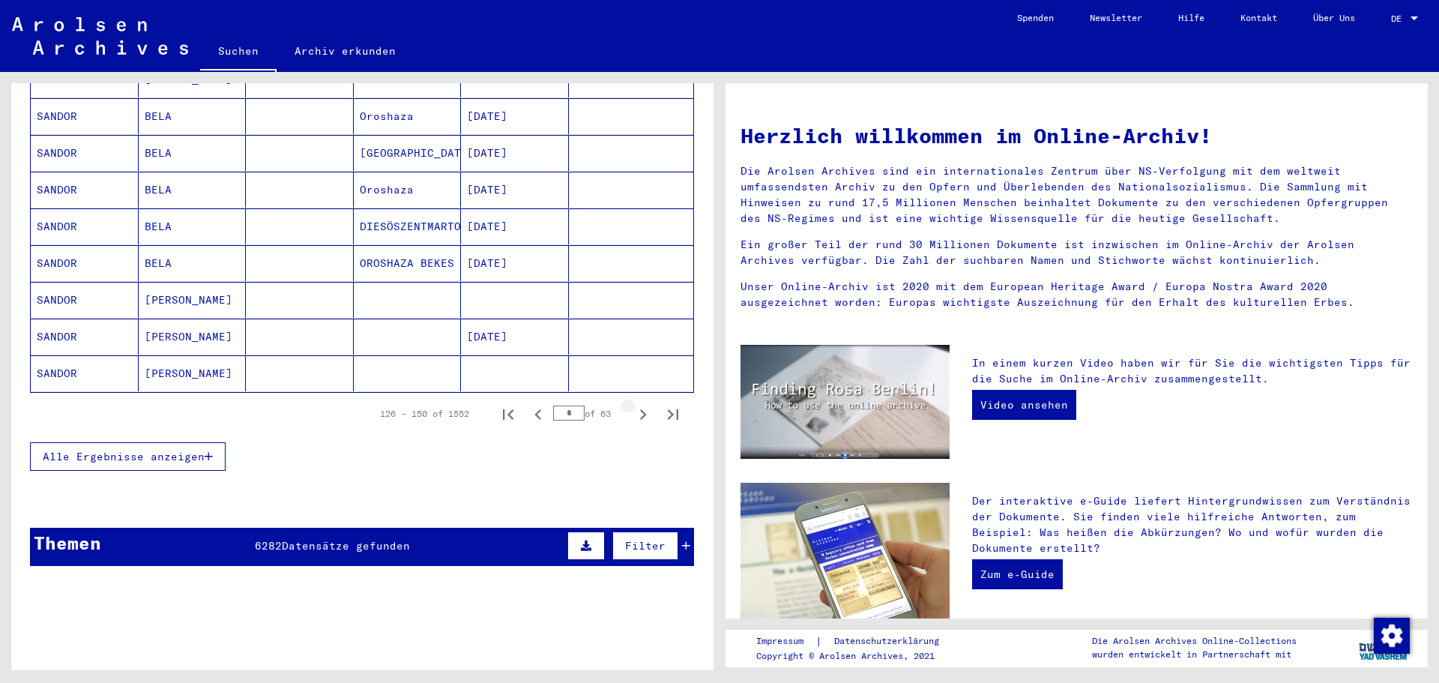
click at [633, 404] on icon "Next page" at bounding box center [643, 414] width 21 height 21
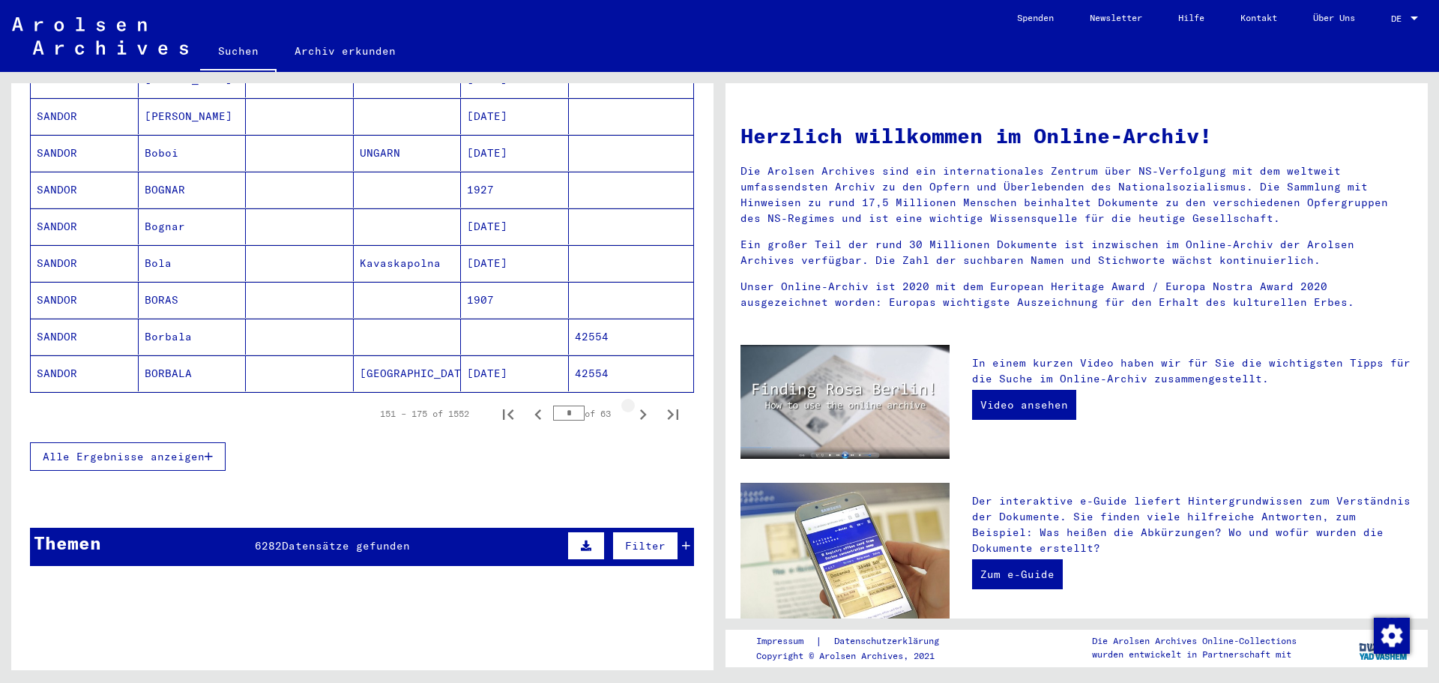
click at [633, 404] on icon "Next page" at bounding box center [643, 414] width 21 height 21
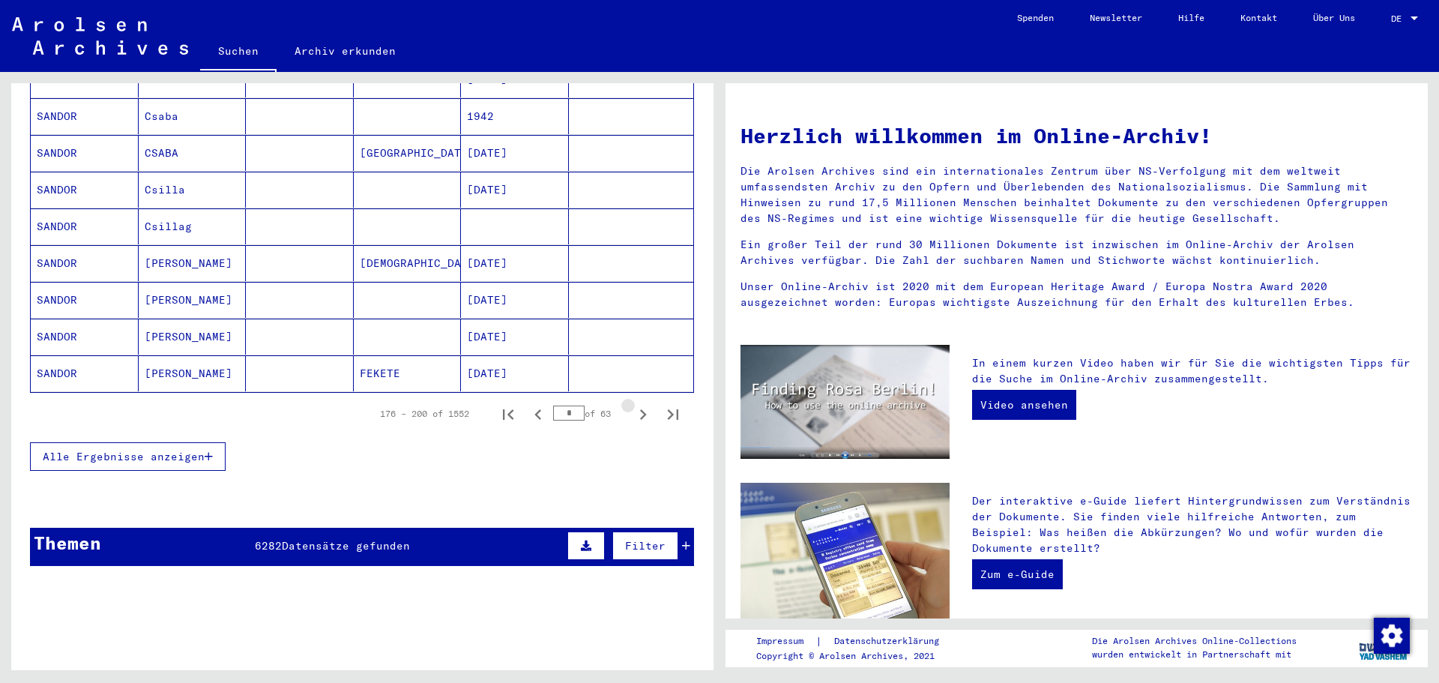
click at [633, 404] on icon "Next page" at bounding box center [643, 414] width 21 height 21
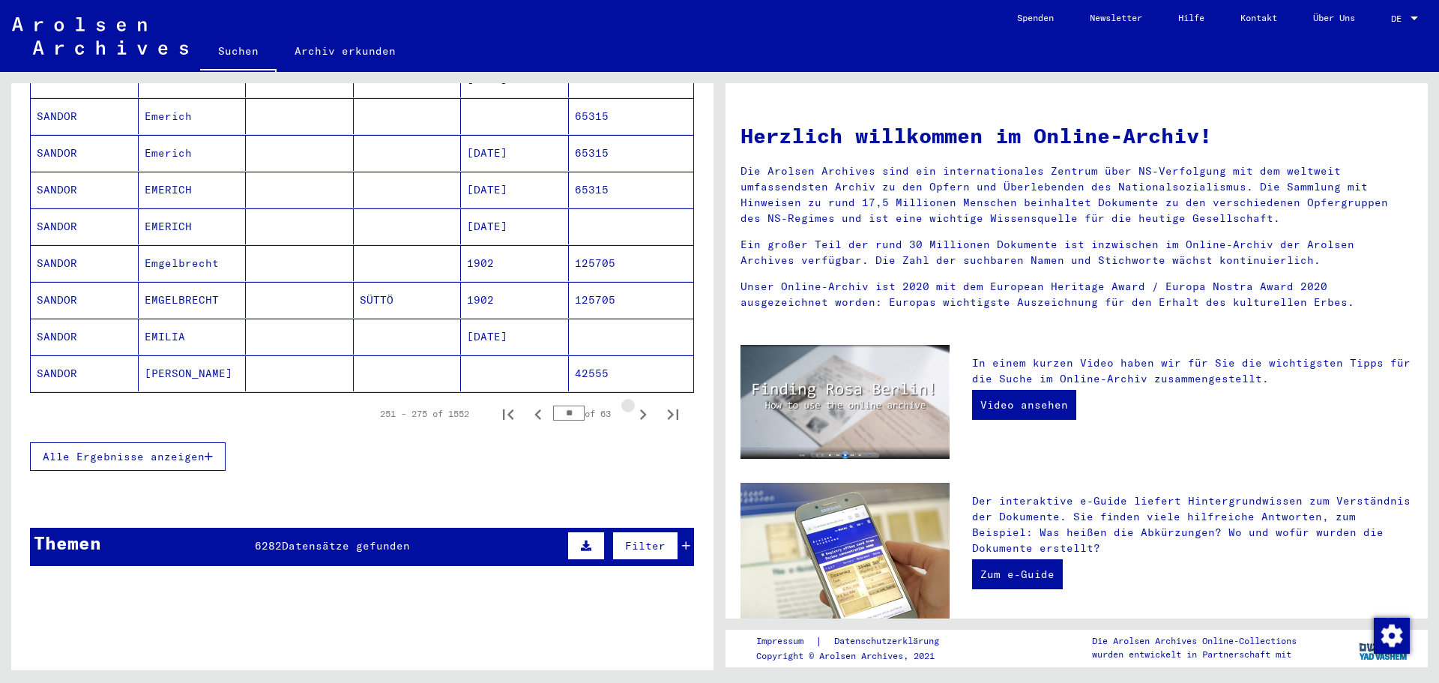
click at [633, 404] on icon "Next page" at bounding box center [643, 414] width 21 height 21
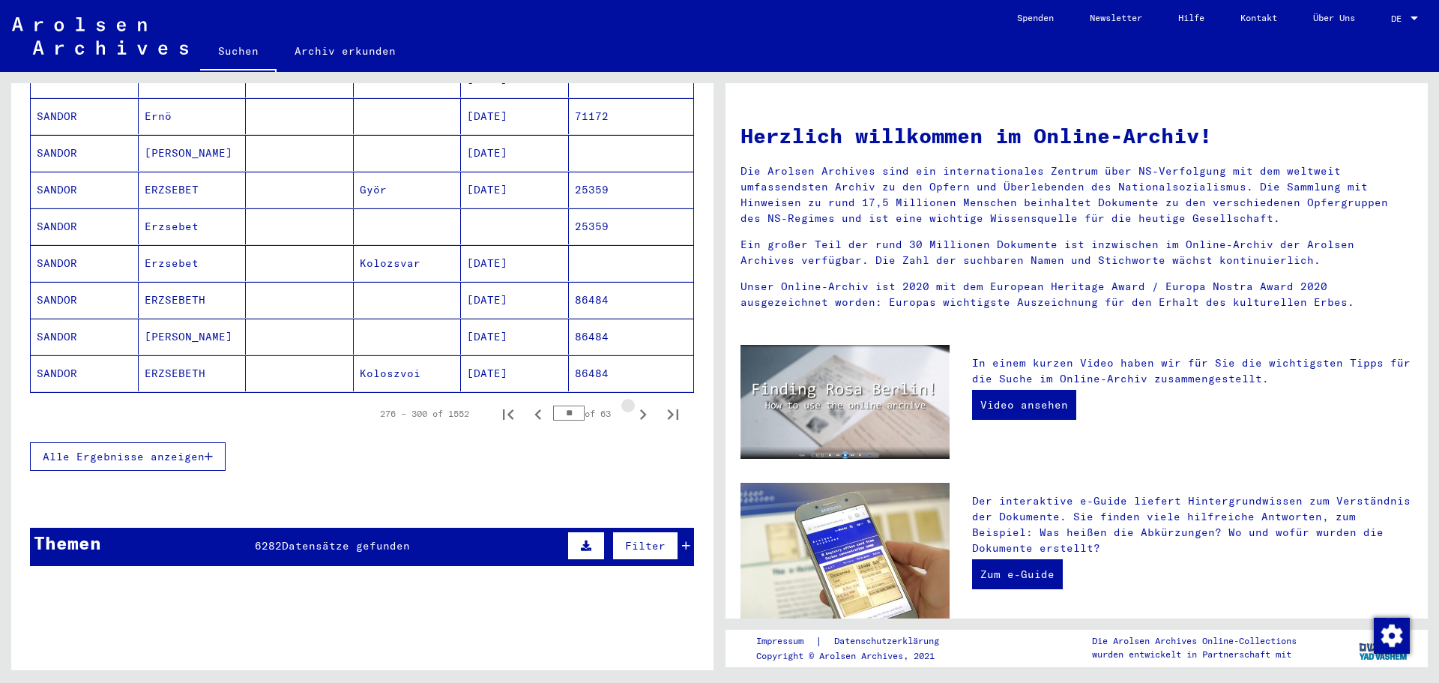
click at [633, 404] on icon "Next page" at bounding box center [643, 414] width 21 height 21
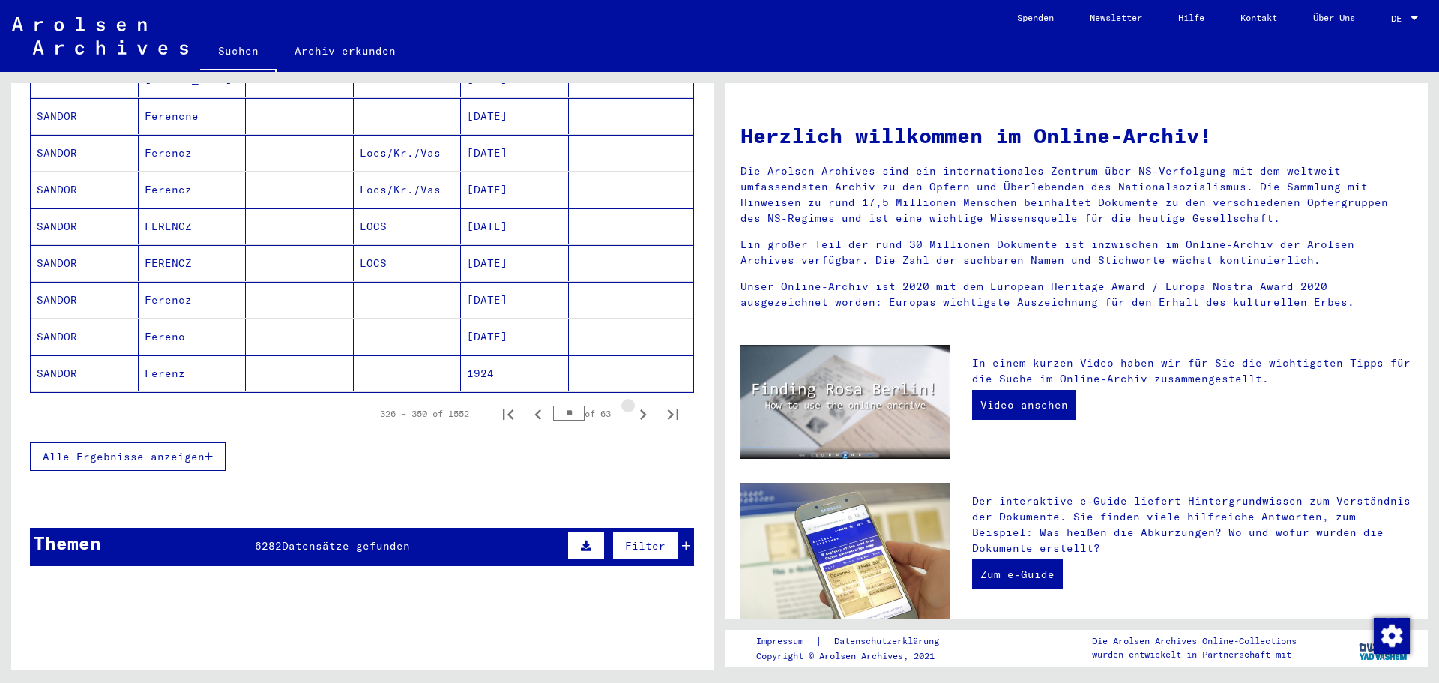
click at [633, 404] on icon "Next page" at bounding box center [643, 414] width 21 height 21
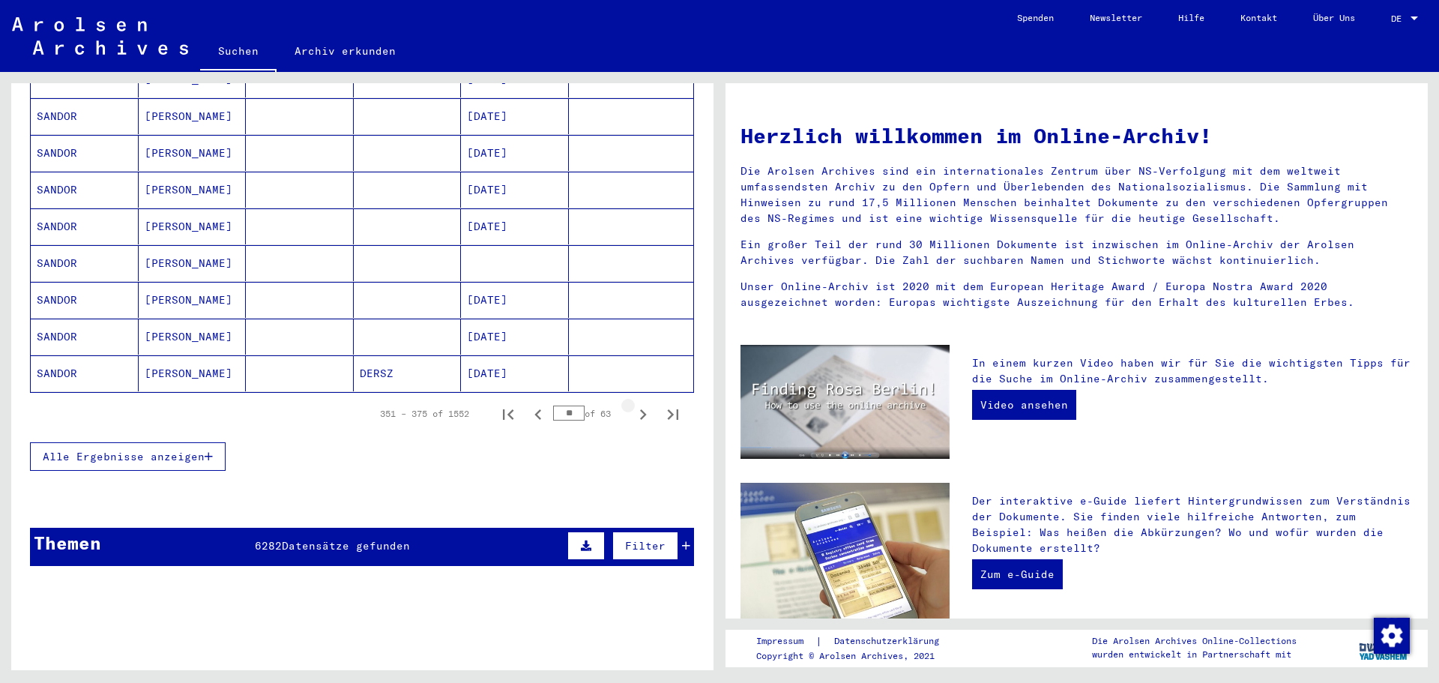
click at [633, 404] on icon "Next page" at bounding box center [643, 414] width 21 height 21
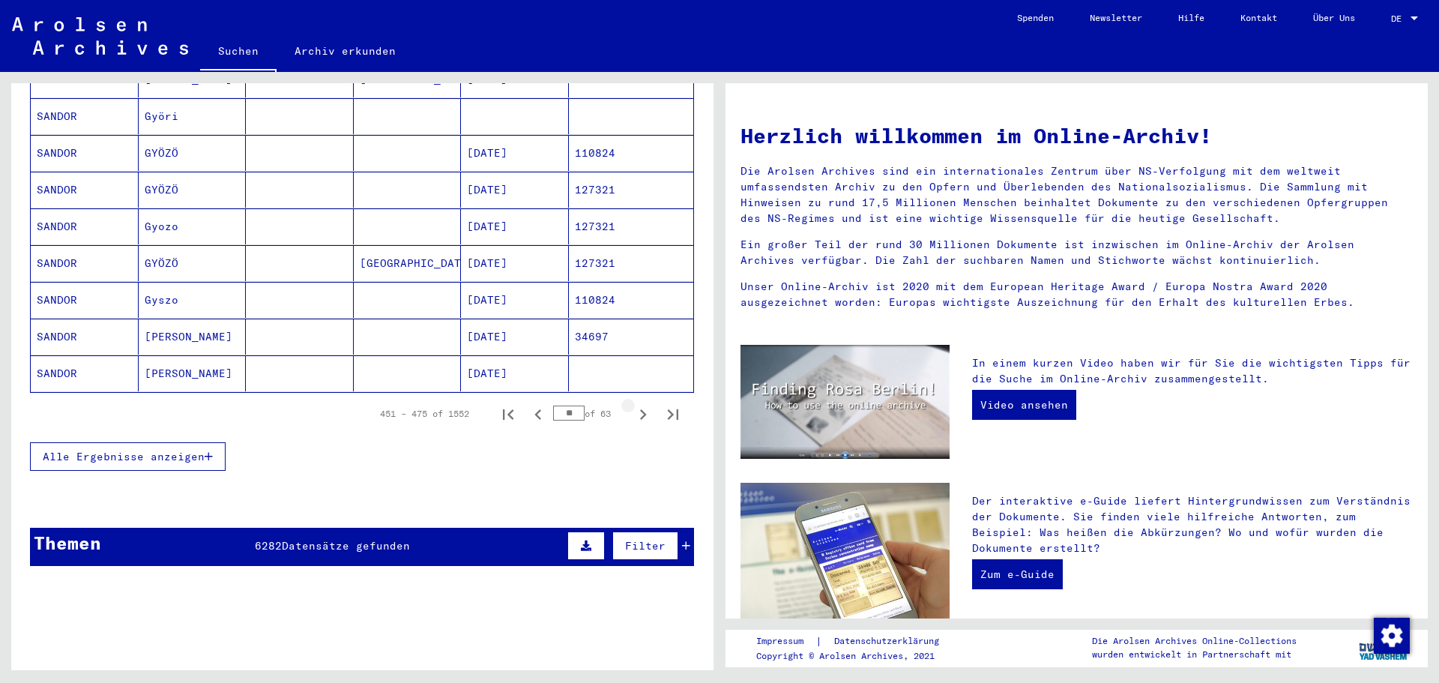
click at [633, 404] on icon "Next page" at bounding box center [643, 414] width 21 height 21
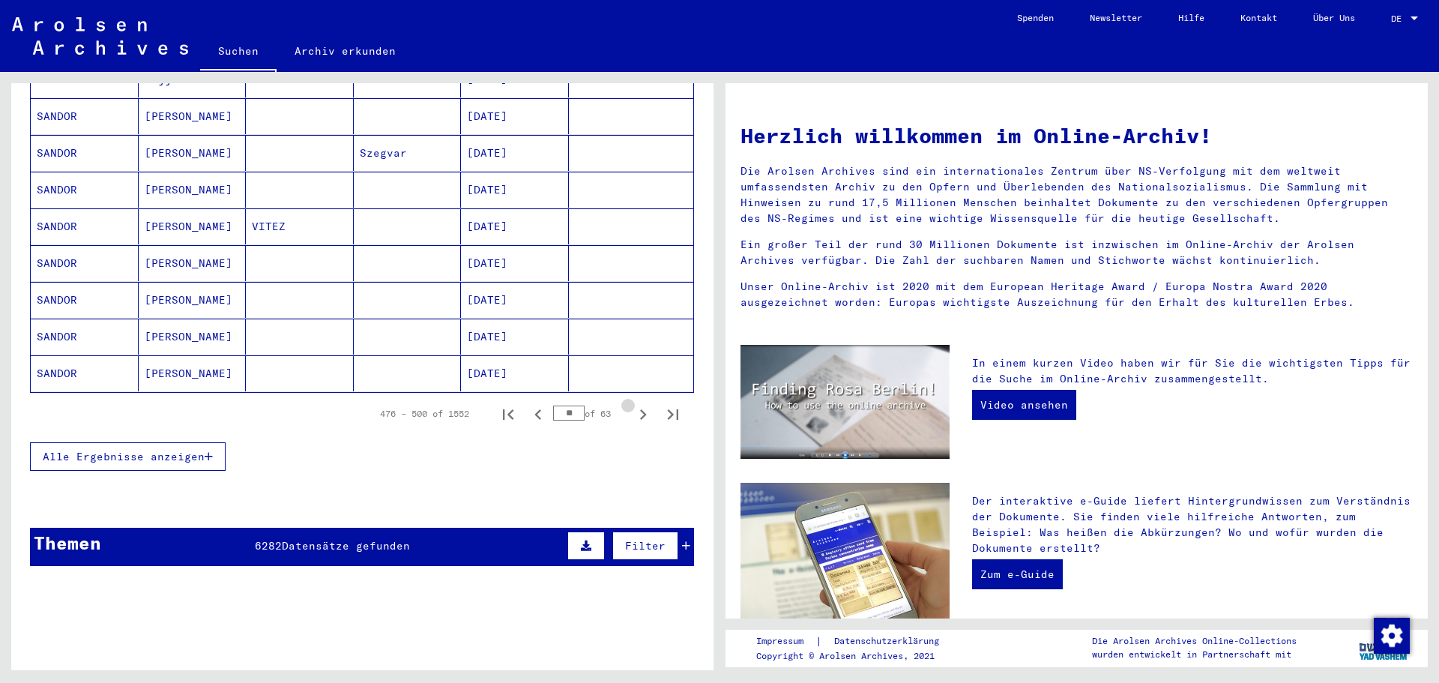
click at [633, 404] on icon "Next page" at bounding box center [643, 414] width 21 height 21
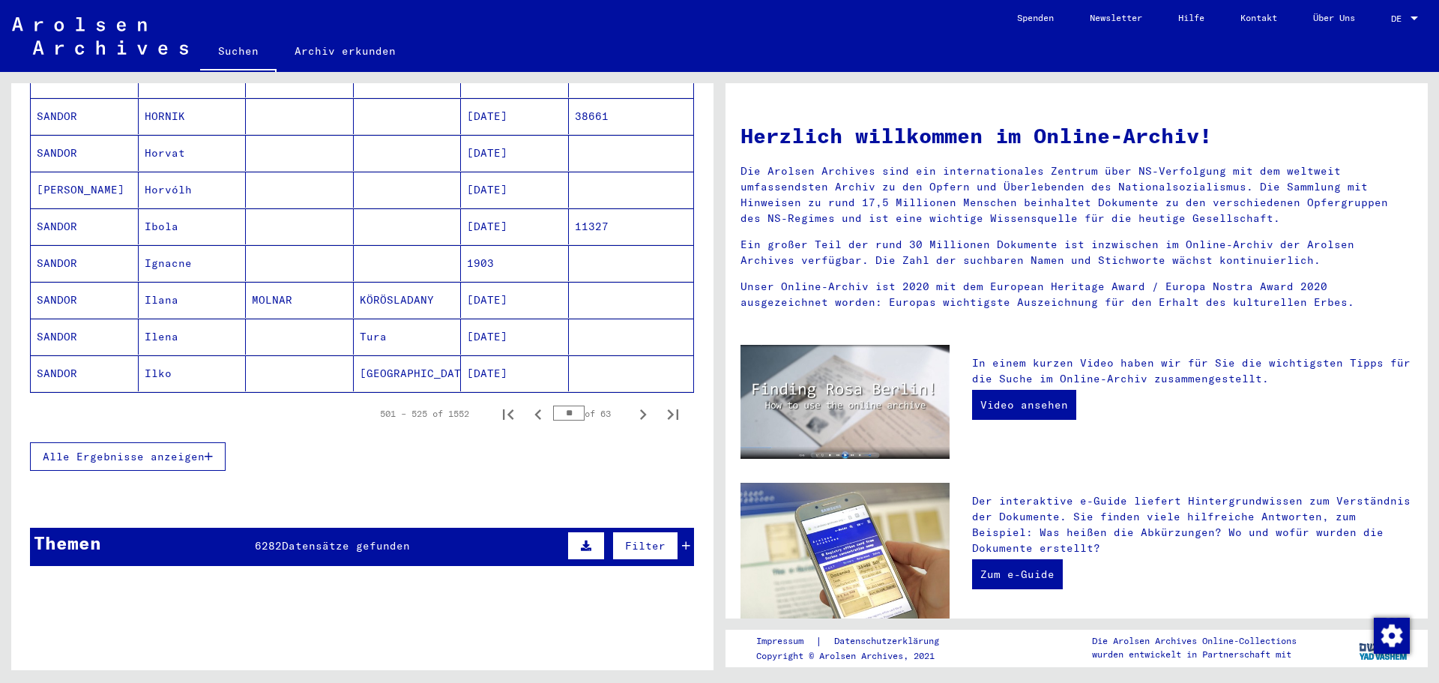
click at [633, 404] on icon "Next page" at bounding box center [643, 414] width 21 height 21
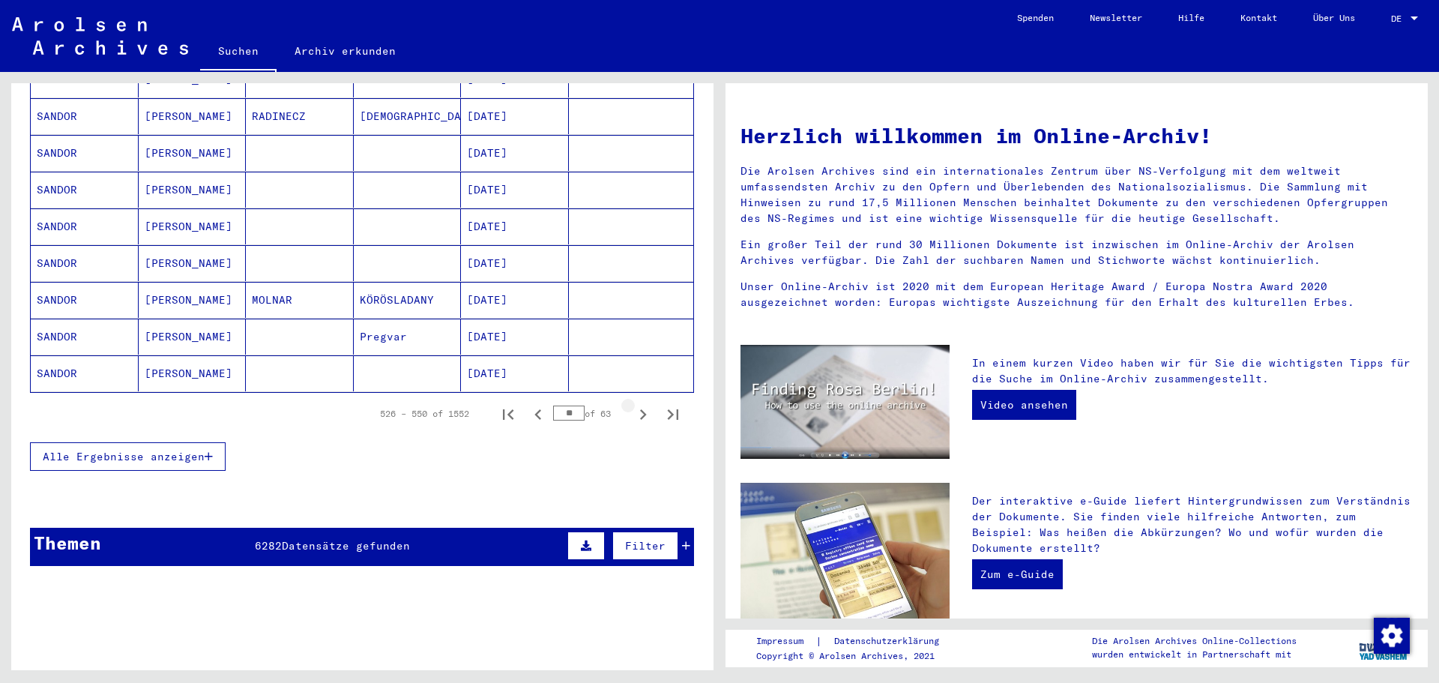
click at [633, 404] on icon "Next page" at bounding box center [643, 414] width 21 height 21
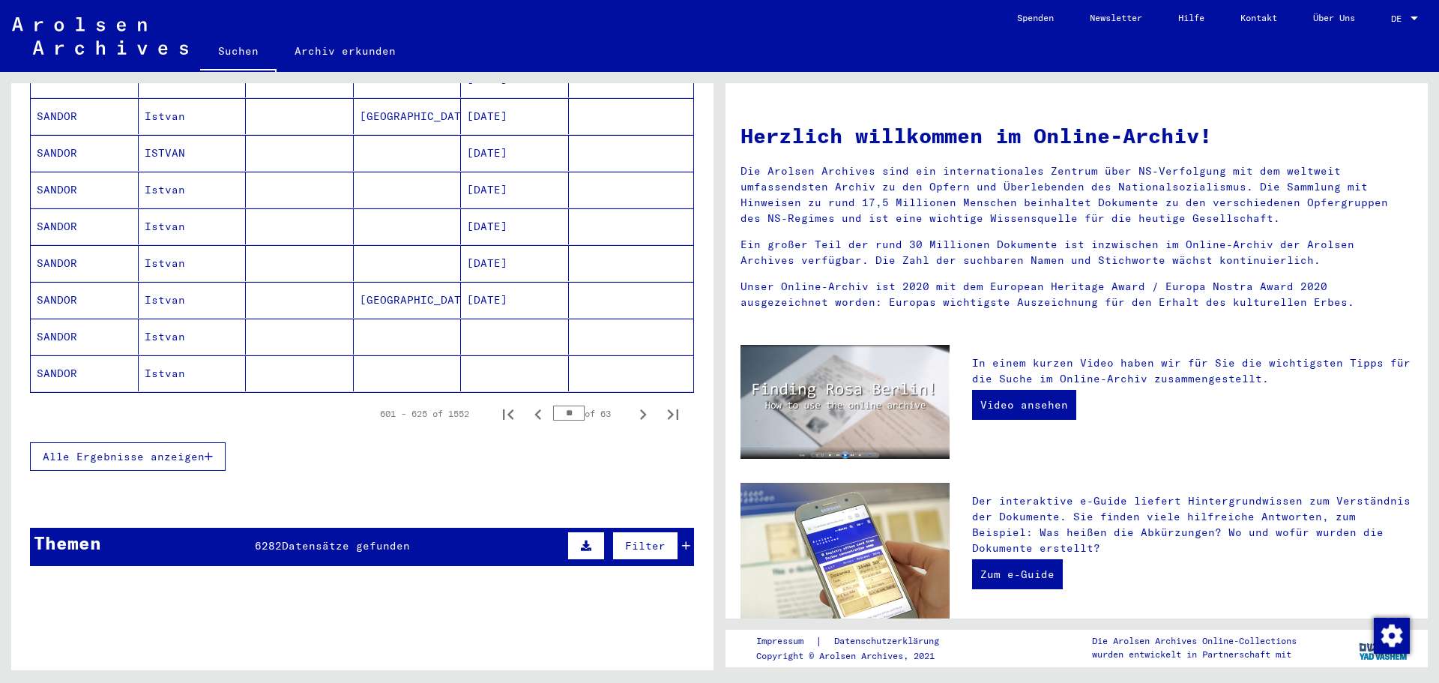
click at [633, 404] on icon "Next page" at bounding box center [643, 414] width 21 height 21
type input "**"
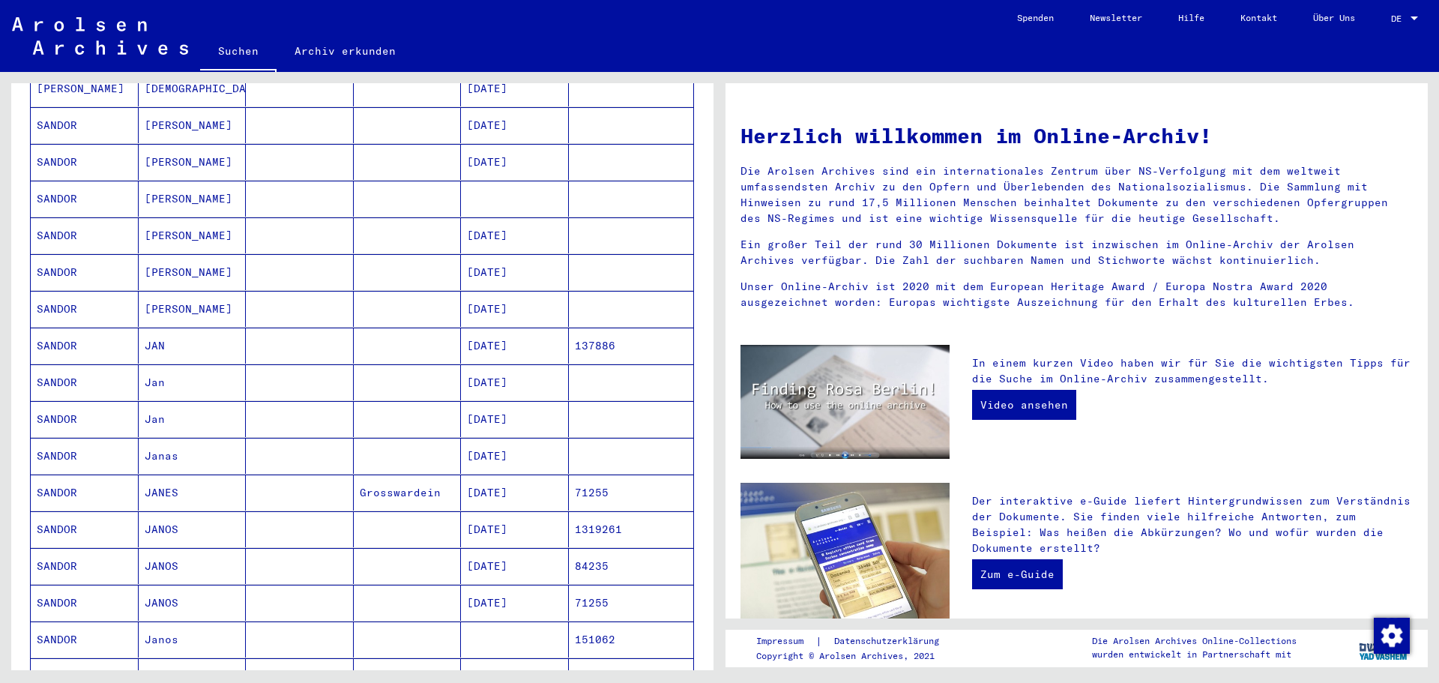
scroll to position [321, 0]
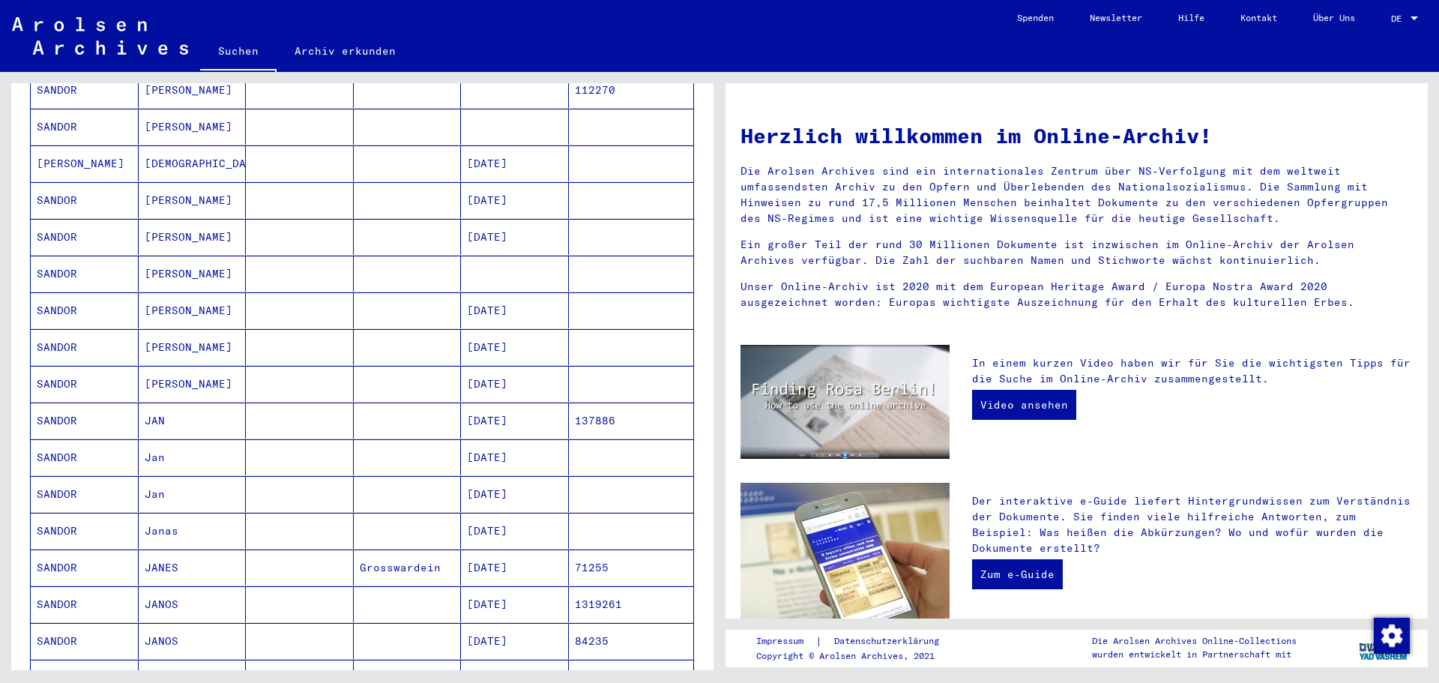
click at [52, 219] on mat-cell "SANDOR" at bounding box center [85, 237] width 108 height 36
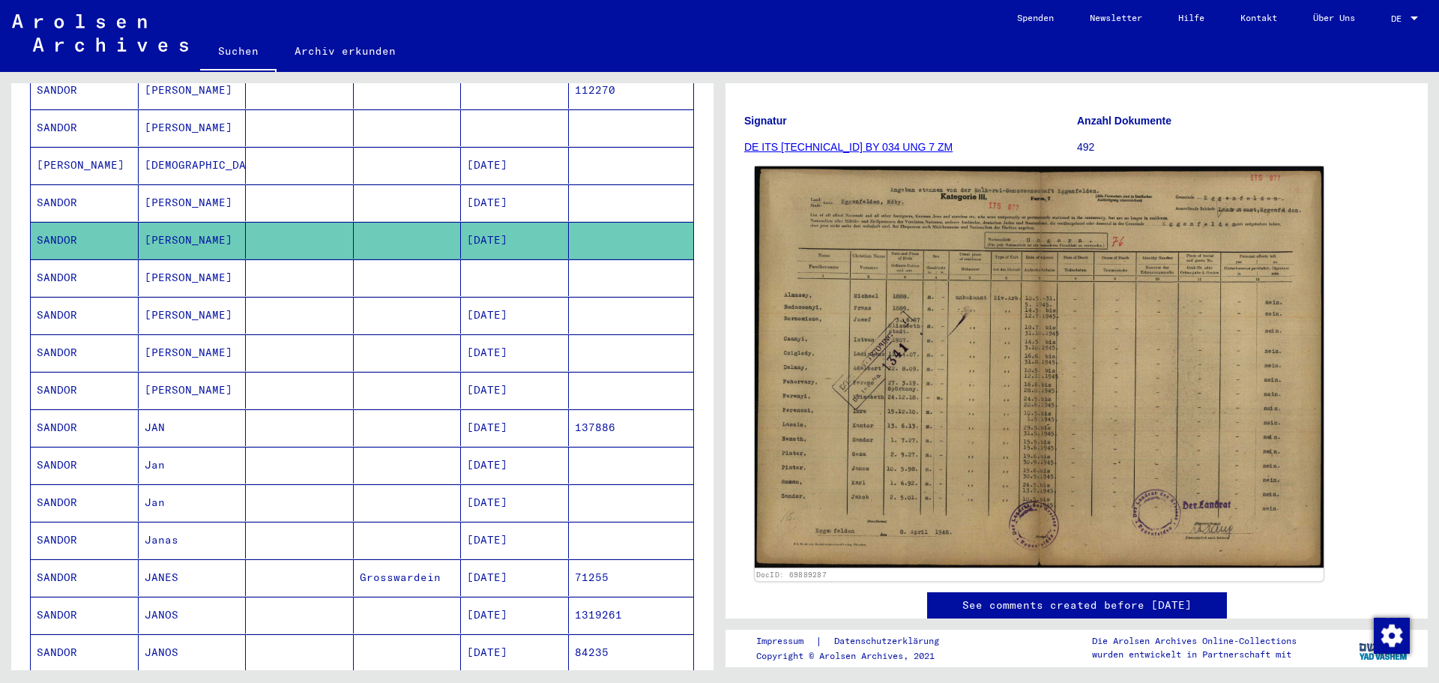
scroll to position [225, 0]
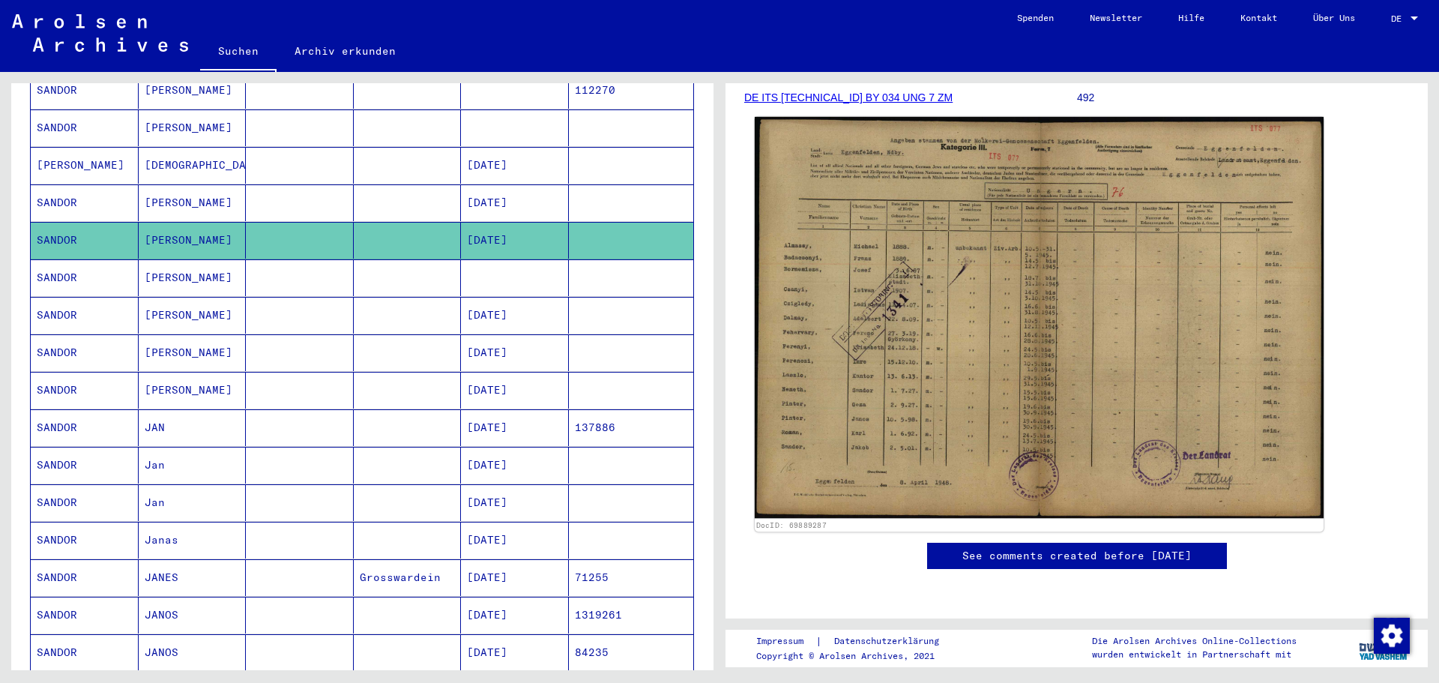
click at [1075, 366] on img at bounding box center [1039, 318] width 569 height 402
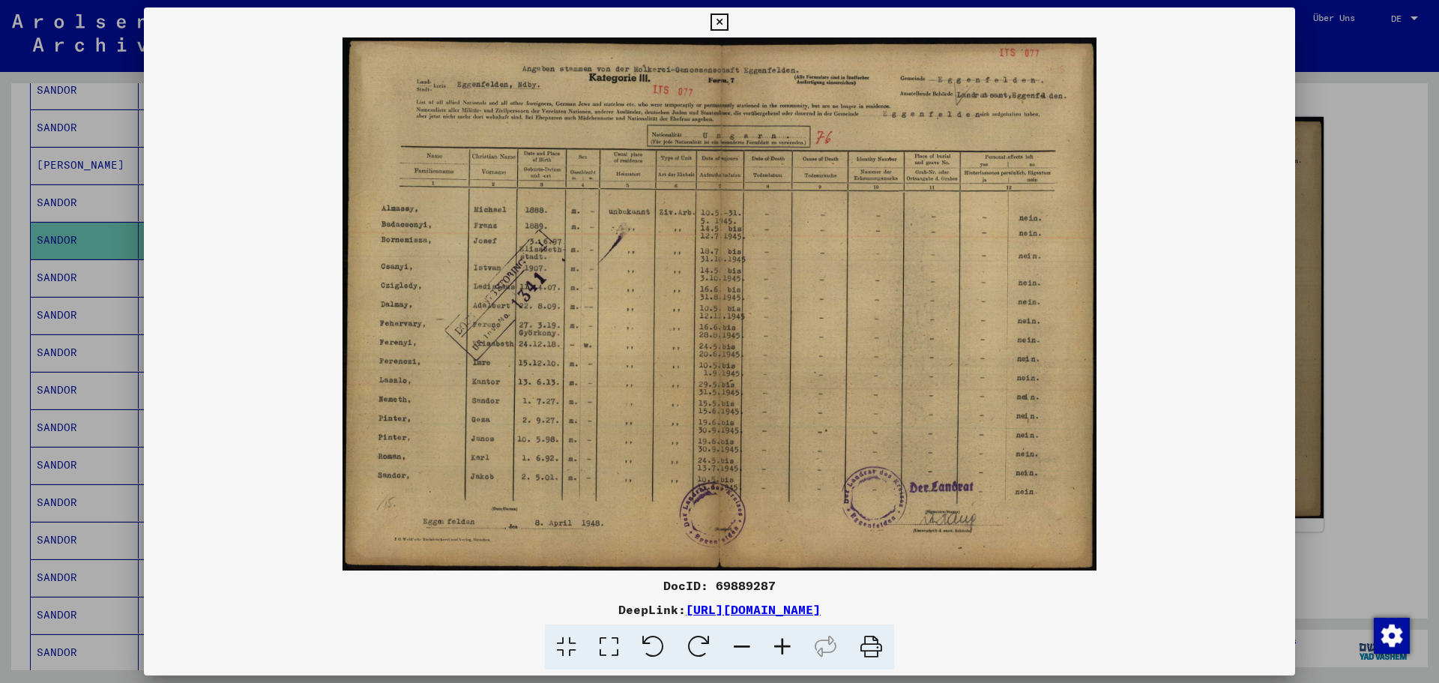
click at [1075, 366] on img at bounding box center [720, 303] width 1152 height 533
click at [722, 21] on icon at bounding box center [719, 22] width 17 height 18
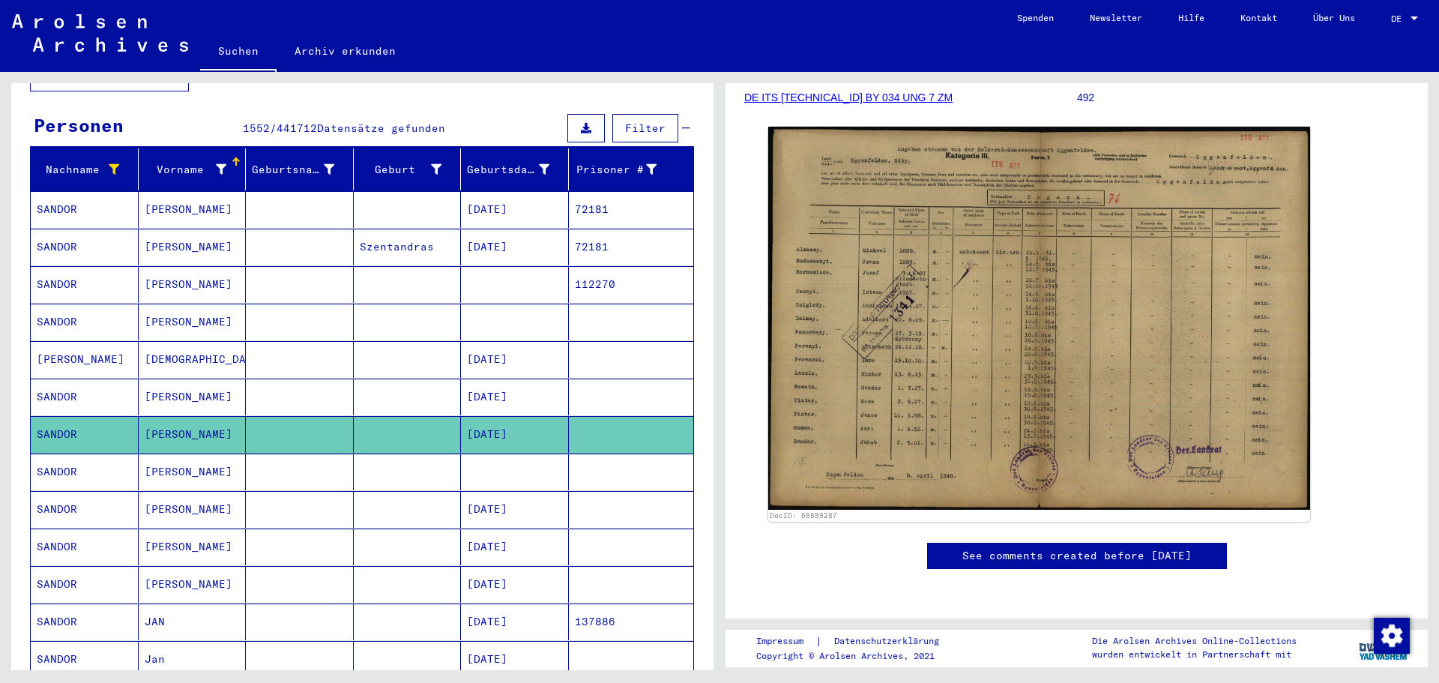
scroll to position [172, 0]
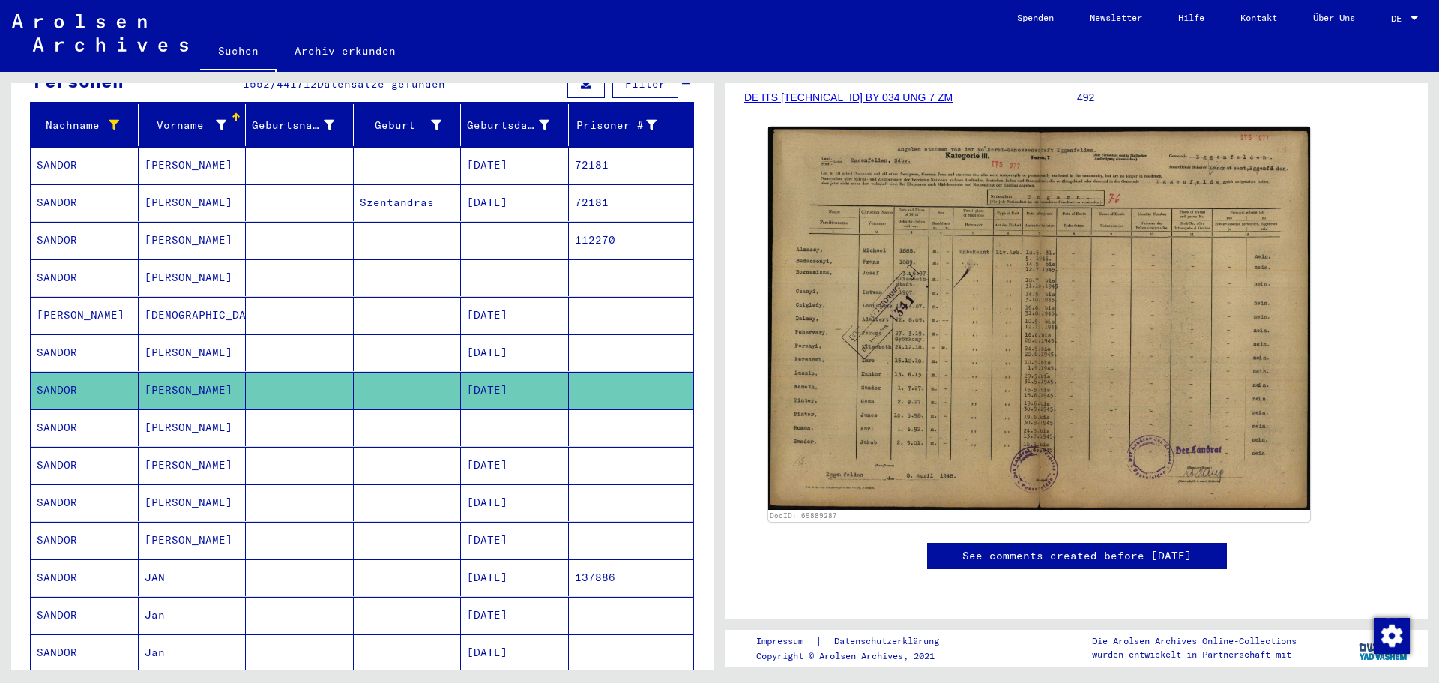
click at [272, 635] on mat-cell at bounding box center [300, 652] width 108 height 37
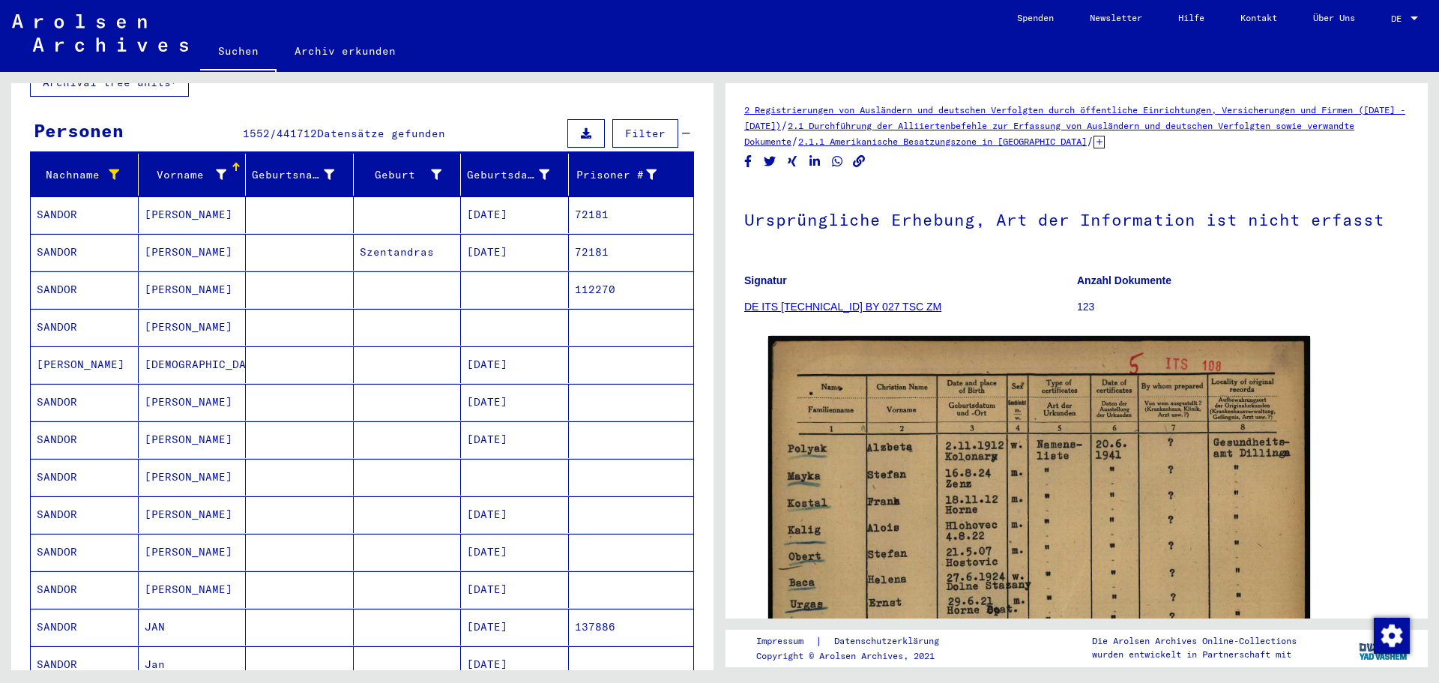
scroll to position [97, 0]
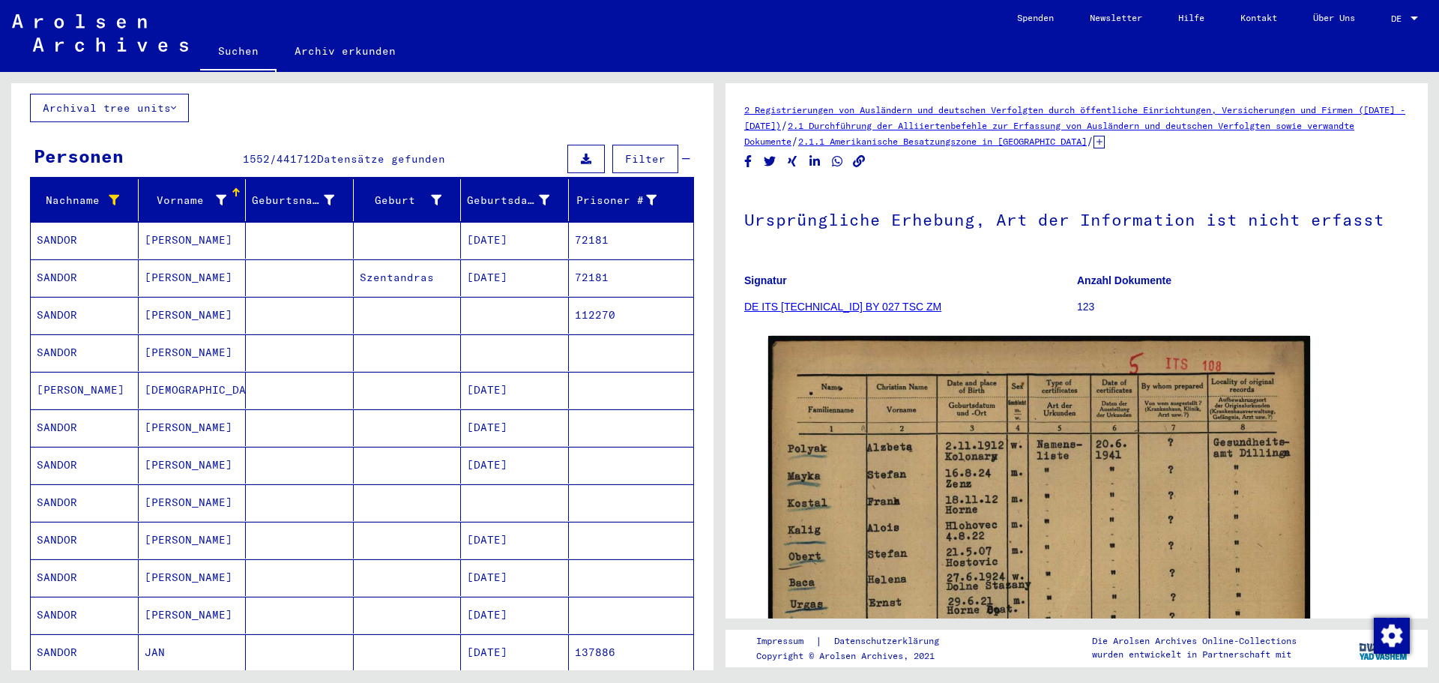
click at [59, 413] on mat-cell "SANDOR" at bounding box center [85, 427] width 108 height 37
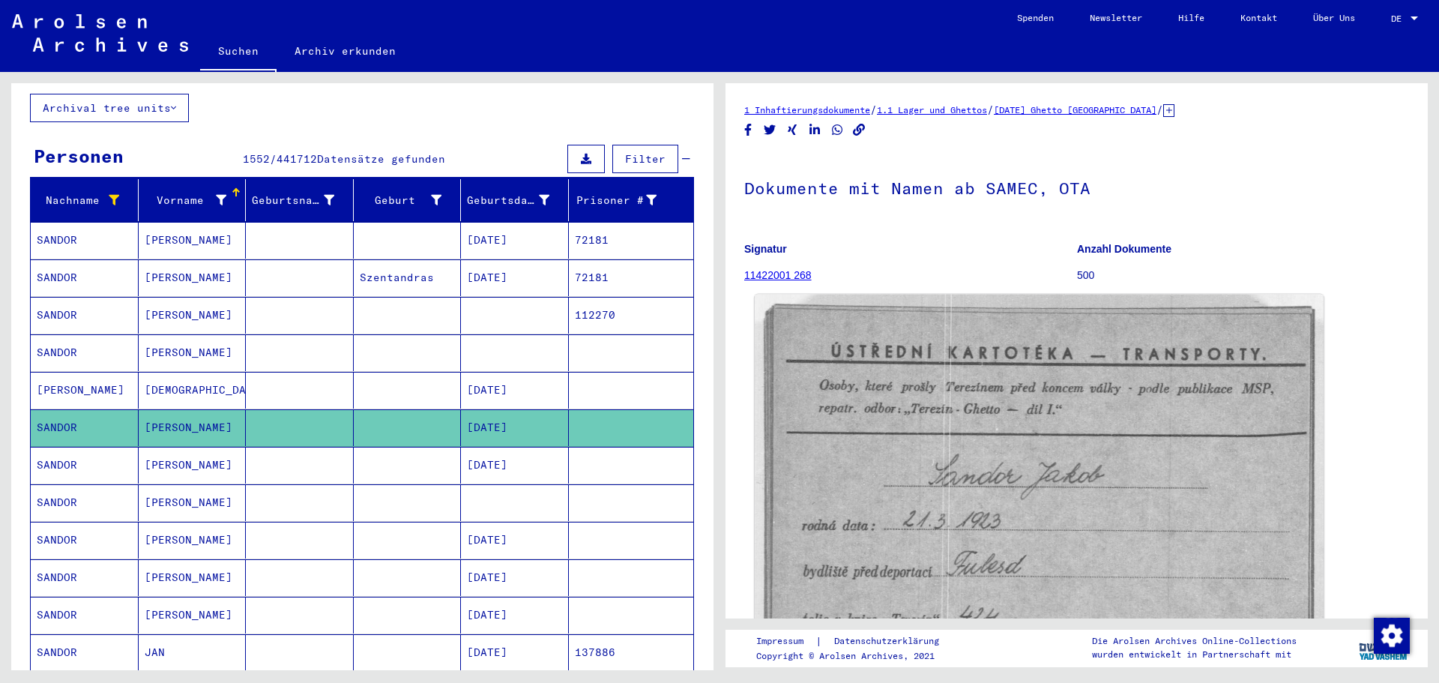
click at [1180, 495] on img at bounding box center [1039, 500] width 569 height 410
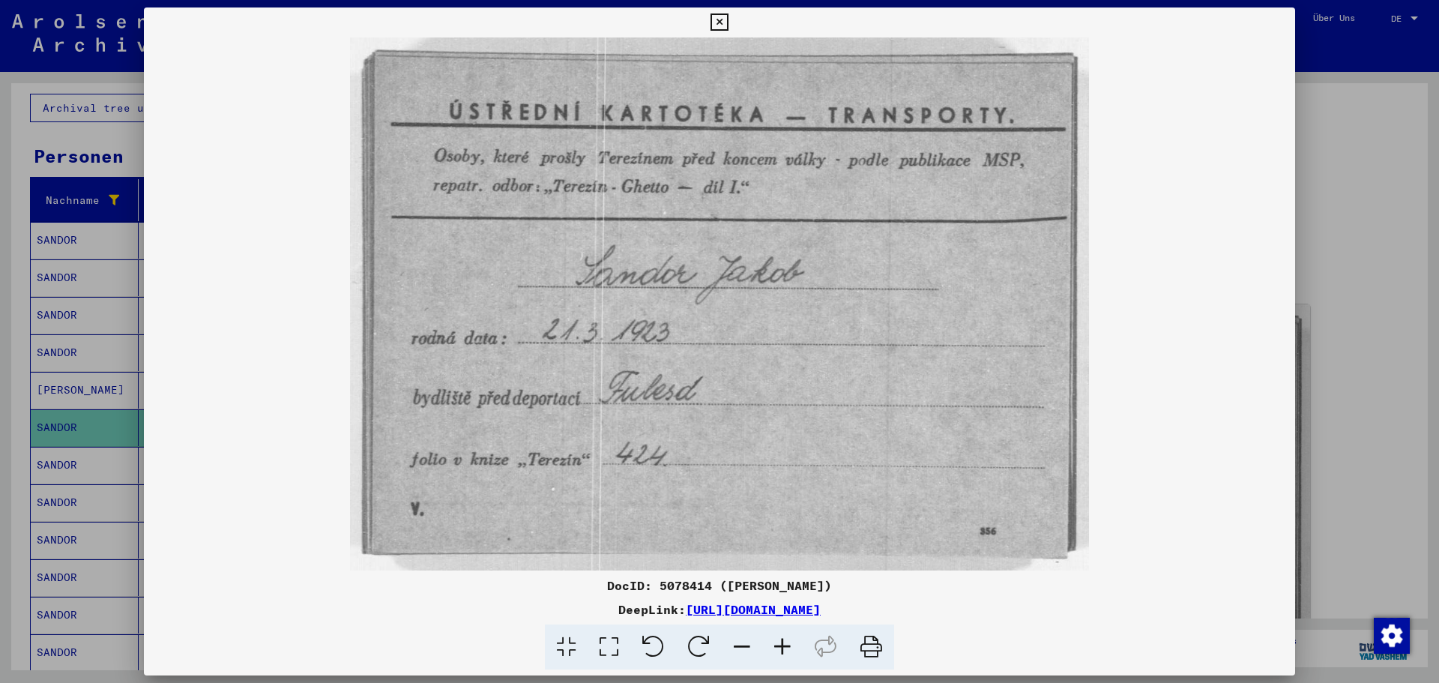
click at [726, 18] on icon at bounding box center [719, 22] width 17 height 18
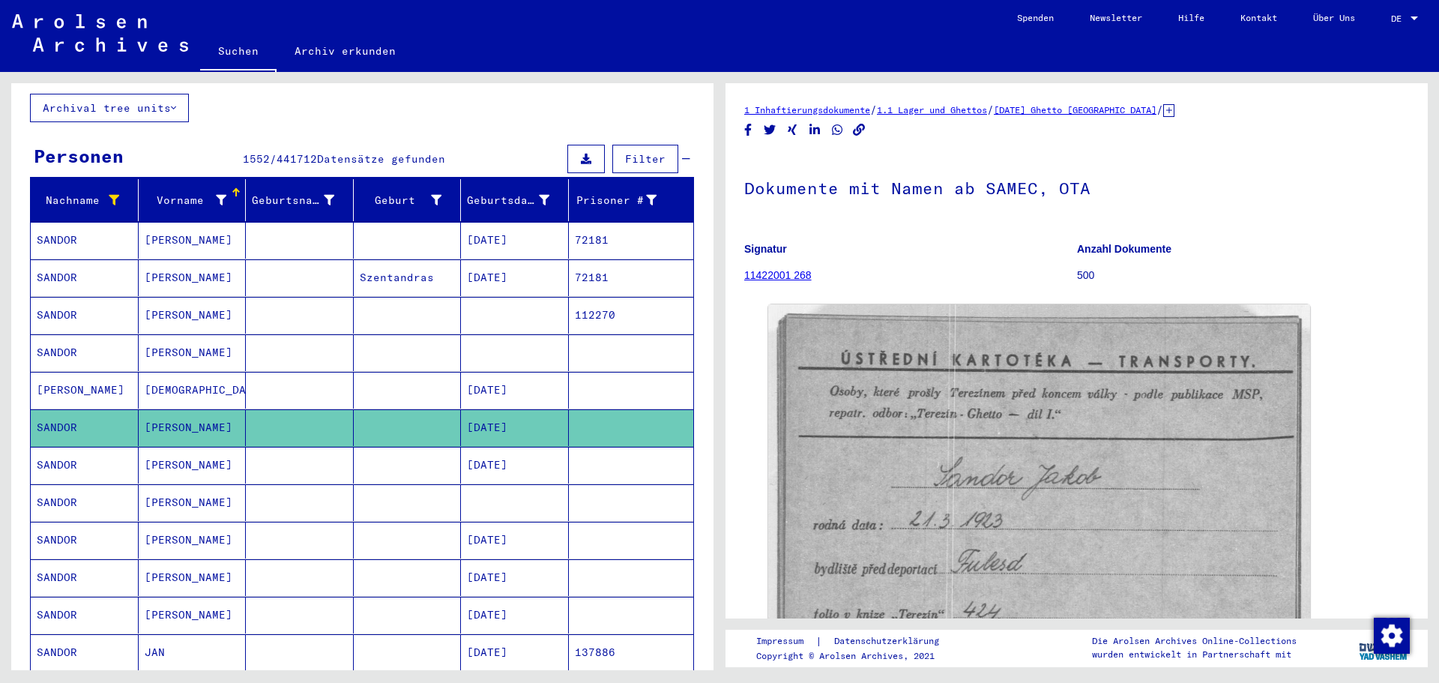
click at [58, 336] on mat-cell "SANDOR" at bounding box center [85, 352] width 108 height 37
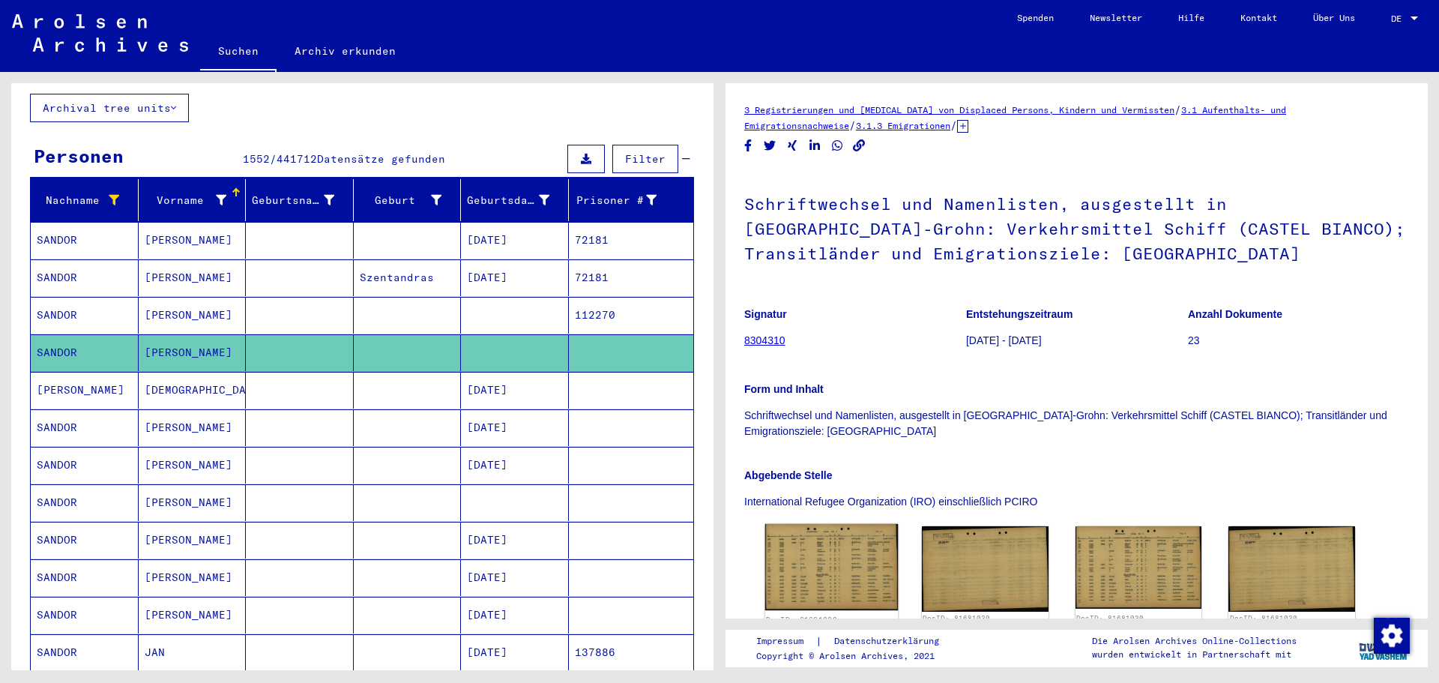
click at [841, 590] on img at bounding box center [831, 567] width 133 height 86
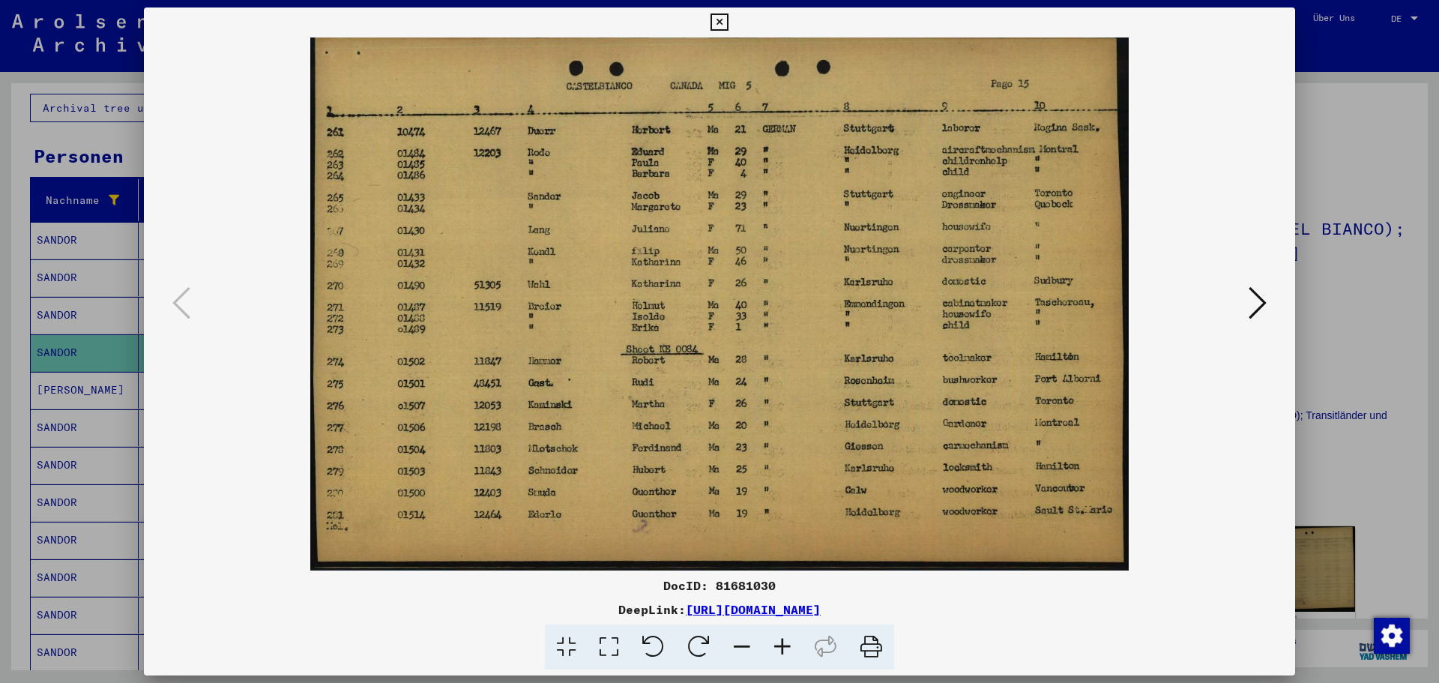
click at [1258, 299] on icon at bounding box center [1258, 303] width 18 height 36
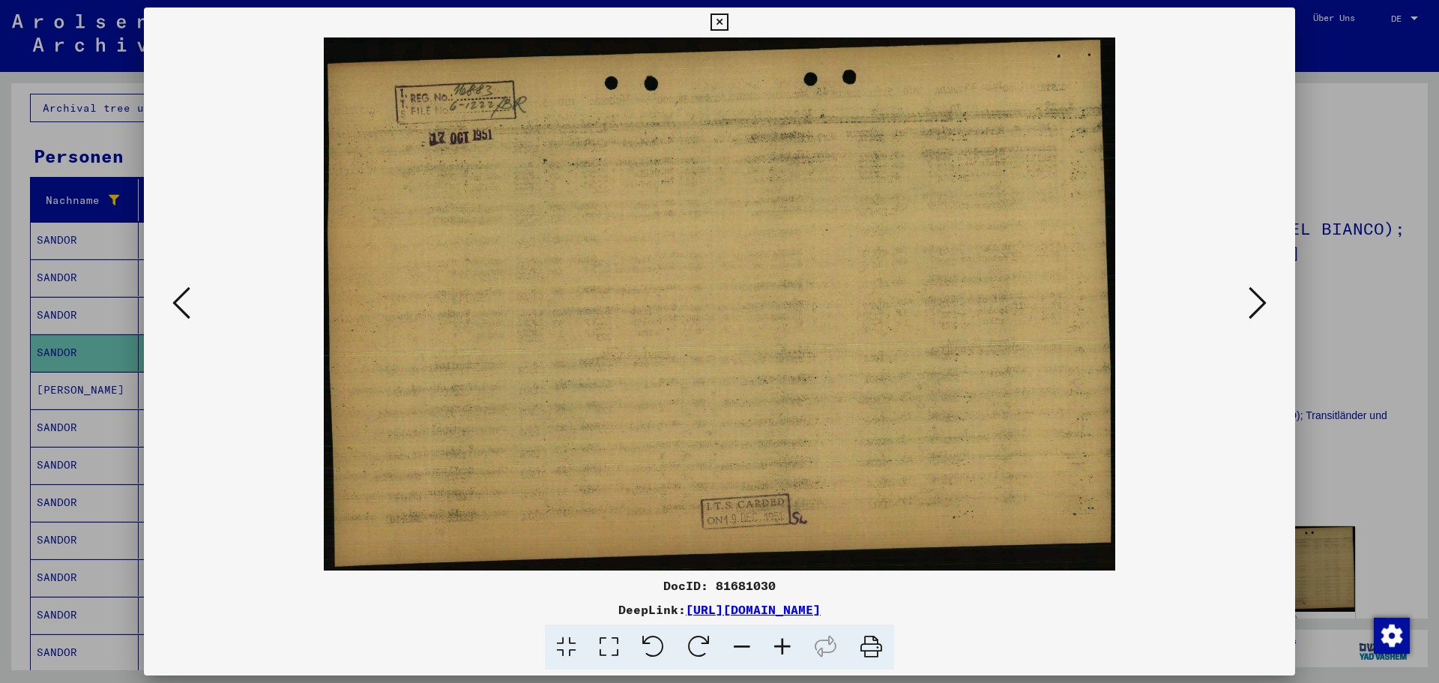
click at [1258, 299] on icon at bounding box center [1258, 303] width 18 height 36
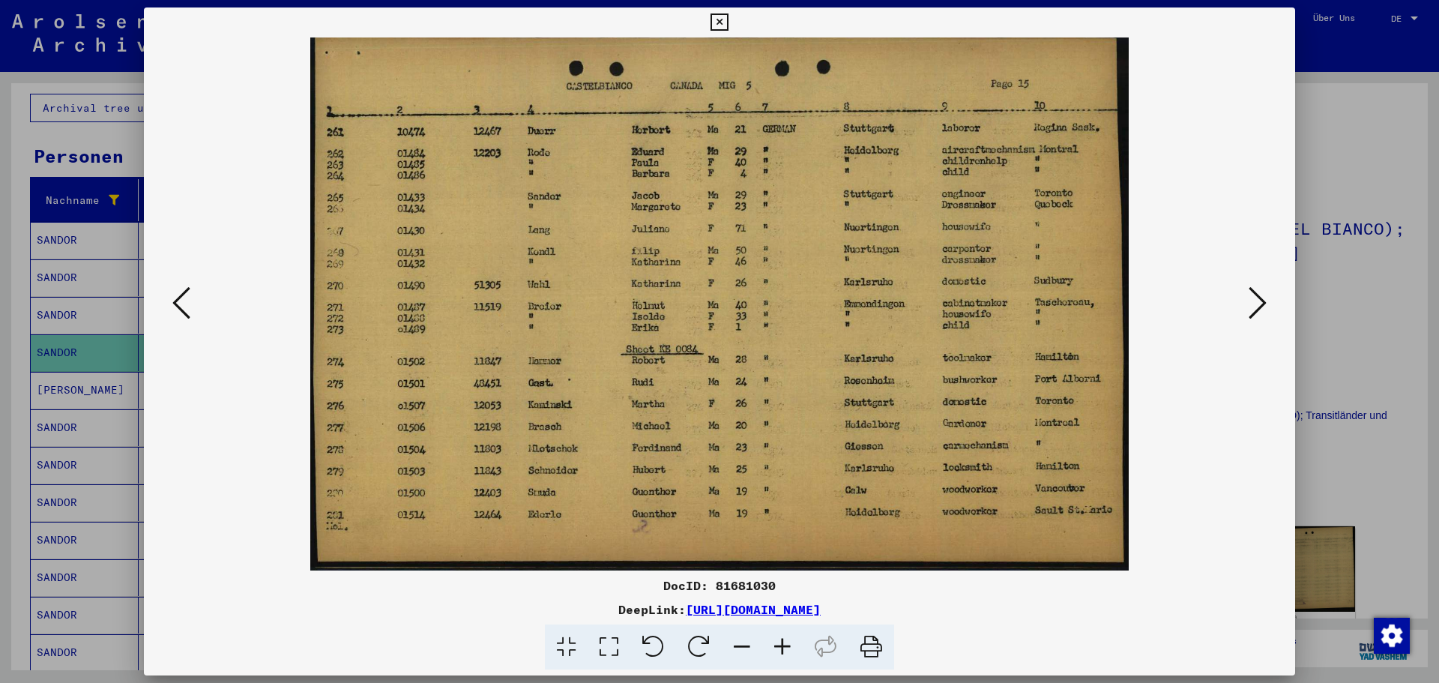
click at [1258, 299] on icon at bounding box center [1258, 303] width 18 height 36
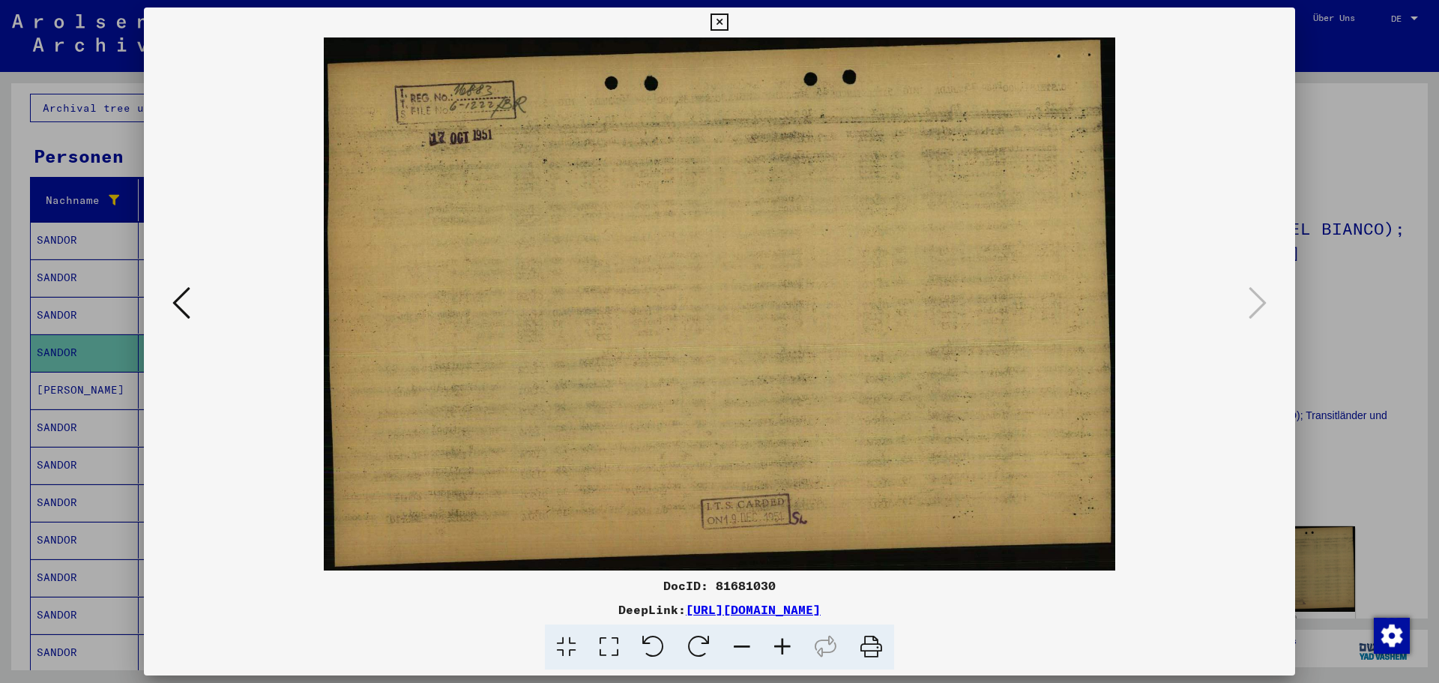
click at [719, 18] on icon at bounding box center [719, 22] width 17 height 18
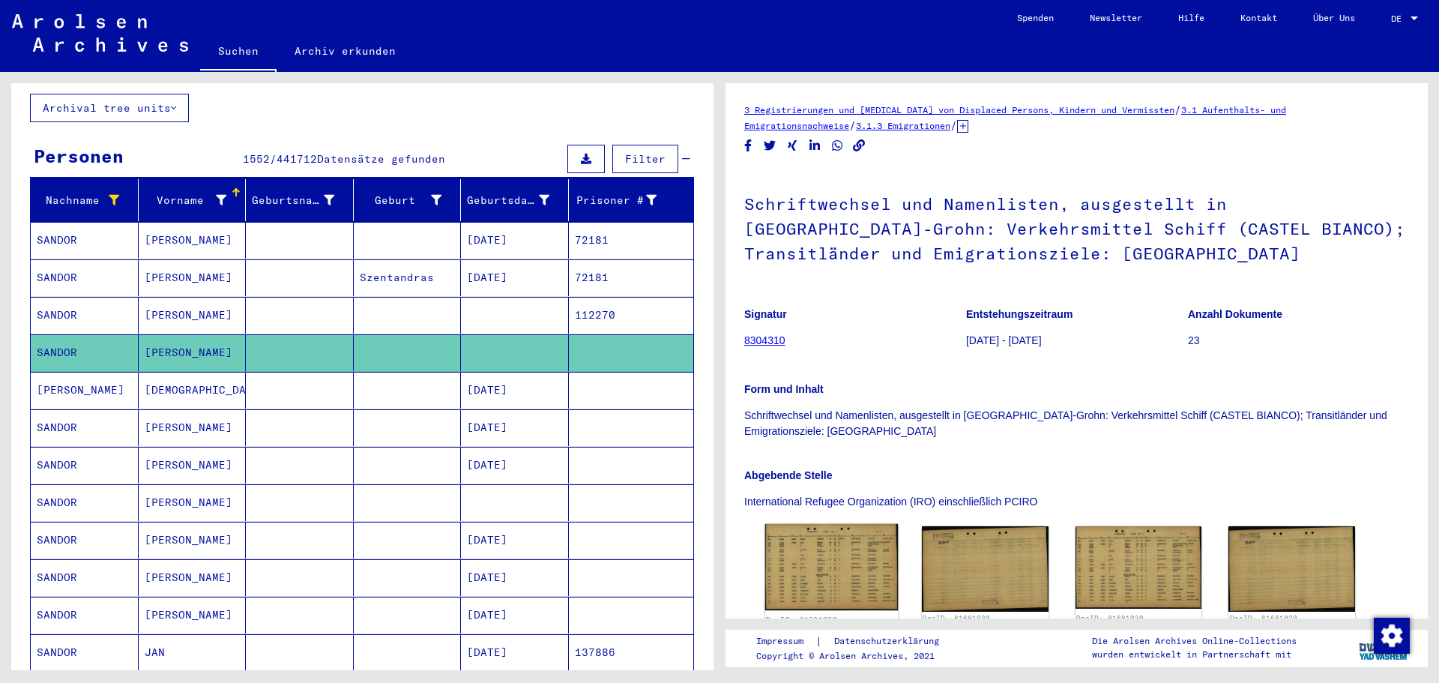
click at [826, 580] on img at bounding box center [831, 567] width 133 height 86
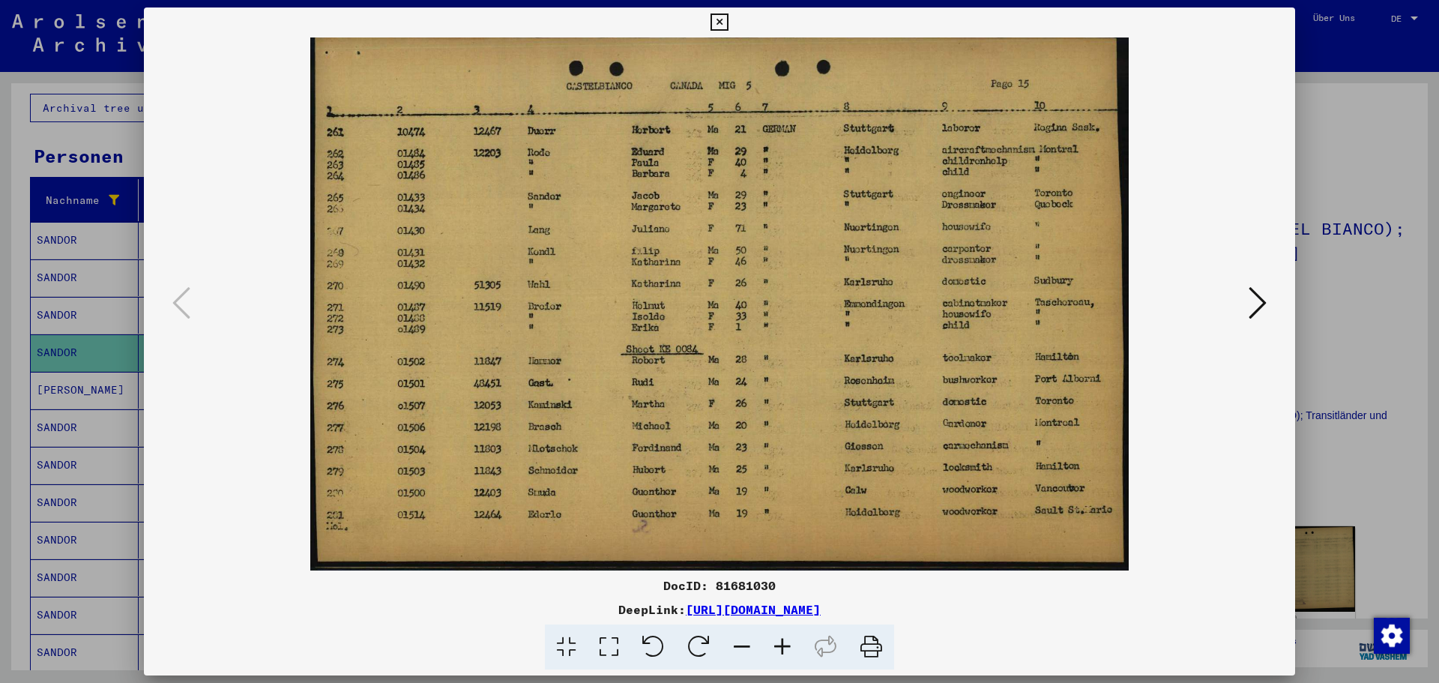
click at [1250, 307] on icon at bounding box center [1258, 303] width 18 height 36
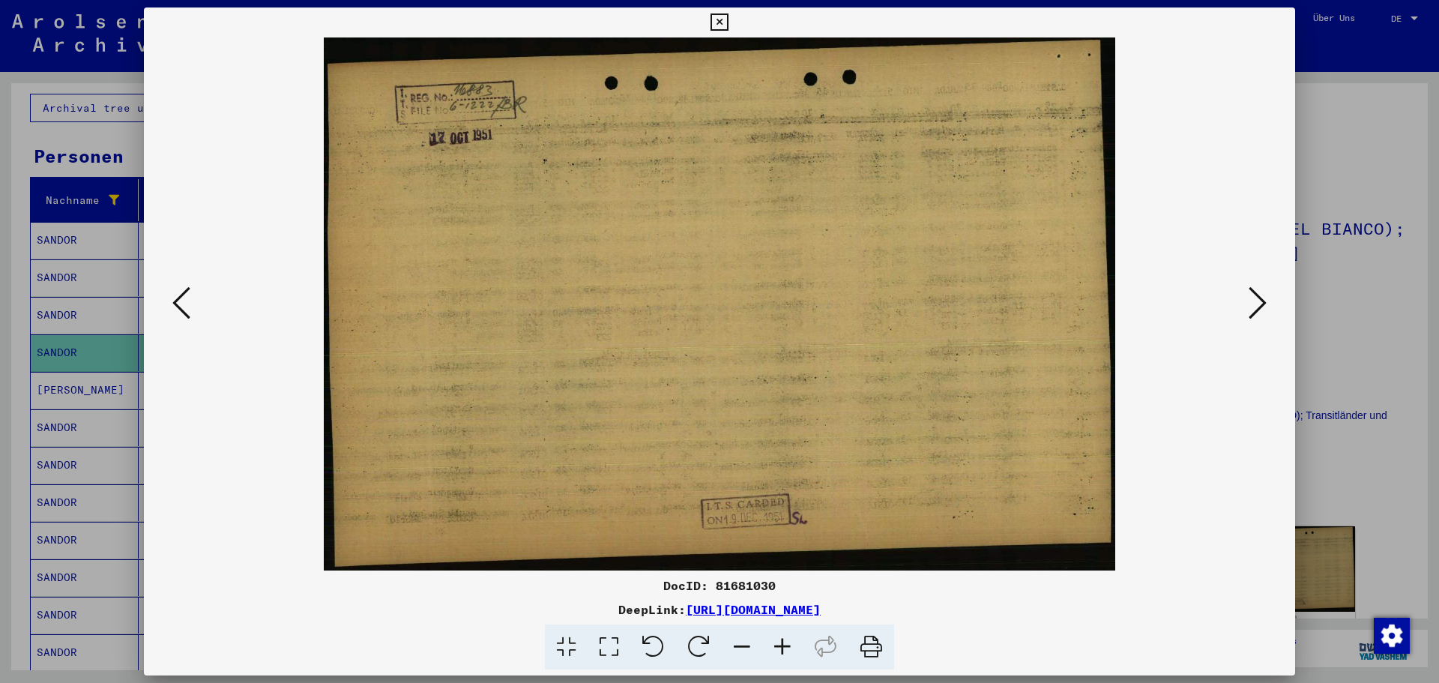
click at [181, 297] on icon at bounding box center [181, 303] width 18 height 36
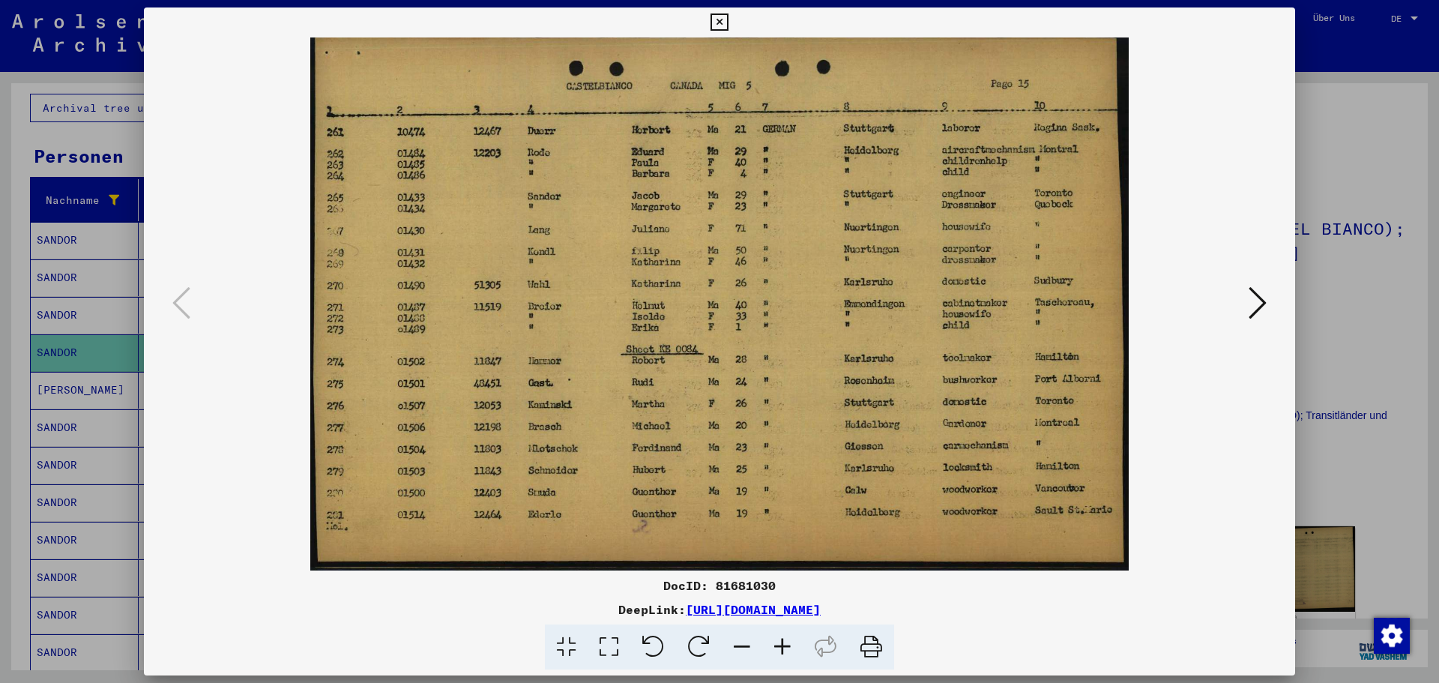
click at [1254, 302] on icon at bounding box center [1258, 303] width 18 height 36
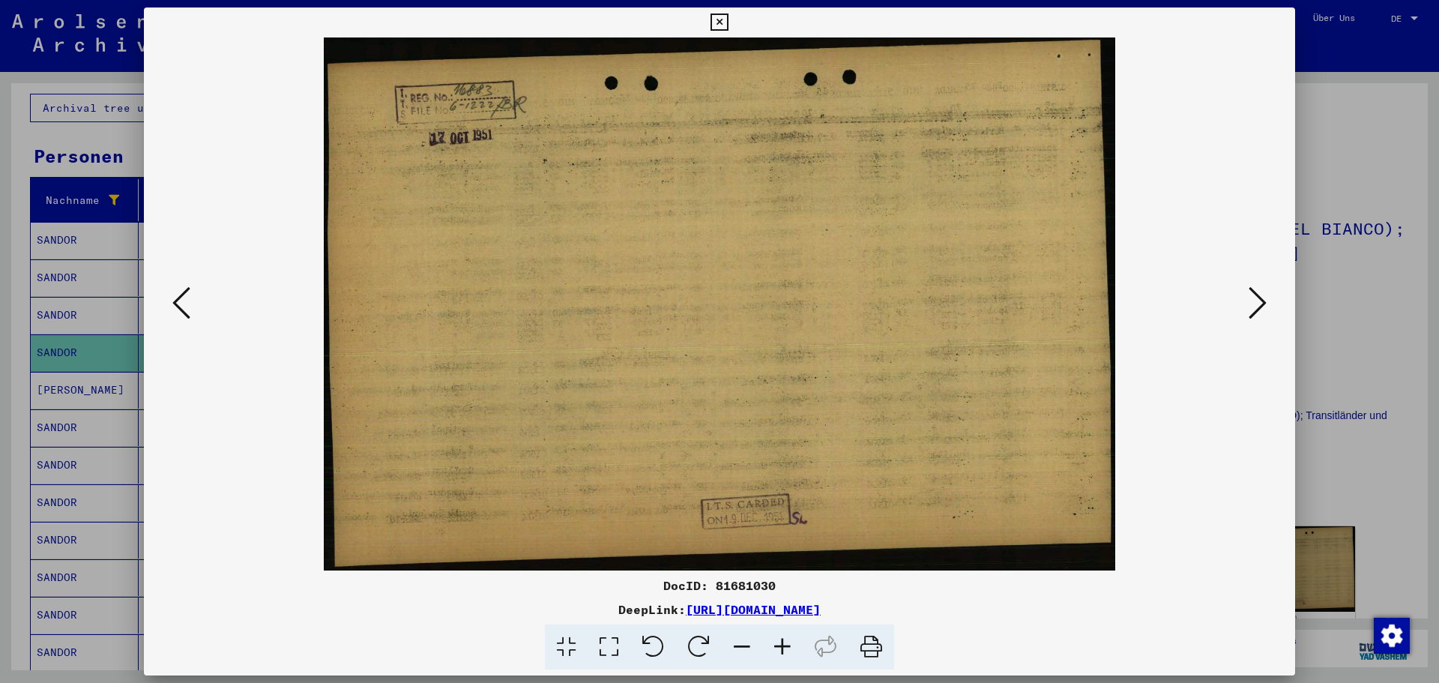
click at [188, 310] on icon at bounding box center [181, 303] width 18 height 36
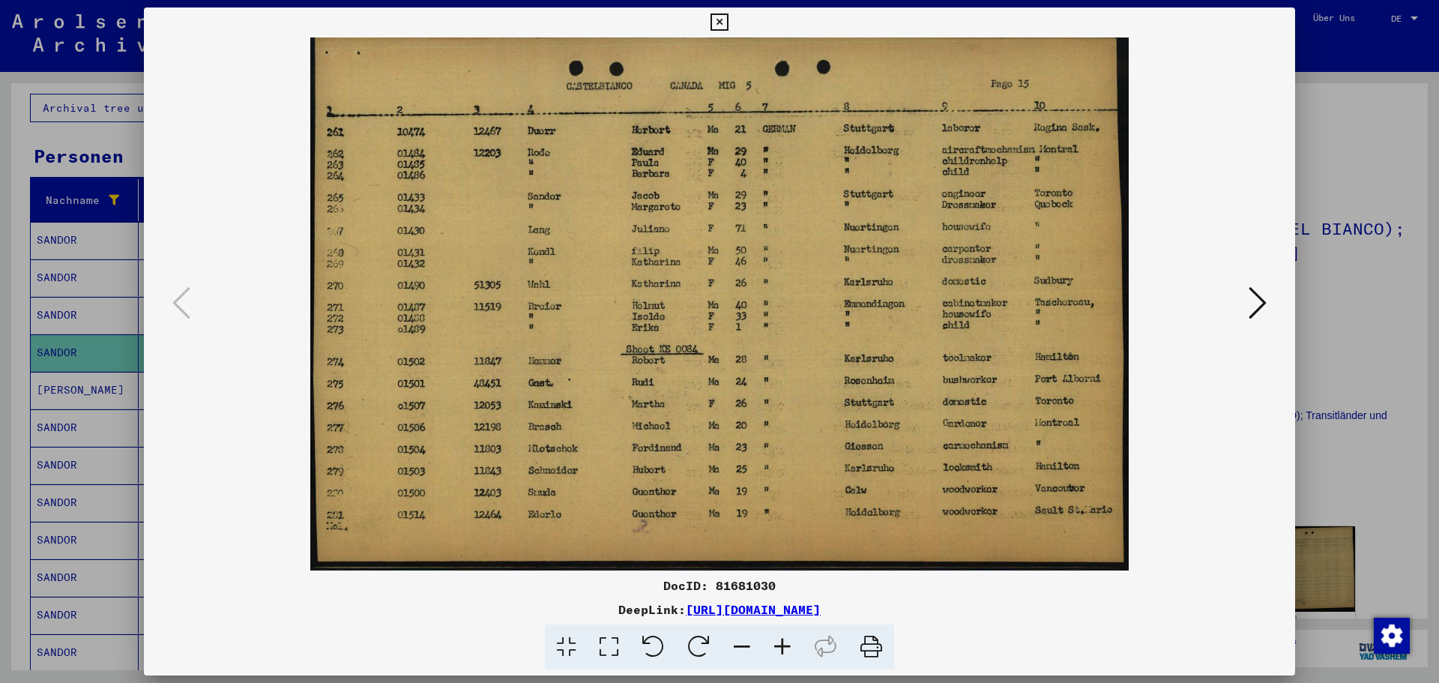
click at [720, 20] on icon at bounding box center [719, 22] width 17 height 18
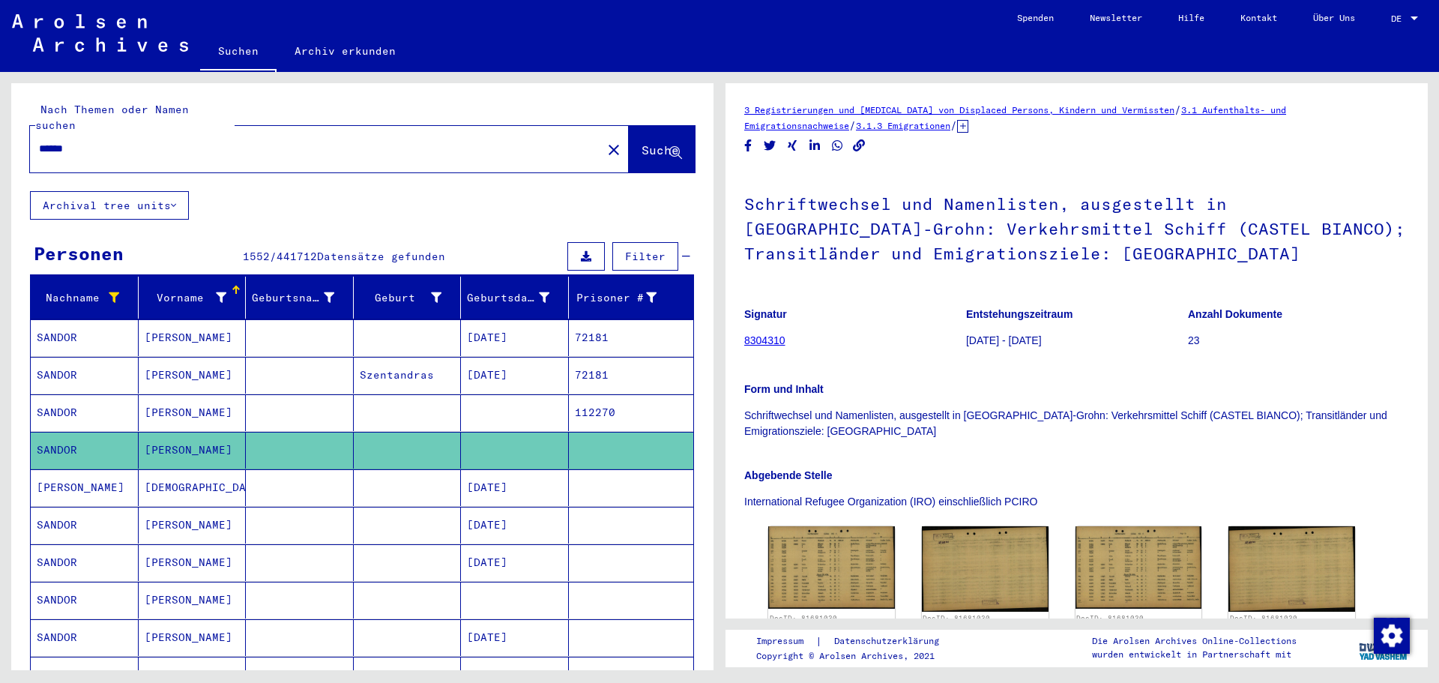
drag, startPoint x: 130, startPoint y: 131, endPoint x: 11, endPoint y: 130, distance: 118.5
click at [11, 130] on div "Nach Themen oder Namen suchen ****** close Suche" at bounding box center [362, 137] width 702 height 108
type input "******"
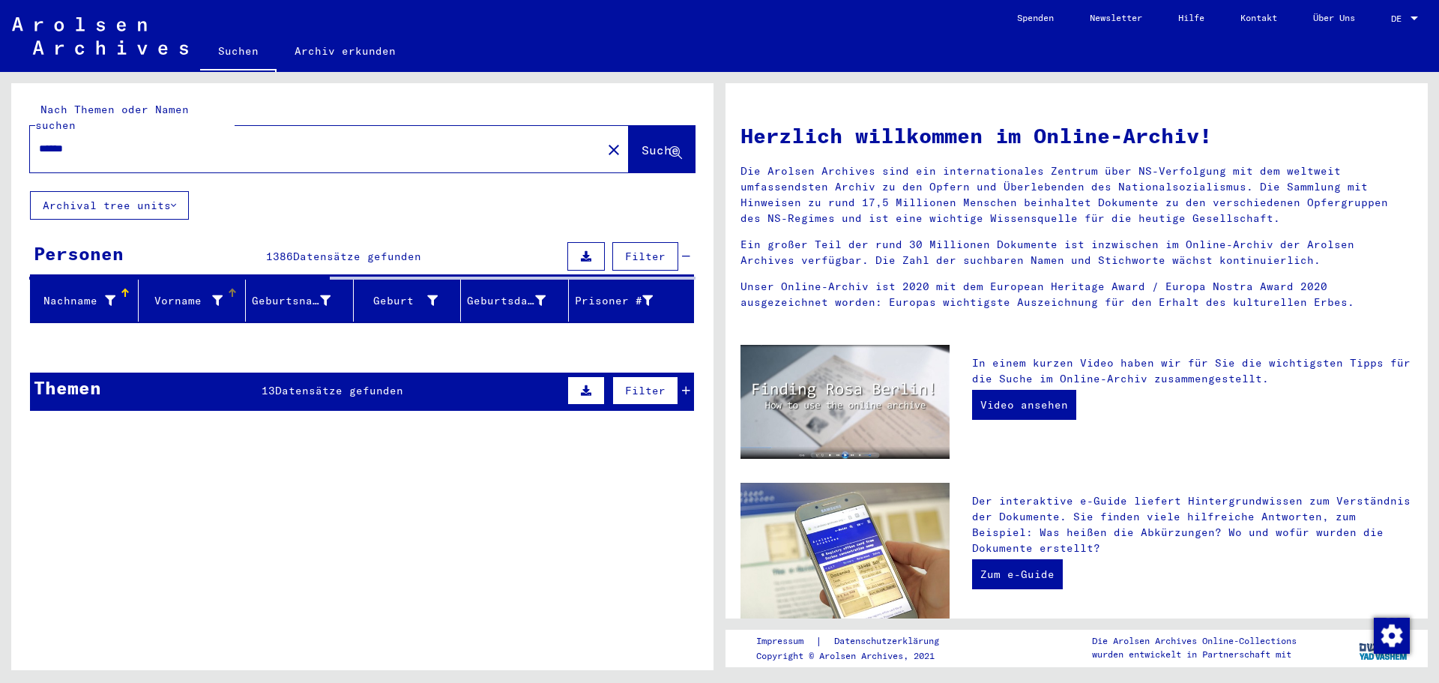
click at [173, 293] on div "Vorname" at bounding box center [184, 301] width 79 height 16
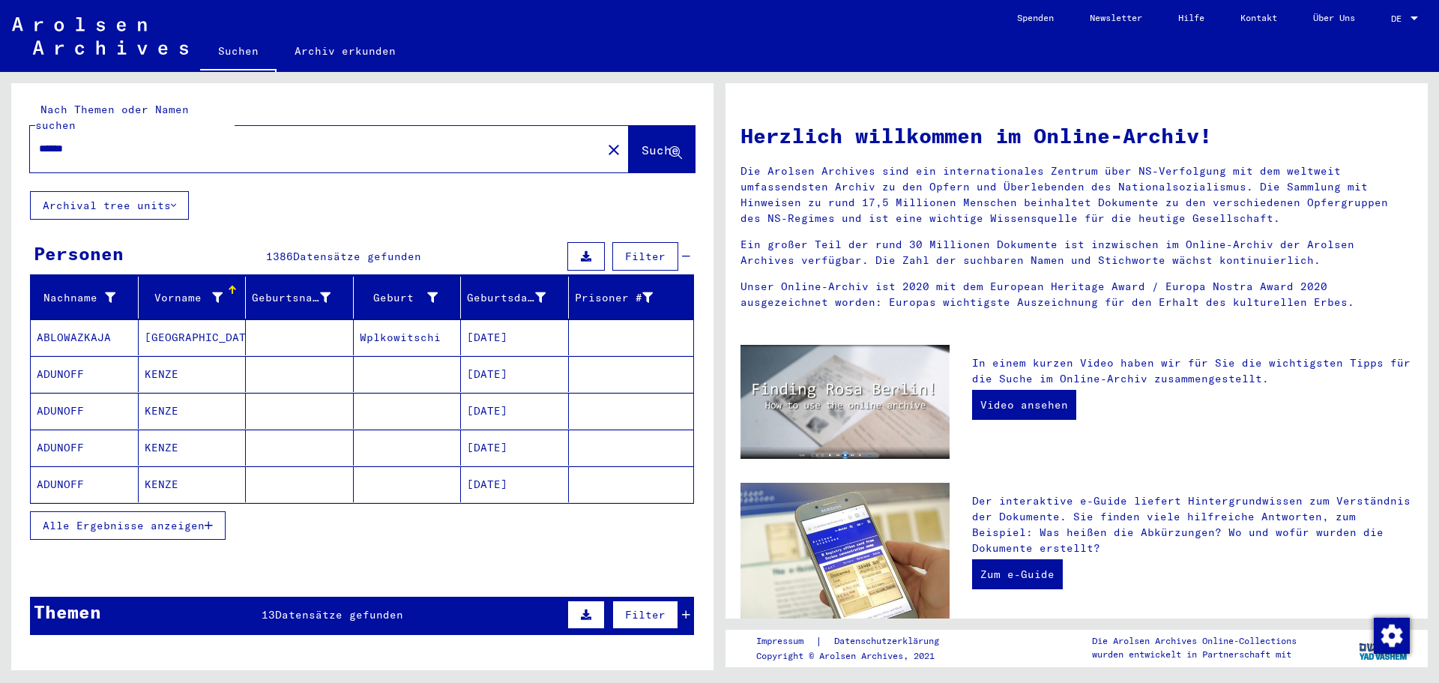
click at [212, 292] on icon at bounding box center [217, 297] width 10 height 10
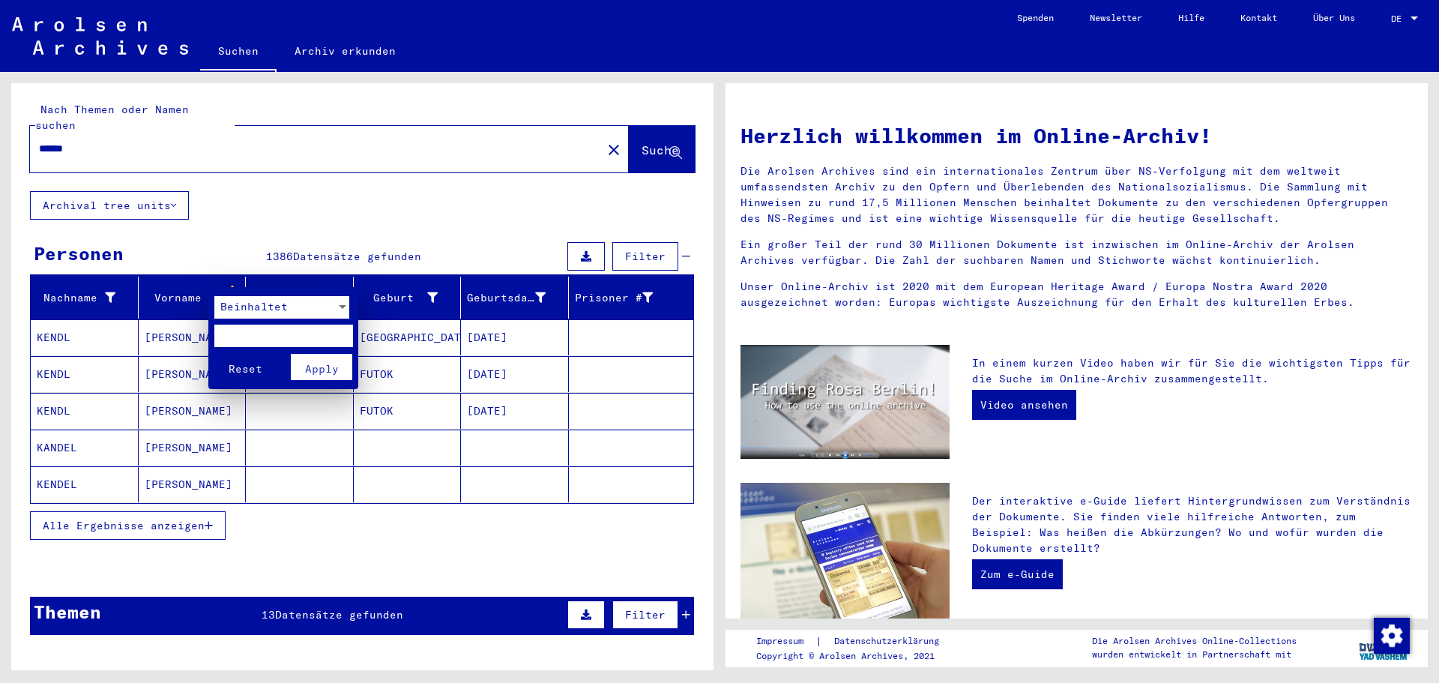
click at [242, 336] on input "text" at bounding box center [283, 336] width 139 height 22
type input "*****"
click at [344, 305] on div at bounding box center [342, 307] width 7 height 4
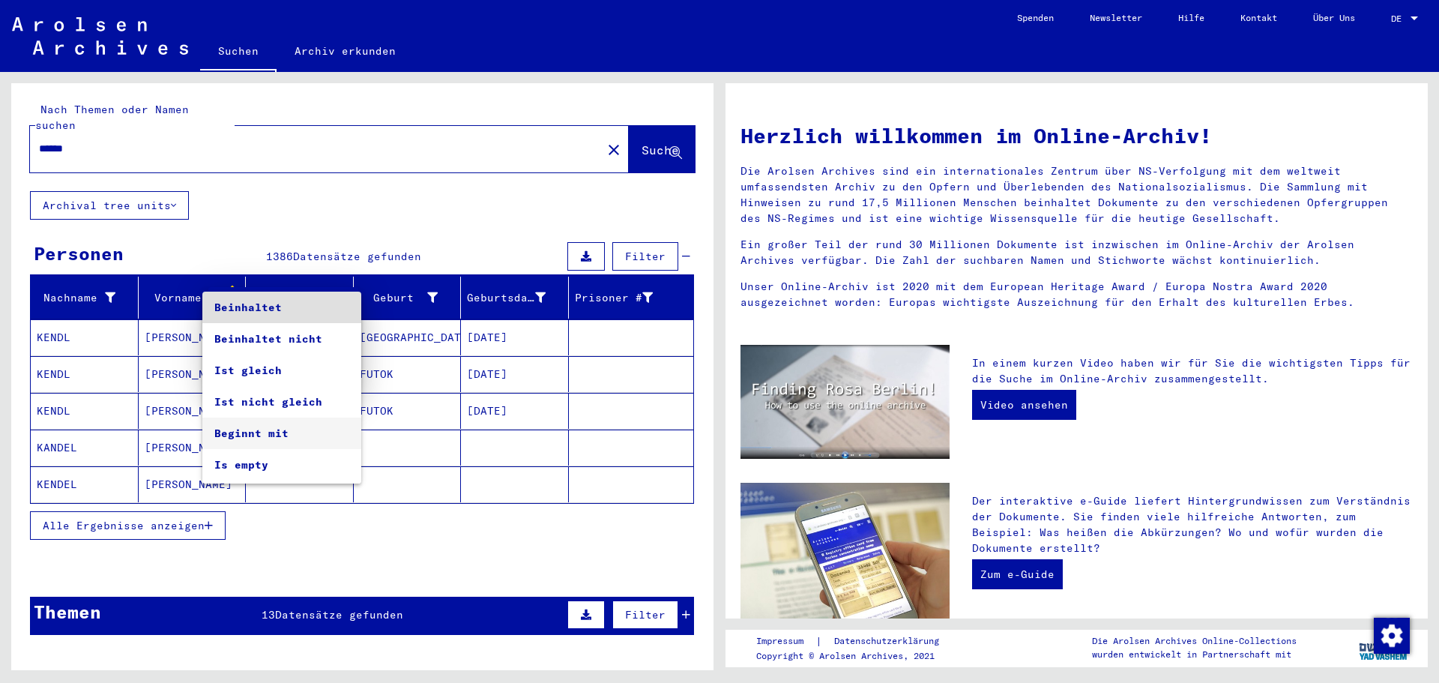
click at [263, 431] on span "Beginnt mit" at bounding box center [281, 433] width 135 height 31
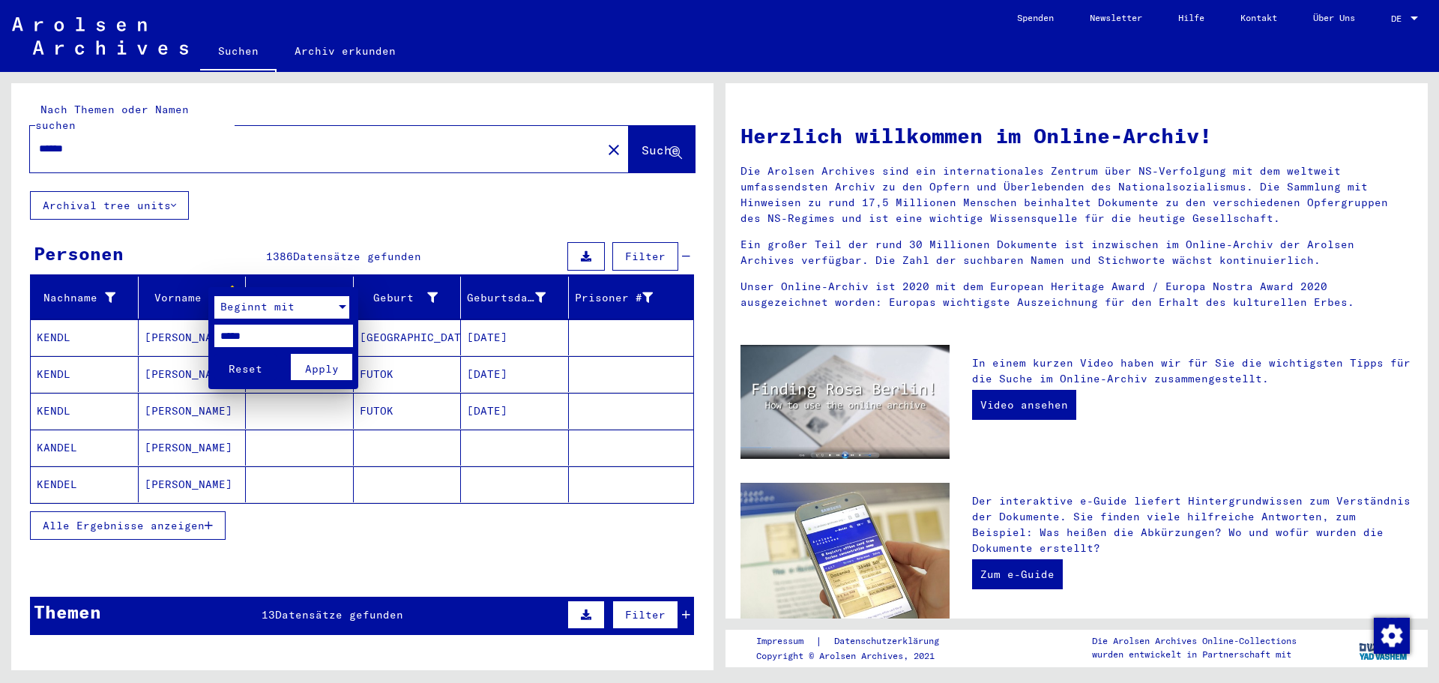
click at [325, 364] on span "Apply" at bounding box center [322, 368] width 34 height 13
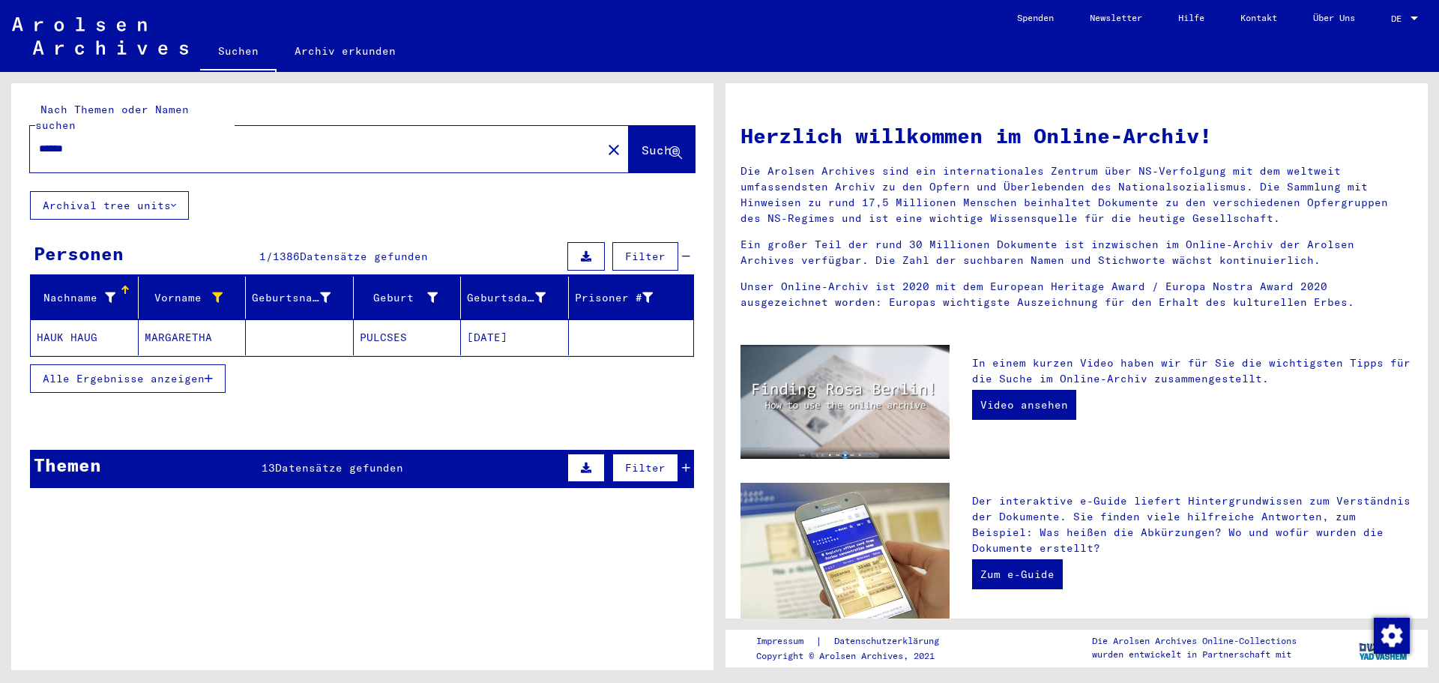
click at [85, 322] on mat-cell "HAUK HAUG" at bounding box center [85, 337] width 108 height 36
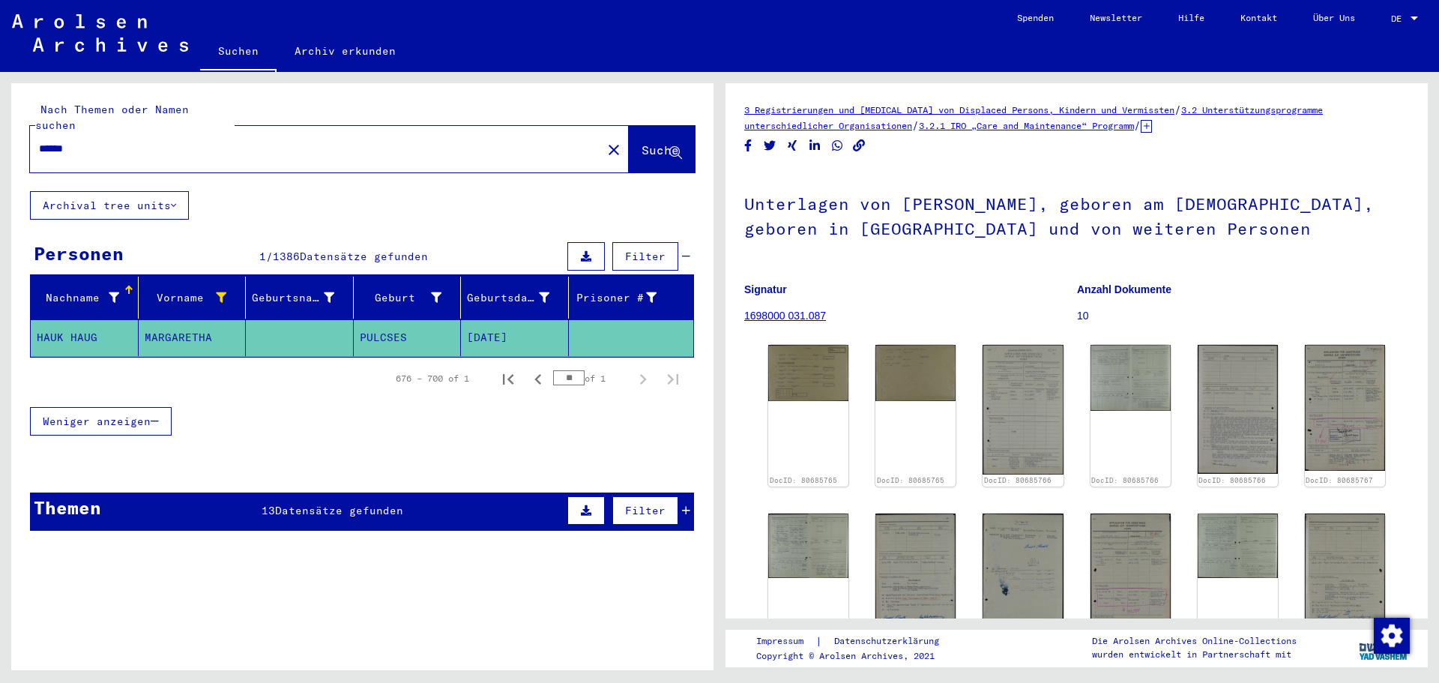
click at [64, 141] on input "******" at bounding box center [316, 149] width 554 height 16
type input "*****"
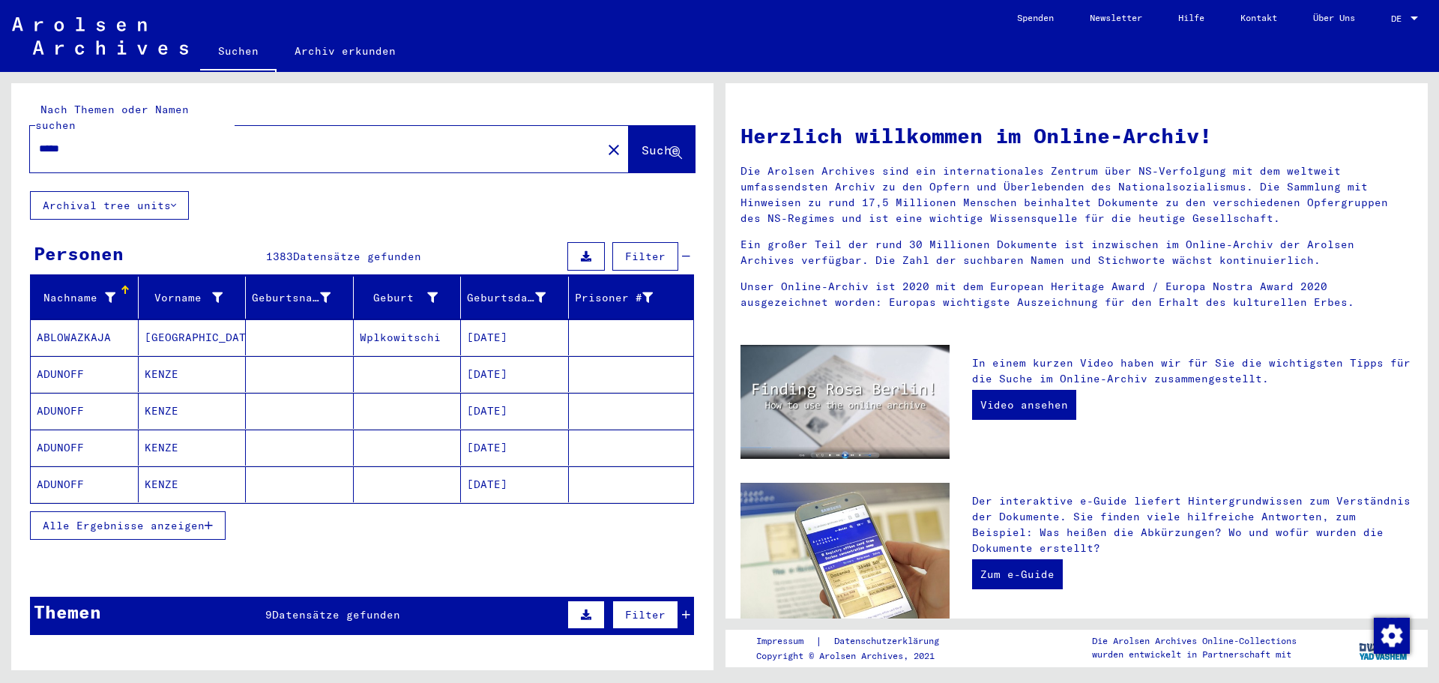
click at [110, 292] on icon at bounding box center [110, 297] width 10 height 10
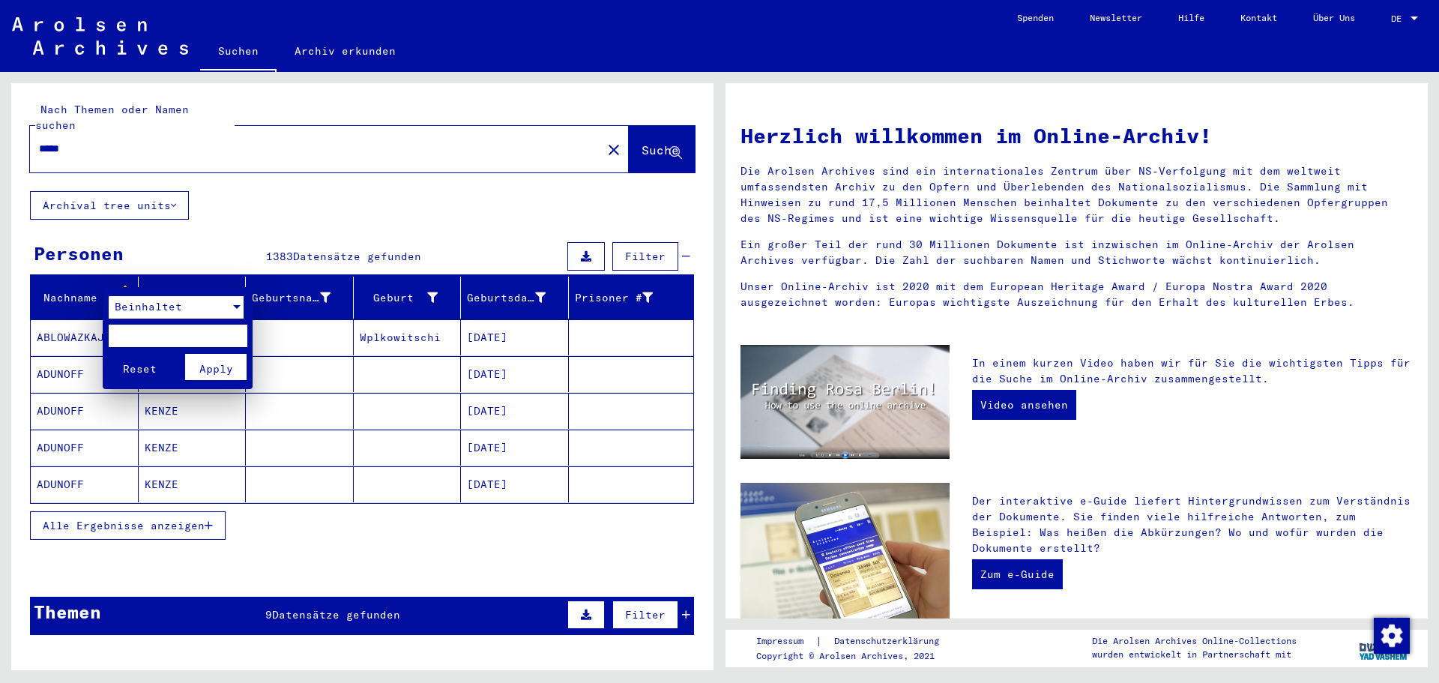
click at [237, 305] on div at bounding box center [236, 307] width 7 height 4
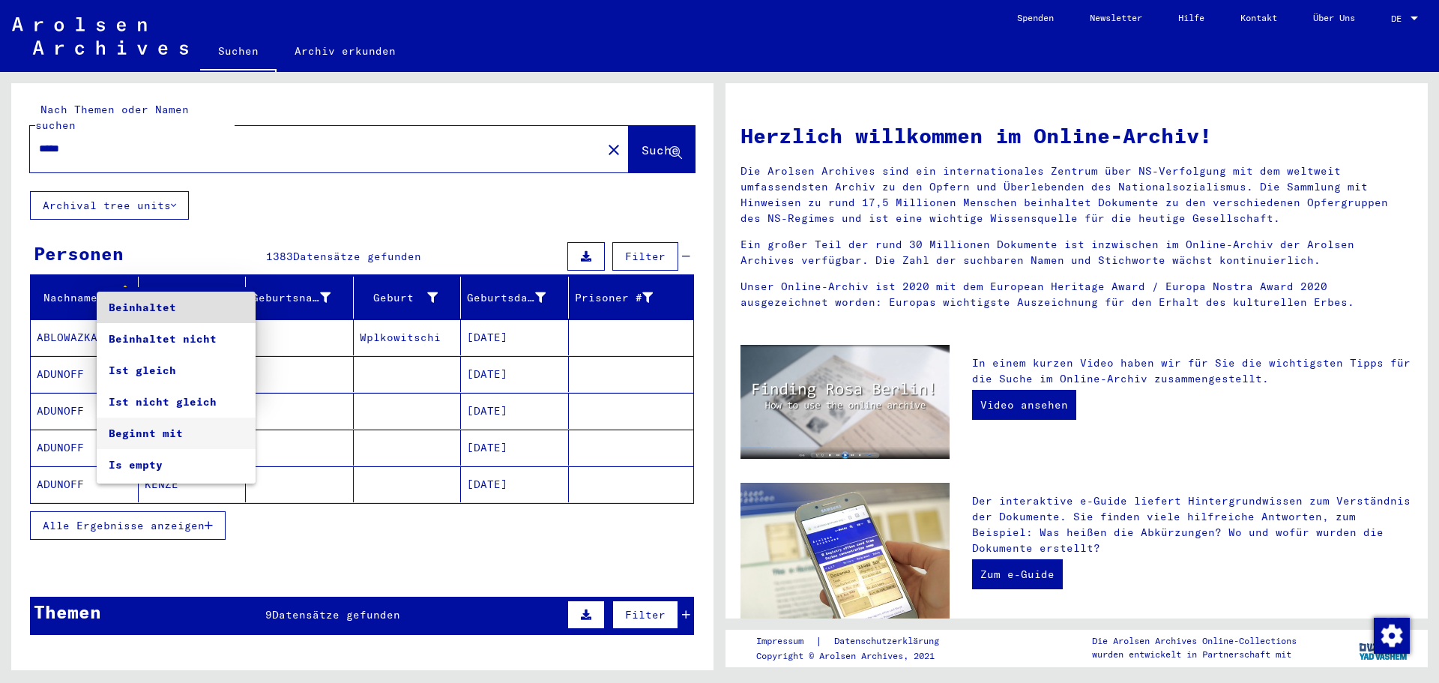
click at [154, 433] on span "Beginnt mit" at bounding box center [176, 433] width 135 height 31
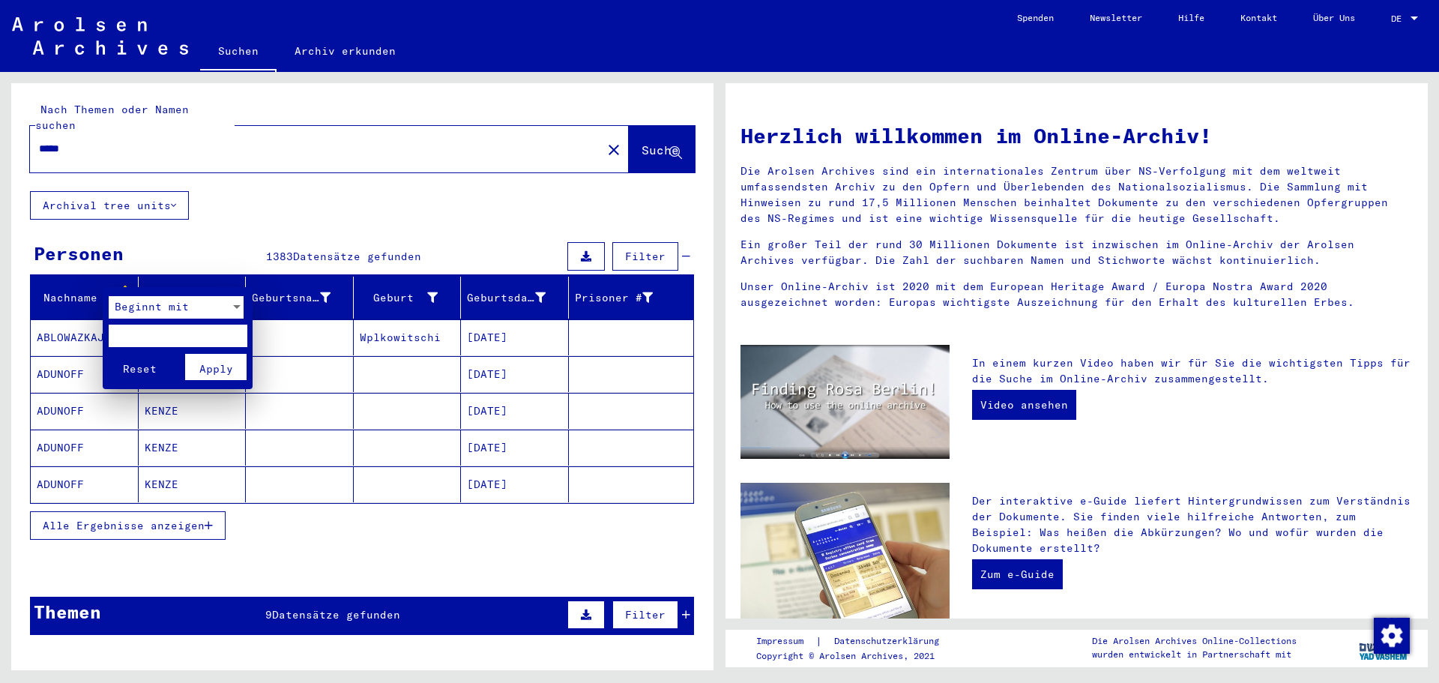
click at [137, 336] on input "text" at bounding box center [178, 336] width 139 height 22
type input "*"
type input "****"
click at [216, 368] on span "Apply" at bounding box center [216, 368] width 34 height 13
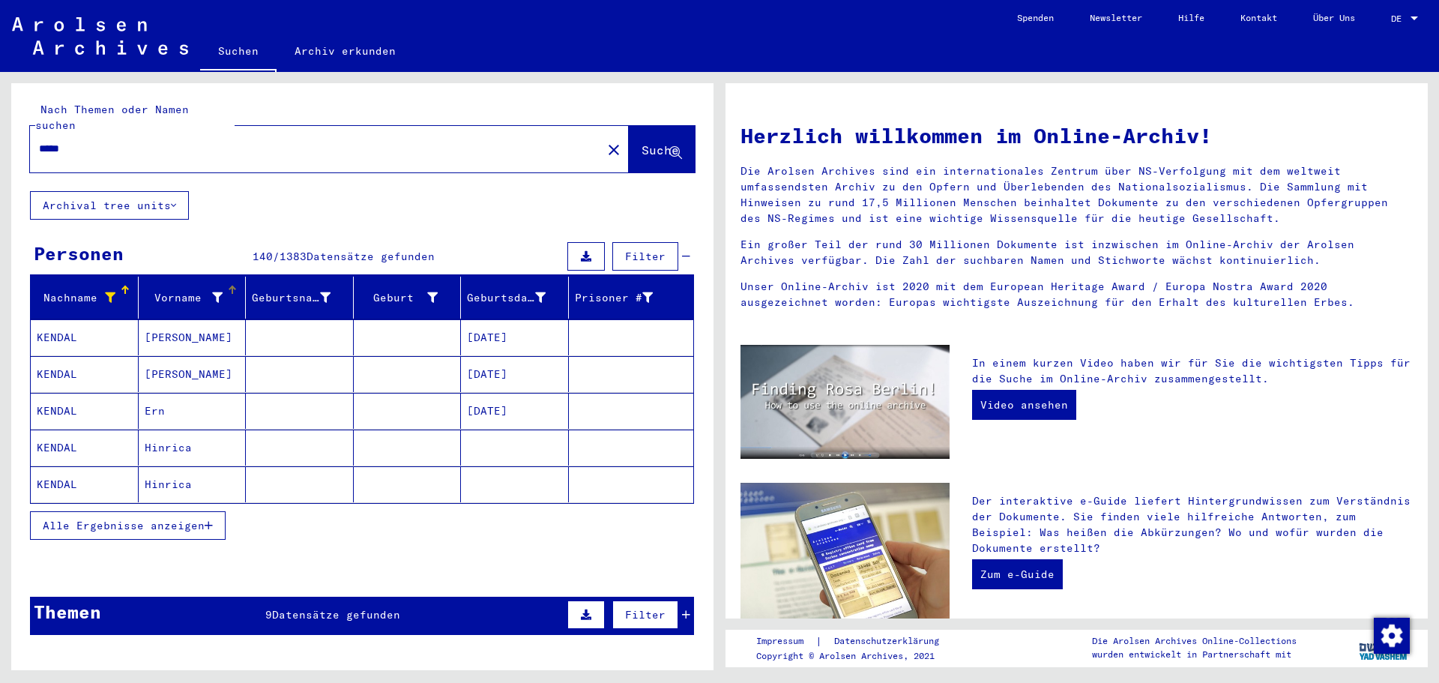
click at [214, 292] on icon at bounding box center [217, 297] width 10 height 10
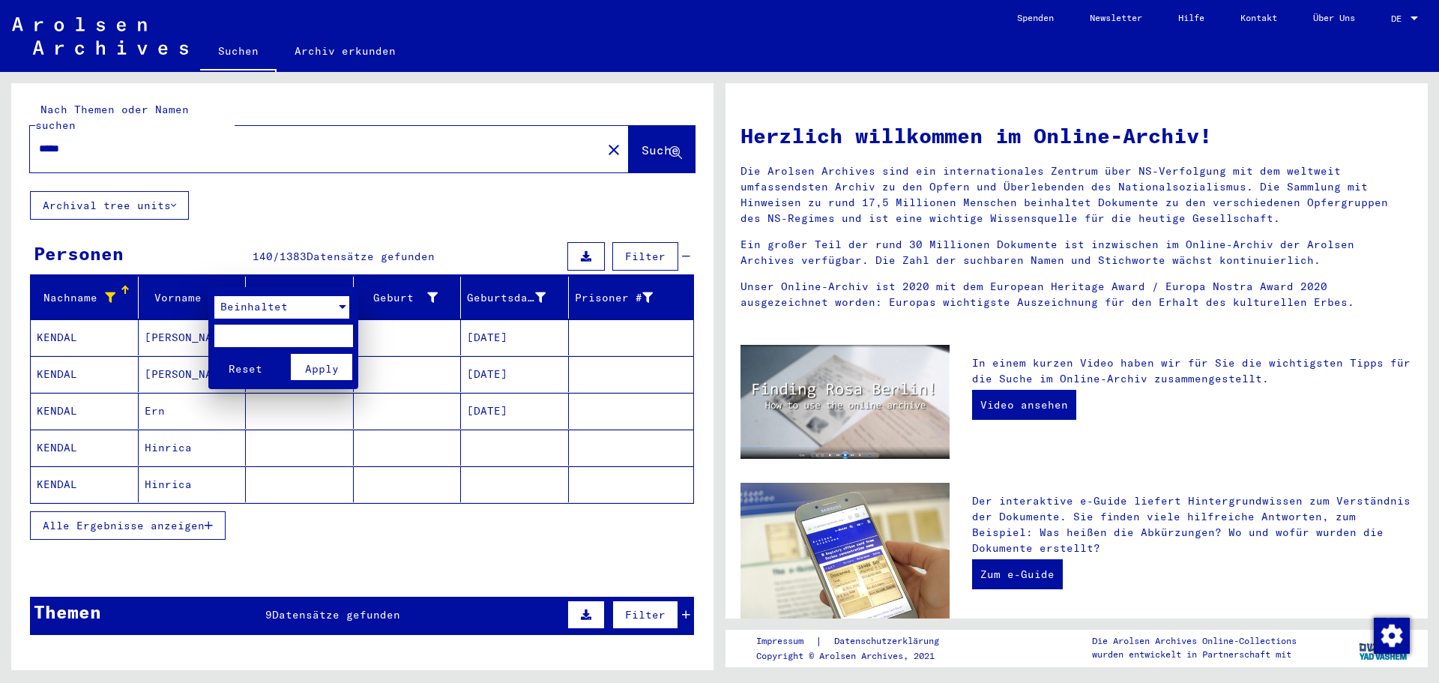
click at [324, 301] on div "Beinhaltet" at bounding box center [274, 307] width 121 height 22
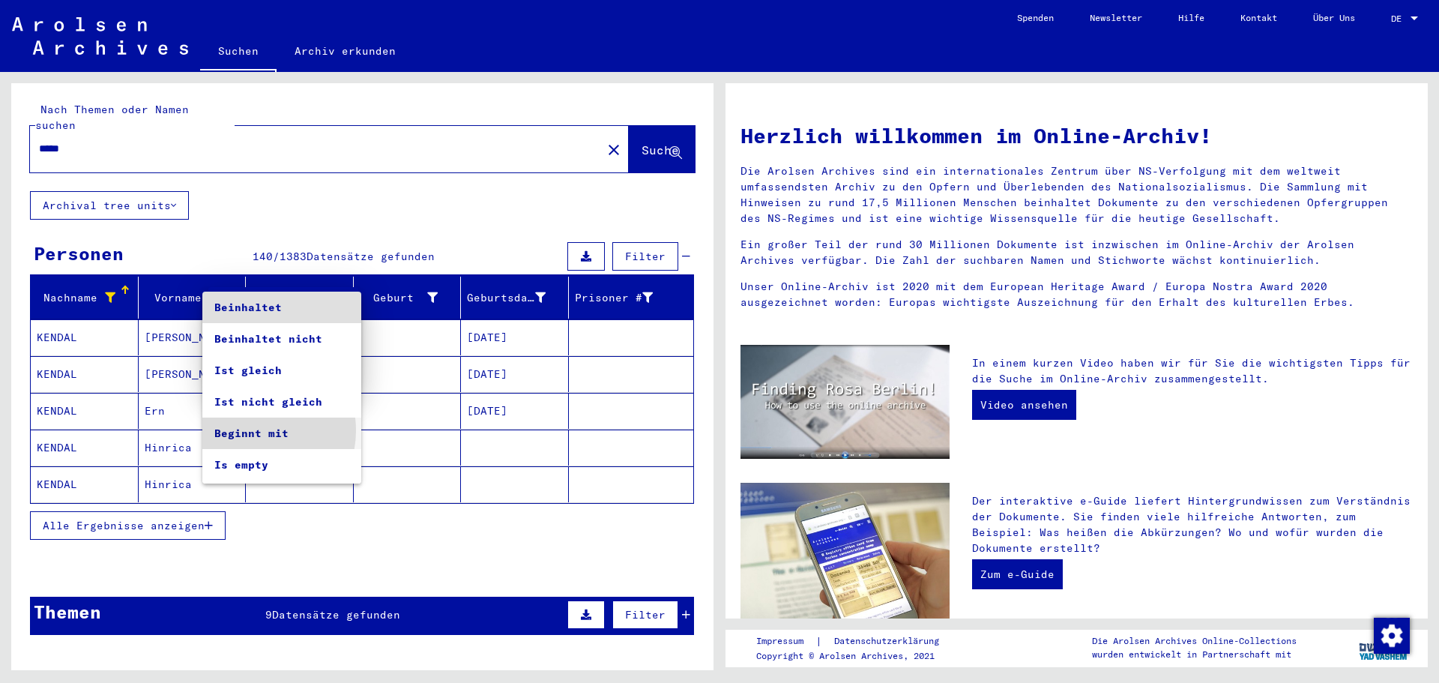
click at [250, 430] on span "Beginnt mit" at bounding box center [281, 433] width 135 height 31
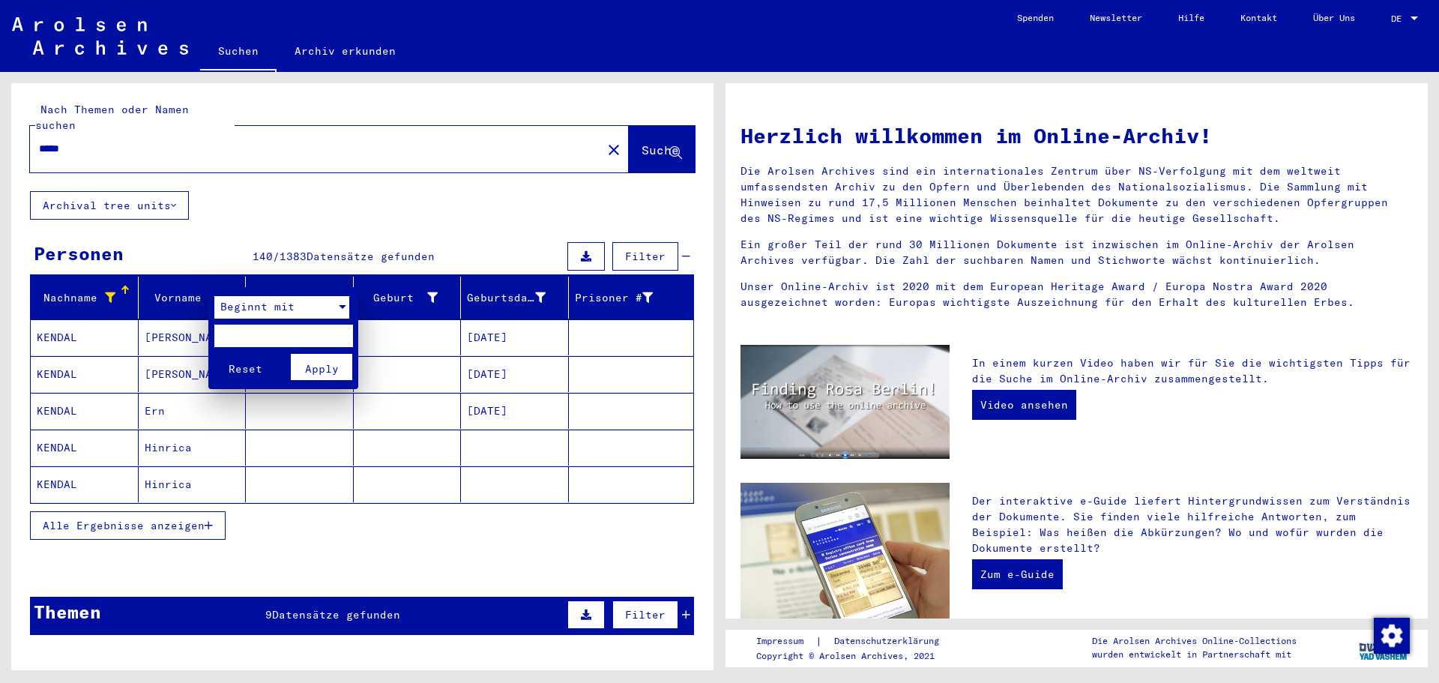
click at [271, 329] on input "text" at bounding box center [283, 336] width 139 height 22
type input "****"
click at [332, 367] on span "Apply" at bounding box center [322, 368] width 34 height 13
